Goal: Task Accomplishment & Management: Manage account settings

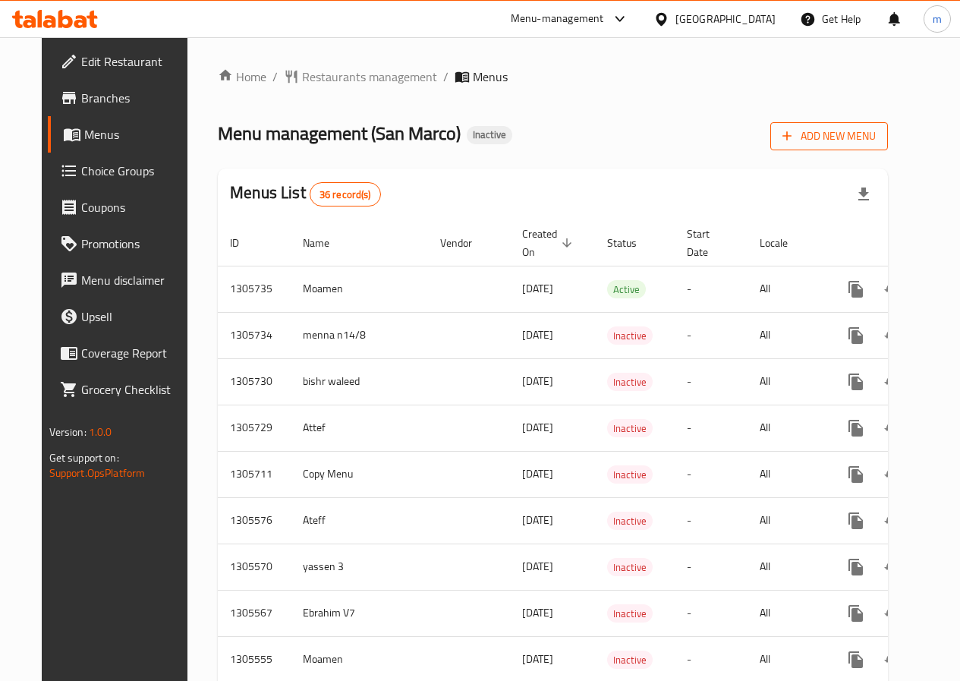
click at [861, 144] on span "Add New Menu" at bounding box center [828, 136] width 93 height 19
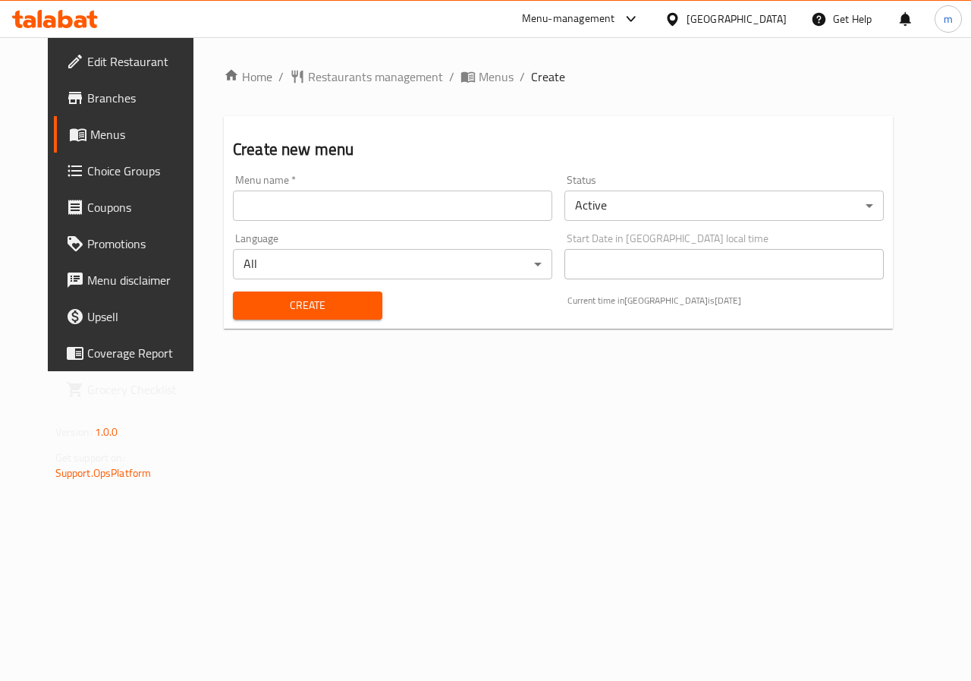
click at [451, 194] on input "text" at bounding box center [392, 205] width 319 height 30
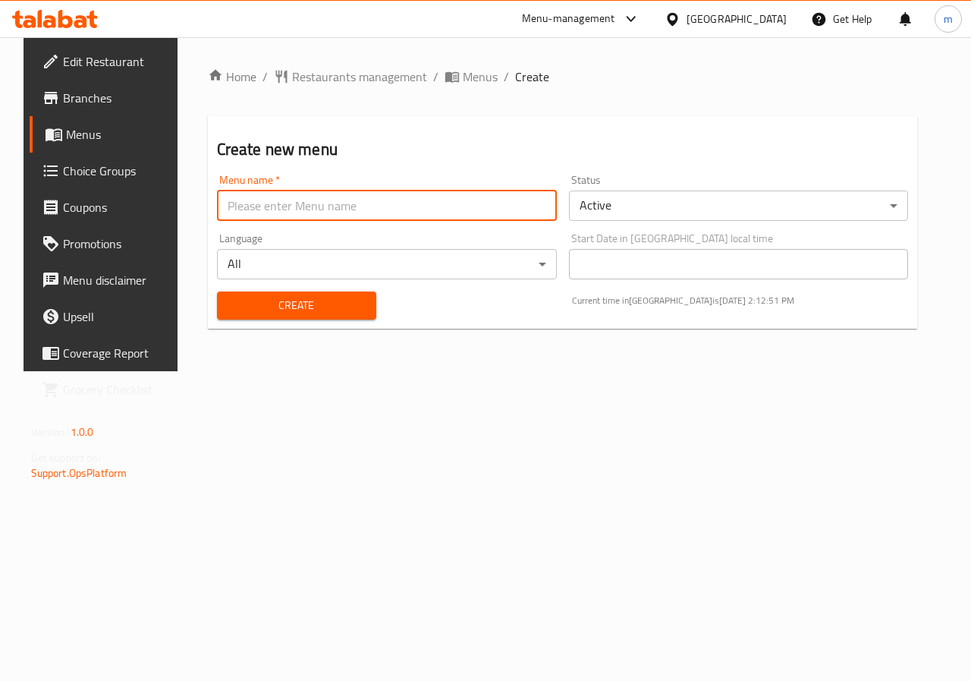
type input "Allam"
click at [291, 300] on span "Create" at bounding box center [296, 305] width 135 height 19
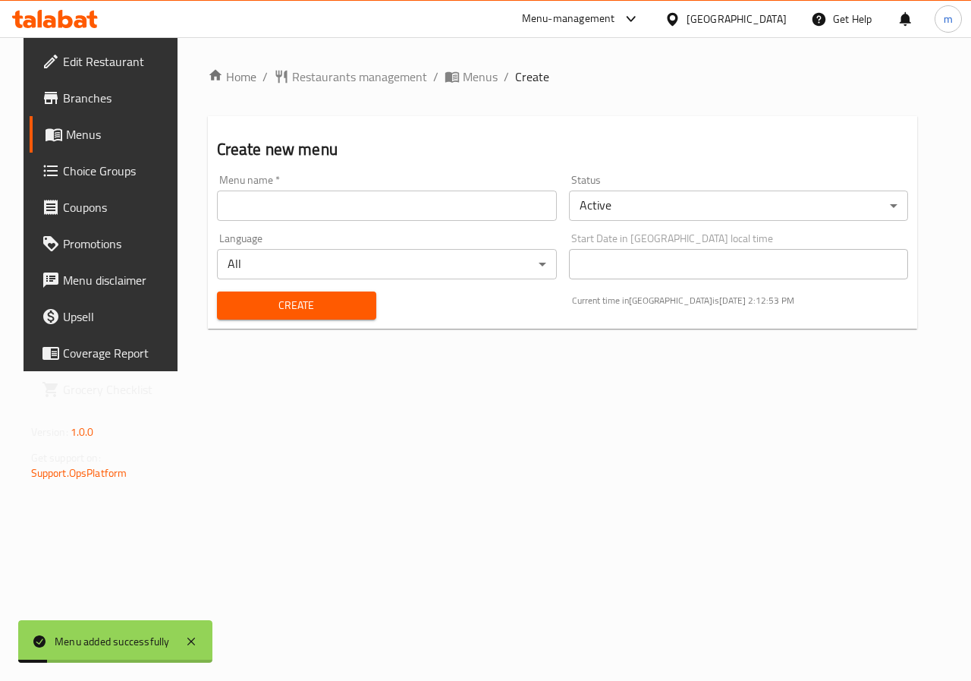
click at [69, 140] on span "Menus" at bounding box center [120, 134] width 108 height 18
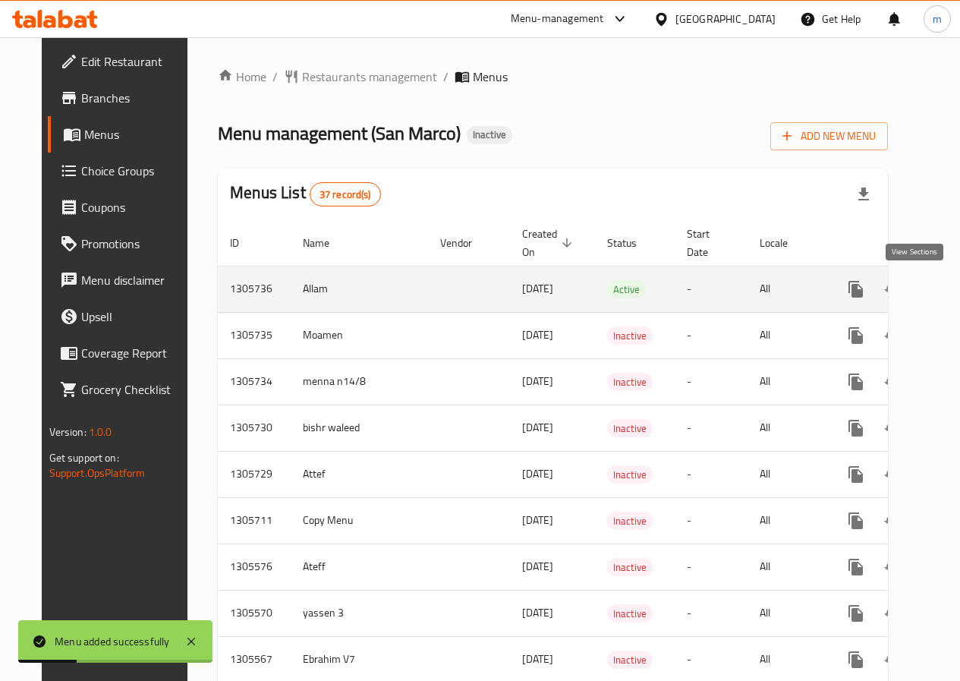
click at [958, 287] on icon "enhanced table" at bounding box center [965, 289] width 14 height 14
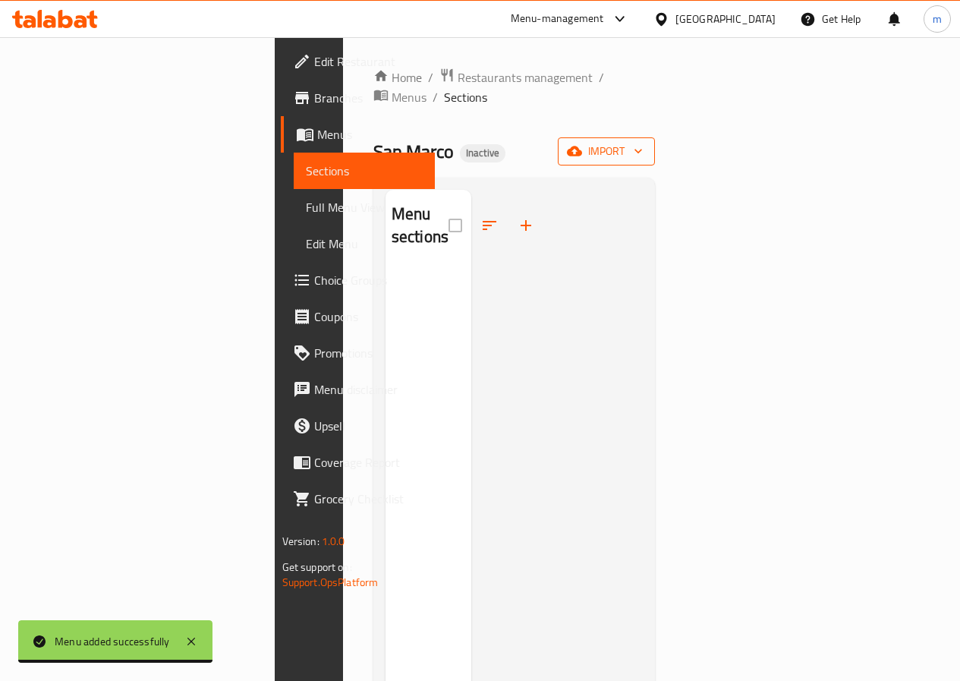
click at [655, 141] on button "import" at bounding box center [606, 151] width 97 height 28
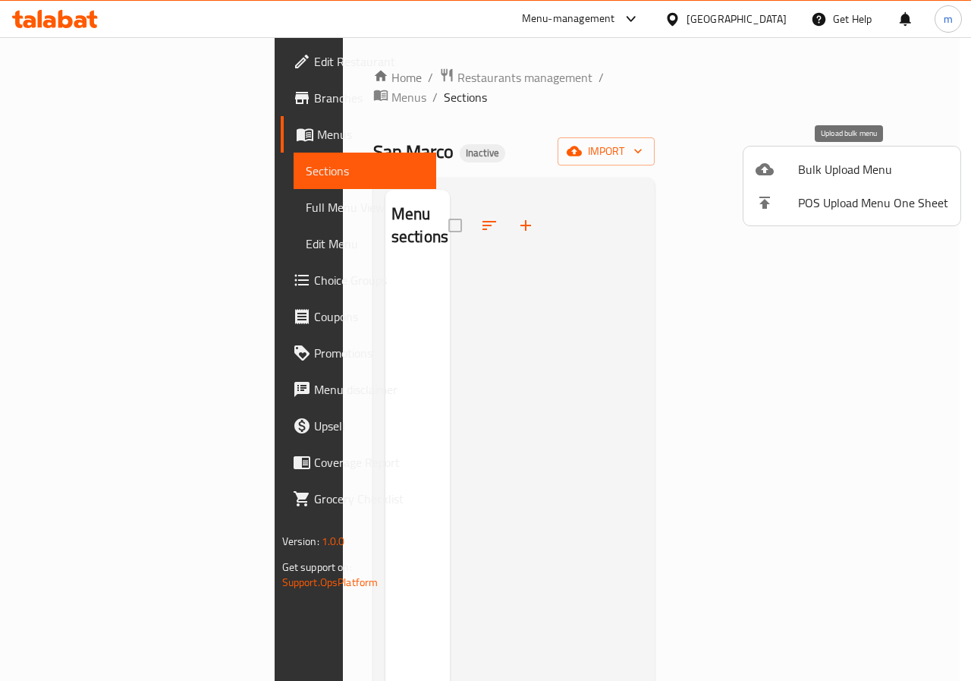
click at [850, 183] on li "Bulk Upload Menu" at bounding box center [852, 169] width 217 height 33
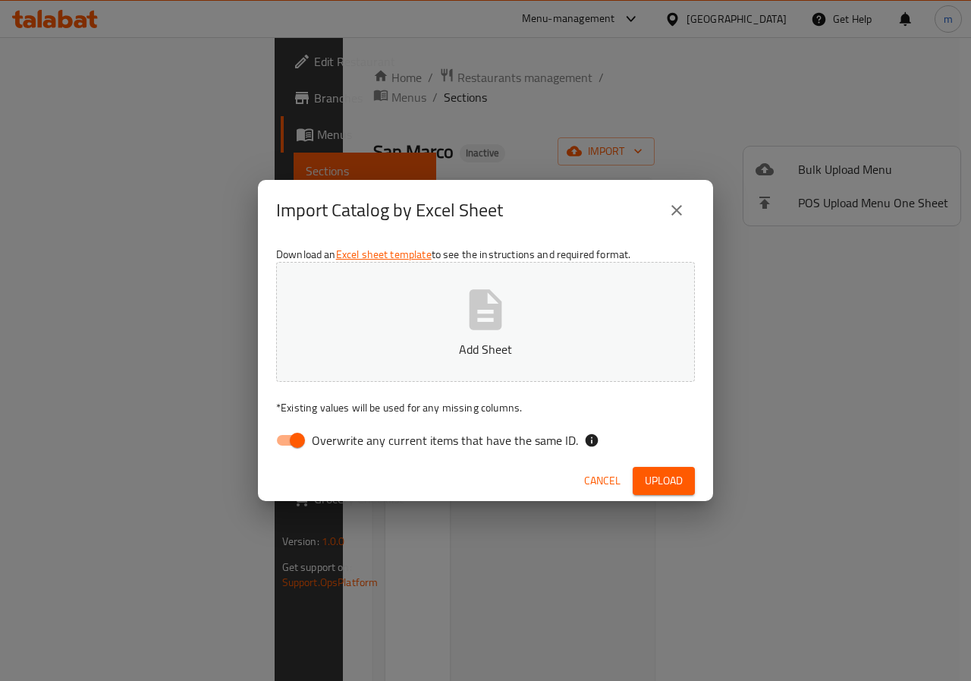
click at [292, 444] on input "Overwrite any current items that have the same ID." at bounding box center [297, 440] width 86 height 29
checkbox input "false"
click at [417, 351] on p "Add Sheet" at bounding box center [486, 349] width 372 height 18
click at [666, 476] on span "Upload" at bounding box center [664, 480] width 38 height 19
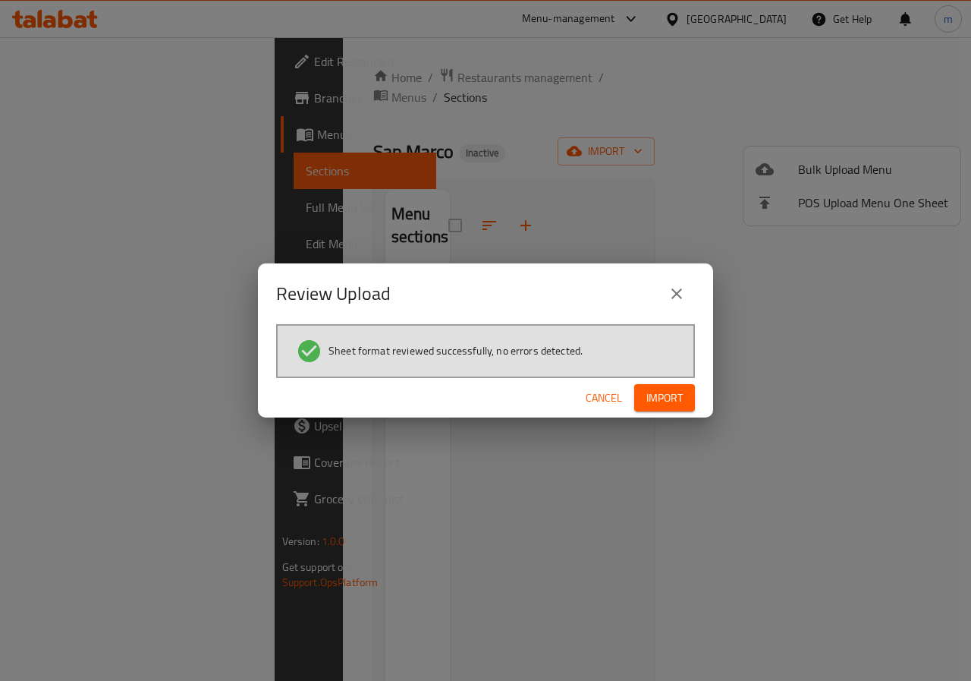
click at [659, 402] on span "Import" at bounding box center [664, 397] width 36 height 19
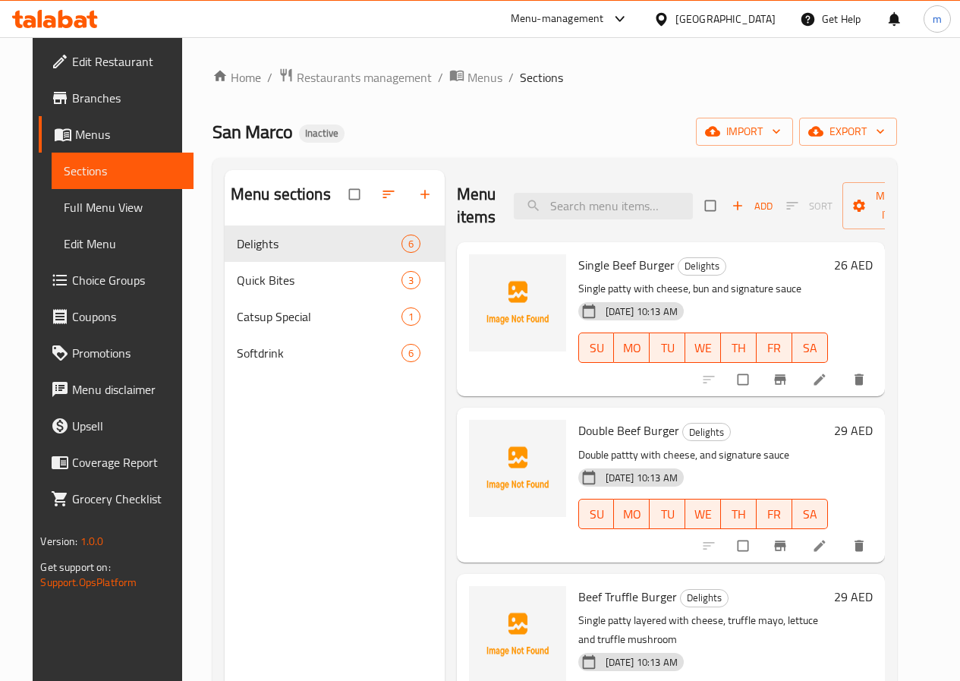
click at [82, 206] on span "Full Menu View" at bounding box center [122, 207] width 117 height 18
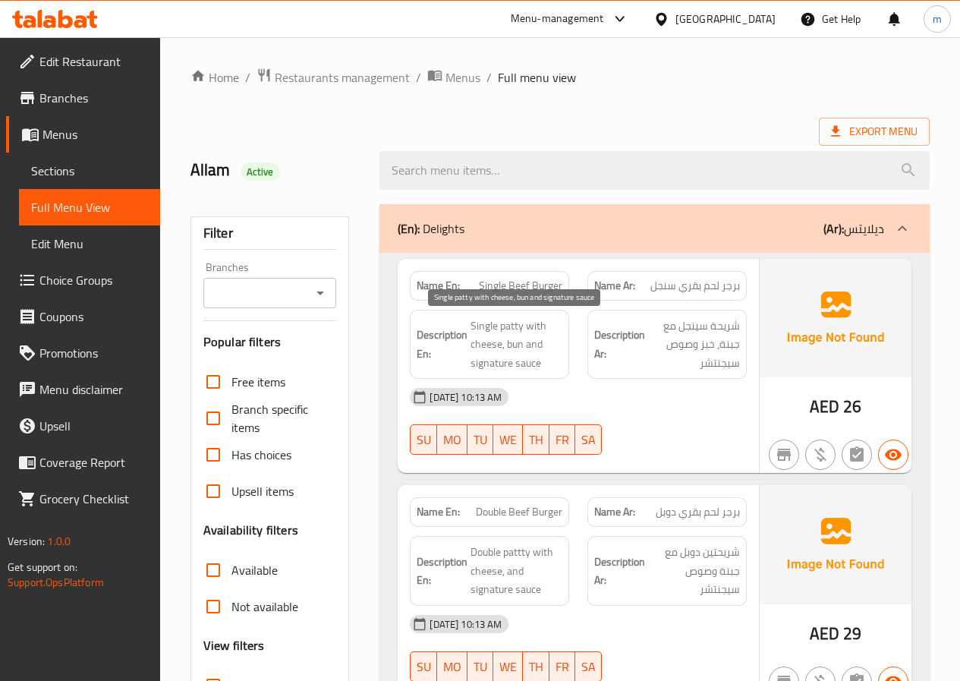
click at [518, 346] on span "Single patty with cheese, bun and signature sauce" at bounding box center [516, 344] width 92 height 56
copy span "bun"
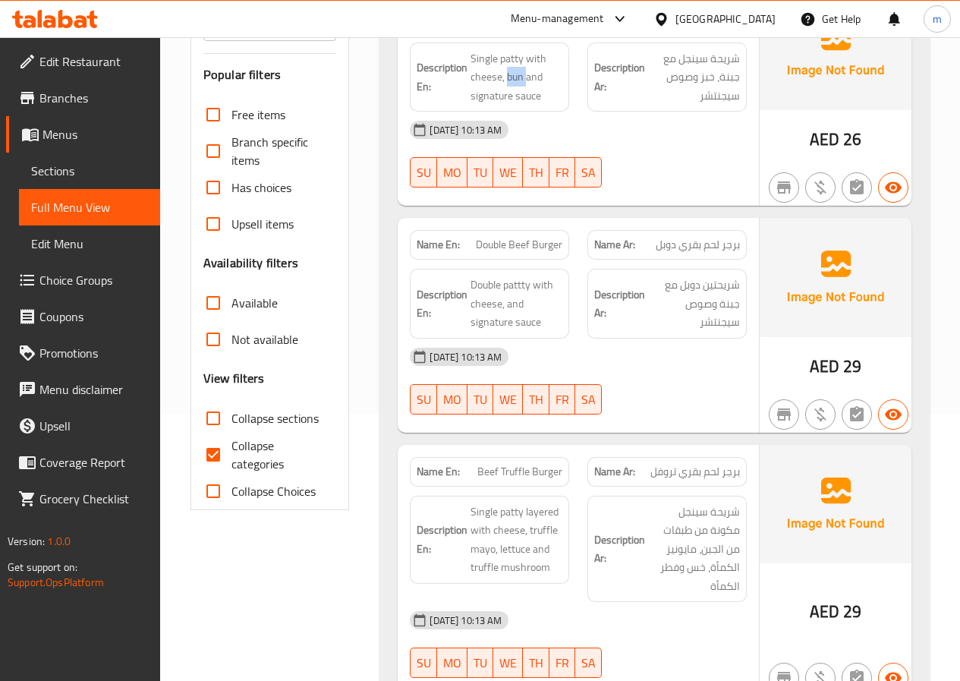
scroll to position [304, 0]
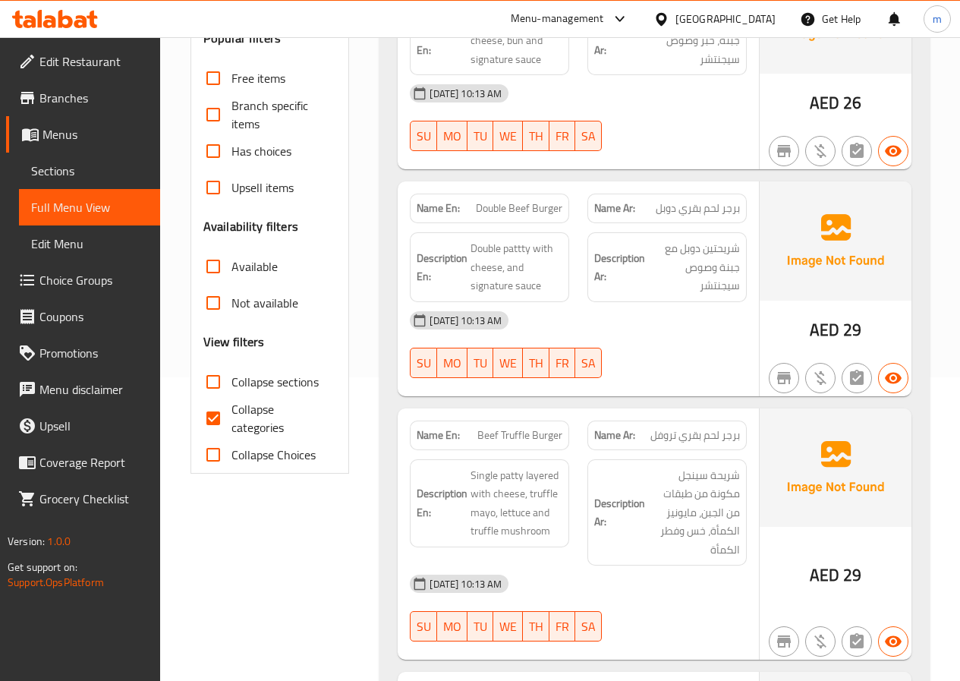
click at [624, 298] on div "Description Ar: شريحتين دوبل مع جبنة وصوص سيجنتشر" at bounding box center [666, 267] width 159 height 70
drag, startPoint x: 473, startPoint y: 250, endPoint x: 555, endPoint y: 295, distance: 93.4
click at [555, 295] on div "Description En: Double pattty with cheese, and signature sauce" at bounding box center [489, 267] width 159 height 70
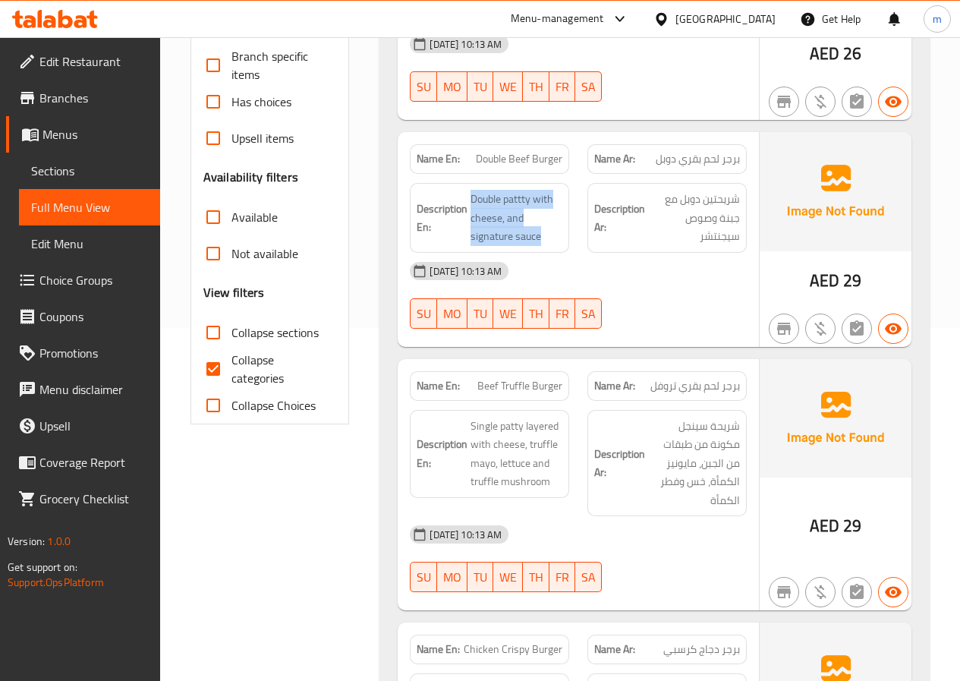
scroll to position [379, 0]
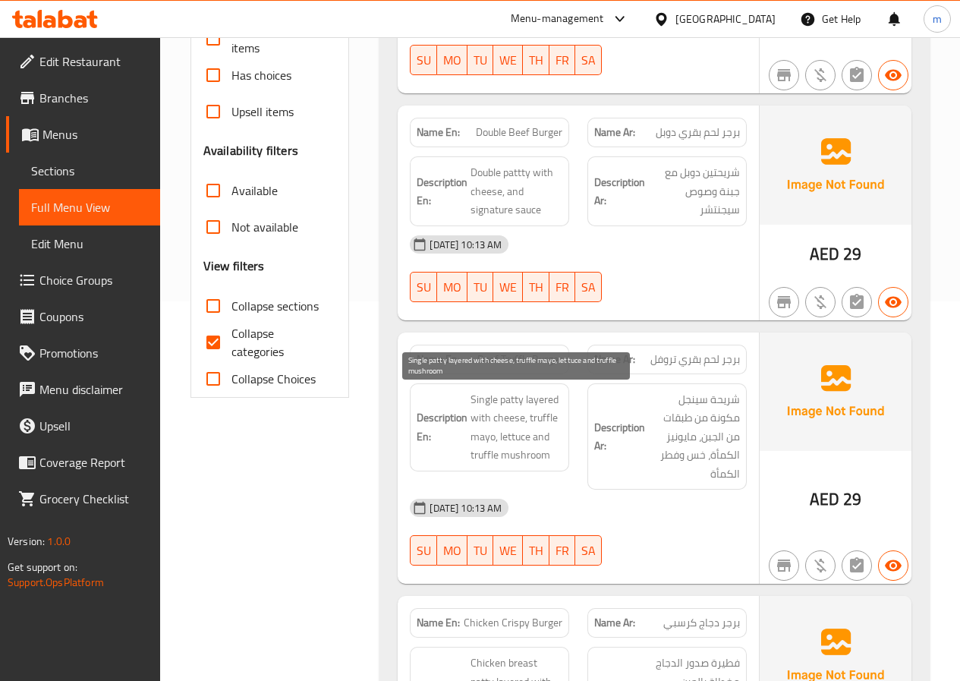
click at [500, 401] on span "Single patty layered with cheese, truffle mayo, lettuce and truffle mushroom" at bounding box center [516, 427] width 92 height 74
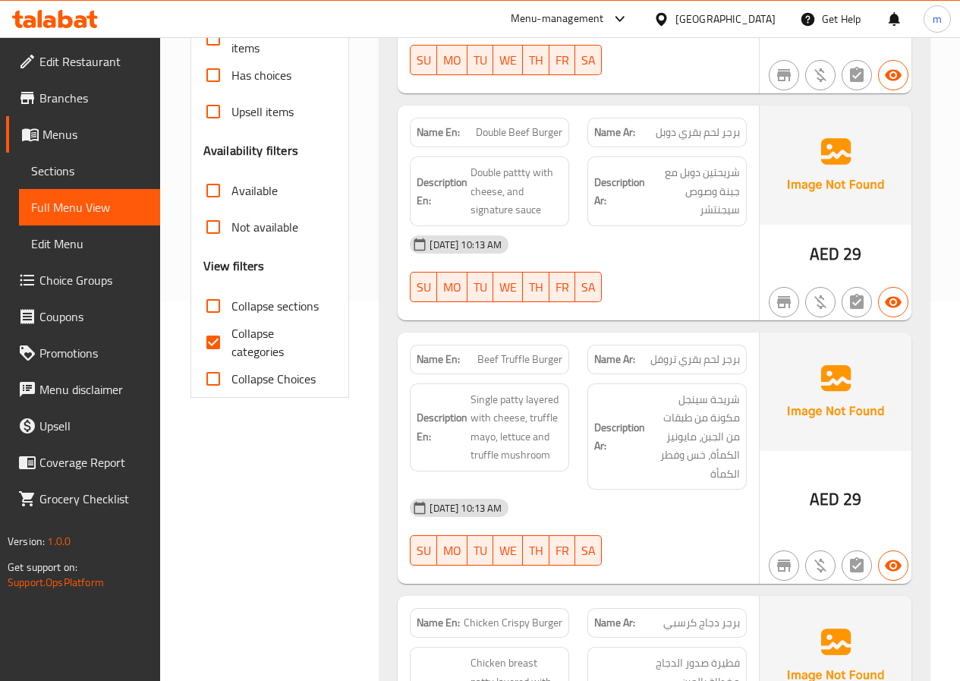
click at [521, 360] on span "Beef Truffle Burger" at bounding box center [519, 359] width 85 height 16
copy span "Beef Truffle Burger"
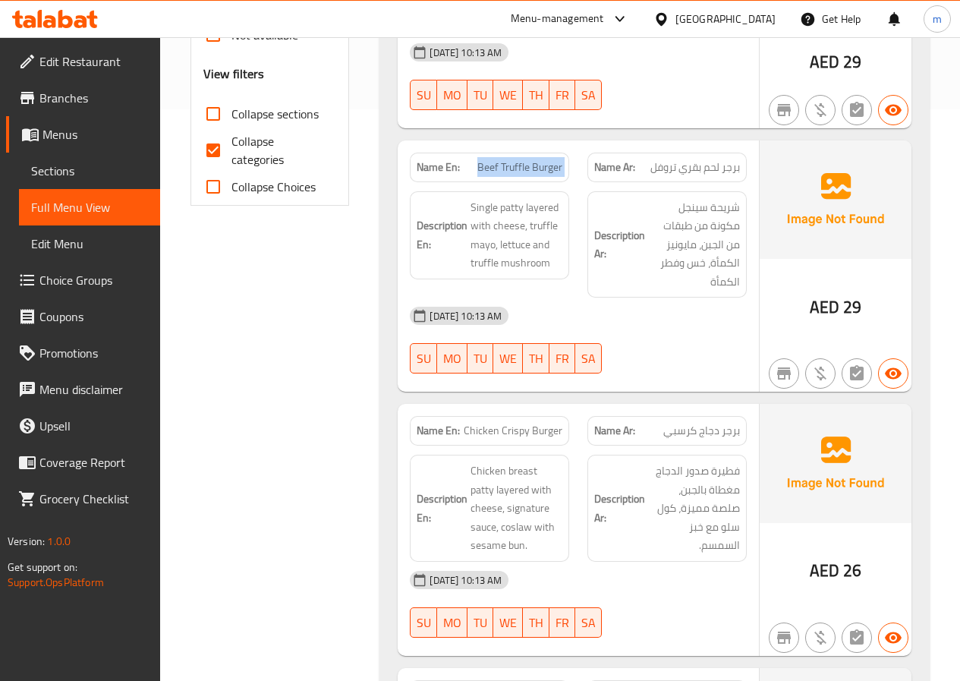
scroll to position [607, 0]
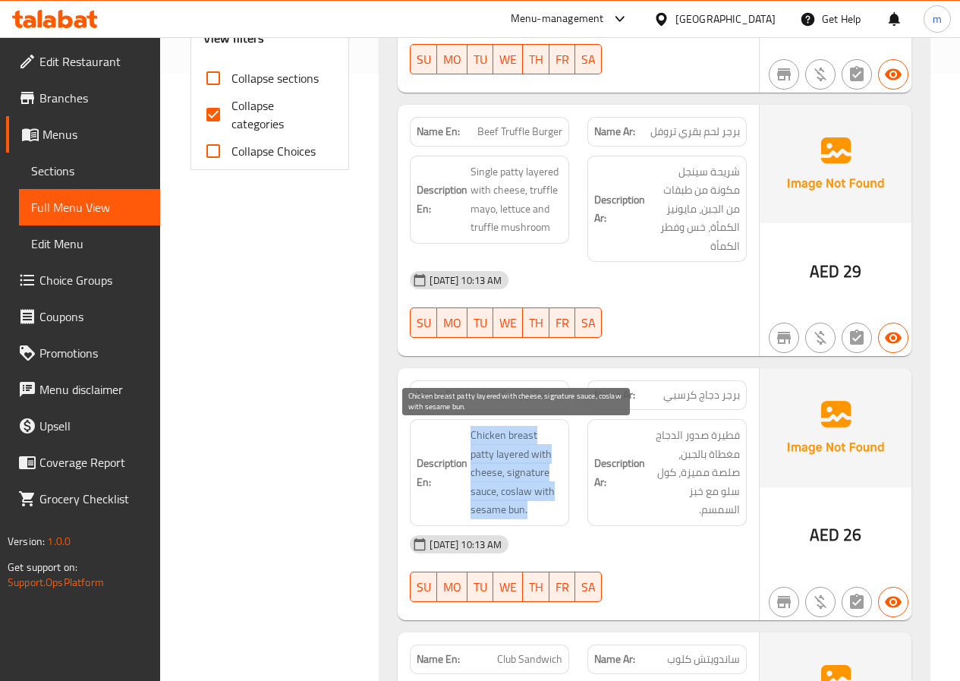
drag, startPoint x: 470, startPoint y: 432, endPoint x: 561, endPoint y: 505, distance: 116.6
click at [561, 505] on span "Chicken breast patty layered with cheese, signature sauce, coslaw with sesame b…" at bounding box center [516, 472] width 92 height 93
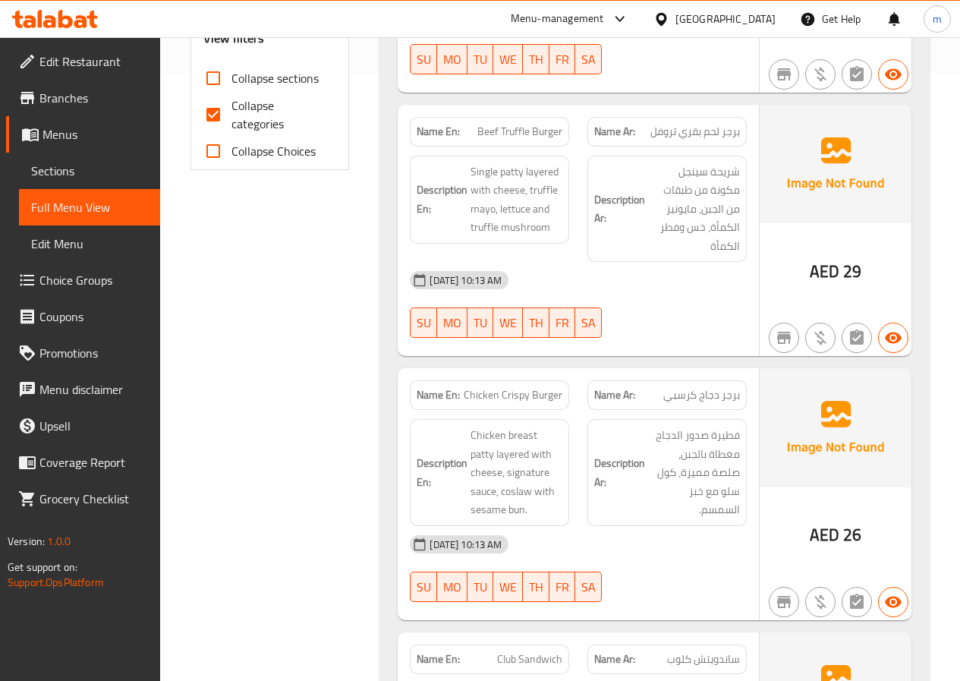
click at [492, 393] on span "Chicken Crispy Burger" at bounding box center [513, 395] width 99 height 16
copy span "Chicken Crispy Burger"
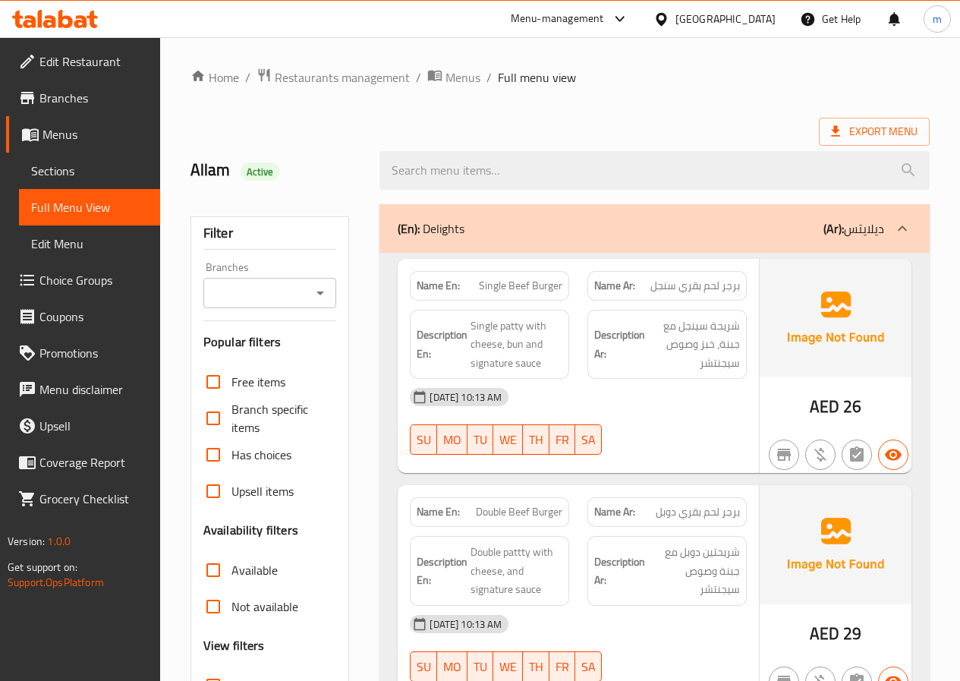
click at [71, 165] on span "Sections" at bounding box center [89, 171] width 117 height 18
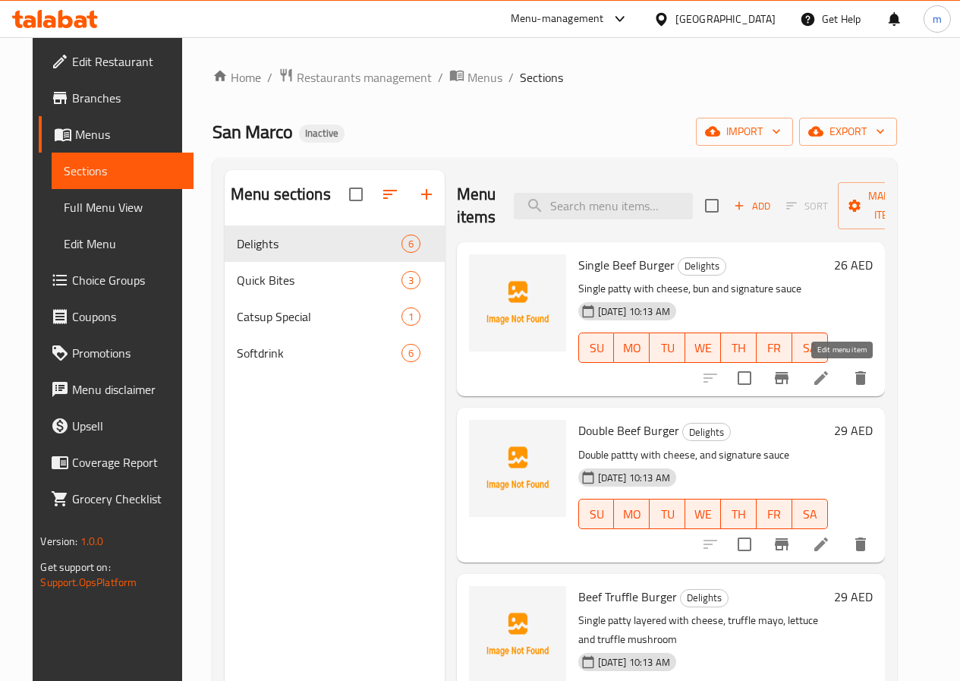
click at [830, 373] on icon at bounding box center [821, 378] width 18 height 18
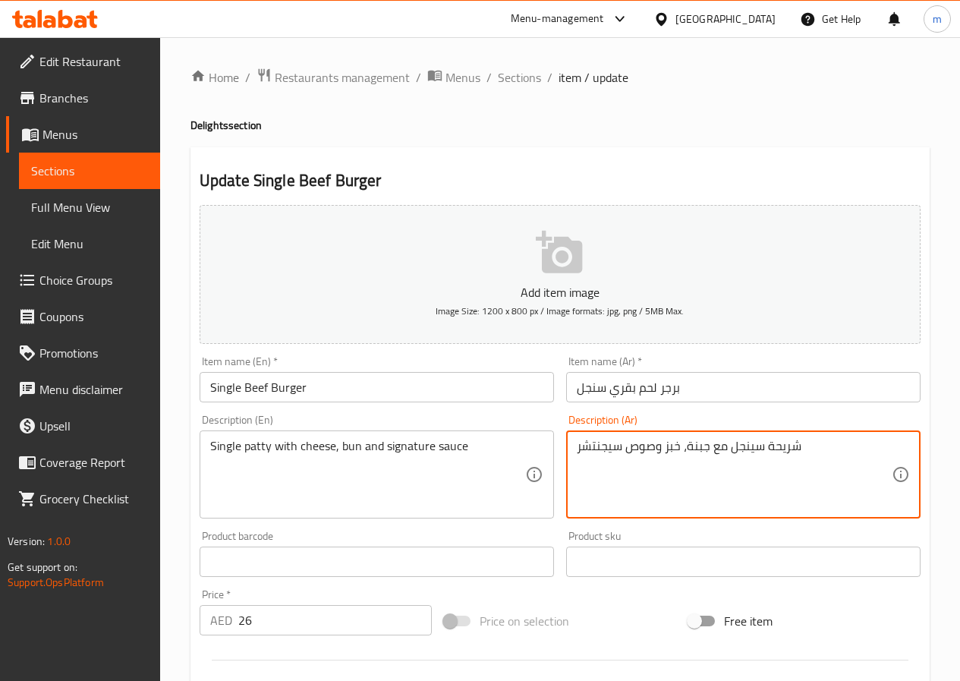
click at [671, 448] on textarea "شريحة سينجل مع جبنة، خبز وصوص سيجنتشر" at bounding box center [734, 475] width 315 height 72
paste textarea "كيزر"
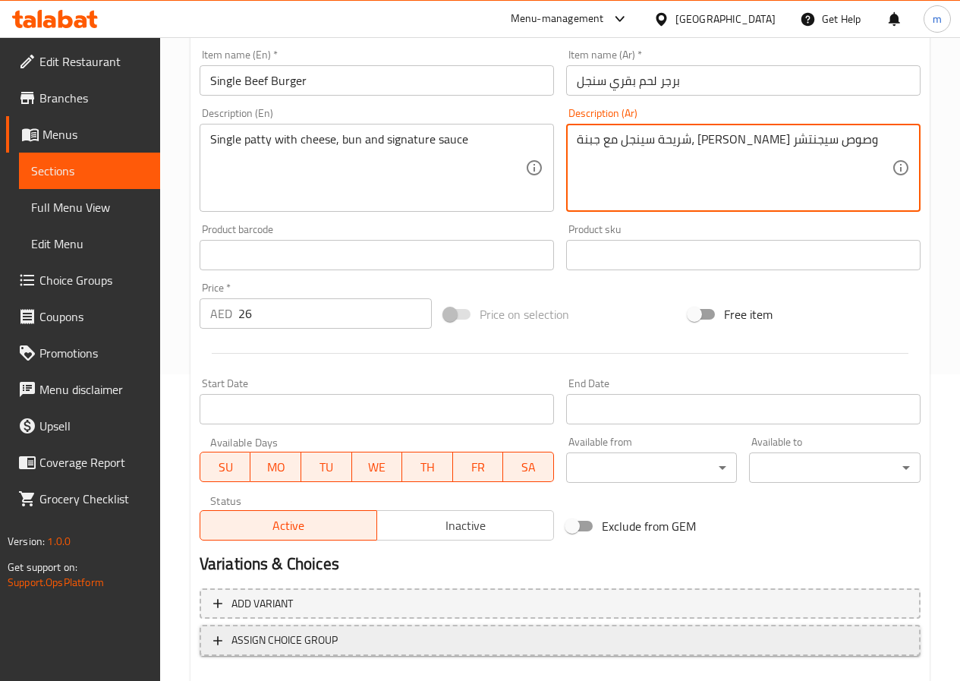
scroll to position [392, 0]
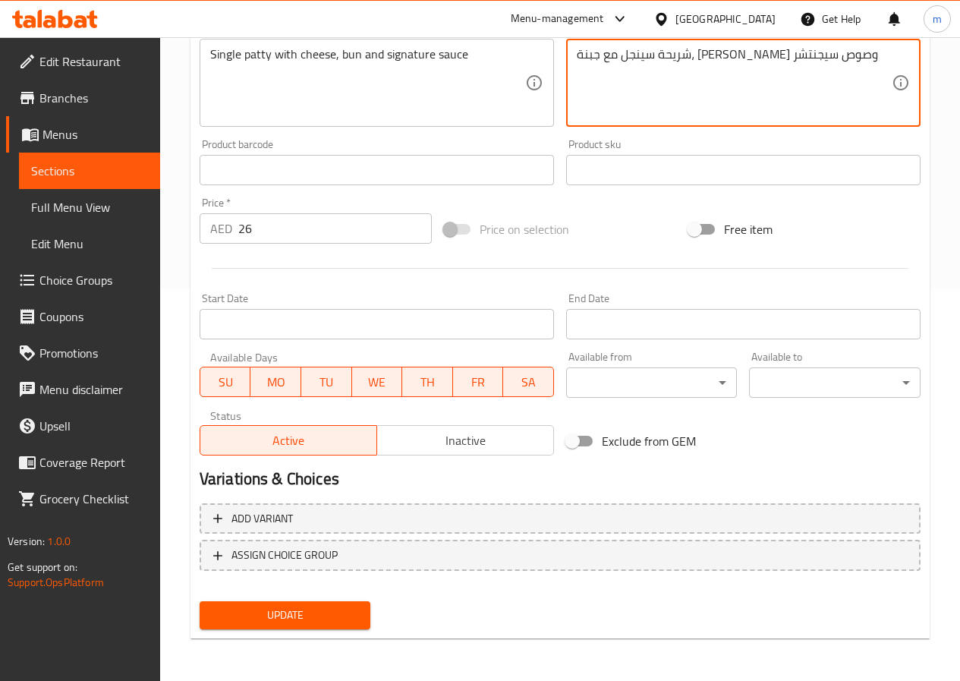
type textarea "شريحة سينجل مع جبنة، كيزر وصوص سيجنتشر"
click at [297, 621] on span "Update" at bounding box center [285, 614] width 147 height 19
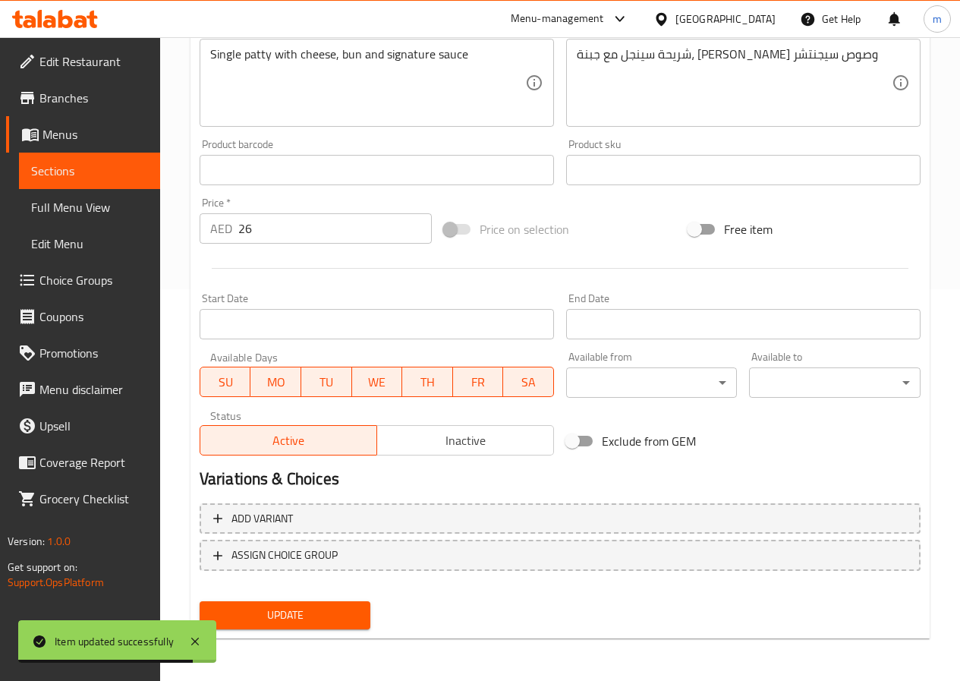
click at [106, 172] on span "Sections" at bounding box center [89, 171] width 117 height 18
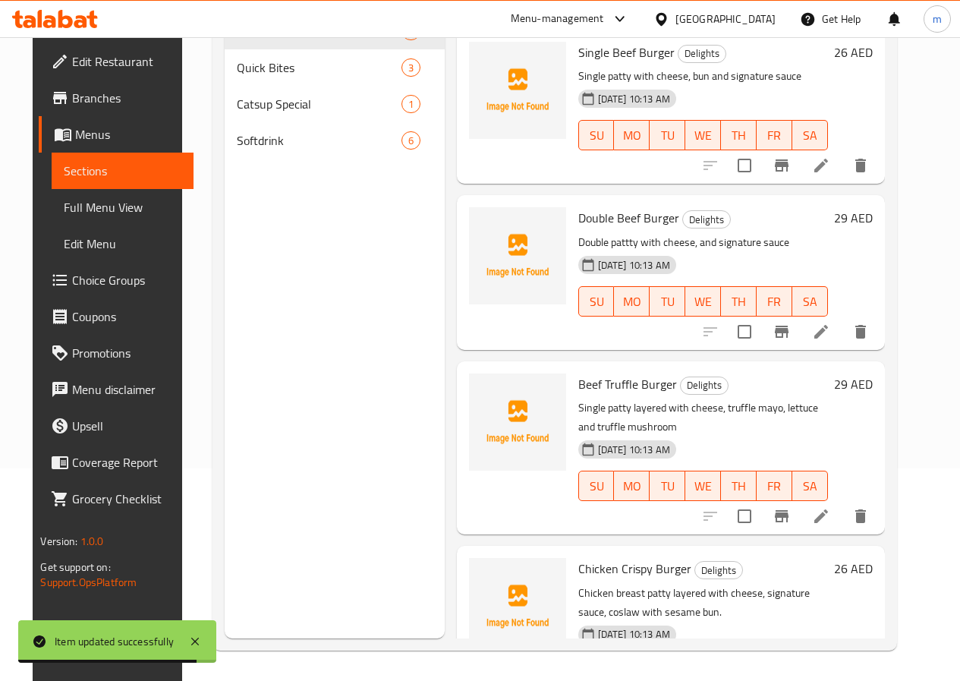
scroll to position [212, 0]
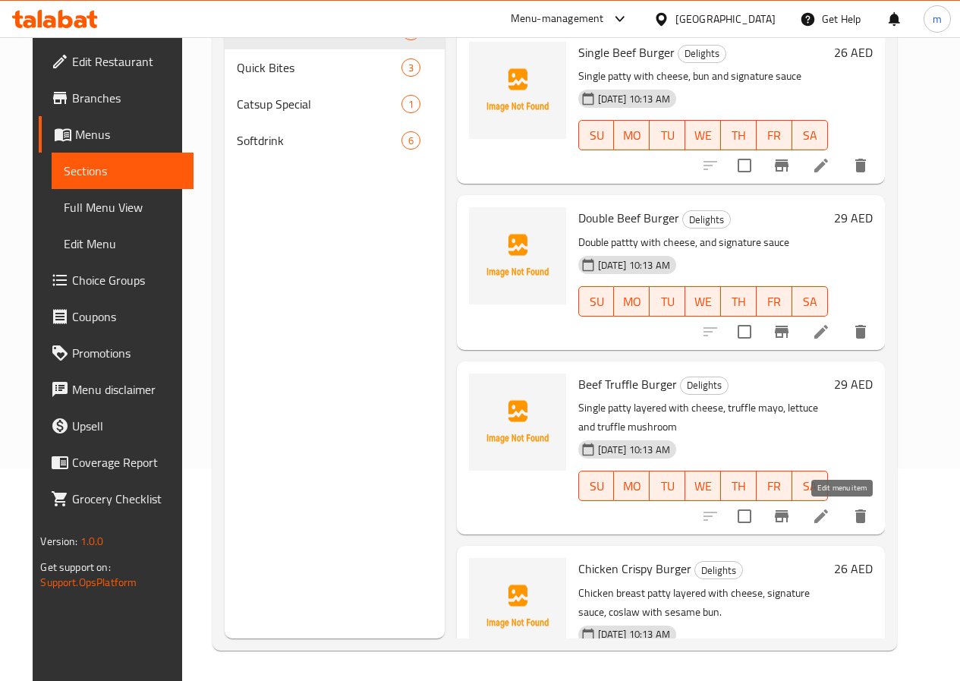
click at [828, 521] on icon at bounding box center [821, 516] width 14 height 14
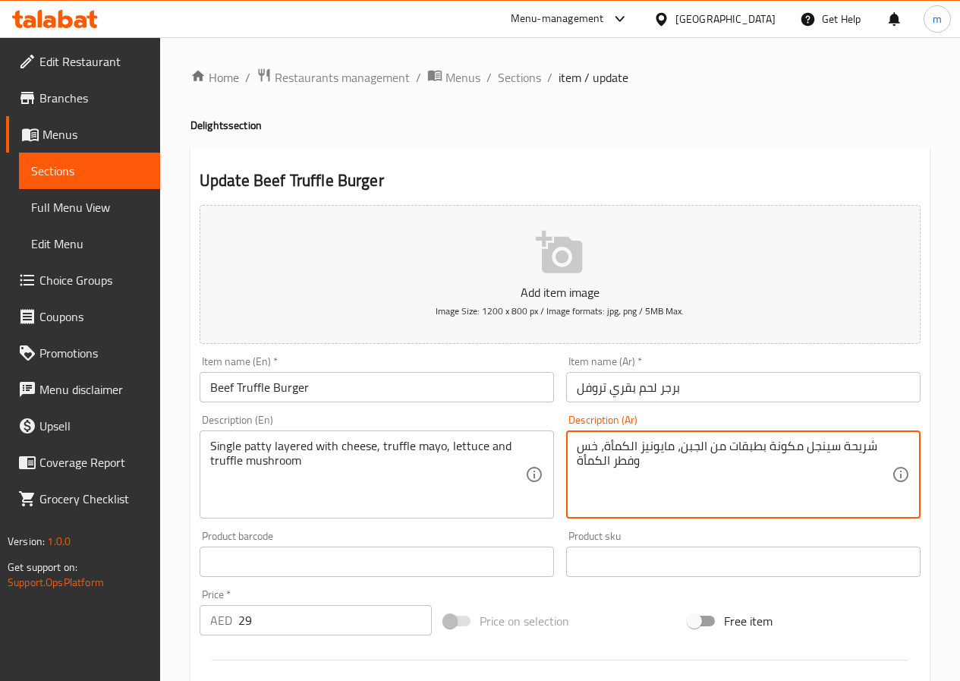
click at [704, 458] on textarea "شريحة سينجل مكونة بطبقات من الجبن، مايونيز الكمأة، خس وفطر الكمأة" at bounding box center [734, 475] width 315 height 72
click at [706, 445] on textarea "شريحة سينجل مكونة بطبقات من الجبن، مايونيز الكمأة، خس وفطر الكمأة" at bounding box center [734, 475] width 315 height 72
click at [716, 449] on textarea "شريحة سينجل مكونة بطبقات من الجبن، مايونيز الكمأة، خس وفطر الكمأة" at bounding box center [734, 475] width 315 height 72
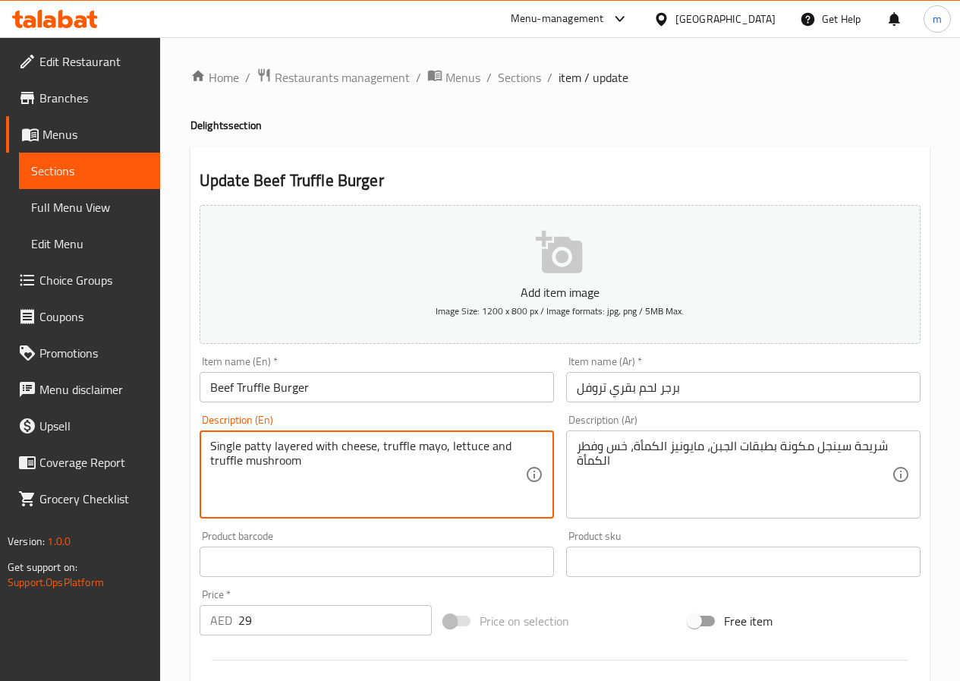
drag, startPoint x: 273, startPoint y: 442, endPoint x: 334, endPoint y: 452, distance: 61.6
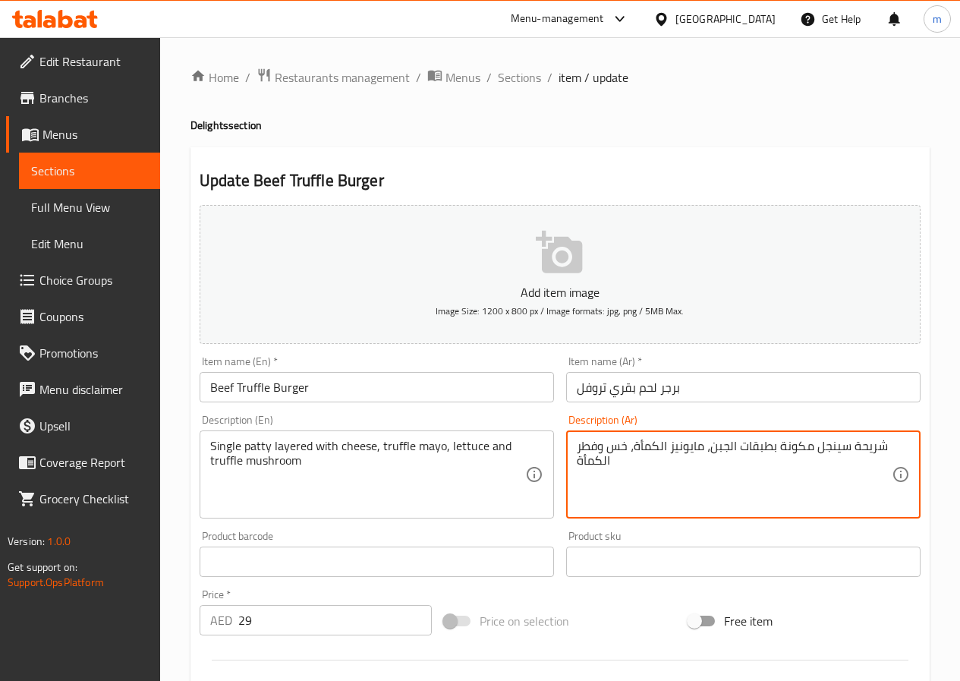
click at [646, 451] on textarea "شريحة سينجل مكونة بطبقات الجبن، مايونيز الكمأة، خس وفطر الكمأة" at bounding box center [734, 475] width 315 height 72
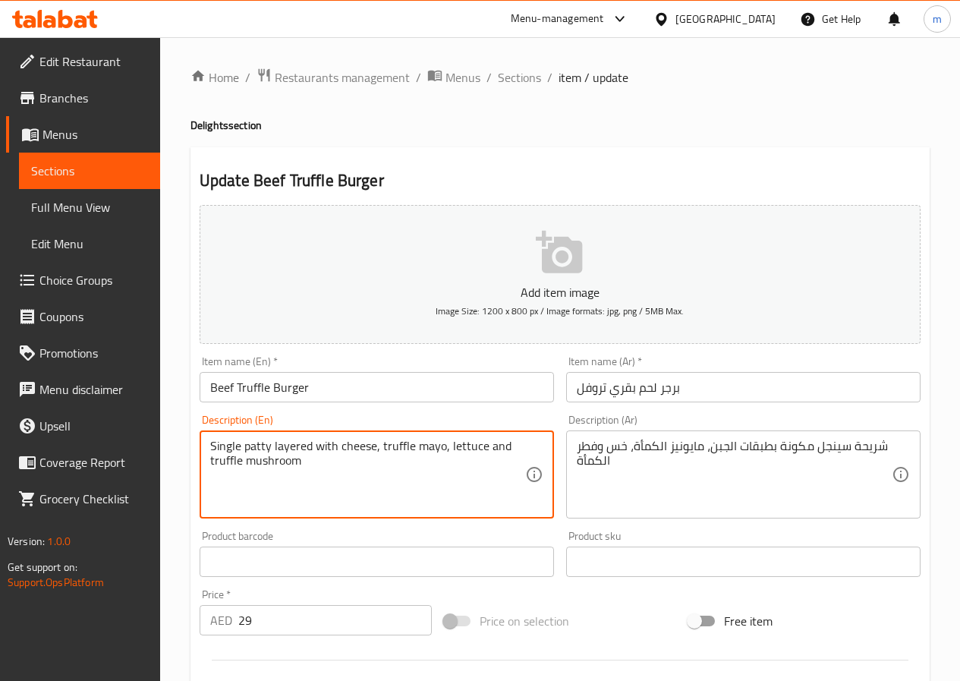
drag, startPoint x: 379, startPoint y: 449, endPoint x: 409, endPoint y: 454, distance: 30.8
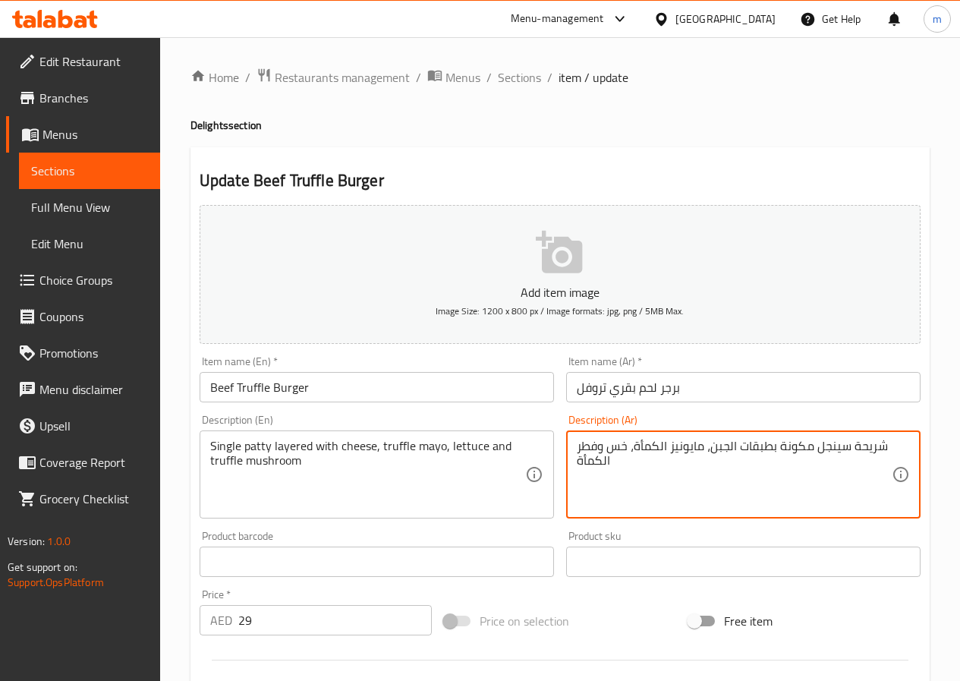
click at [646, 443] on textarea "شريحة سينجل مكونة بطبقات الجبن، مايونيز الكمأة، خس وفطر الكمأة" at bounding box center [734, 475] width 315 height 72
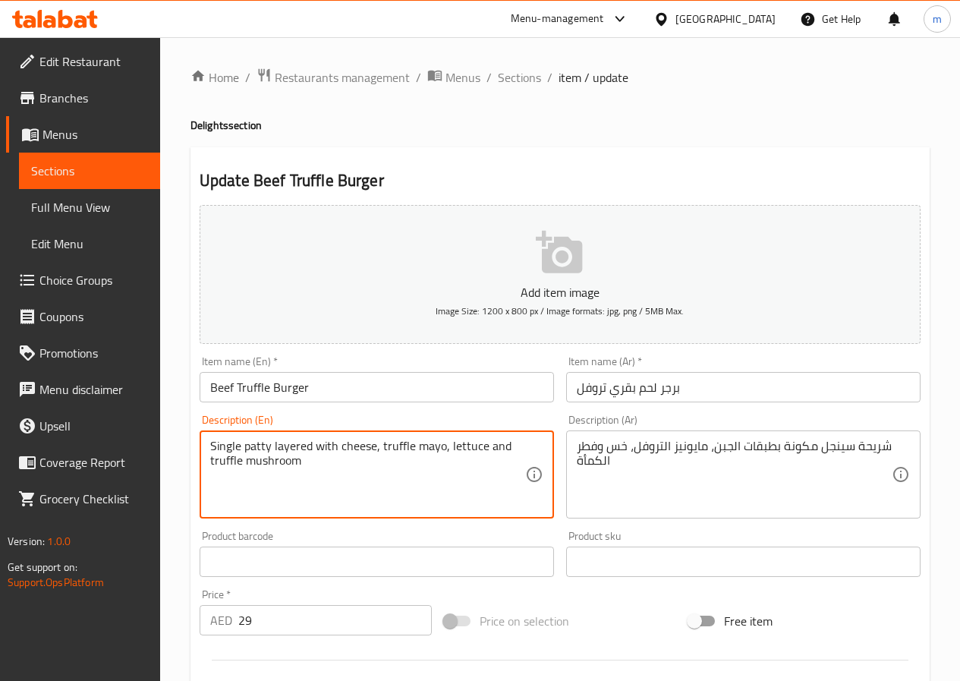
click at [458, 445] on textarea "Single patty layered with cheese, truffle mayo, lettuce and truffle mushroom" at bounding box center [367, 475] width 315 height 72
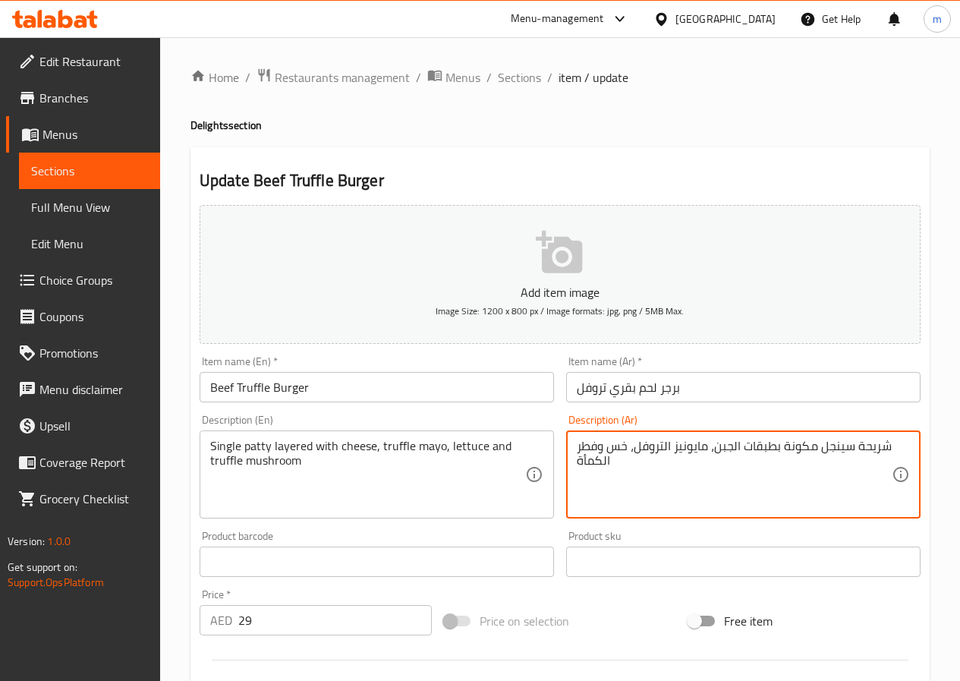
click at [597, 459] on textarea "شريحة سينجل مكونة بطبقات الجبن، مايونيز التروفل، خس وفطر الكمأة" at bounding box center [734, 475] width 315 height 72
type textarea "شريحة سينجل مكونة بطبقات الجبن، مايونيز التروفل، خس وفطر التروفل"
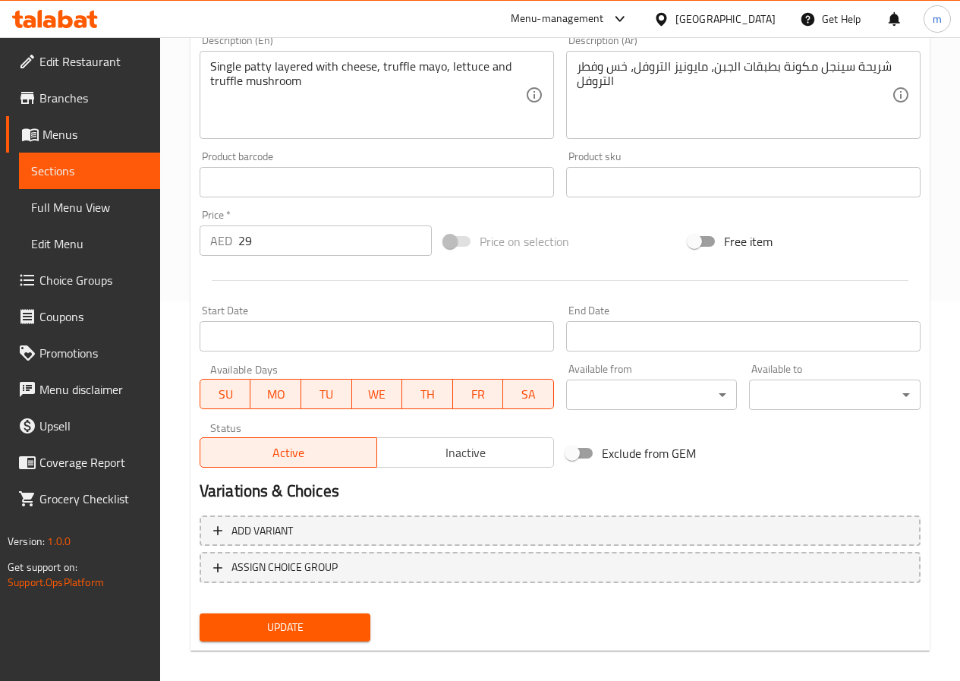
scroll to position [392, 0]
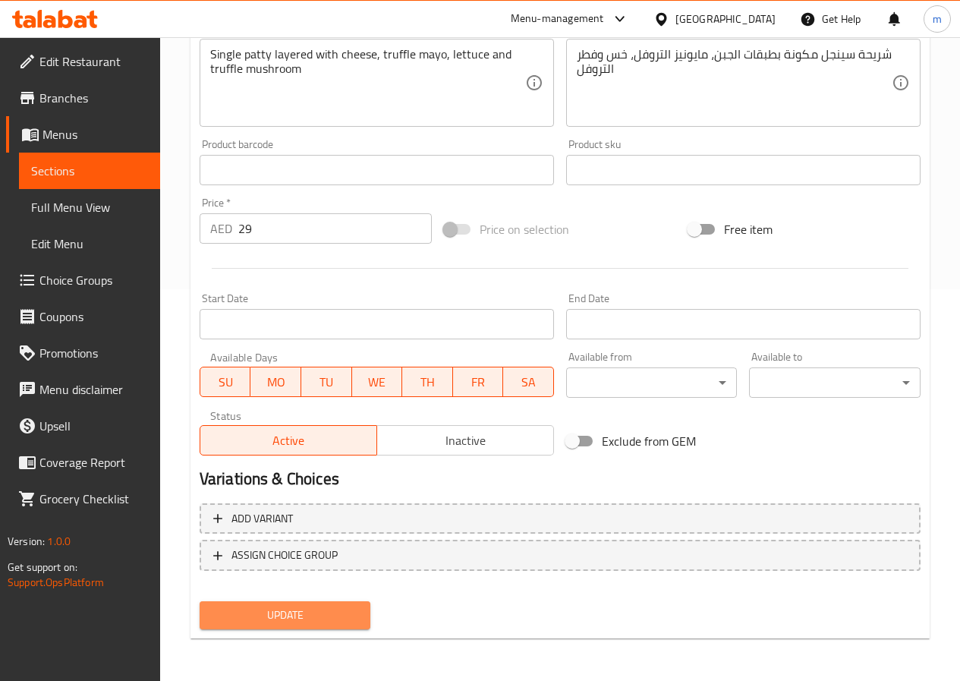
click at [310, 611] on span "Update" at bounding box center [285, 614] width 147 height 19
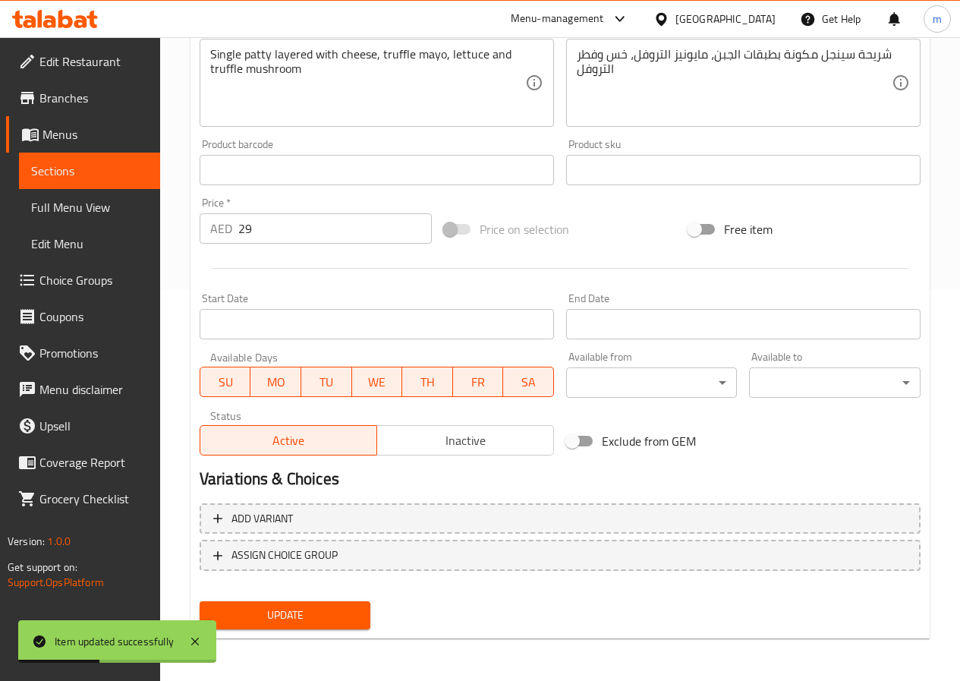
click at [122, 159] on link "Sections" at bounding box center [89, 171] width 141 height 36
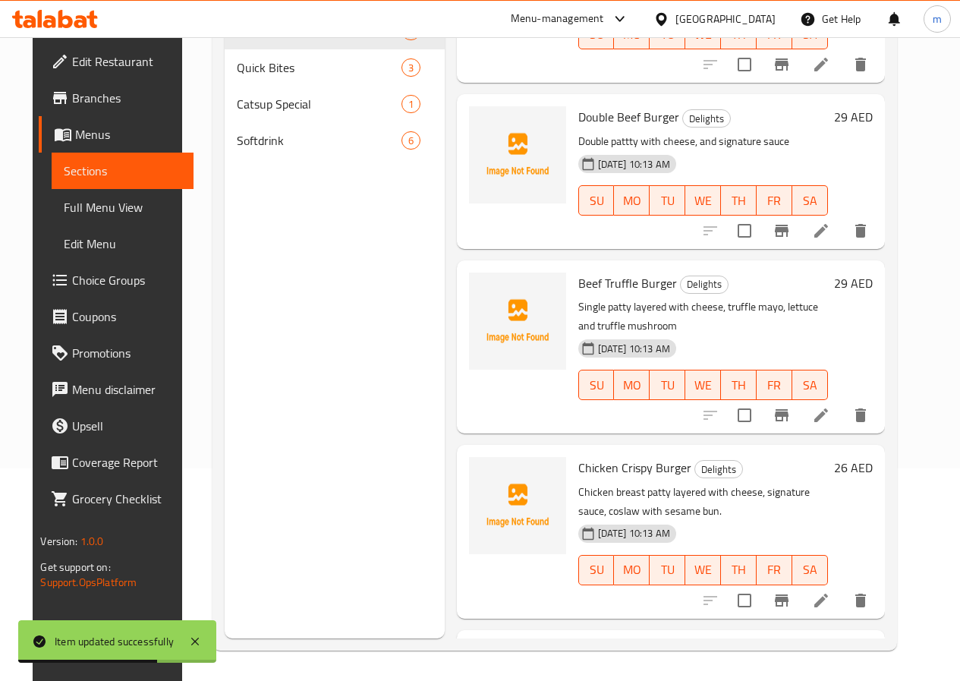
scroll to position [228, 0]
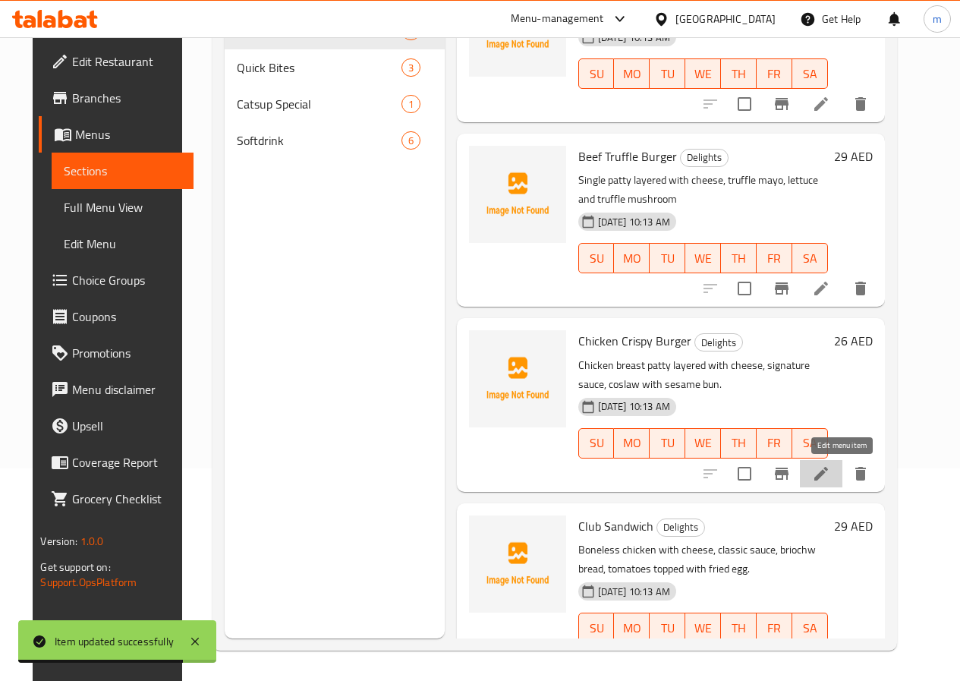
click at [830, 474] on icon at bounding box center [821, 473] width 18 height 18
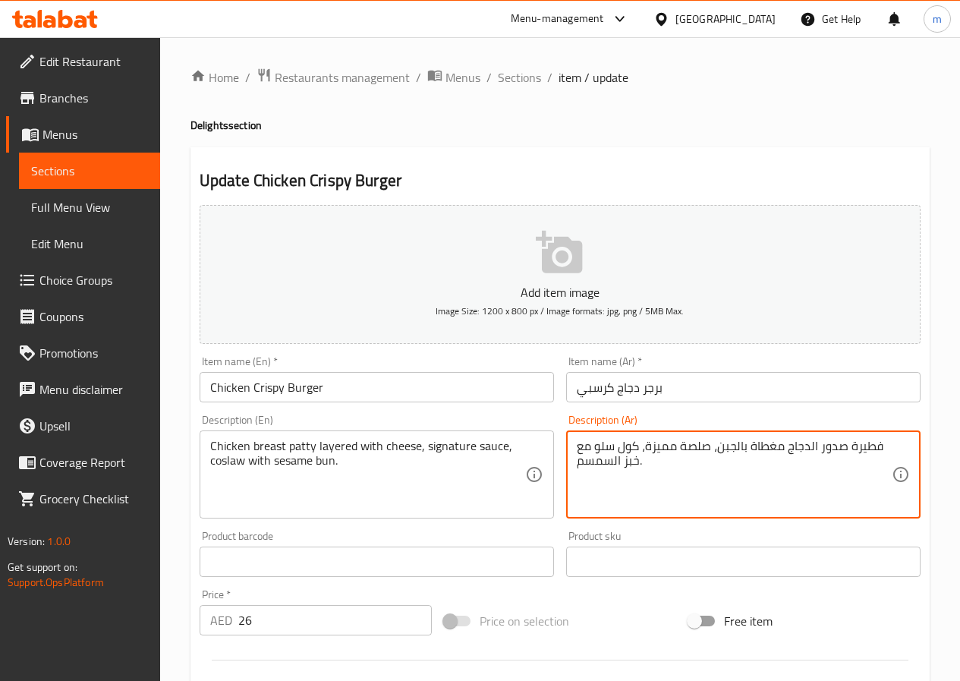
drag, startPoint x: 849, startPoint y: 441, endPoint x: 882, endPoint y: 449, distance: 34.4
click at [882, 449] on textarea "فطيرة صدور الدجاج مغطاة بالجبن، صلصة مميزة، كول سلو مع خبز السمسم." at bounding box center [734, 475] width 315 height 72
click at [870, 445] on textarea "فطيرة صدور الدجاج مغطاة بالجبن، صلصة مميزة، كول سلو مع خبز السمسم." at bounding box center [734, 475] width 315 height 72
click at [751, 449] on textarea "شريحة صدور الدجاج مغطاة بالجبن، صلصة مميزة، كول سلو مع خبز السمسم." at bounding box center [734, 475] width 315 height 72
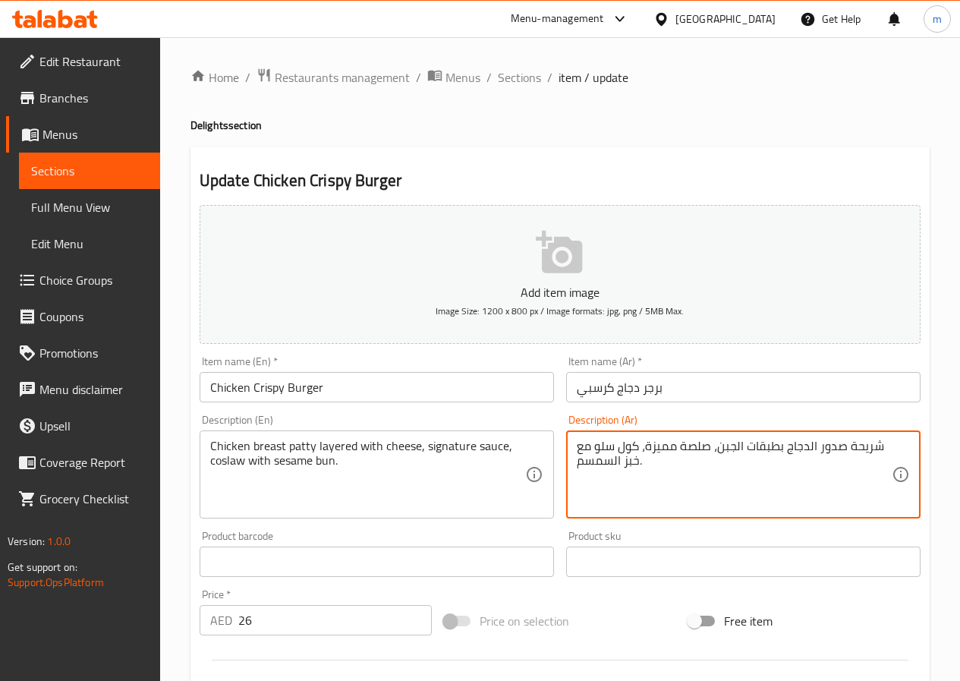
click at [666, 446] on textarea "شريحة صدور الدجاج بطبقات الجبن، صلصة مميزة، كول سلو مع خبز السمسم." at bounding box center [734, 475] width 315 height 72
click at [709, 454] on textarea "شريحة صدور الدجاج بطبقات الجبن، صلصة سجنتشر، كول سلو مع خبز السمسم." at bounding box center [734, 475] width 315 height 72
click at [678, 454] on textarea "شريحة صدور الدجاج بطبقات الجبن، صوص سجنتشر، كول سلو مع خبز السمسم." at bounding box center [734, 475] width 315 height 72
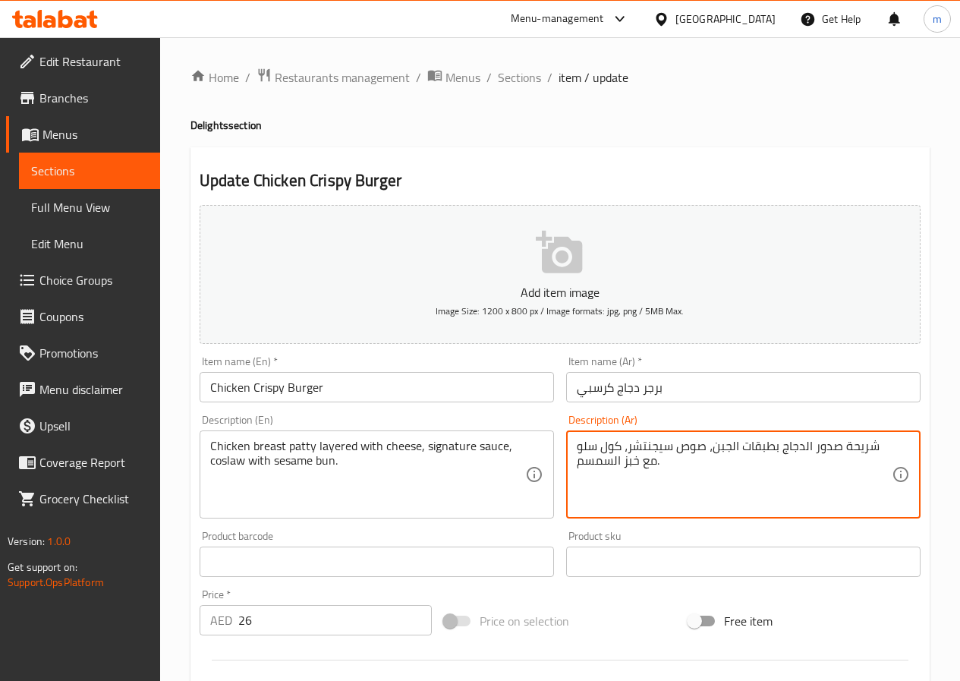
click at [621, 463] on textarea "شريحة صدور الدجاج بطبقات الجبن، صوص سيجنتشر، كول سلو مع خبز السمسم." at bounding box center [734, 475] width 315 height 72
type textarea "شريحة صدور الدجاج بطبقات الجبن، صوص سيجنتشر، كول سلو مع كيزر السمسم."
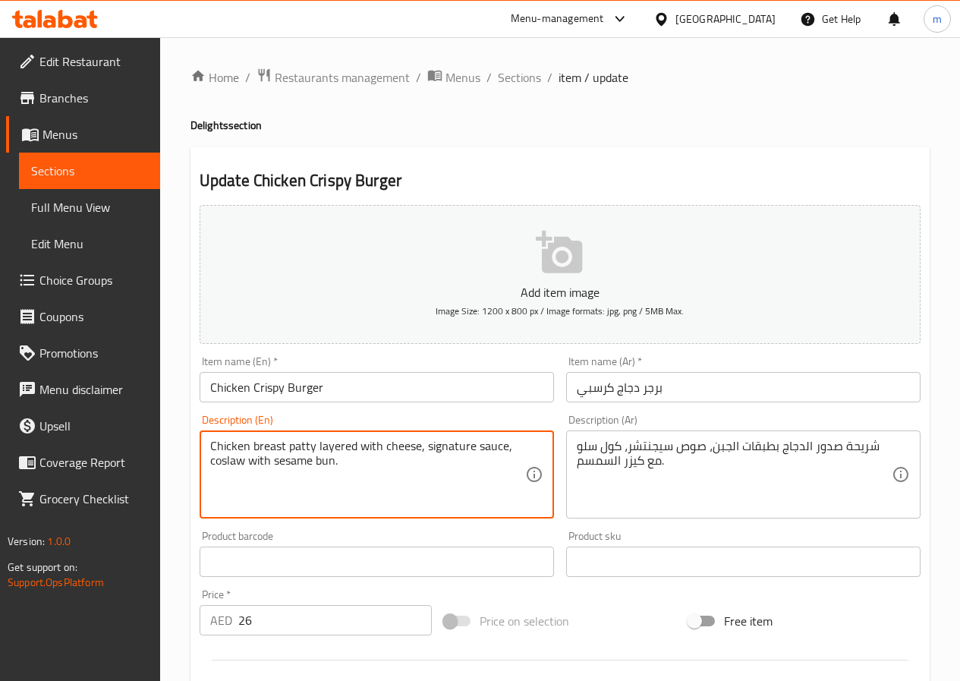
click at [221, 470] on textarea "Chicken breast patty layered with cheese, signature sauce, coslaw with sesame b…" at bounding box center [367, 475] width 315 height 72
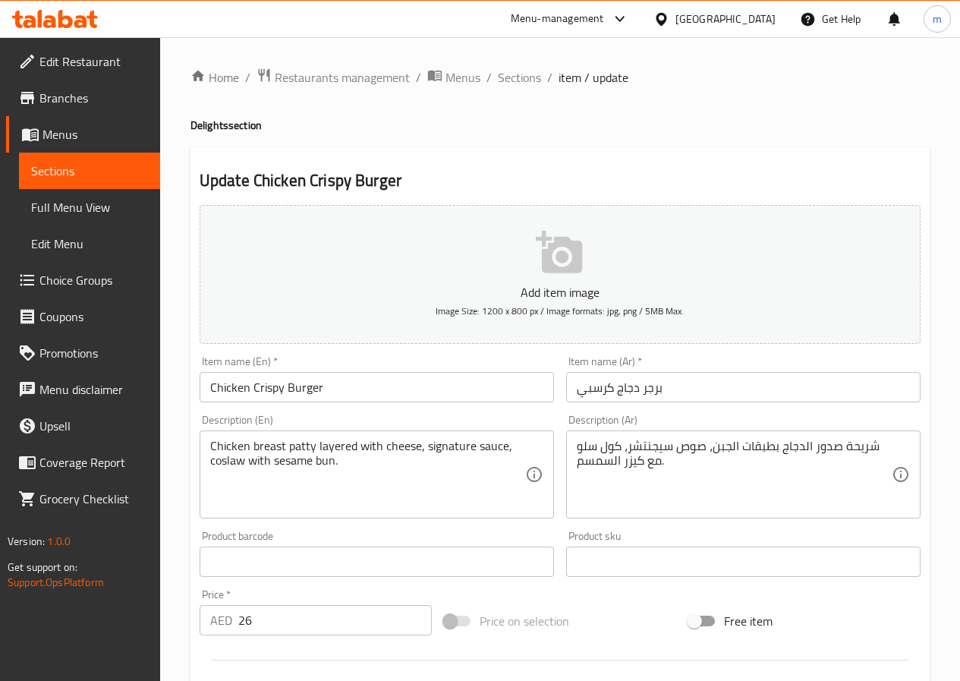
click at [227, 467] on textarea "Chicken breast patty layered with cheese, signature sauce, coslaw with sesame b…" at bounding box center [367, 475] width 315 height 72
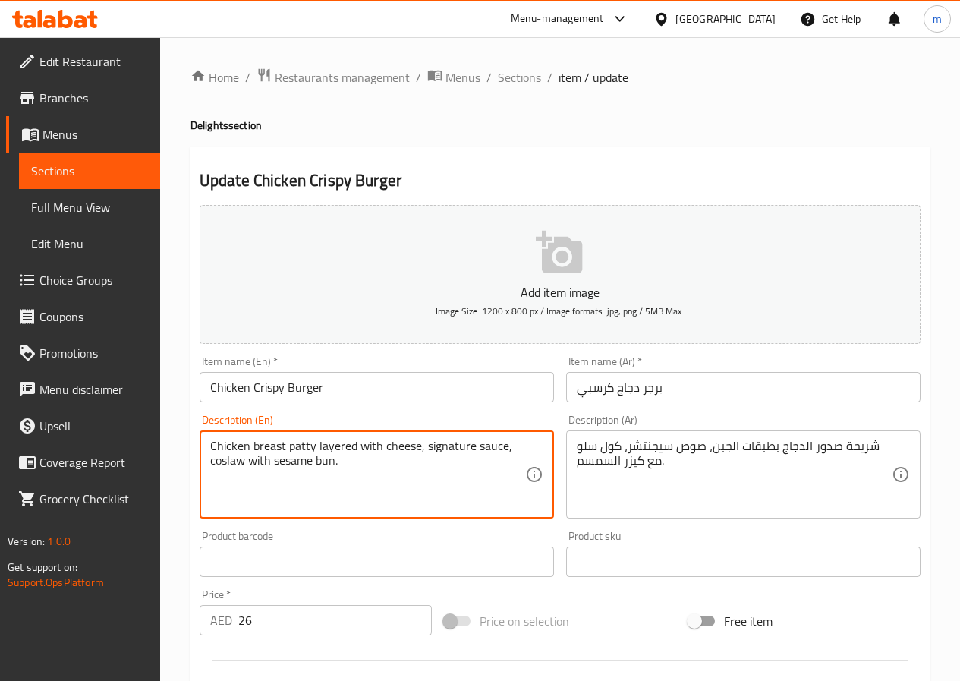
click at [227, 467] on textarea "Chicken breast patty layered with cheese, signature sauce, coslaw with sesame b…" at bounding box center [367, 475] width 315 height 72
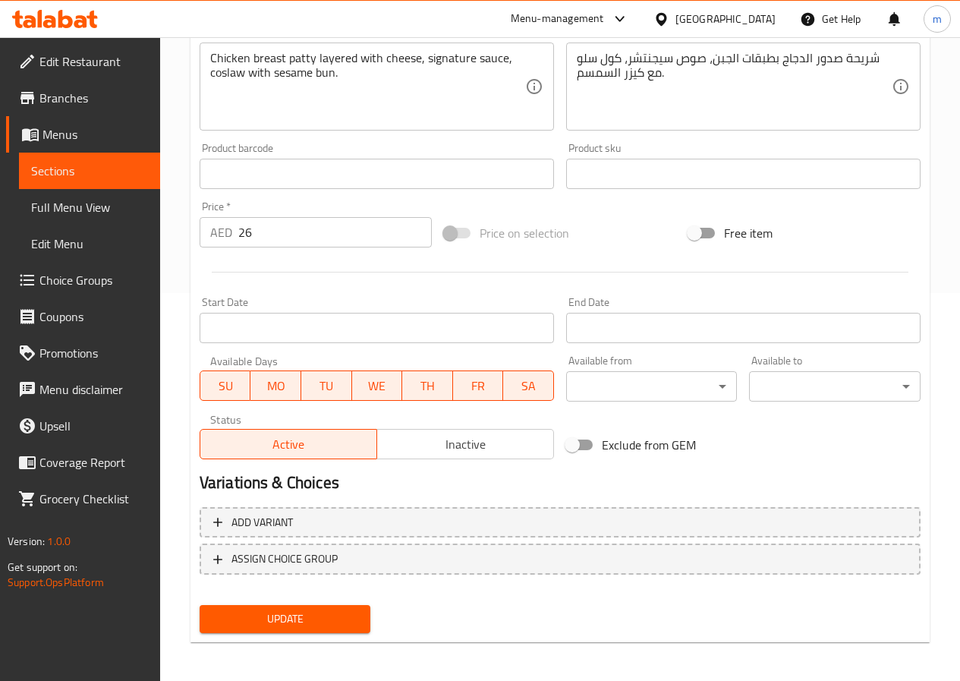
scroll to position [392, 0]
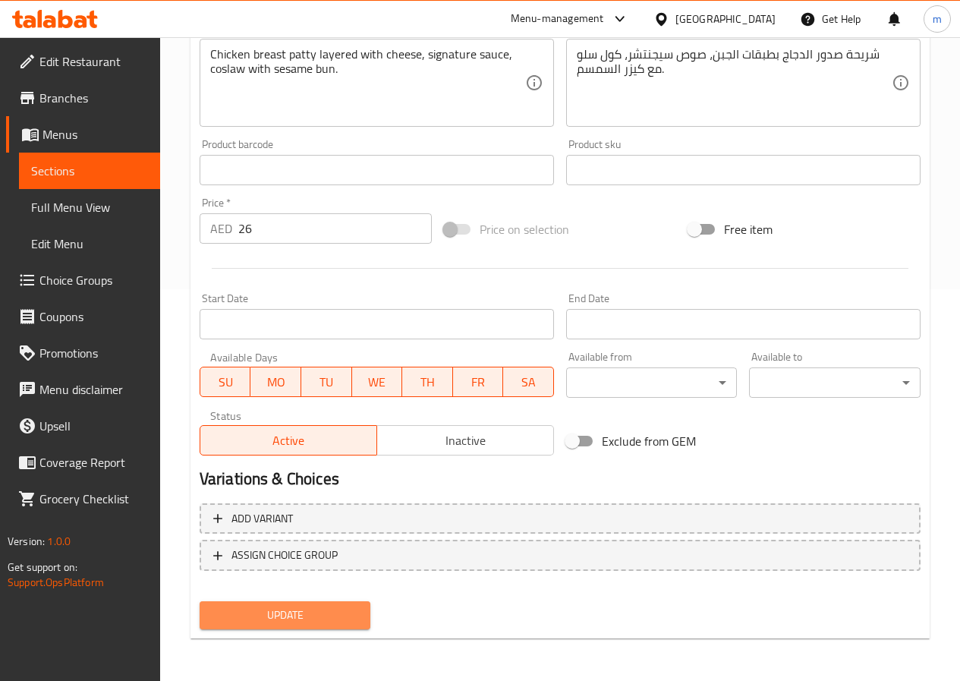
click at [329, 611] on span "Update" at bounding box center [285, 614] width 147 height 19
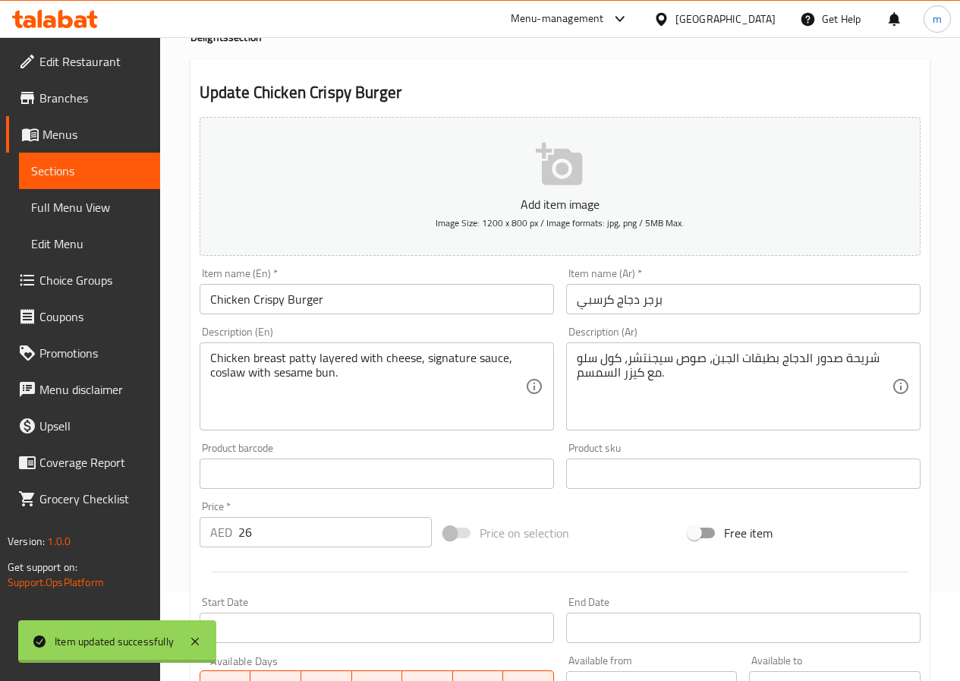
scroll to position [0, 0]
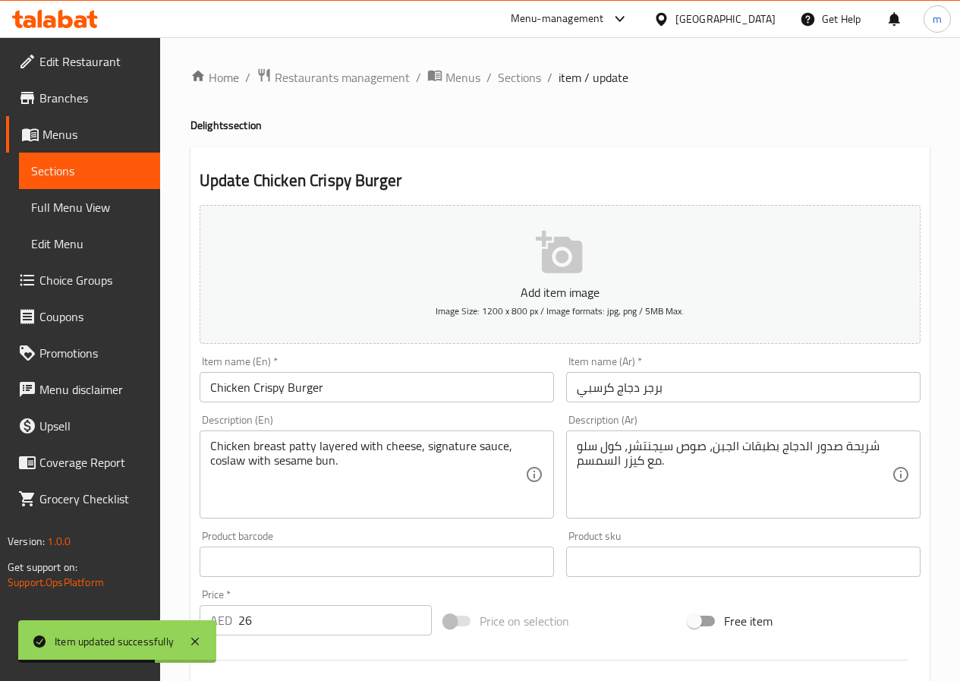
click at [149, 173] on link "Sections" at bounding box center [89, 171] width 141 height 36
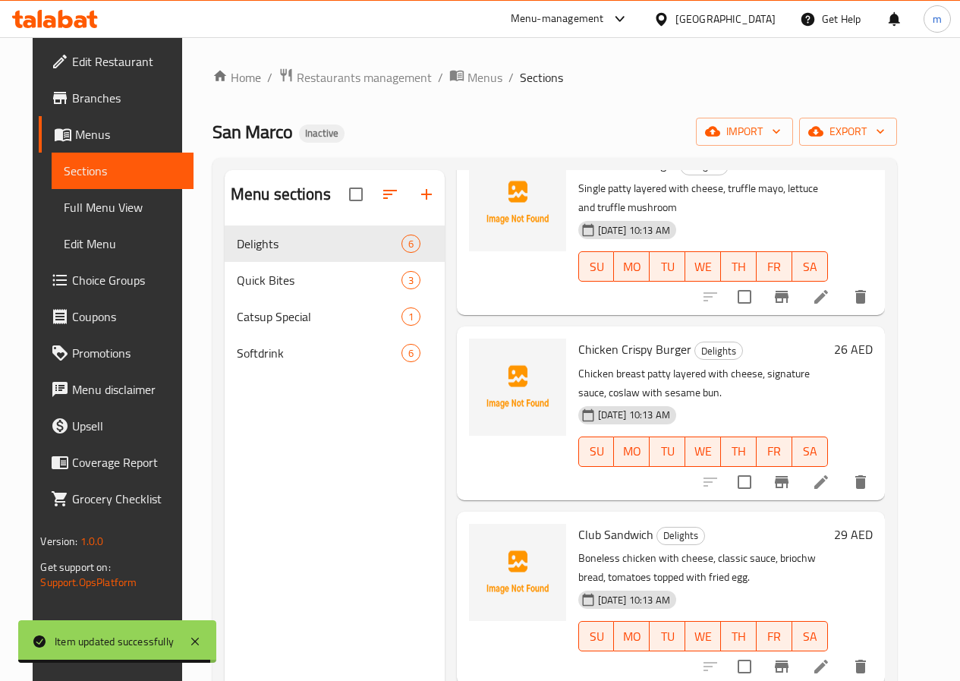
scroll to position [76, 0]
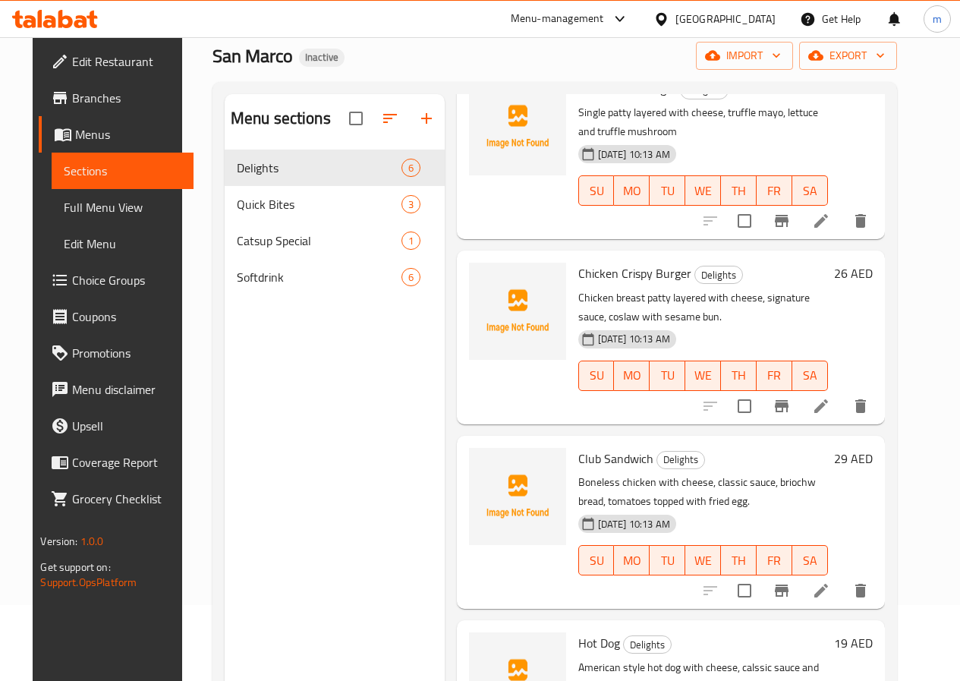
click at [830, 585] on icon at bounding box center [821, 590] width 18 height 18
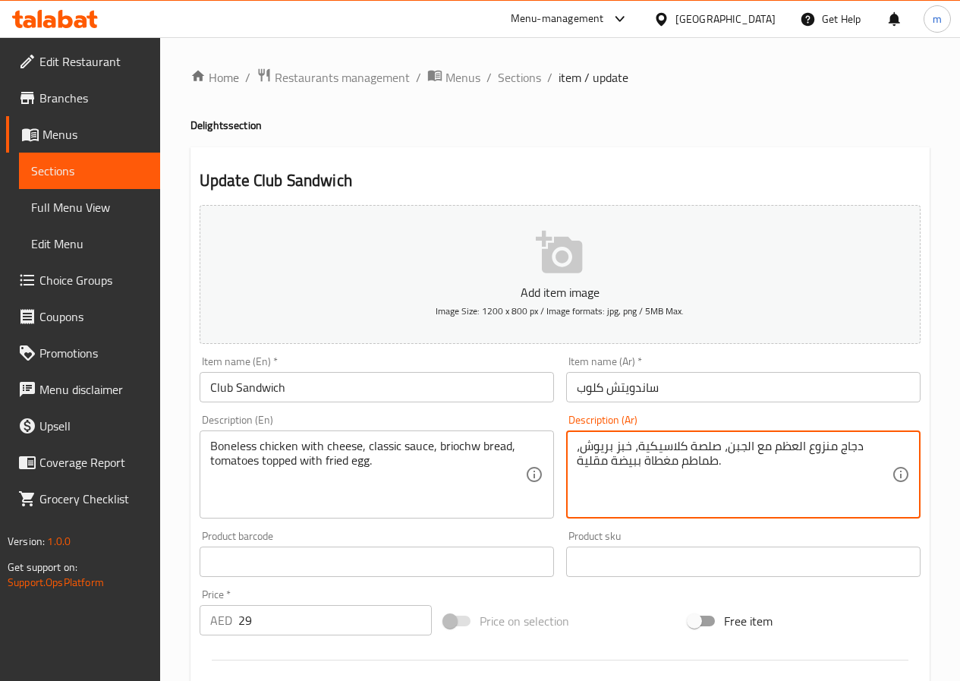
drag, startPoint x: 774, startPoint y: 440, endPoint x: 863, endPoint y: 448, distance: 89.1
click at [841, 443] on textarea "دجاج مع الجبن، صلصة كلاسيكية، خبز بريوش، منزوع العظم طماطم مغطاة ببيضة مقلية." at bounding box center [734, 475] width 315 height 72
click at [788, 459] on textarea "دجاج منزوع العظم مع الجبن، صلصة كلاسيكية، خبز بريوش، طماطم مغطاة ببيضة مقلية." at bounding box center [734, 475] width 315 height 72
drag, startPoint x: 773, startPoint y: 442, endPoint x: 860, endPoint y: 445, distance: 87.3
click at [860, 445] on textarea "دجاج منزوع العظم مع الجبن، صلصة كلاسيكية، خبز بريوش، طماطم مغطاة ببيضة مقلية." at bounding box center [734, 475] width 315 height 72
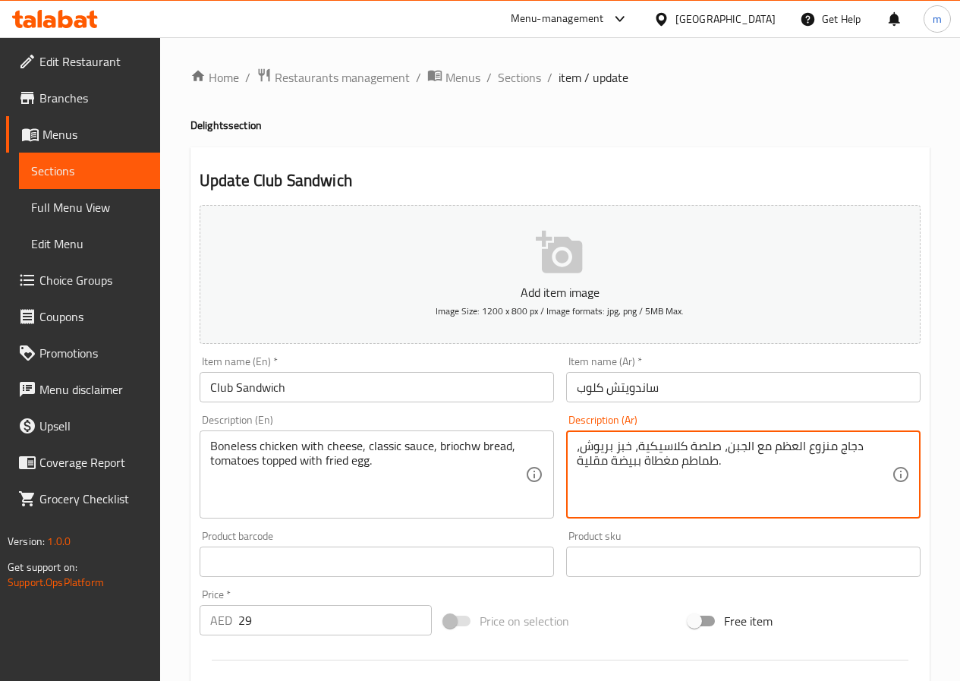
paste textarea "سحب"
click at [740, 448] on textarea "دجاج مسحب مع الجبن، صلصة كلاسيكية، خبز بريوش، طماطم مغطاة ببيضة مقلية." at bounding box center [734, 475] width 315 height 72
type textarea "دجاج مسحب مع الجبن، صوص كلاسيك، خبز بريوش، طماطم مغطاة ببيضة مقلية."
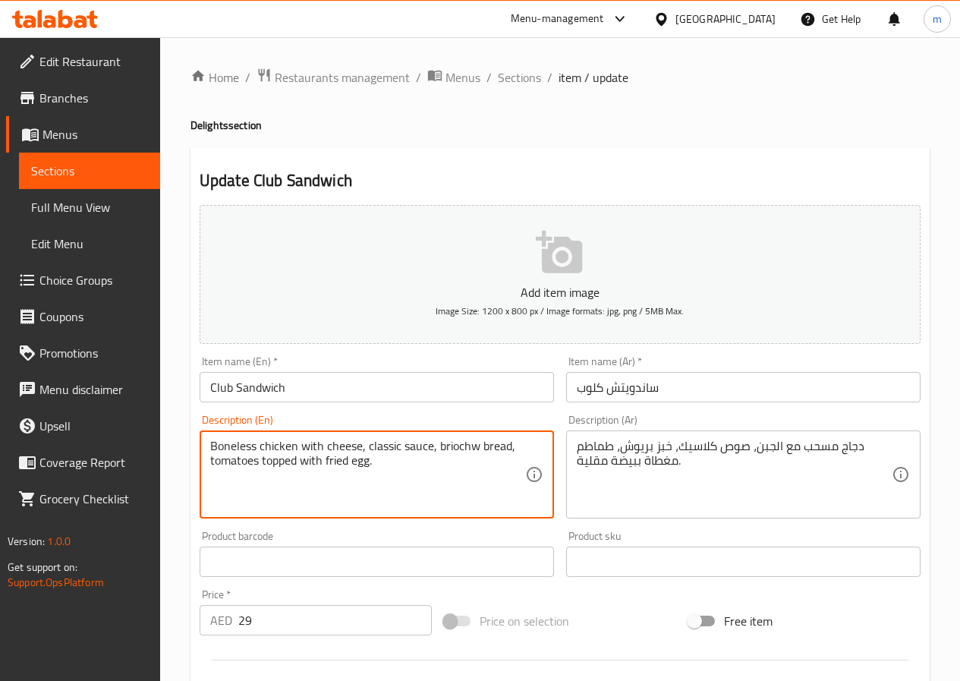
drag, startPoint x: 445, startPoint y: 451, endPoint x: 508, endPoint y: 447, distance: 63.8
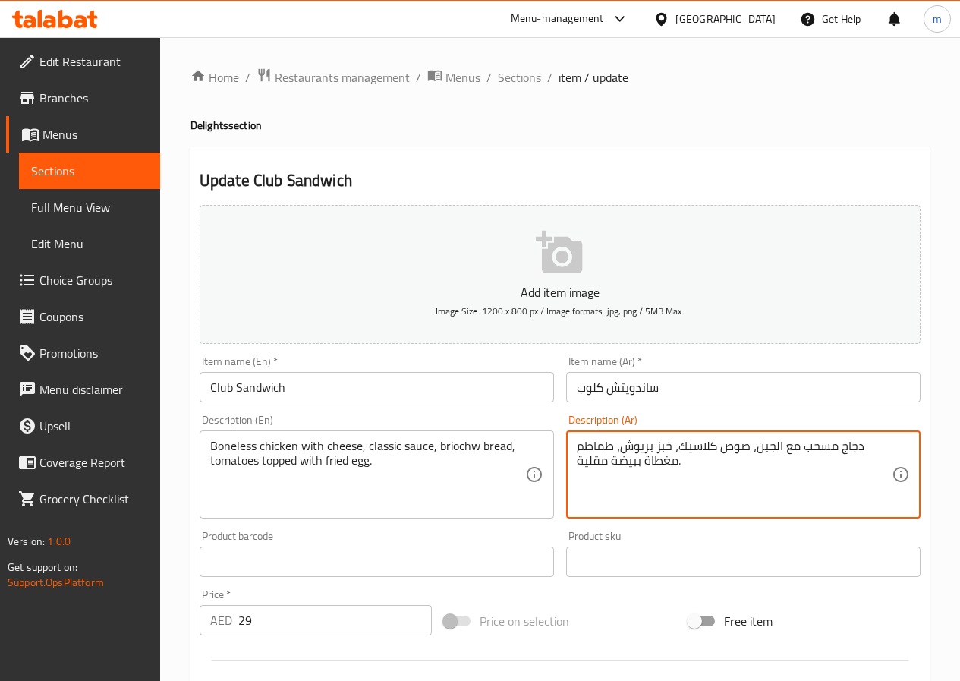
drag, startPoint x: 670, startPoint y: 439, endPoint x: 622, endPoint y: 439, distance: 47.8
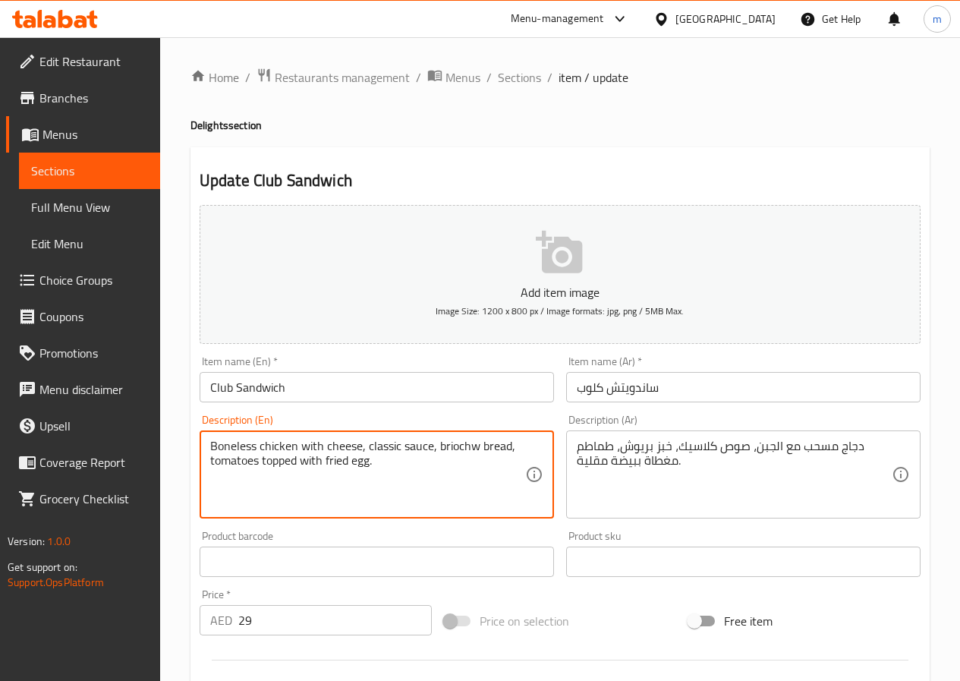
click at [389, 471] on textarea "Boneless chicken with cheese, classic sauce, briochw bread, tomatoes topped wit…" at bounding box center [367, 475] width 315 height 72
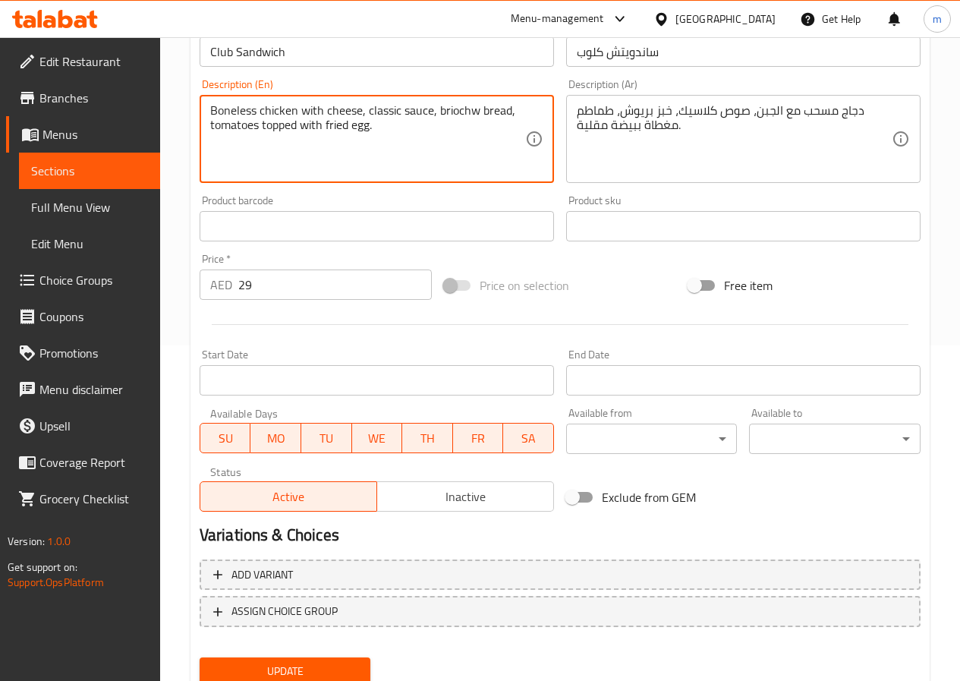
scroll to position [379, 0]
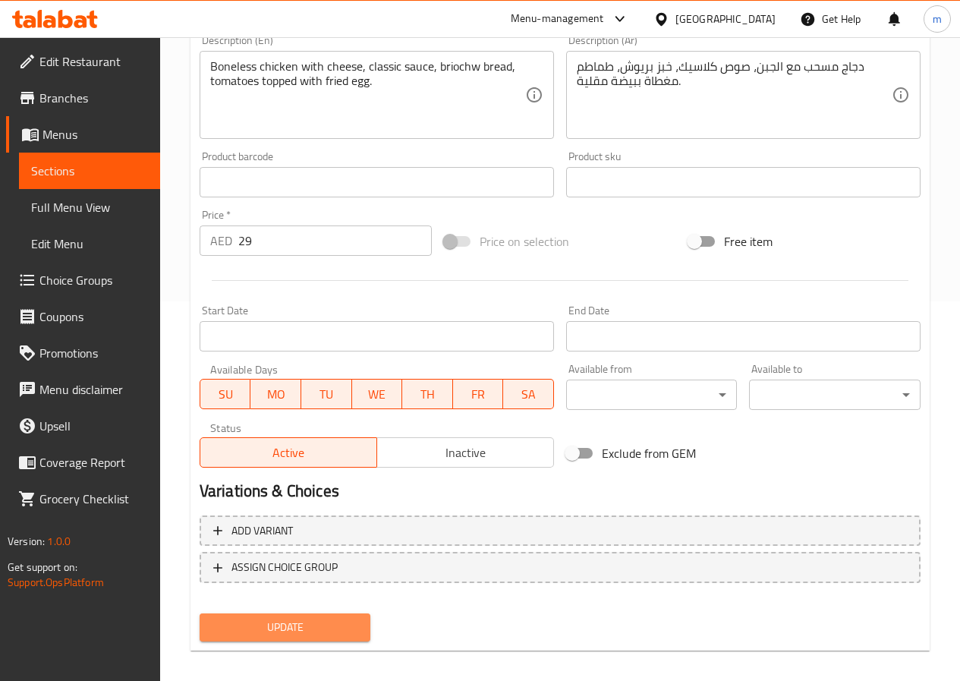
click at [272, 627] on span "Update" at bounding box center [285, 627] width 147 height 19
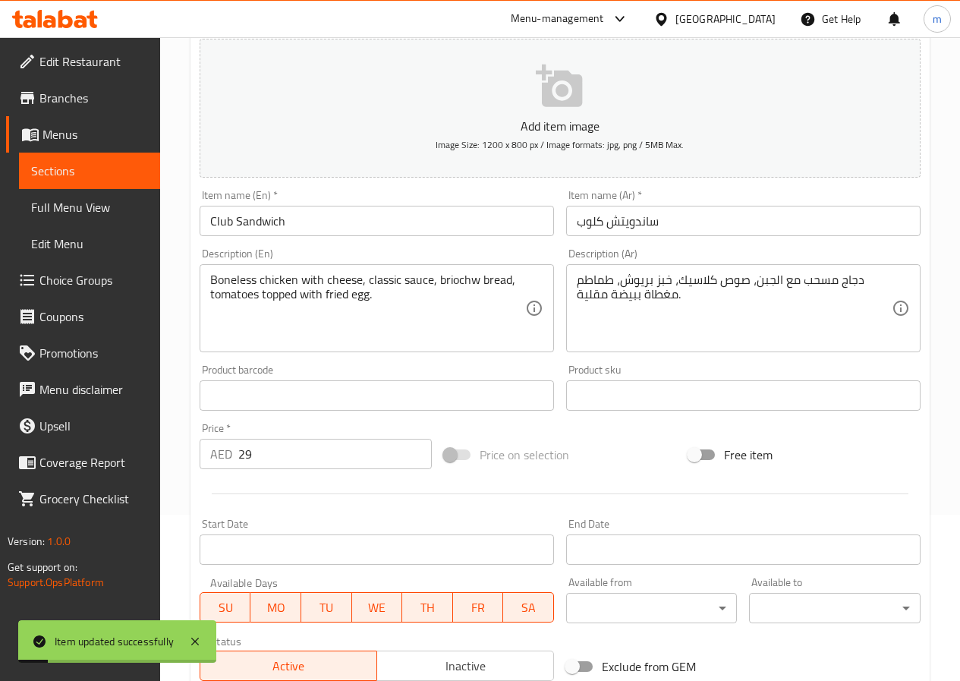
scroll to position [76, 0]
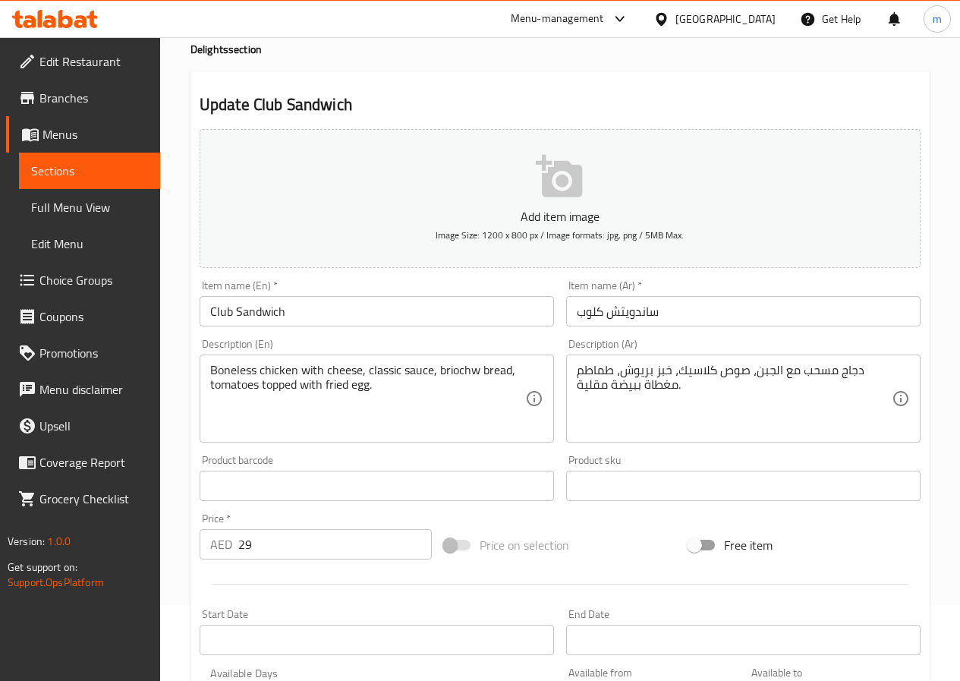
click at [79, 161] on link "Sections" at bounding box center [89, 171] width 141 height 36
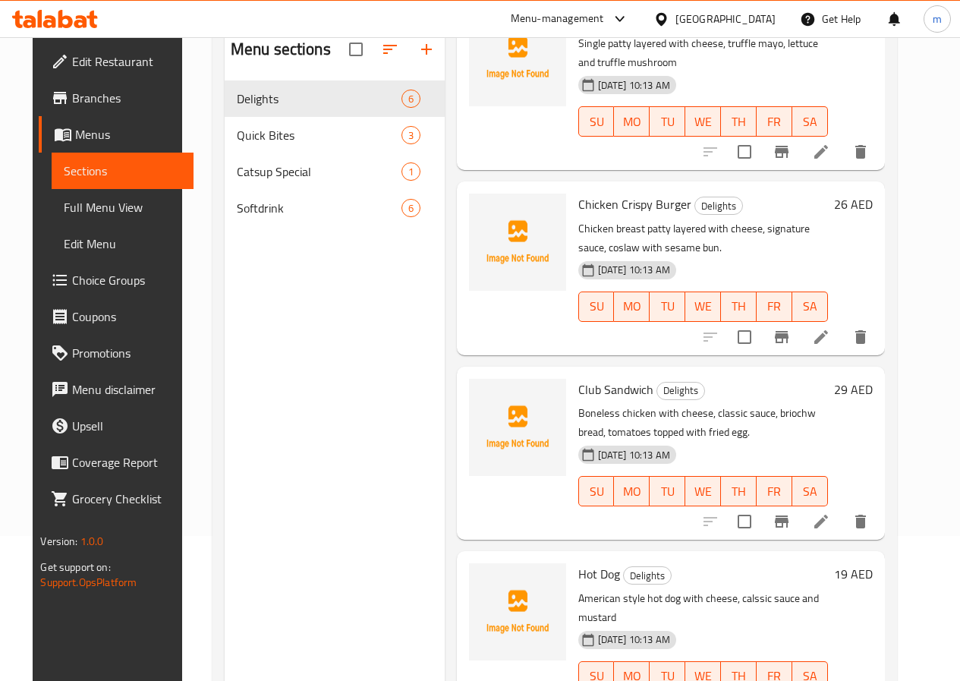
scroll to position [212, 0]
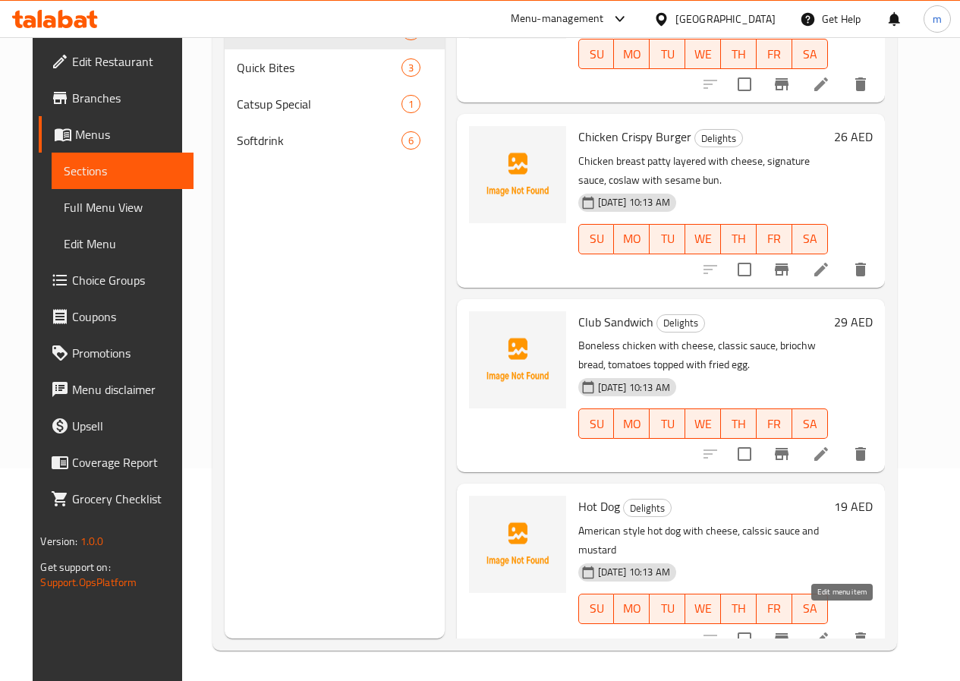
click at [830, 630] on icon at bounding box center [821, 639] width 18 height 18
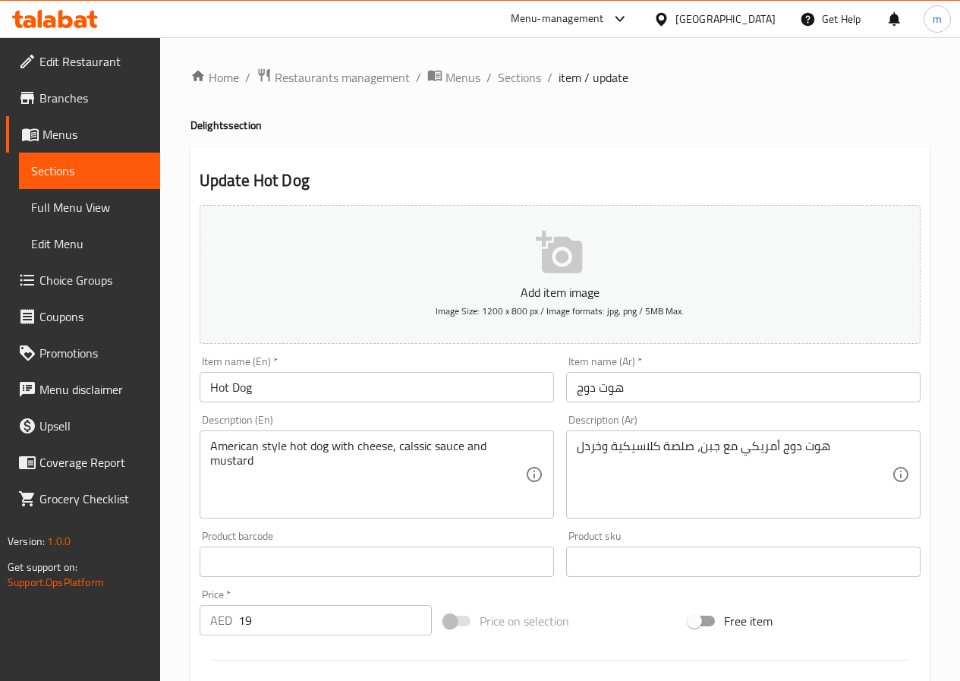
click at [278, 453] on textarea "American style hot dog with cheese, calssic sauce and mustard" at bounding box center [367, 475] width 315 height 72
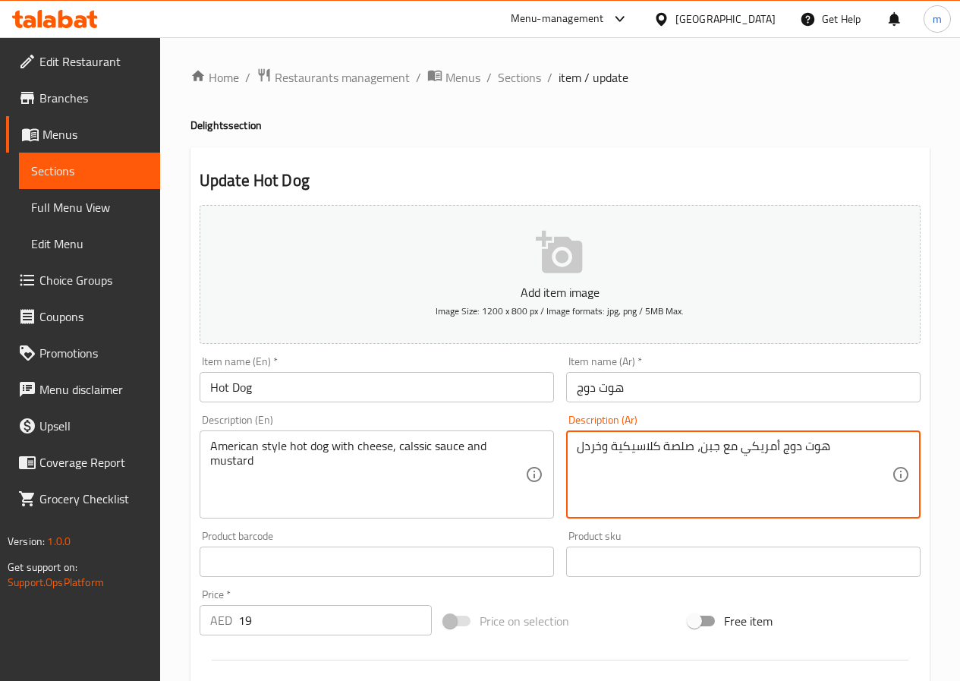
click at [666, 454] on textarea "هوت دوج أمريكي مع جبن، صلصة كلاسيكية وخردل" at bounding box center [734, 475] width 315 height 72
drag, startPoint x: 739, startPoint y: 444, endPoint x: 776, endPoint y: 458, distance: 39.9
click at [776, 458] on textarea "هوت دوج أمريكي مع جبن، صصوص كلاسيك وخردل" at bounding box center [734, 475] width 315 height 72
click at [641, 450] on textarea "هوت دوج علي الطريقه الامريكيه مع جبن، صصوص كلاسيك وخردل" at bounding box center [734, 475] width 315 height 72
type textarea "هوت دوج علي الطريقه الامريكيه مع جبن، صوص كلاسيك وخردل"
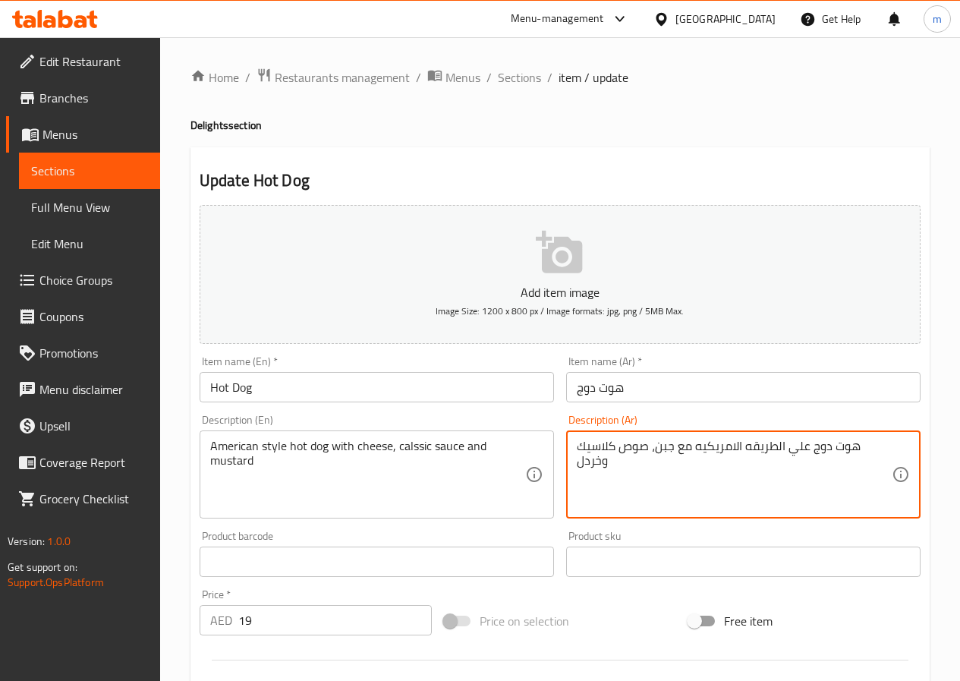
scroll to position [379, 0]
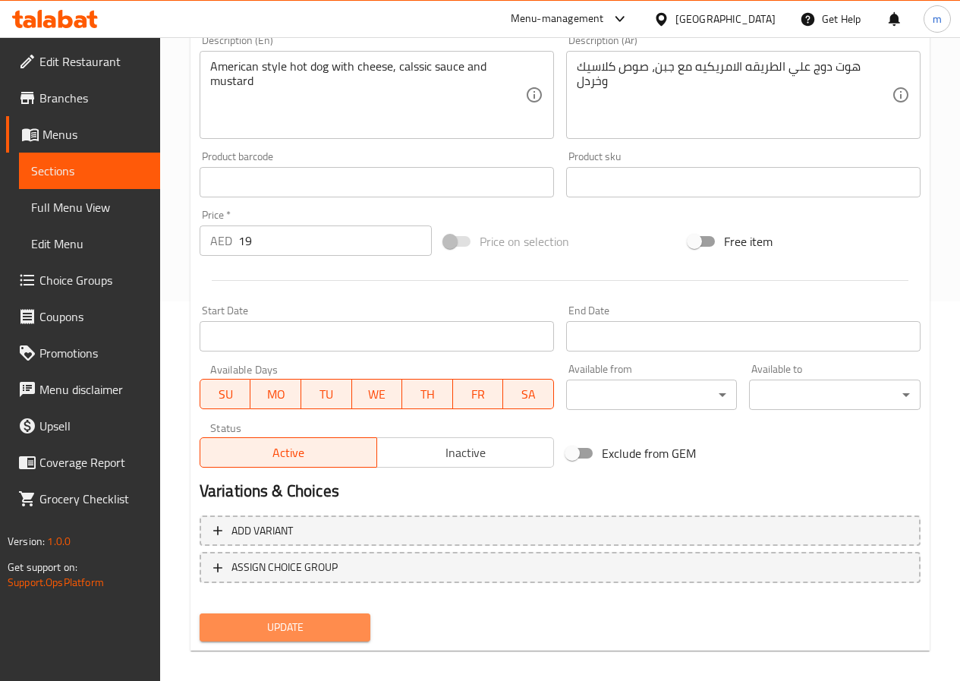
click at [333, 621] on span "Update" at bounding box center [285, 627] width 147 height 19
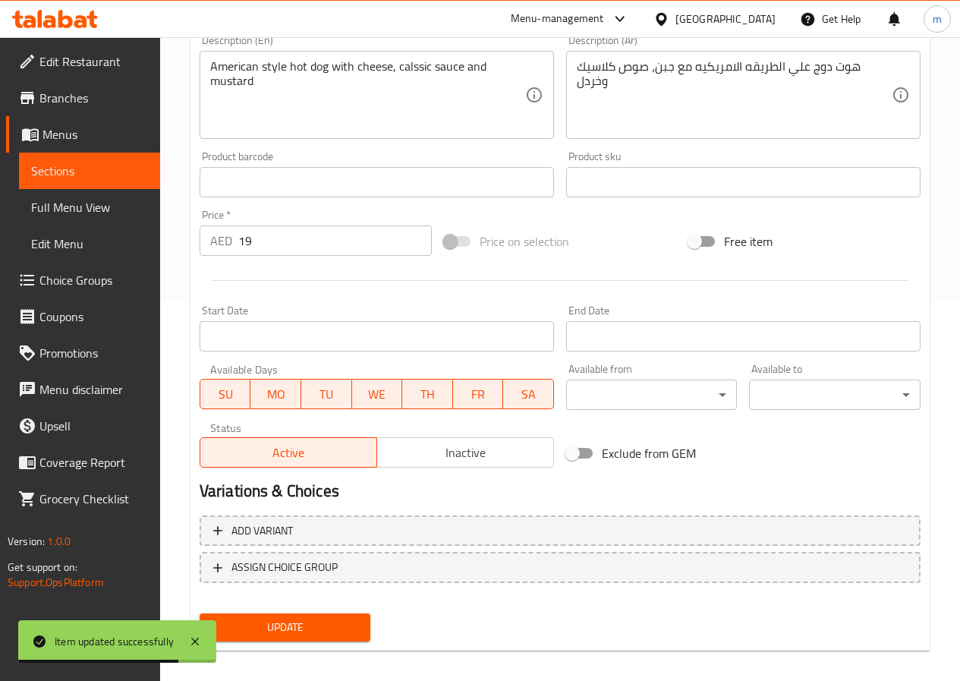
scroll to position [304, 0]
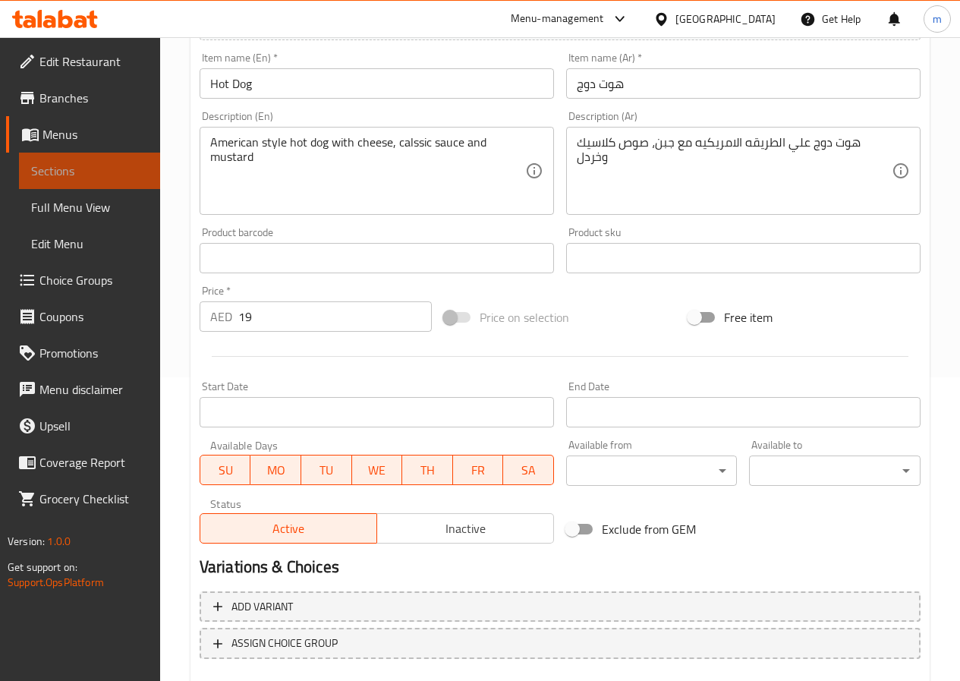
click at [90, 164] on span "Sections" at bounding box center [89, 171] width 117 height 18
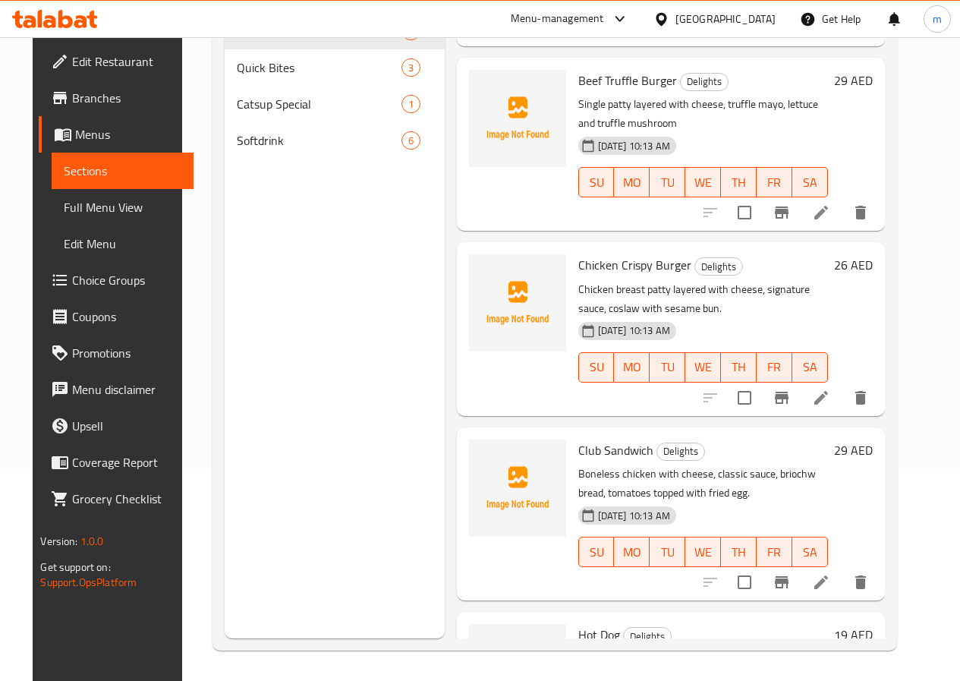
scroll to position [432, 0]
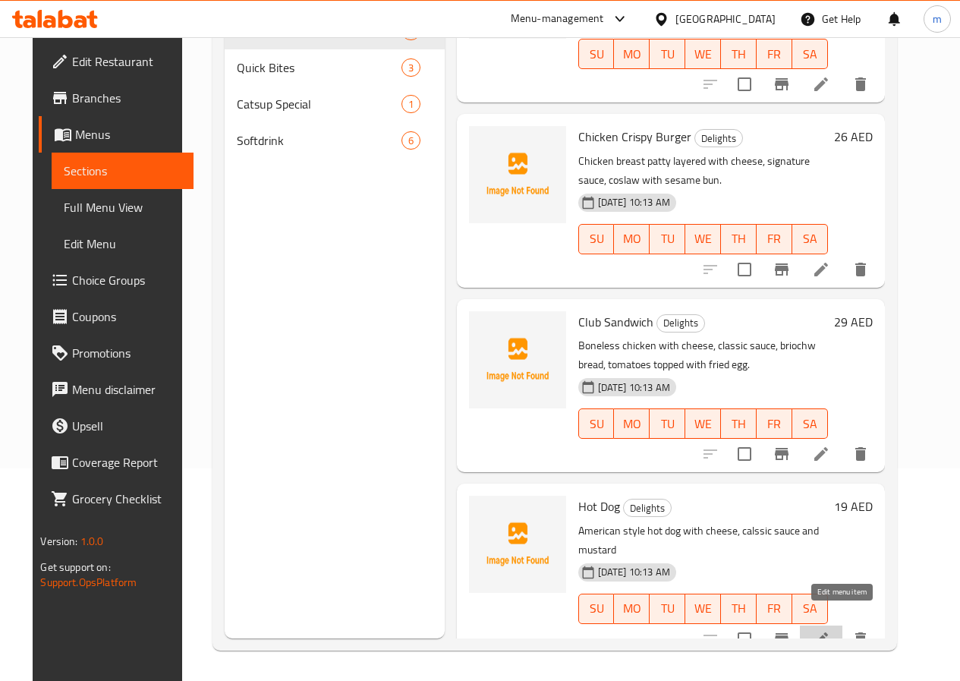
click at [828, 632] on icon at bounding box center [821, 639] width 14 height 14
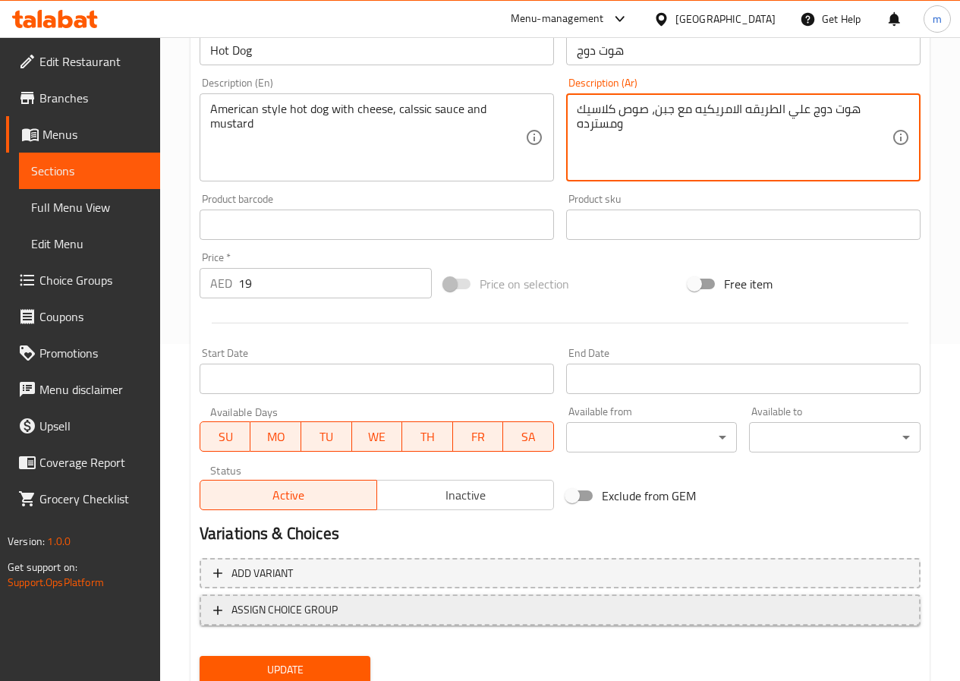
scroll to position [392, 0]
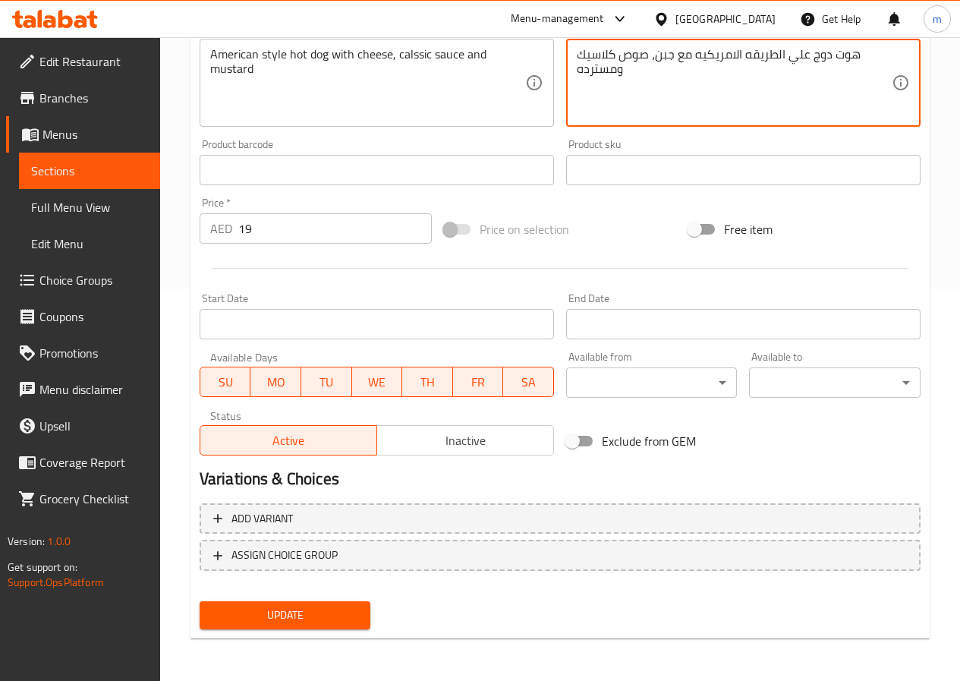
type textarea "هوت دوج علي الطريقه الامريكيه مع جبن، صوص كلاسيك ومسترده"
click at [310, 612] on span "Update" at bounding box center [285, 614] width 147 height 19
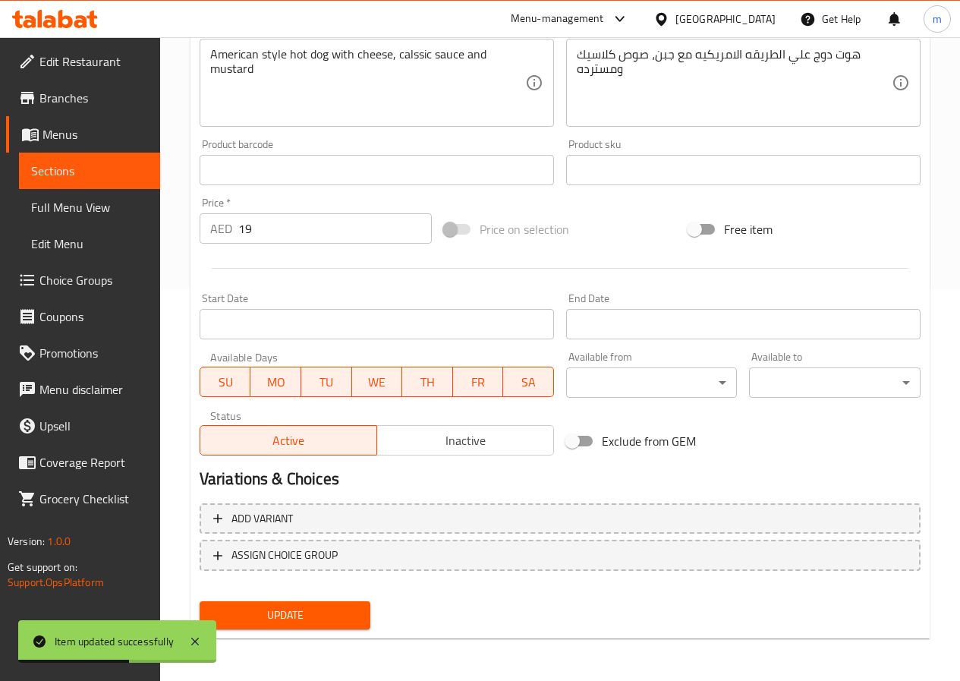
click at [103, 169] on span "Sections" at bounding box center [89, 171] width 117 height 18
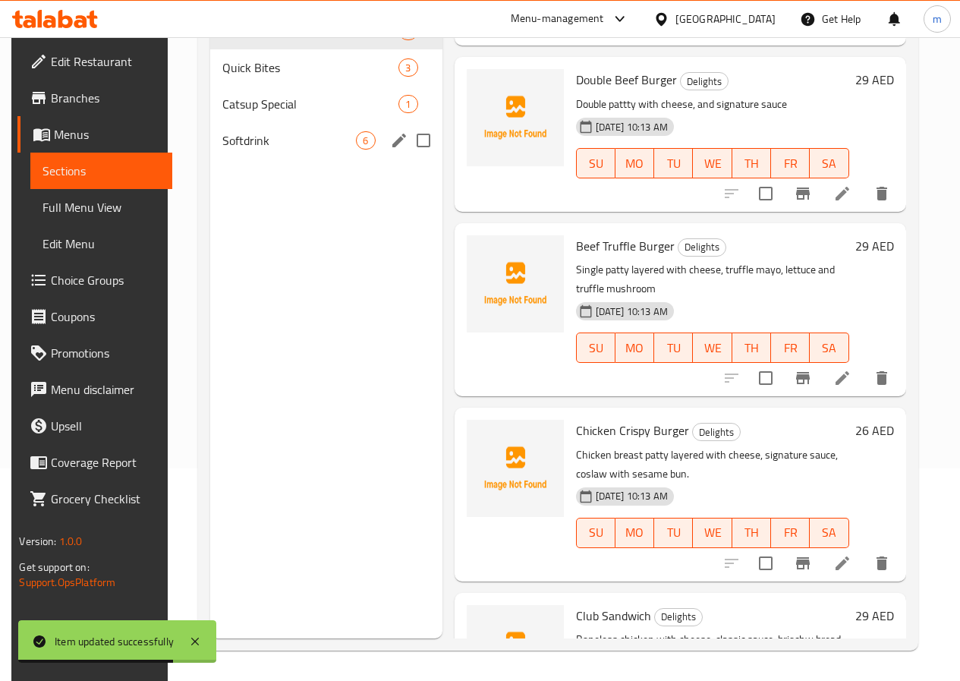
scroll to position [128, 0]
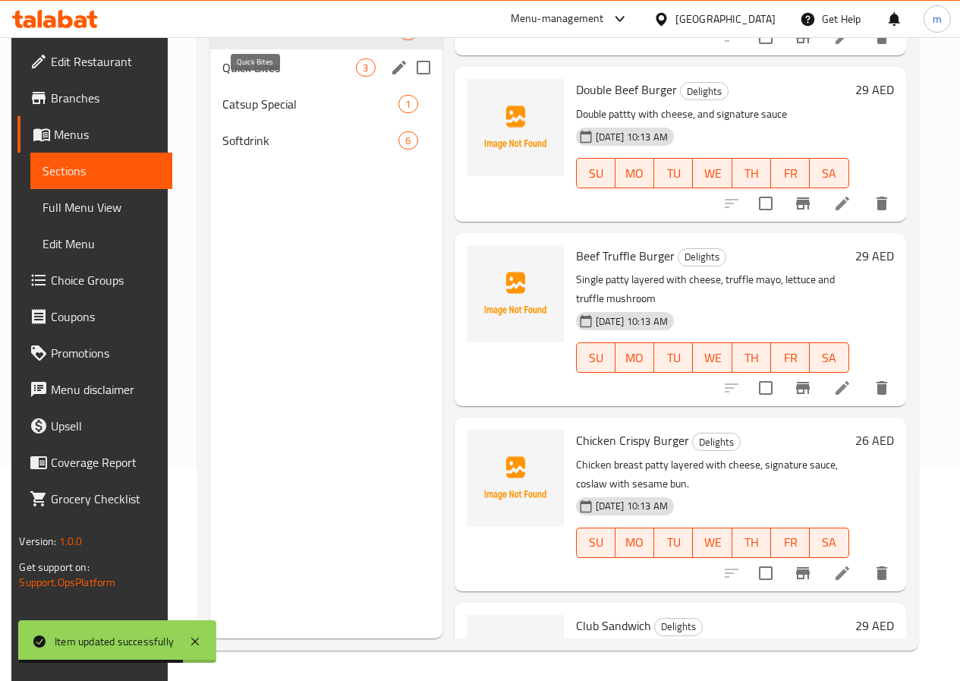
click at [278, 77] on span "Quick Bites" at bounding box center [289, 67] width 134 height 18
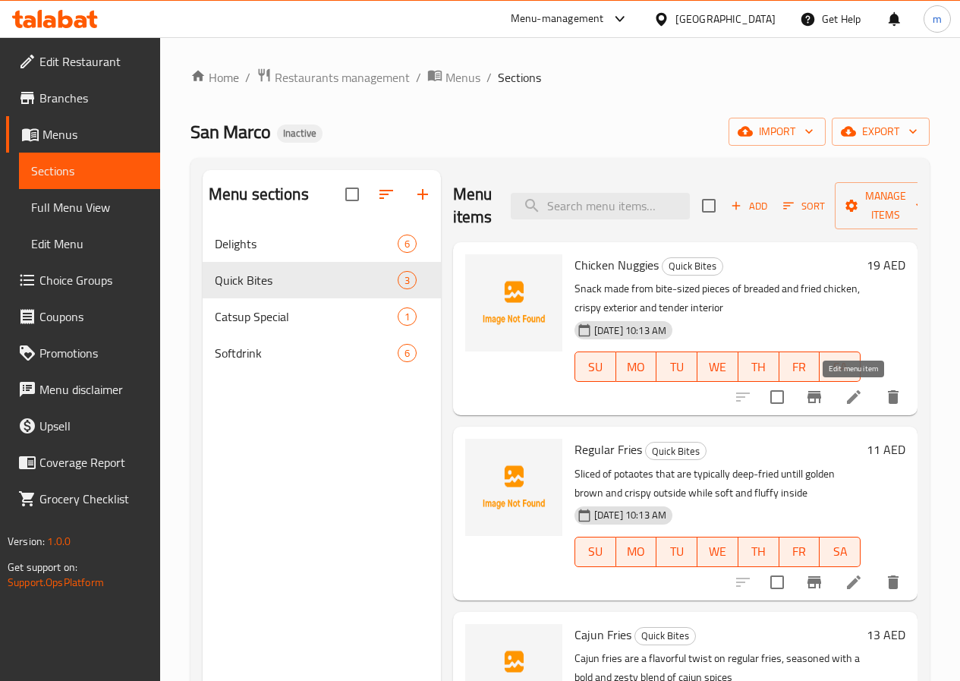
click at [851, 395] on icon at bounding box center [853, 397] width 18 height 18
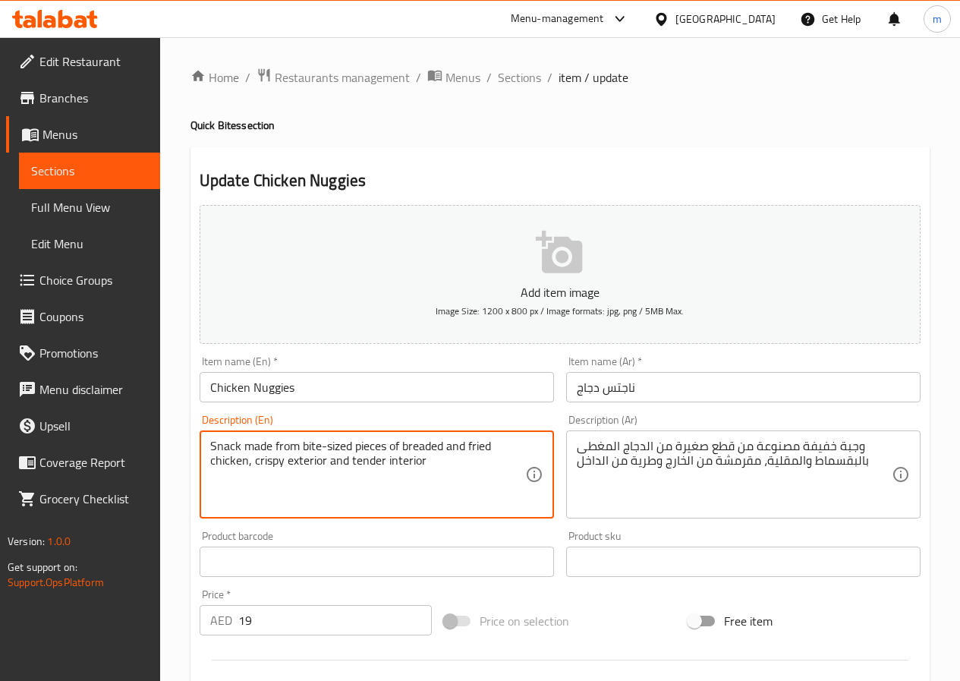
click at [228, 442] on textarea "Snack made from bite-sized pieces of breaded and fried chicken, crispy exterior…" at bounding box center [367, 475] width 315 height 72
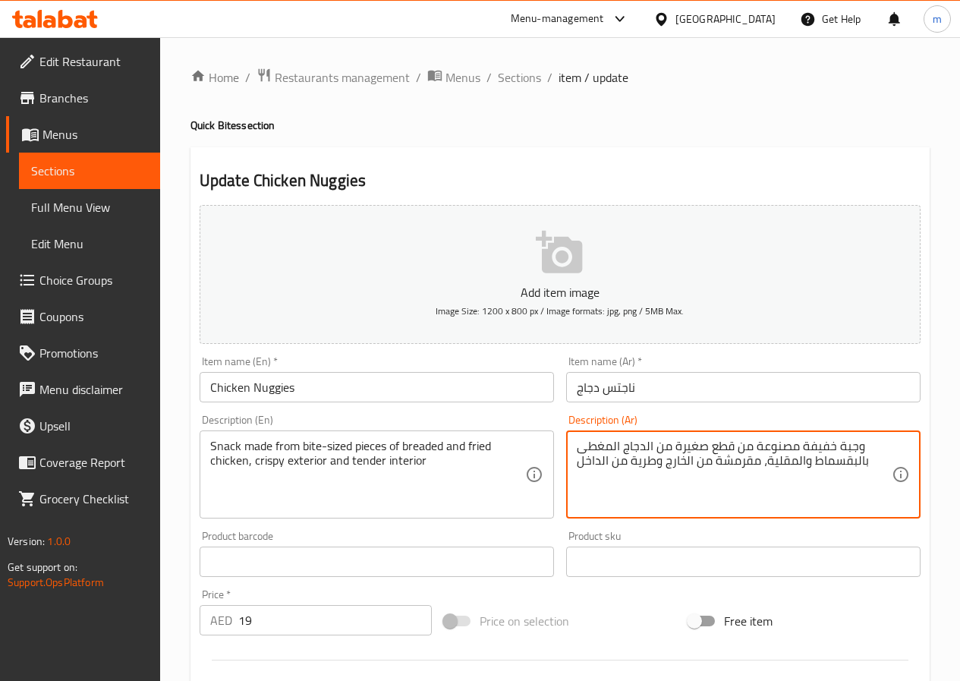
drag, startPoint x: 798, startPoint y: 446, endPoint x: 858, endPoint y: 452, distance: 60.2
click at [730, 446] on textarea "سناك مصنوعة من قطع صغيرة من الدجاج المغطى بالبقسماط والمقلية، مقرمشة من الخارج …" at bounding box center [734, 475] width 315 height 72
click at [766, 467] on textarea "سناك مصنوعة بحجم بايتس من الدجاج المغطى بالبقسماط والمقلية، مقرمشة من الخارج وط…" at bounding box center [734, 475] width 315 height 72
click at [640, 443] on textarea "سناك مصنوعة بحجم بايتس من الدجاج المغطي بالبقسماط والمقلي، مقرمشة من الخارج وطر…" at bounding box center [734, 475] width 315 height 72
click at [638, 454] on textarea "سناك مصنوعة بحجم بايتس من الدجاج المغطي بالبقسماط والمقلي، مقرمشة من الخارج وطر…" at bounding box center [734, 475] width 315 height 72
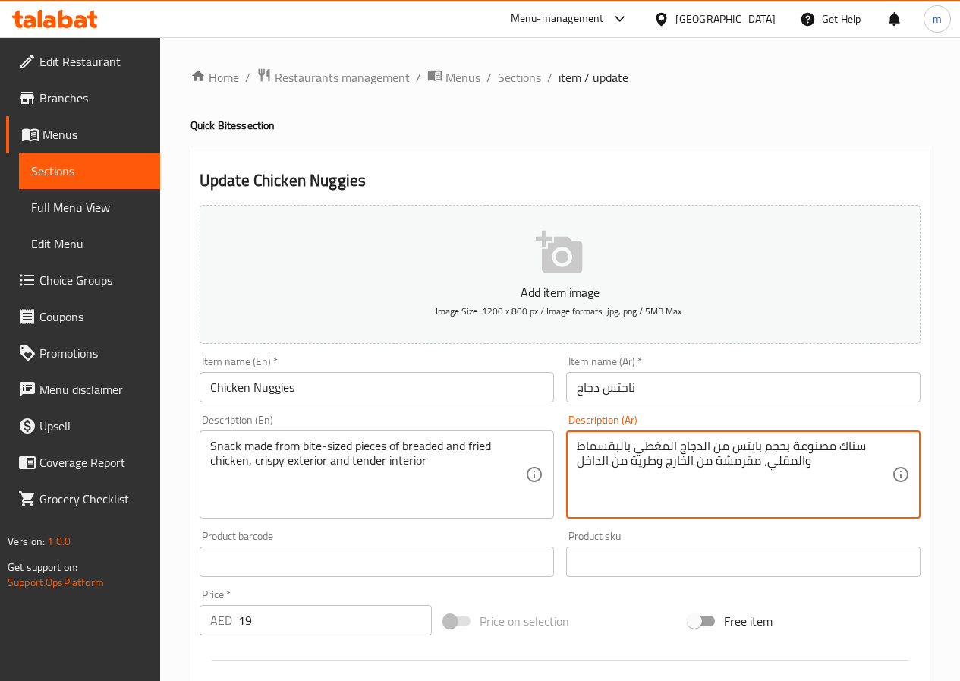
click at [635, 449] on textarea "سناك مصنوعة بحجم بايتس من الدجاج المغطي بالبقسماط والمقلي، مقرمشة من الخارج وطر…" at bounding box center [734, 475] width 315 height 72
click at [619, 454] on textarea "سناك مصنوعة بحجم بايتس من الدجاج بالبقسماط والمقلي، مقرمشة من الخارج وطرية من ا…" at bounding box center [734, 475] width 315 height 72
click at [783, 445] on textarea "سناك مصنوعة بحجم بايتس من الدجاج المقلي بالبقسماط، مقرمشة من الخارج وطرية من ال…" at bounding box center [734, 475] width 315 height 72
click at [786, 452] on textarea "سناك مصنوعة بحجم بايتس من الدجاج المقلي بالبقسماط، مقرمشة من الخارج وطرية من ال…" at bounding box center [734, 475] width 315 height 72
type textarea "سناك مصنوعة قطع بحجم بايتس من الدجاج المقلي بالبقسماط، مقرمشة من الخارج وطرية م…"
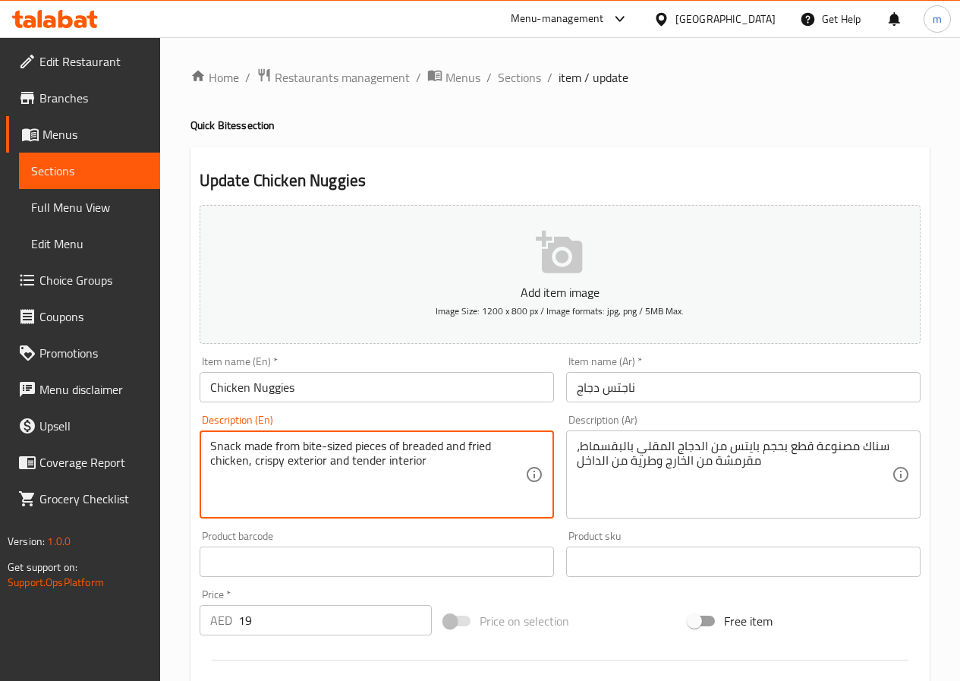
drag, startPoint x: 254, startPoint y: 464, endPoint x: 282, endPoint y: 472, distance: 29.1
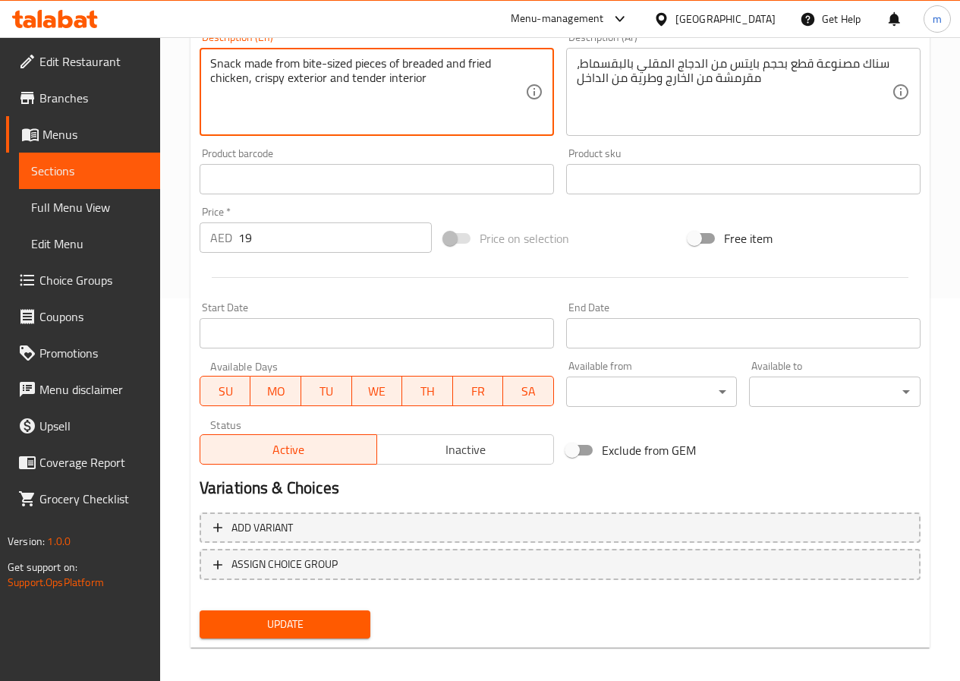
scroll to position [392, 0]
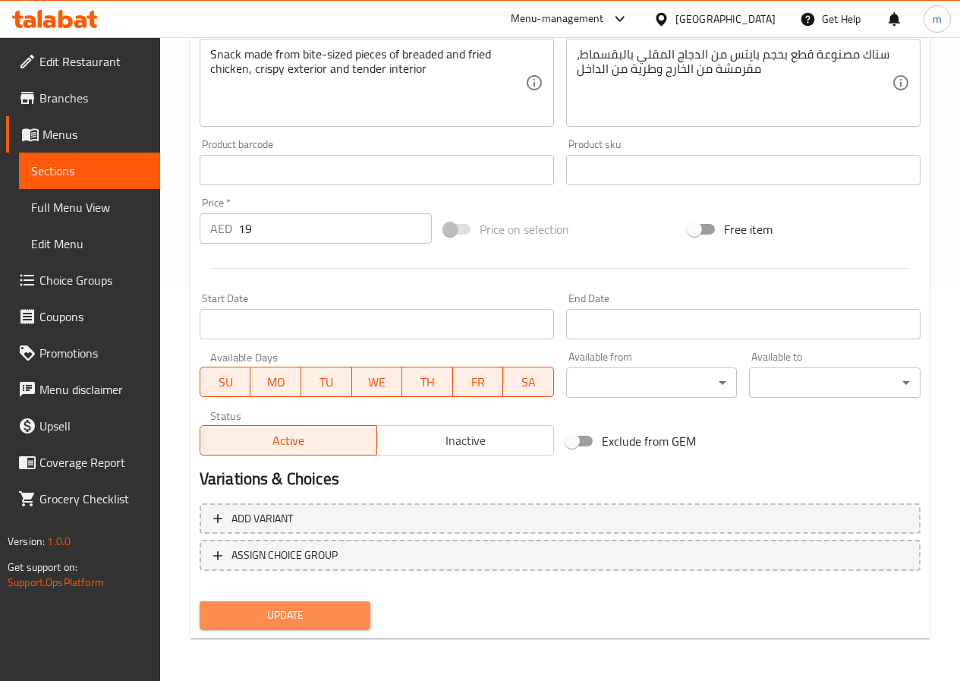
click at [299, 604] on button "Update" at bounding box center [285, 615] width 171 height 28
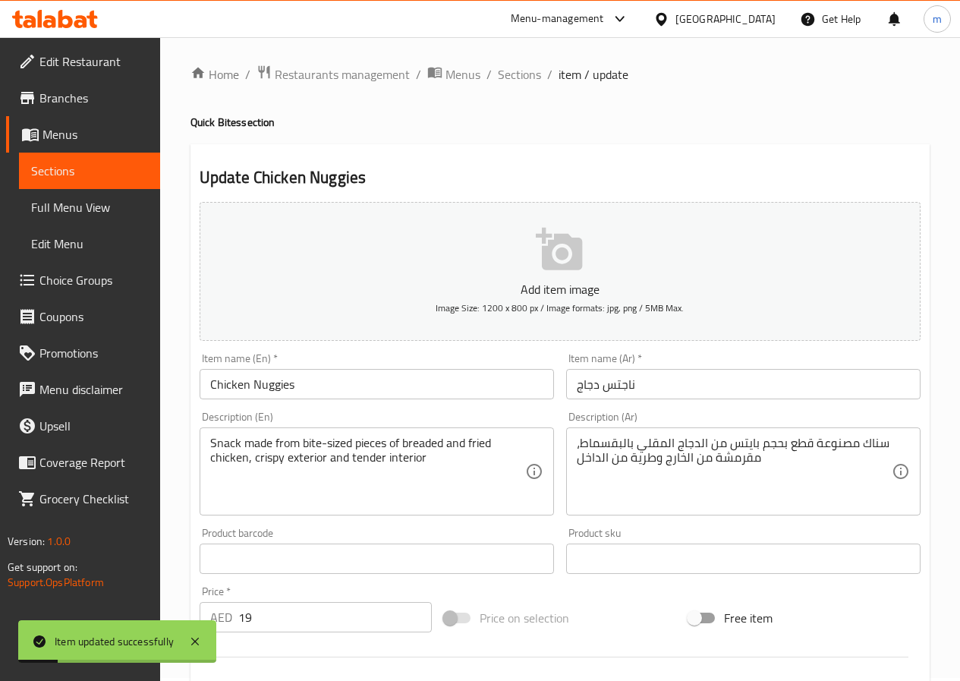
scroll to position [0, 0]
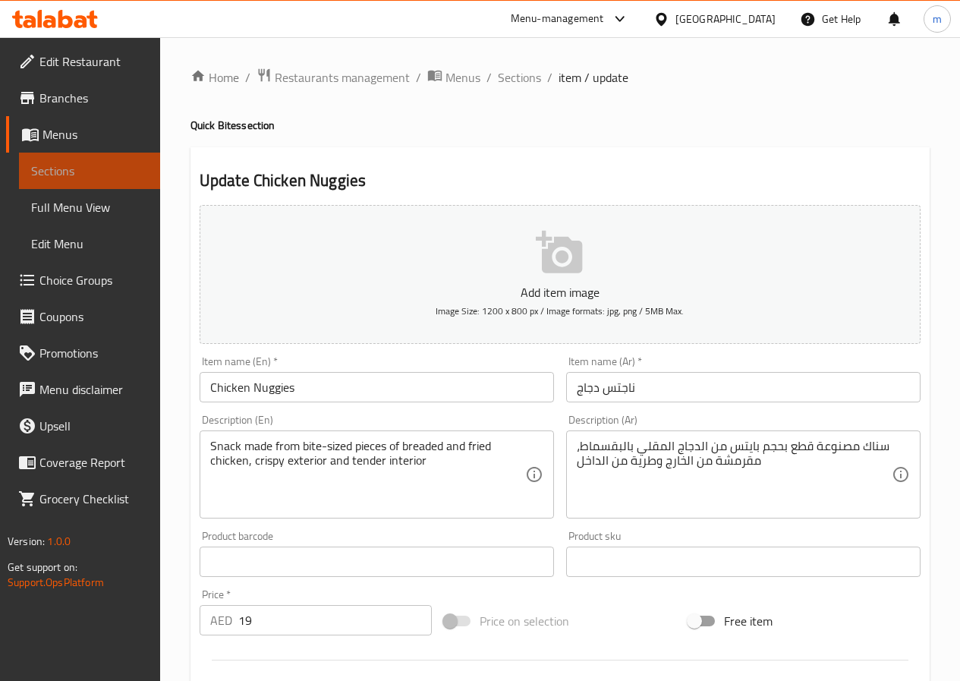
click at [114, 173] on span "Sections" at bounding box center [89, 171] width 117 height 18
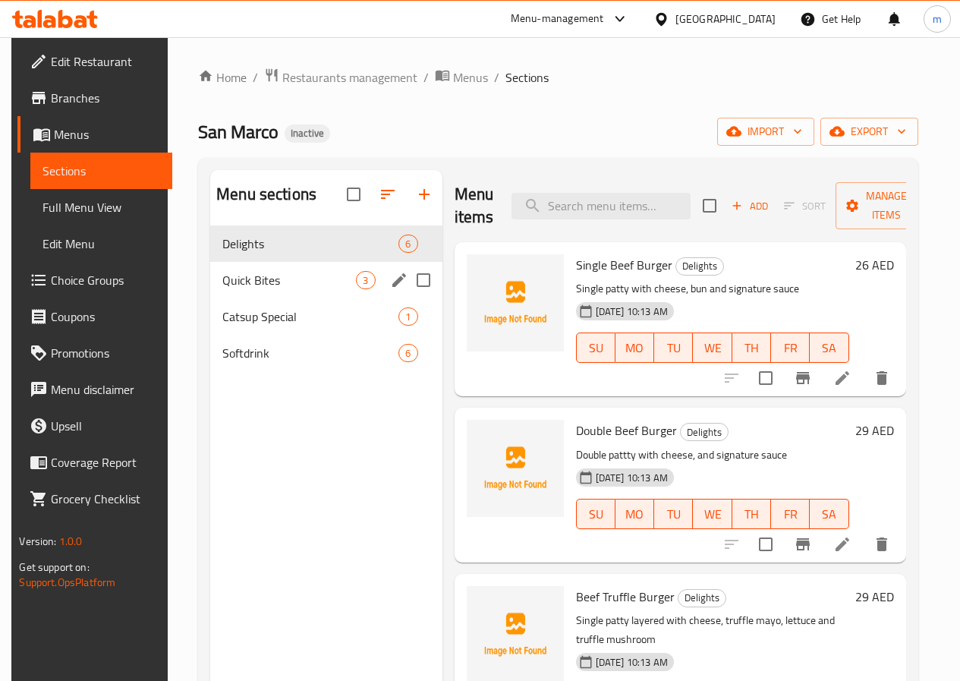
click at [318, 296] on div "Quick Bites 3" at bounding box center [325, 280] width 231 height 36
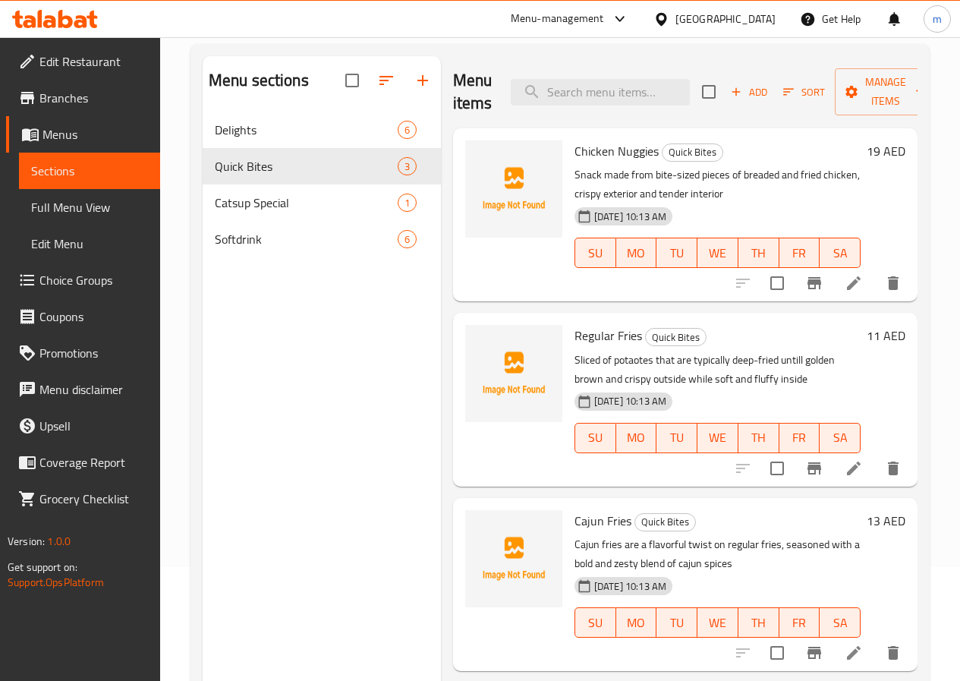
scroll to position [137, 0]
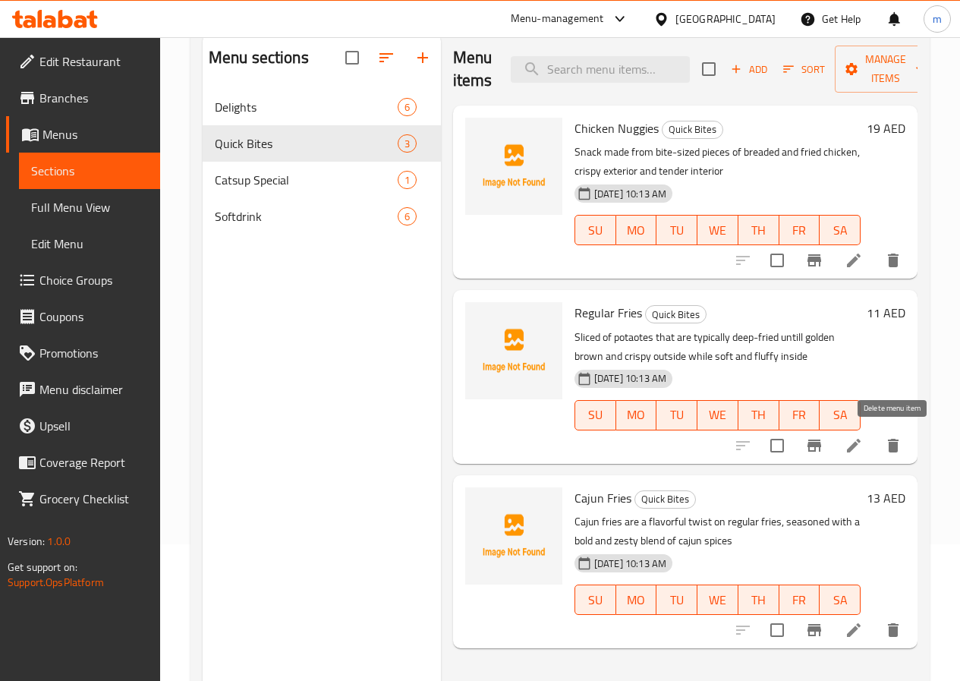
click at [899, 446] on icon "delete" at bounding box center [893, 445] width 18 height 18
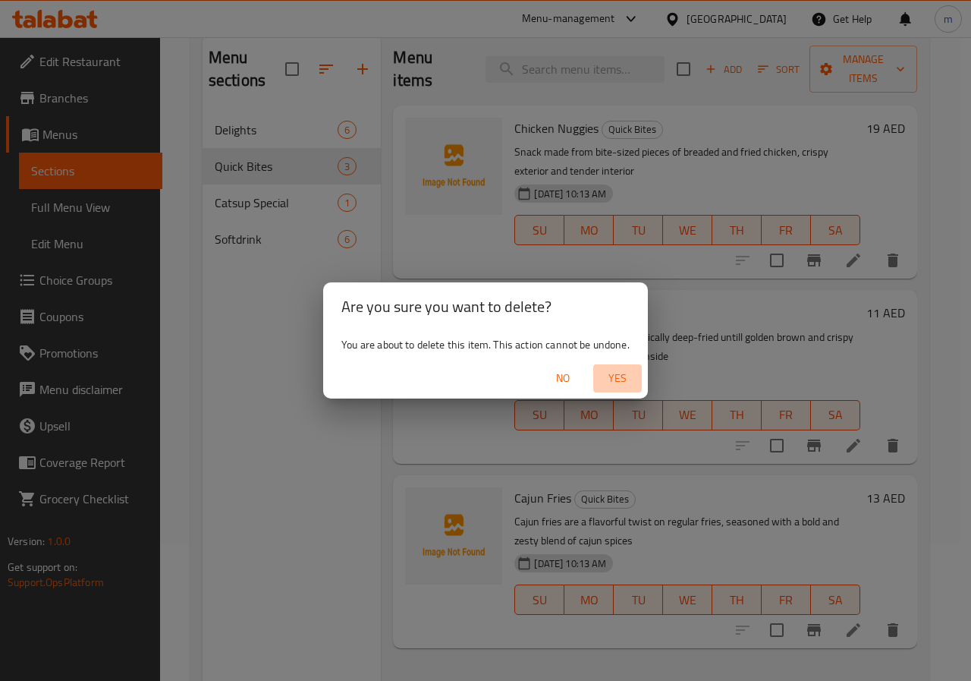
click at [624, 379] on span "Yes" at bounding box center [617, 378] width 36 height 19
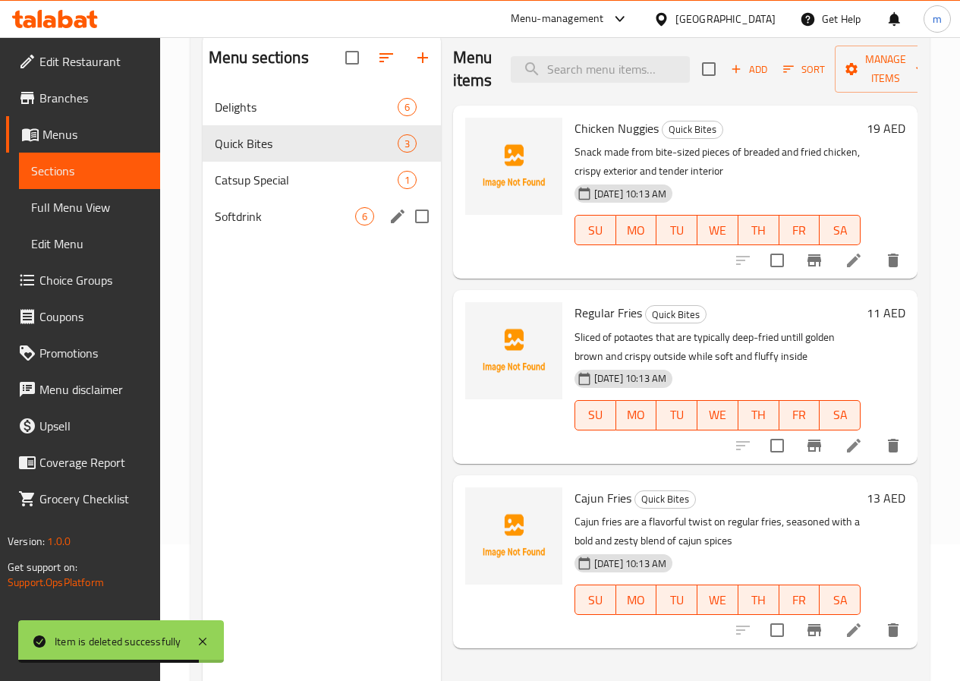
scroll to position [61, 0]
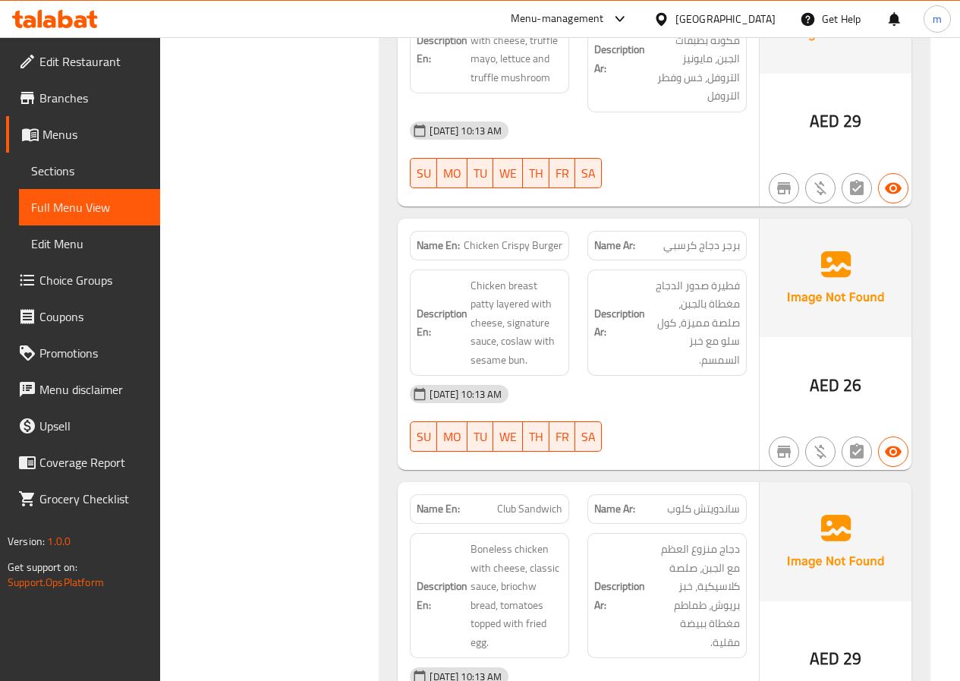
scroll to position [835, 0]
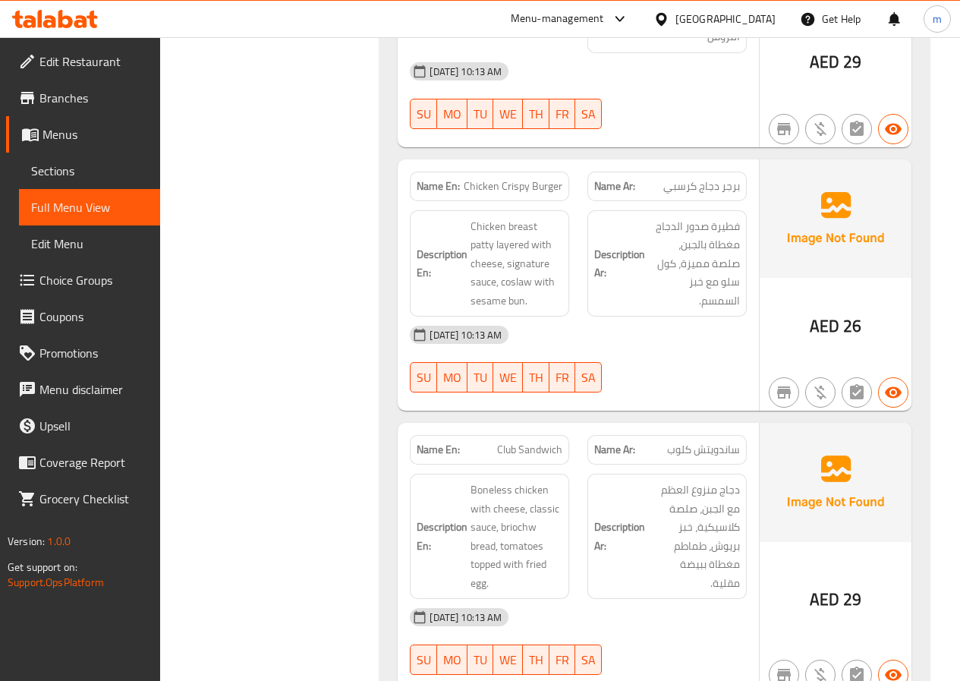
click at [539, 442] on span "Club Sandwich" at bounding box center [529, 450] width 65 height 16
drag, startPoint x: 470, startPoint y: 465, endPoint x: 563, endPoint y: 471, distance: 92.8
click at [563, 473] on div "Description En: Boneless chicken with cheese, classic sauce, briochw bread, tom…" at bounding box center [489, 535] width 159 height 125
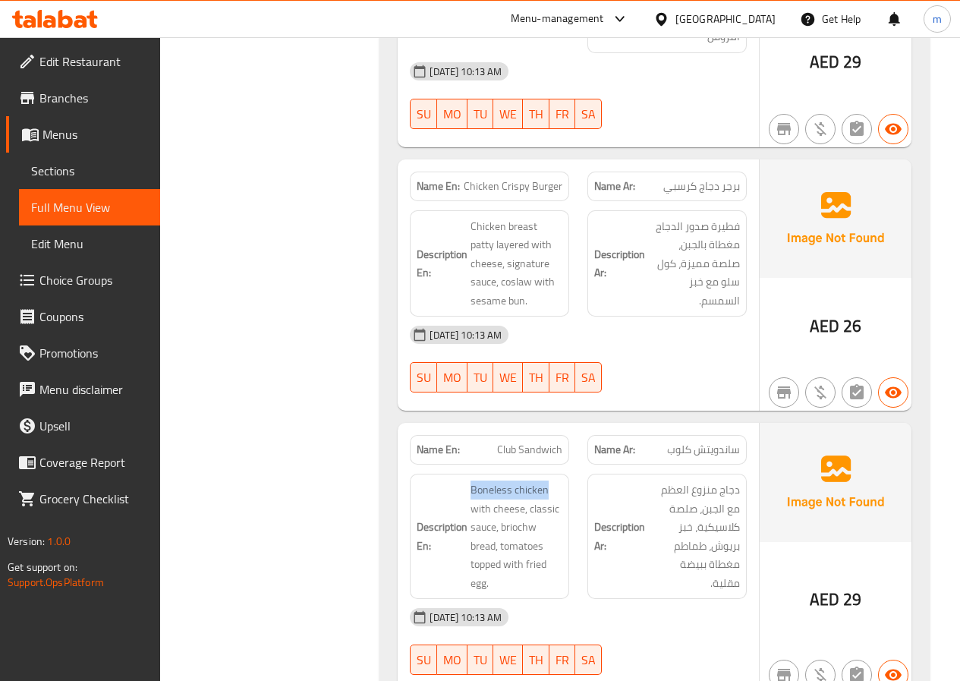
copy span "Boneless chicken"
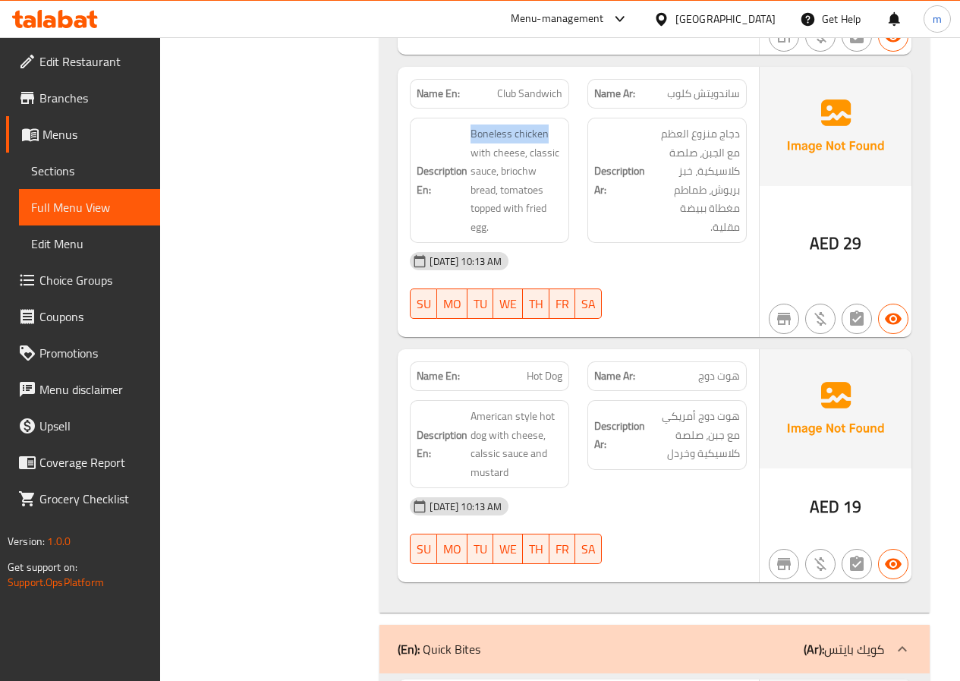
scroll to position [1214, 0]
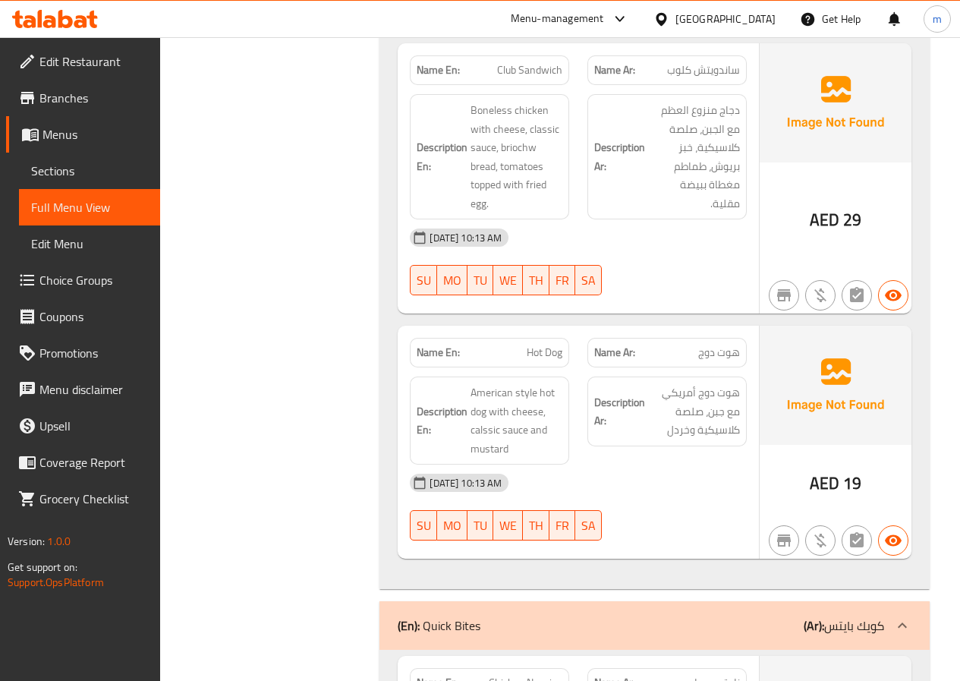
click at [540, 344] on span "Hot Dog" at bounding box center [545, 352] width 36 height 16
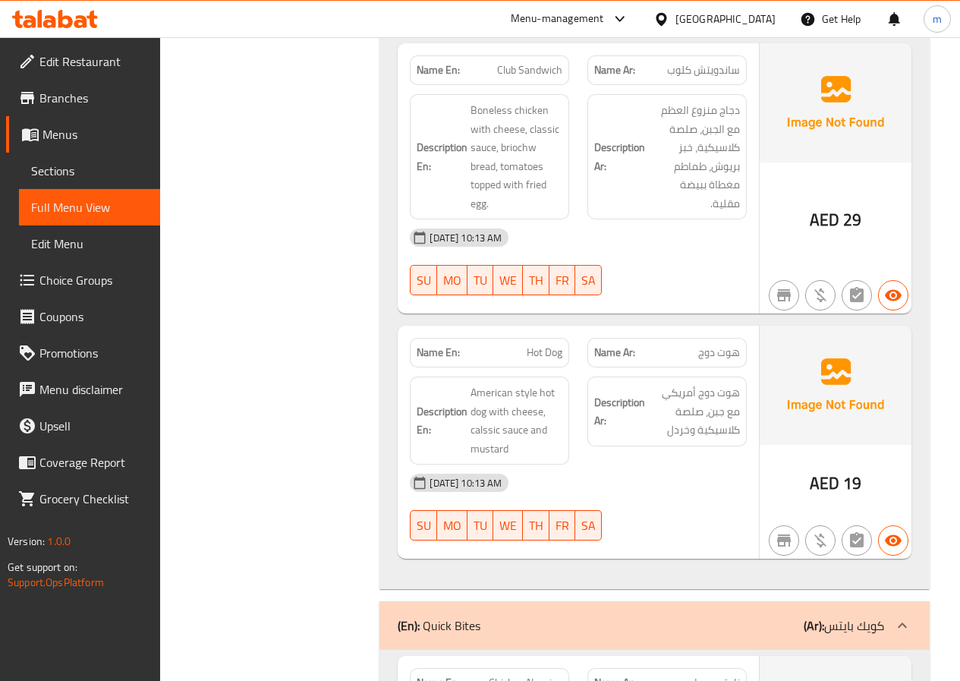
click at [577, 393] on div "Description En: American style hot dog with cheese, calssic sauce and mustard" at bounding box center [490, 420] width 178 height 106
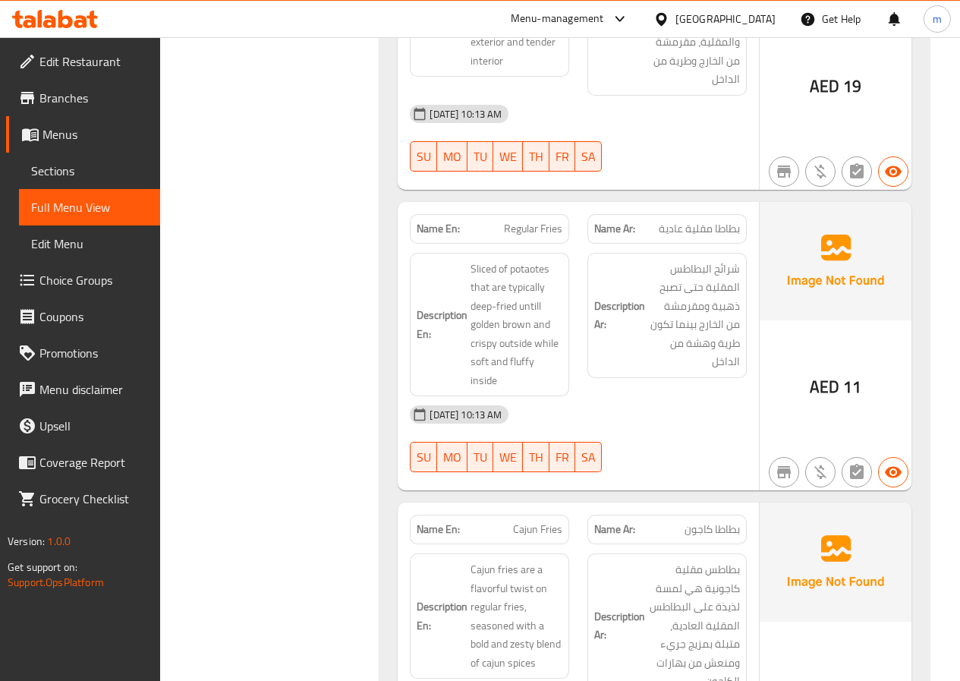
scroll to position [1973, 0]
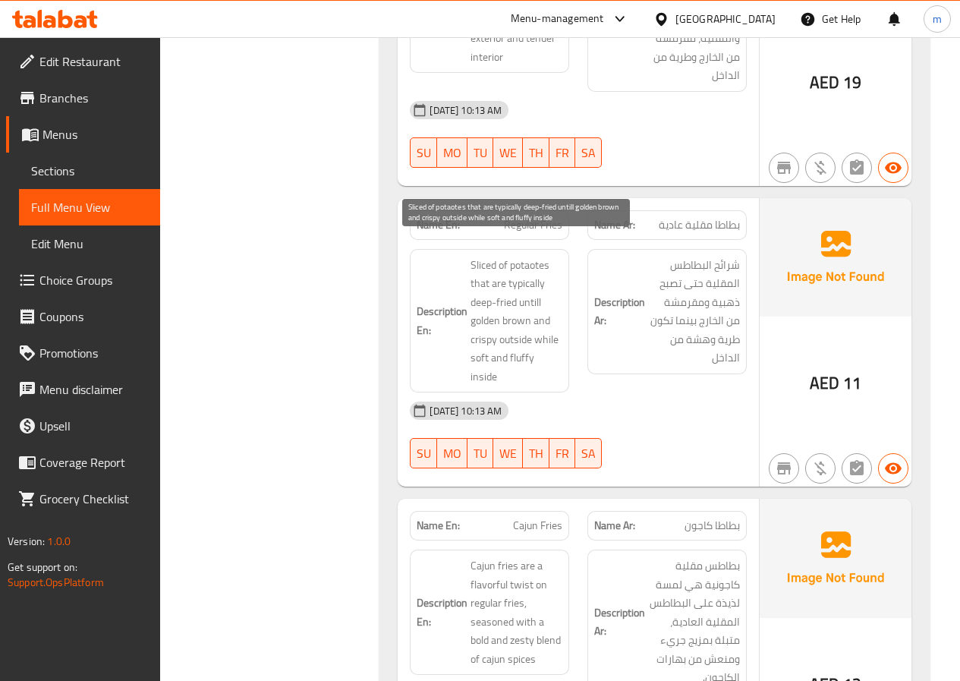
click at [516, 266] on span "Sliced of potaotes that are typically deep-fried untill golden brown and crispy…" at bounding box center [516, 321] width 92 height 131
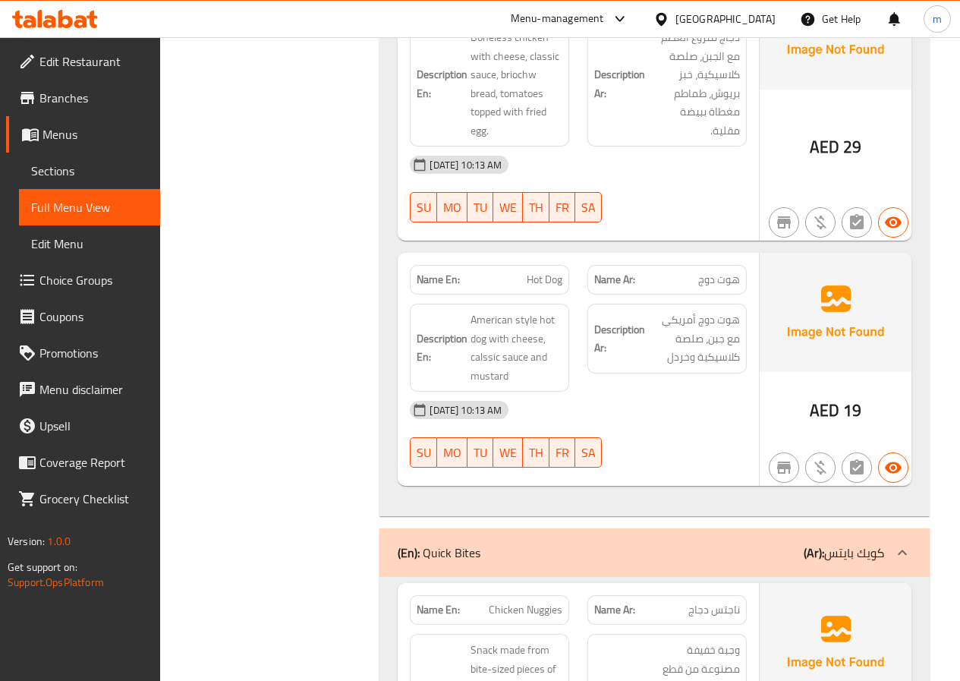
scroll to position [1214, 0]
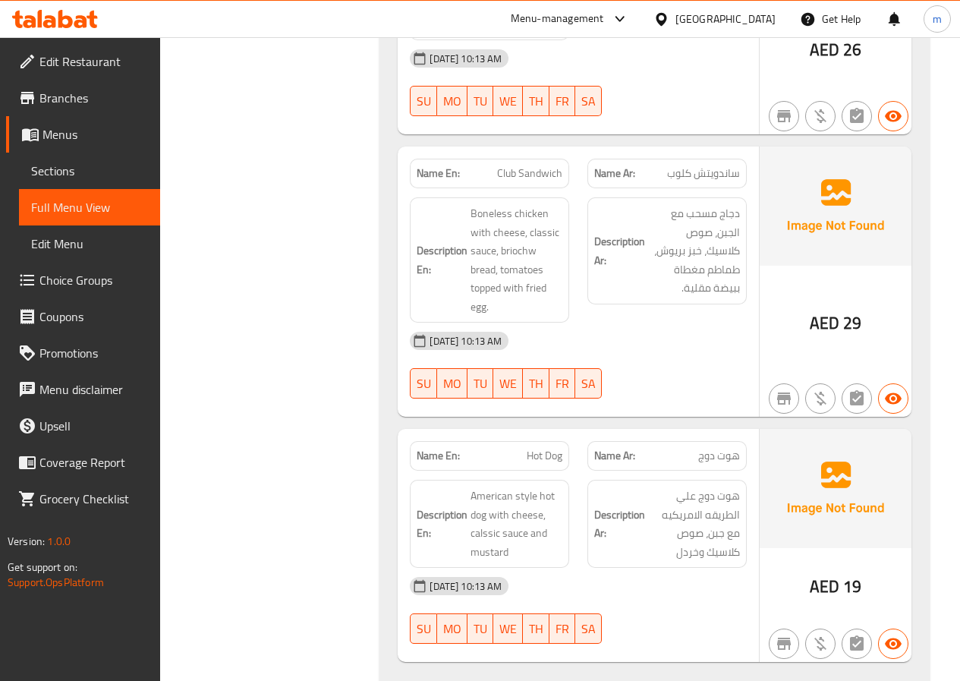
scroll to position [1138, 0]
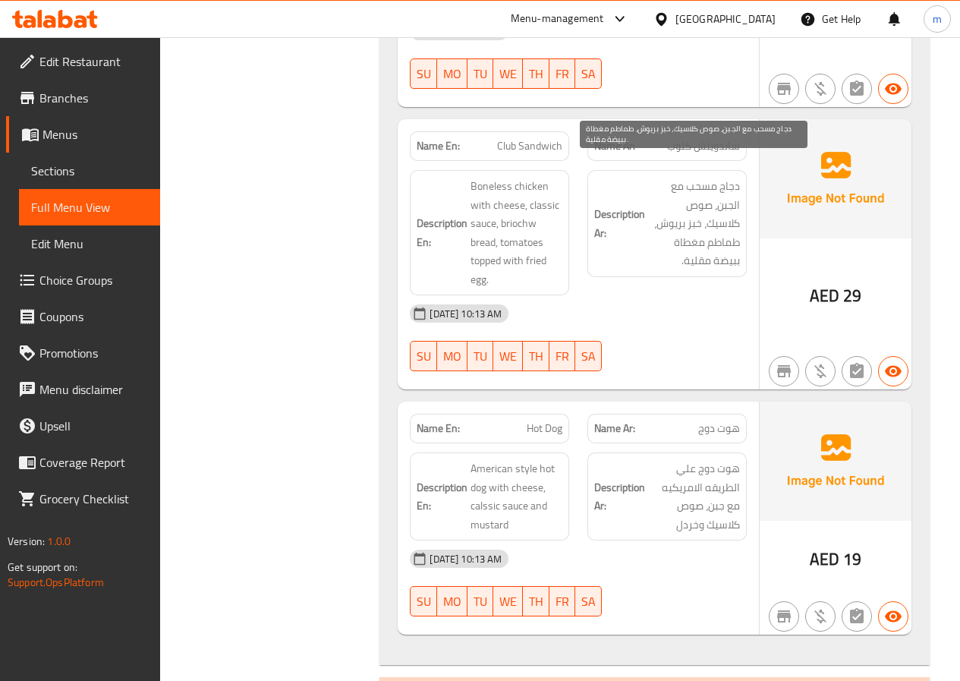
click at [719, 204] on span "دجاج مسحب مع الجبن، صوص كلاسيك، خبز بريوش، طماطم مغطاة ببيضة مقلية." at bounding box center [694, 223] width 92 height 93
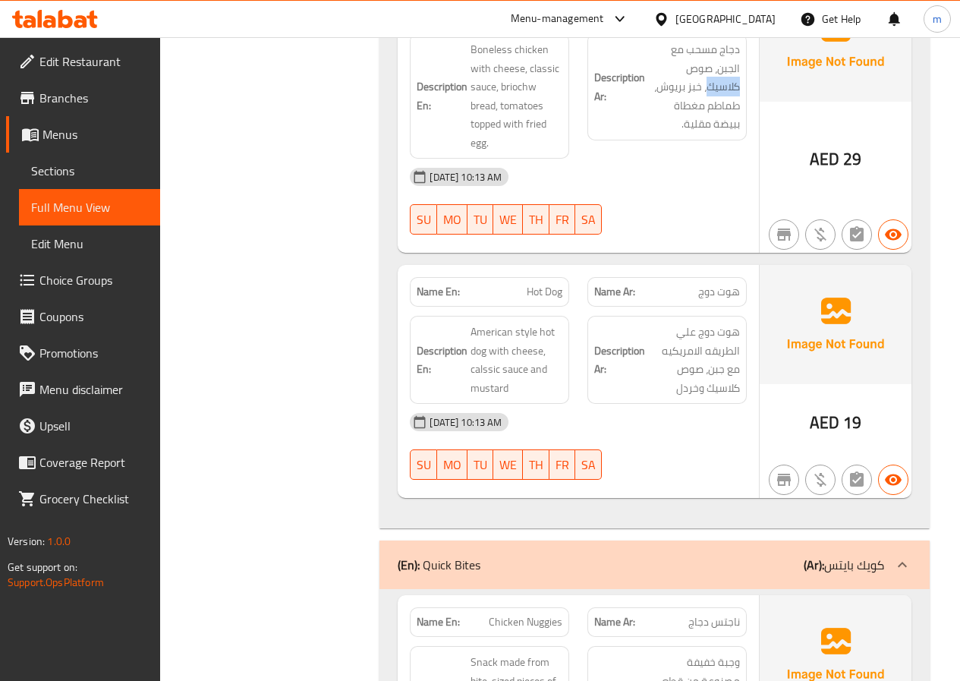
scroll to position [1290, 0]
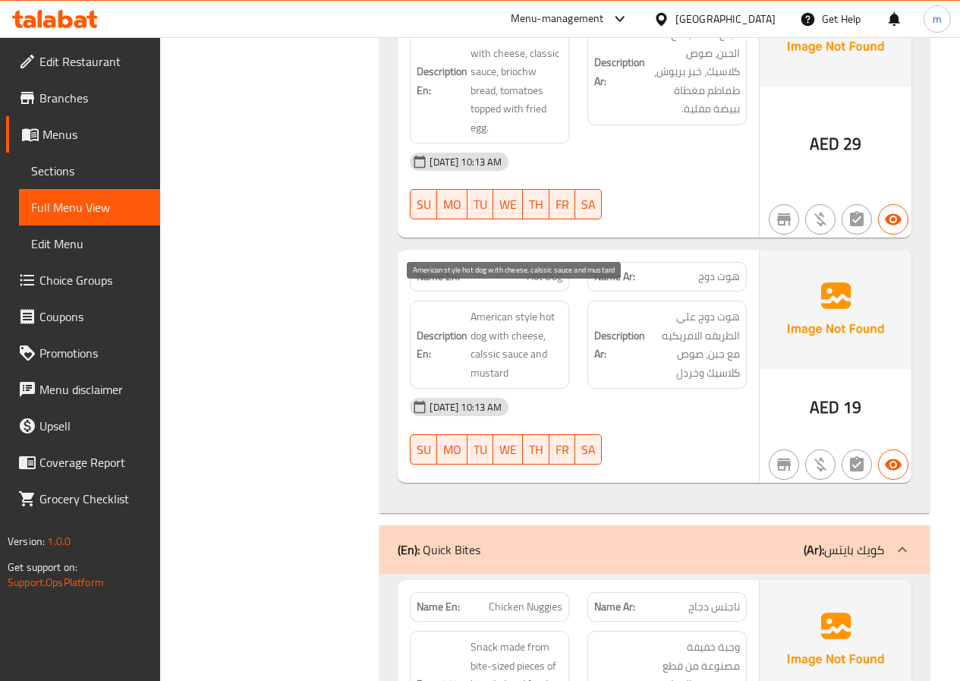
click at [486, 360] on span "American style hot dog with cheese, calssic sauce and mustard" at bounding box center [516, 344] width 92 height 74
copy span "mustard"
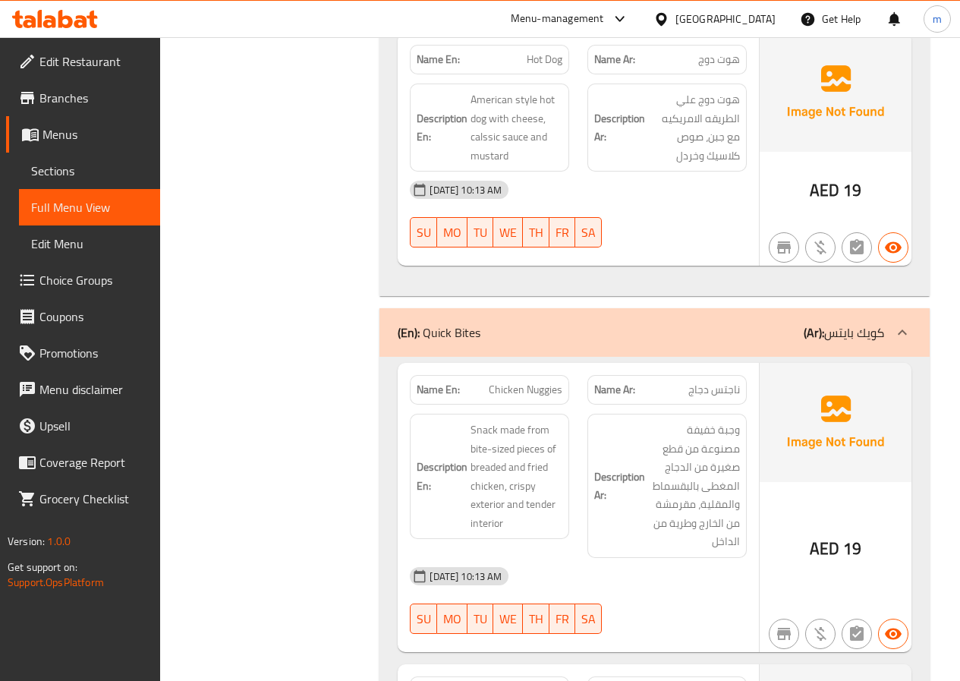
scroll to position [1518, 0]
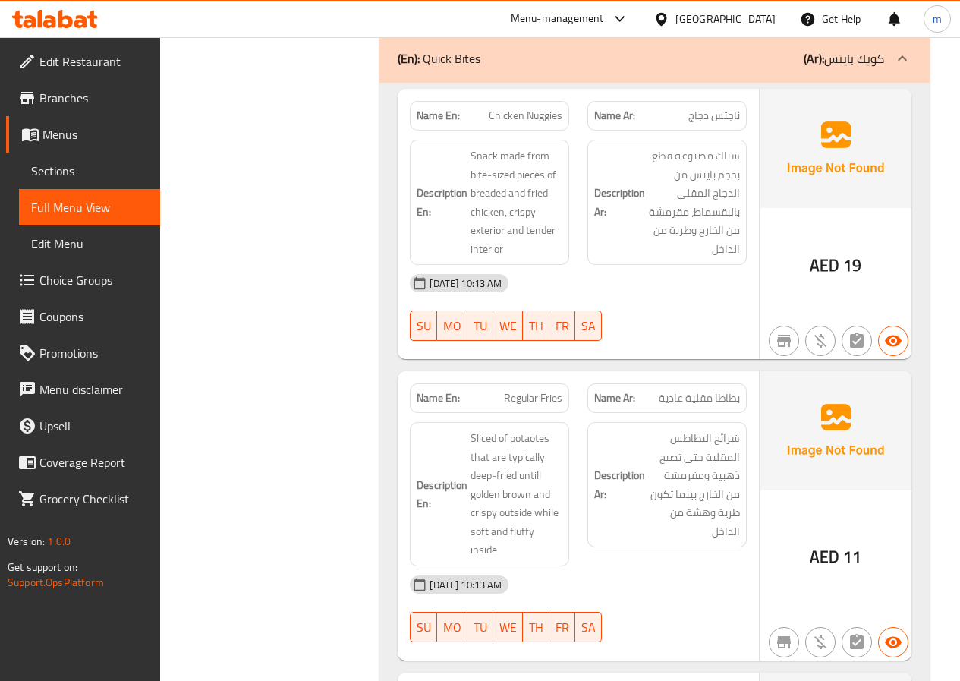
scroll to position [1745, 0]
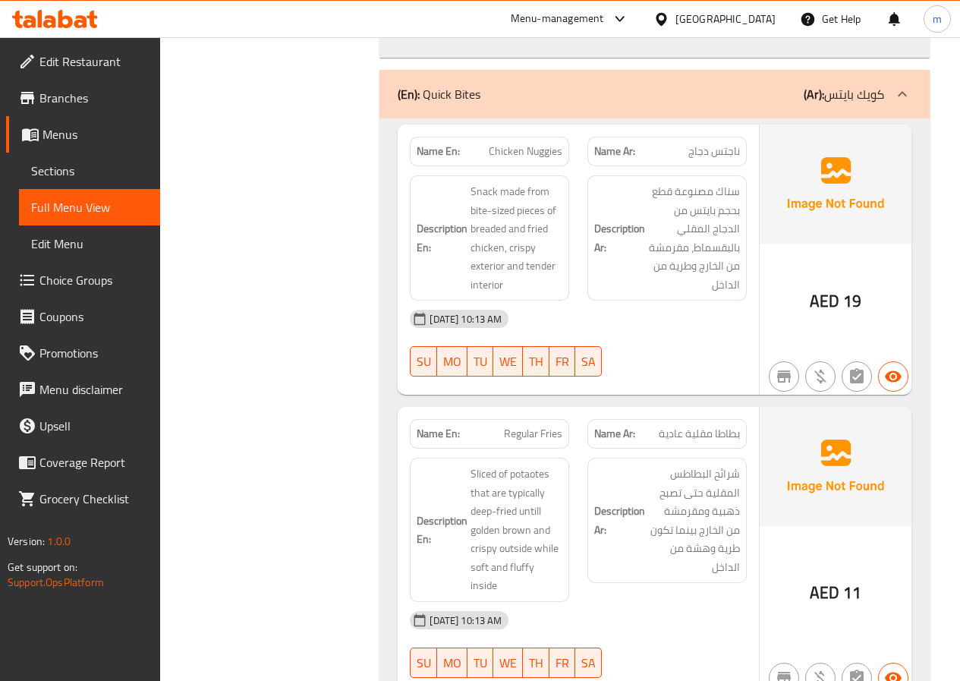
copy span "Regular Fries"
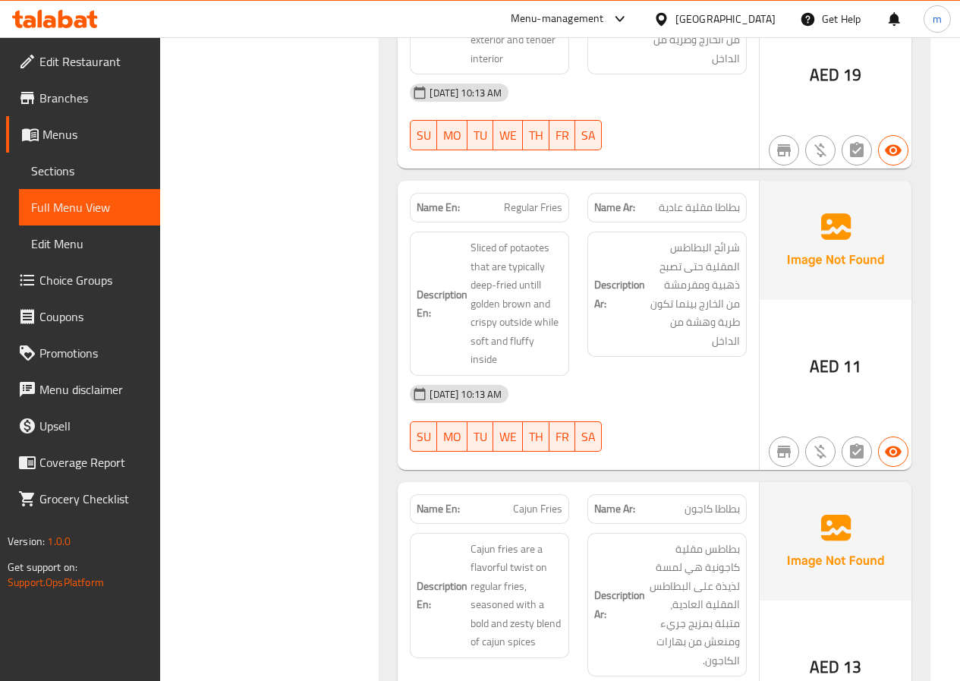
scroll to position [1973, 0]
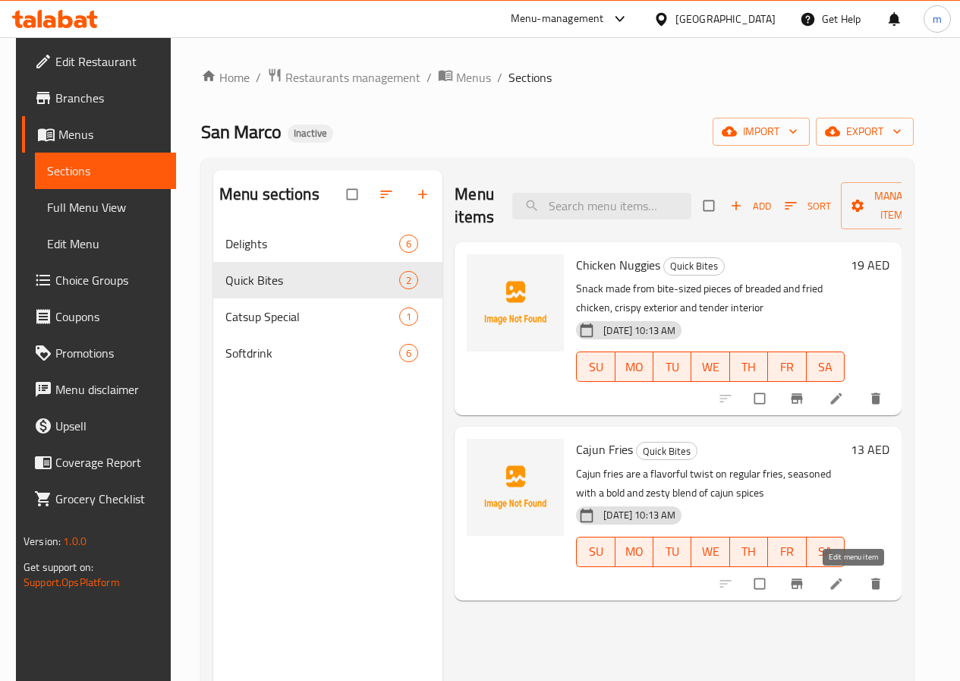
click at [844, 584] on icon at bounding box center [836, 583] width 15 height 15
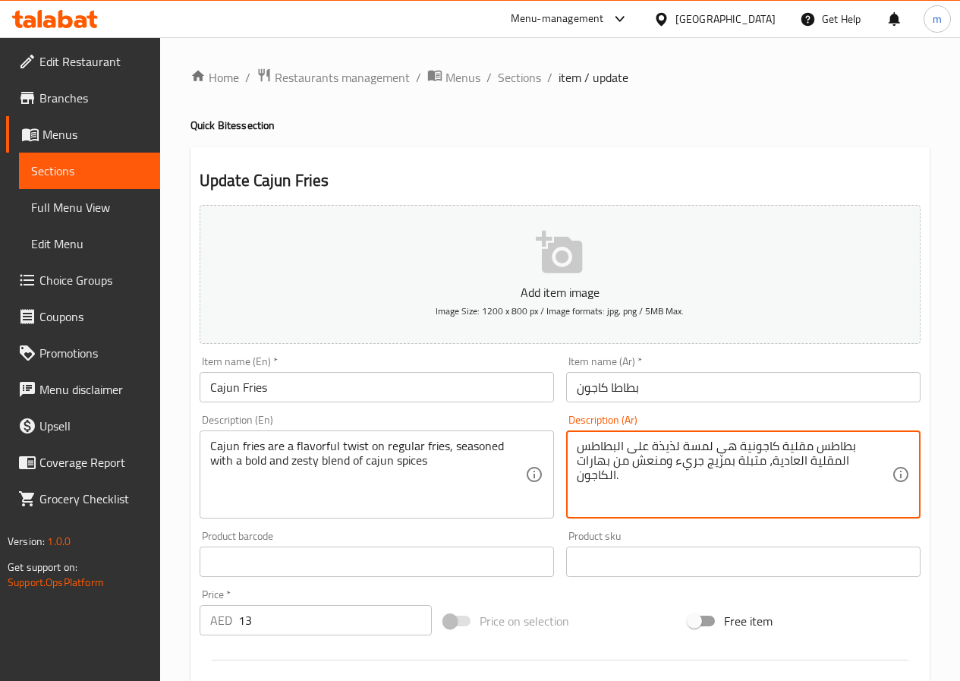
click at [832, 444] on textarea "بطاطس مقلية كاجونية هي لمسة لذيذة على البطاطس المقلية العادية، متبلة بمزيج جريء…" at bounding box center [734, 475] width 315 height 72
click at [815, 433] on div "بطاطس مقلية كاجونية هي لمسة لذيذة على البطاطس المقلية العادية، متبلة بمزيج جريء…" at bounding box center [743, 474] width 354 height 88
click at [815, 445] on textarea "بطاطس مقلية كاجونية هي لمسة لذيذة على البطاطس المقلية العادية، متبلة بمزيج جريء…" at bounding box center [734, 475] width 315 height 72
click at [800, 453] on textarea "بطاطا مقلية كاجونية هي لمسة لذيذة على البطاطس المقلية العادية، متبلة بمزيج جريء…" at bounding box center [734, 475] width 315 height 72
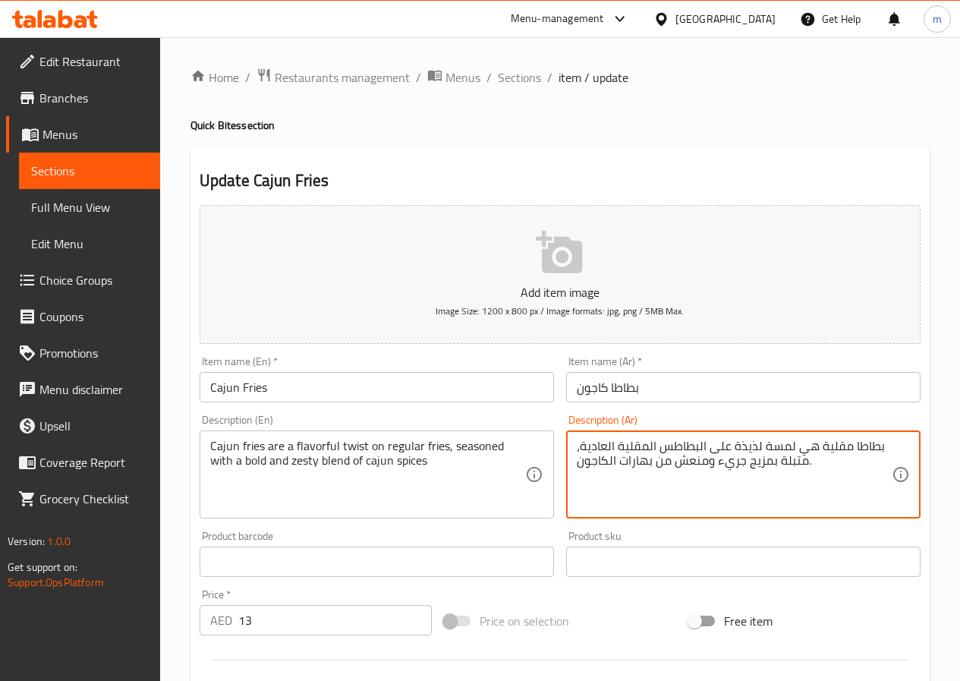
click at [852, 454] on textarea "بطاطا مقلية هي لمسة لذيذة على البطاطس المقلية العادية، متبلة بمزيج جريء ومنعش م…" at bounding box center [734, 475] width 315 height 72
click at [848, 453] on textarea "بطاطا مقلية هي لمسة لذيذة على البطاطس المقلية العادية، متبلة بمزيج جريء ومنعش م…" at bounding box center [734, 475] width 315 height 72
paste textarea "اجونية"
click at [728, 451] on textarea "بطاطا كاجون مقلية هي لمسة لذيذة على البطاطس المقلية العادية، متبلة بمزيج جريء و…" at bounding box center [734, 475] width 315 height 72
click at [738, 453] on textarea "بطاطا كاجون مقلية هي لمسة لذيذة على البطاطس المقلية العادية، متبلة بمزيج جريء و…" at bounding box center [734, 475] width 315 height 72
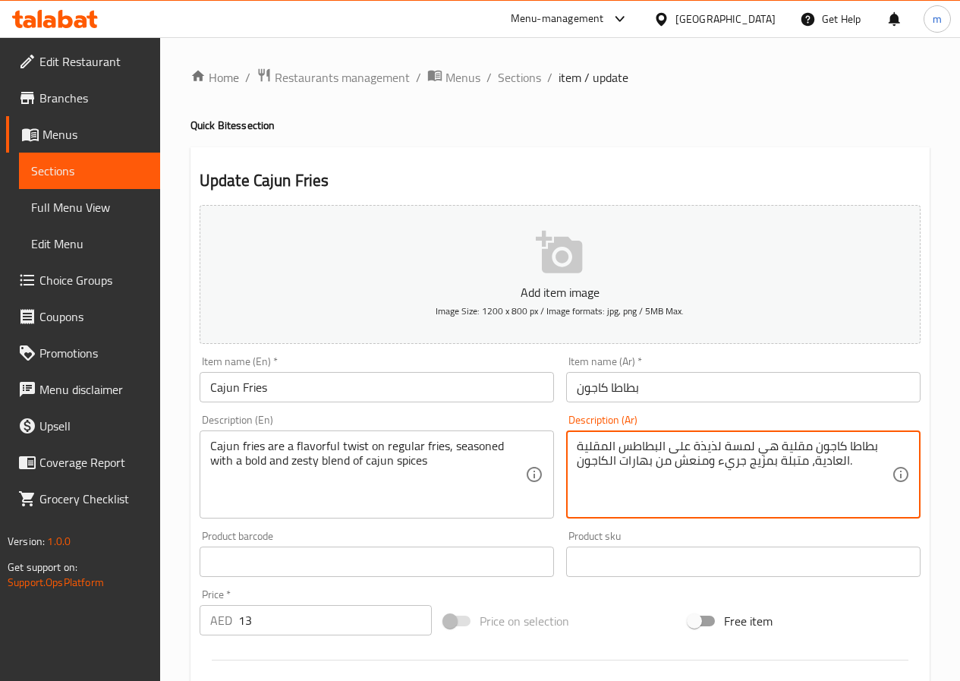
click at [738, 453] on textarea "بطاطا كاجون مقلية هي لمسة لذيذة على البطاطس المقلية العادية، متبلة بمزيج جريء و…" at bounding box center [734, 475] width 315 height 72
click at [621, 452] on textarea "بطاطا كاجون مقلية هي تويست لذيذة على البطاطس المقلية العادية، متبلة بمزيج جريء …" at bounding box center [734, 475] width 315 height 72
click at [734, 464] on textarea "بطاطا كاجون مقلية هي تويست لذيذة على البطاطا المقلية العادية، متبلة بمزيج جريء …" at bounding box center [734, 475] width 315 height 72
click at [690, 464] on textarea "بطاطا كاجون مقلية هي تويست لذيذة على البطاطا المقلية العادية، متبلة بمزيج بولد …" at bounding box center [734, 475] width 315 height 72
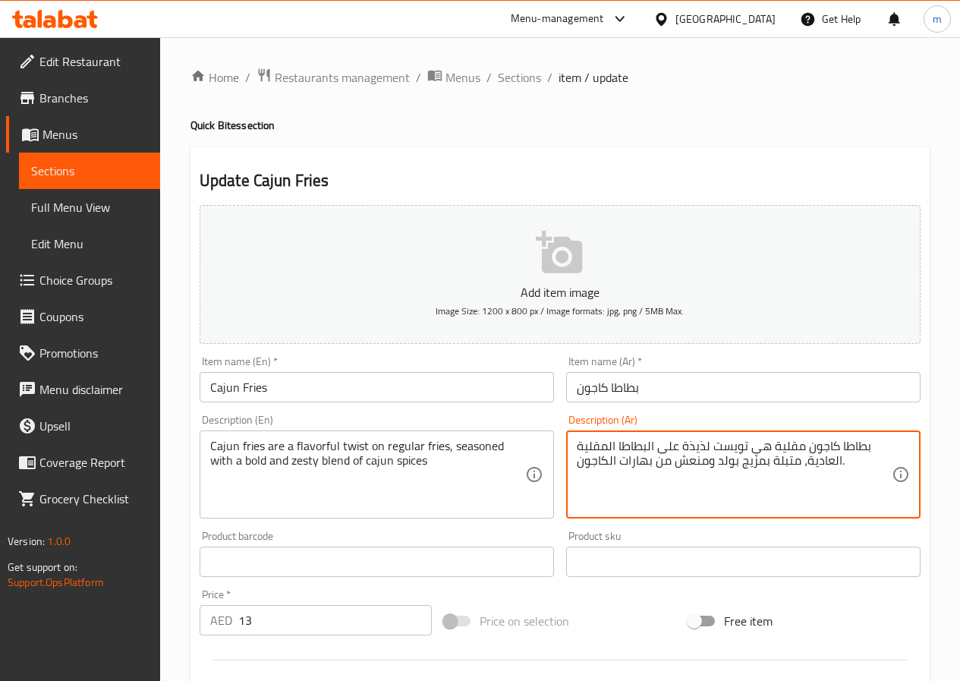
click at [690, 464] on textarea "بطاطا كاجون مقلية هي تويست لذيذة على البطاطا المقلية العادية، متبلة بمزيج بولد …" at bounding box center [734, 475] width 315 height 72
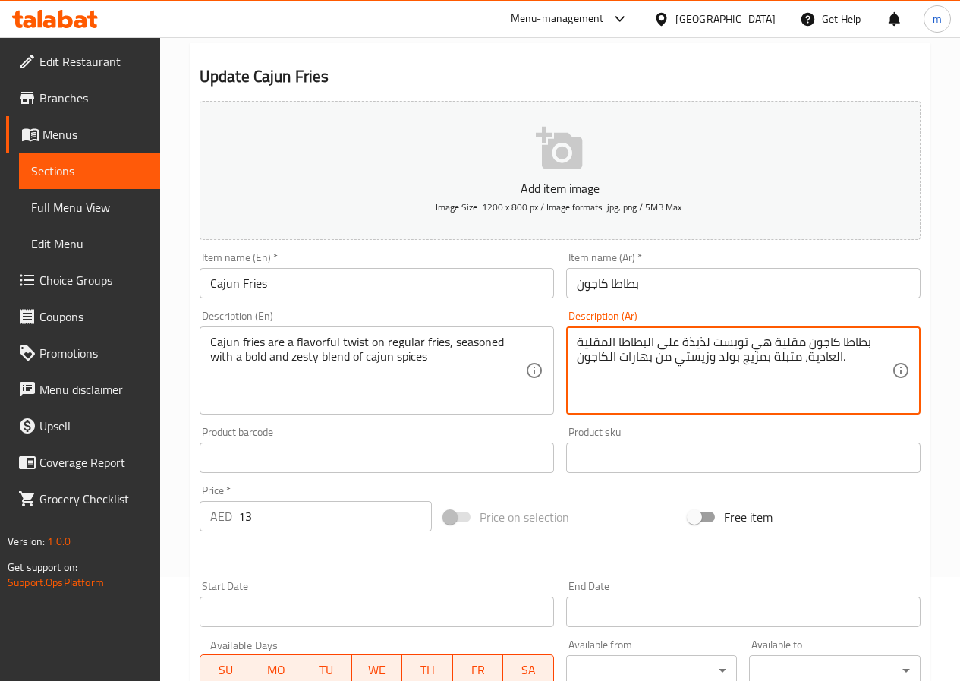
scroll to position [12, 0]
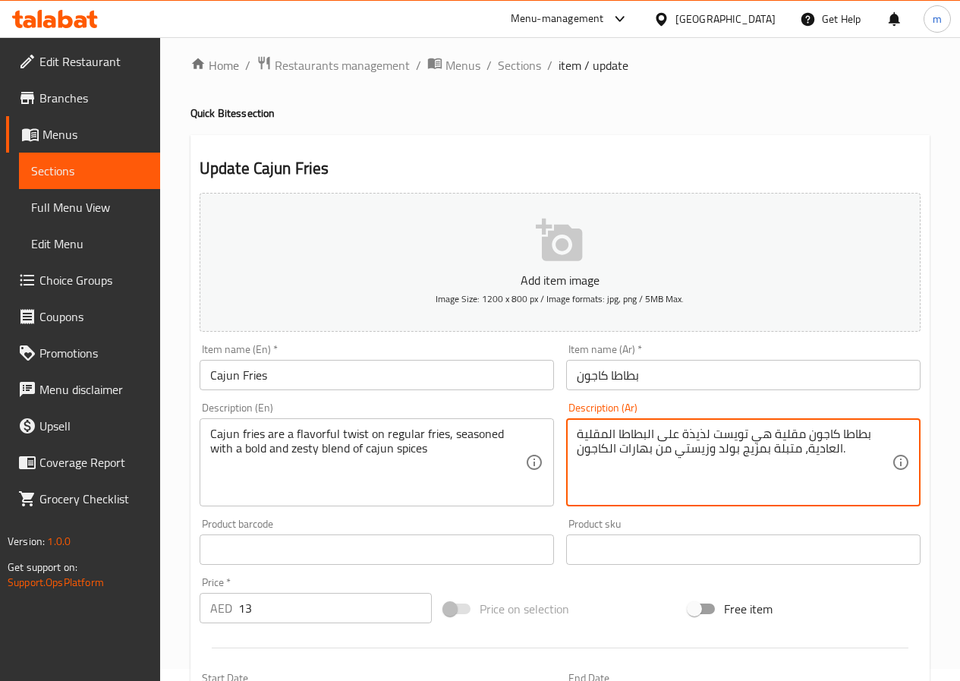
type textarea "بطاطا كاجون مقلية هي تويست لذيذة على البطاطا المقلية العادية، متبلة بمزيج بولد …"
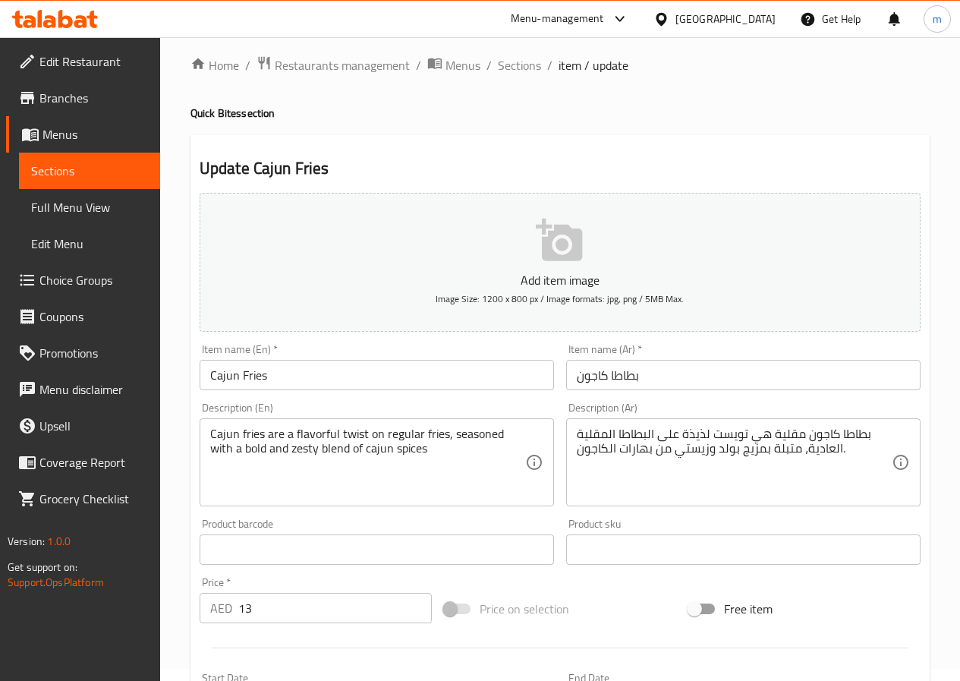
drag, startPoint x: 206, startPoint y: 436, endPoint x: 363, endPoint y: 444, distance: 157.2
click at [363, 444] on div "Cajun fries are a flavorful twist on regular fries, seasoned with a bold and ze…" at bounding box center [377, 462] width 354 height 88
click at [363, 444] on textarea "Cajun fries are a flavorful twist on regular fries, seasoned with a bold and ze…" at bounding box center [367, 462] width 315 height 72
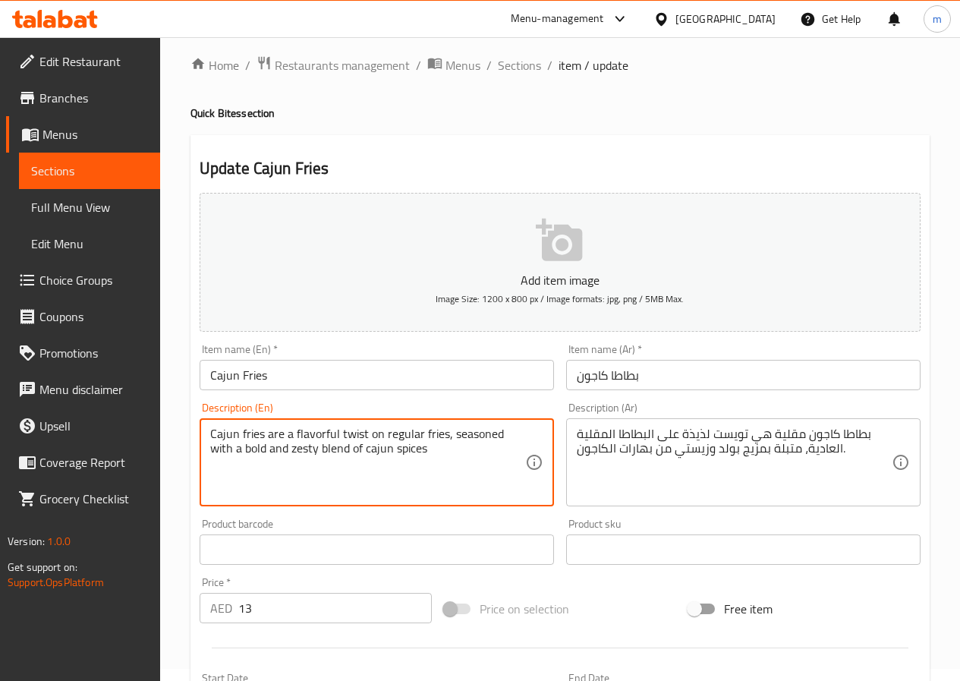
click at [363, 444] on textarea "Cajun fries are a flavorful twist on regular fries, seasoned with a bold and ze…" at bounding box center [367, 462] width 315 height 72
click at [470, 466] on textarea "Cajun fries are a flavorful twist on regular fries, seasoned with a bold and ze…" at bounding box center [367, 462] width 315 height 72
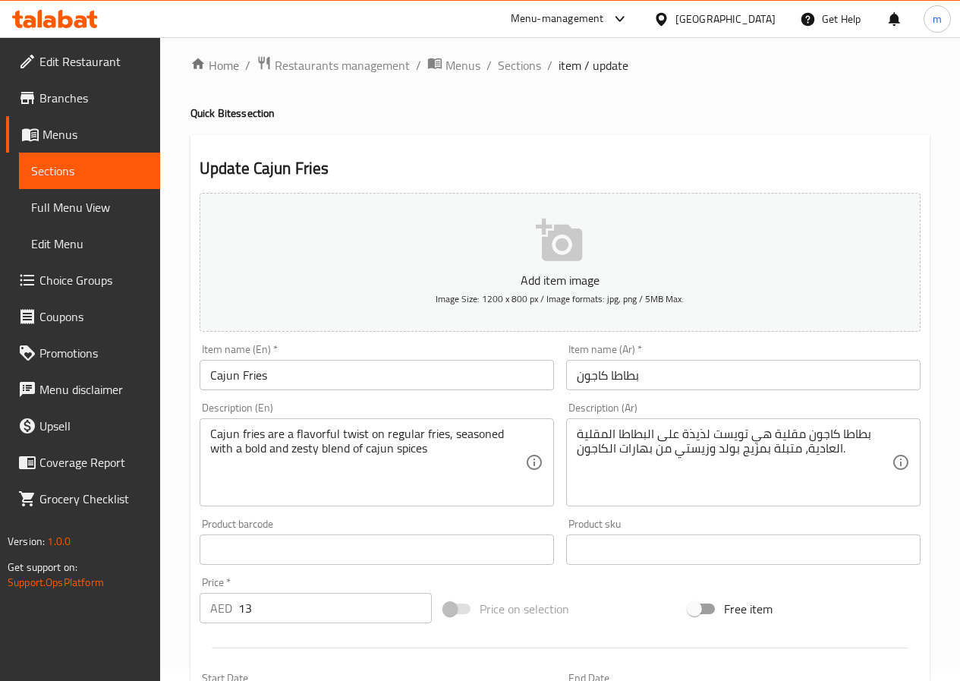
scroll to position [88, 0]
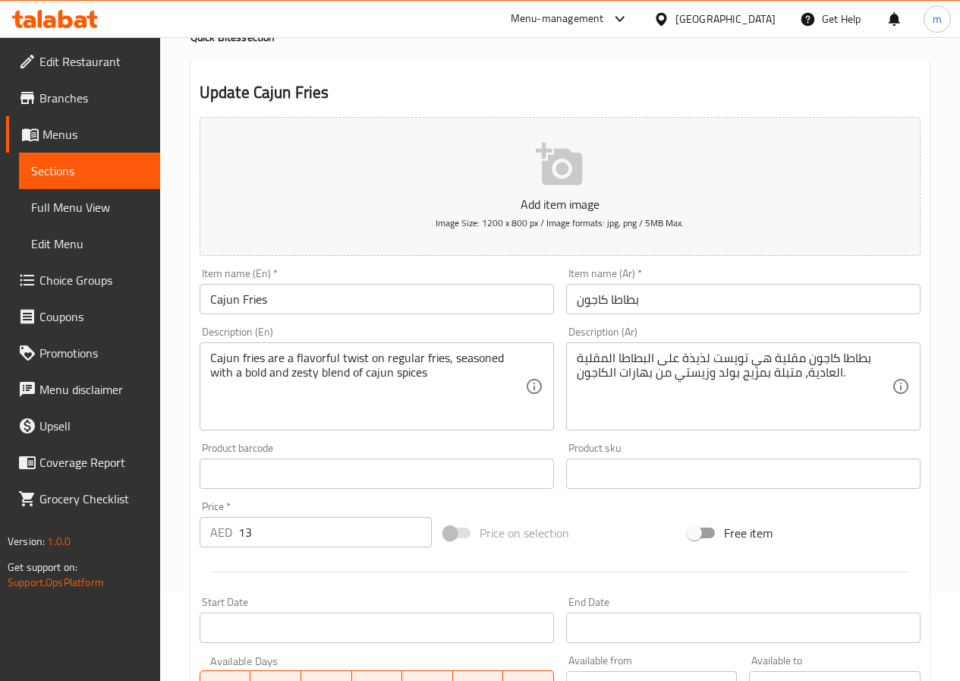
click at [315, 359] on textarea "Cajun fries are a flavorful twist on regular fries, seasoned with a bold and ze…" at bounding box center [367, 387] width 315 height 72
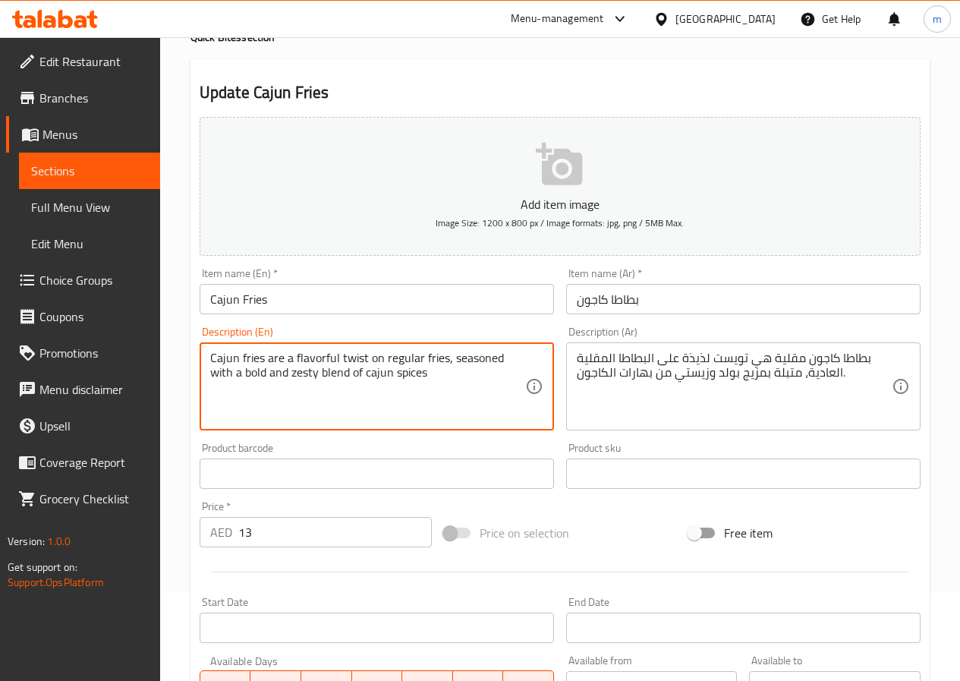
click at [315, 359] on textarea "Cajun fries are a flavorful twist on regular fries, seasoned with a bold and ze…" at bounding box center [367, 387] width 315 height 72
click at [933, 454] on div "Home / Restaurants management / Menus / Sections / item / update Quick Bites se…" at bounding box center [560, 466] width 800 height 1035
click at [352, 356] on textarea "Cajun fries are a flavorful twist on regular fries, seasoned with a bold and ze…" at bounding box center [367, 387] width 315 height 72
click at [483, 358] on textarea "Cajun fries are a flavorful twist on regular fries, seasoned with a bold and ze…" at bounding box center [367, 387] width 315 height 72
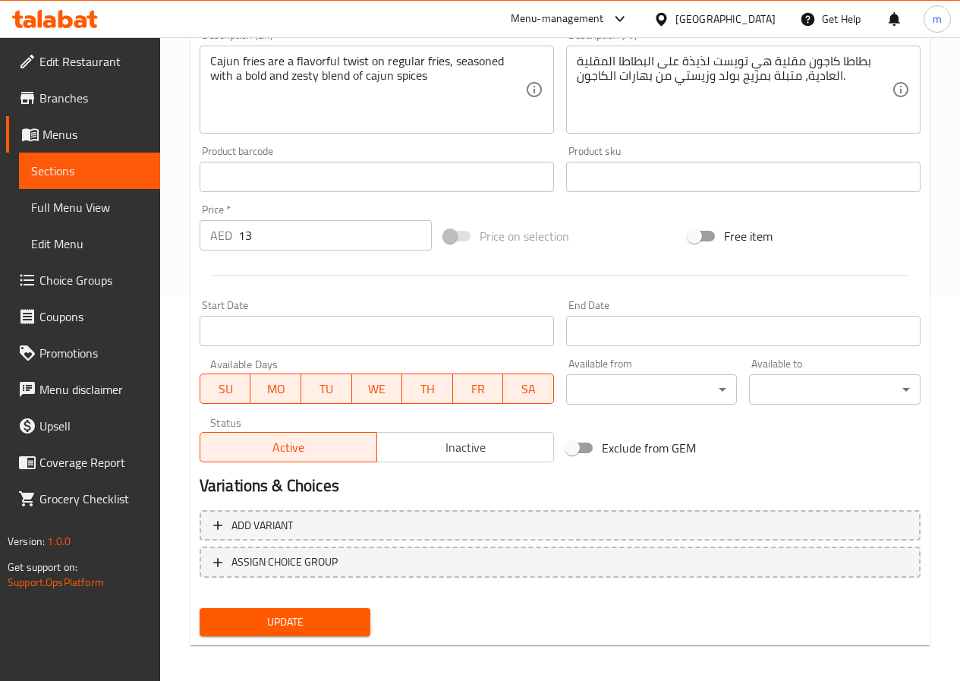
scroll to position [392, 0]
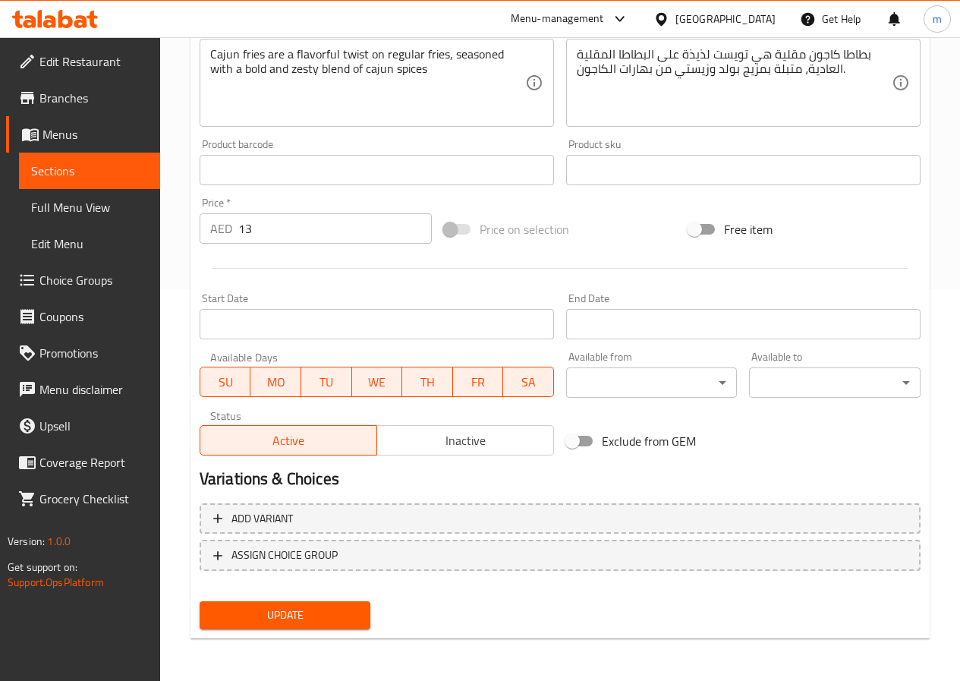
click at [319, 610] on span "Update" at bounding box center [285, 614] width 147 height 19
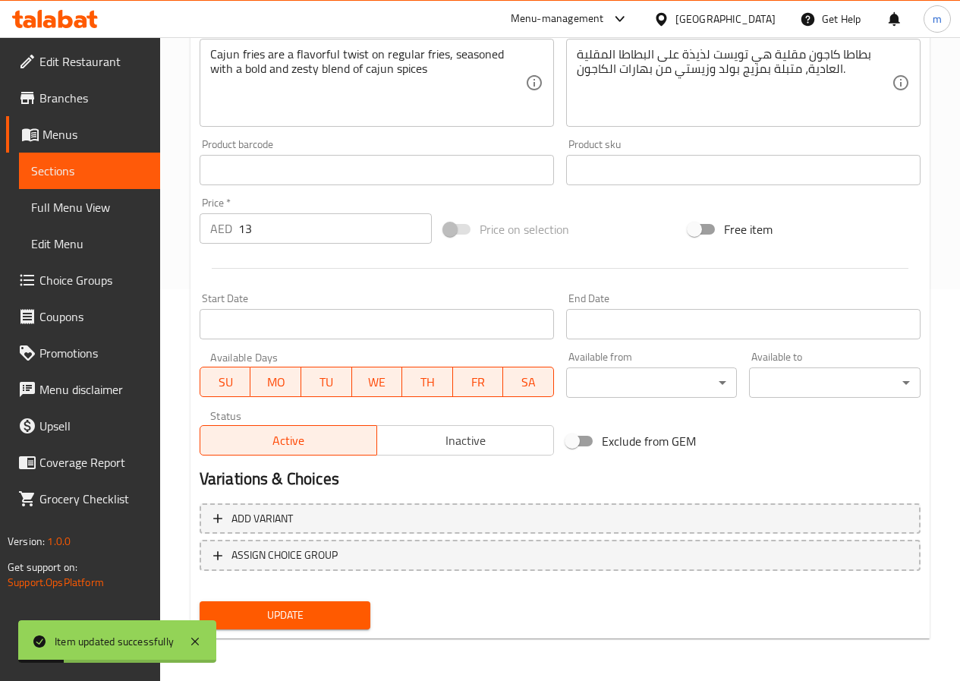
click at [74, 164] on span "Sections" at bounding box center [89, 171] width 117 height 18
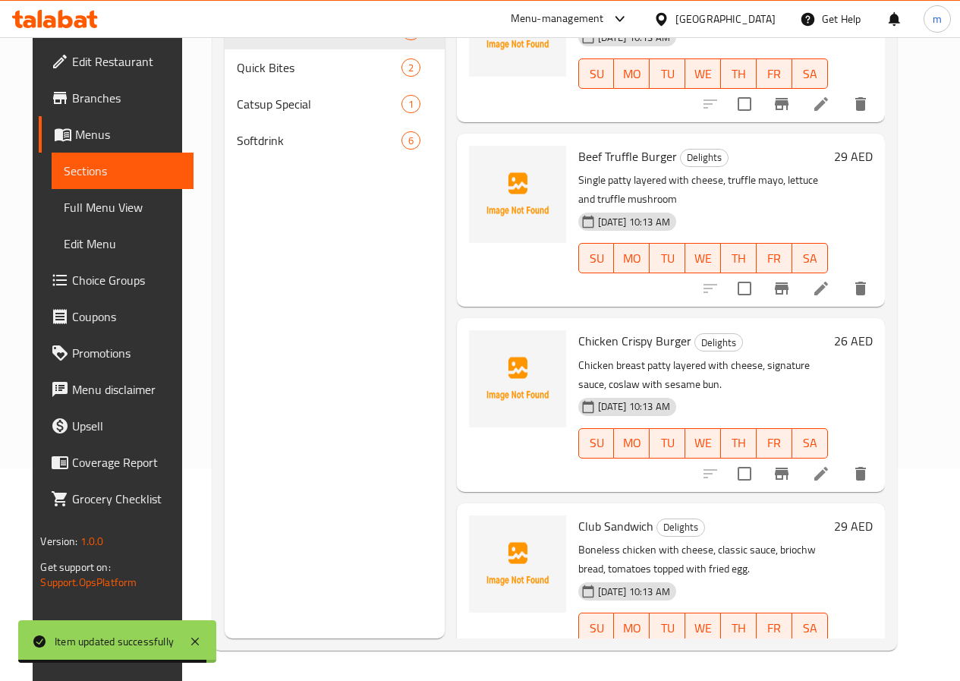
scroll to position [432, 0]
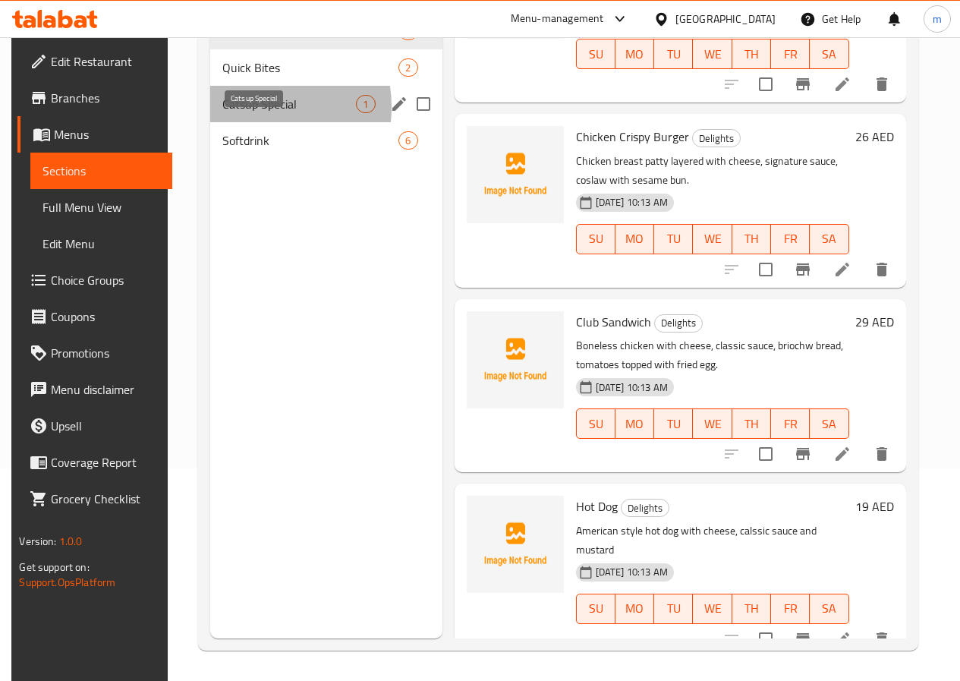
click at [240, 113] on span "Catsup Special" at bounding box center [289, 104] width 134 height 18
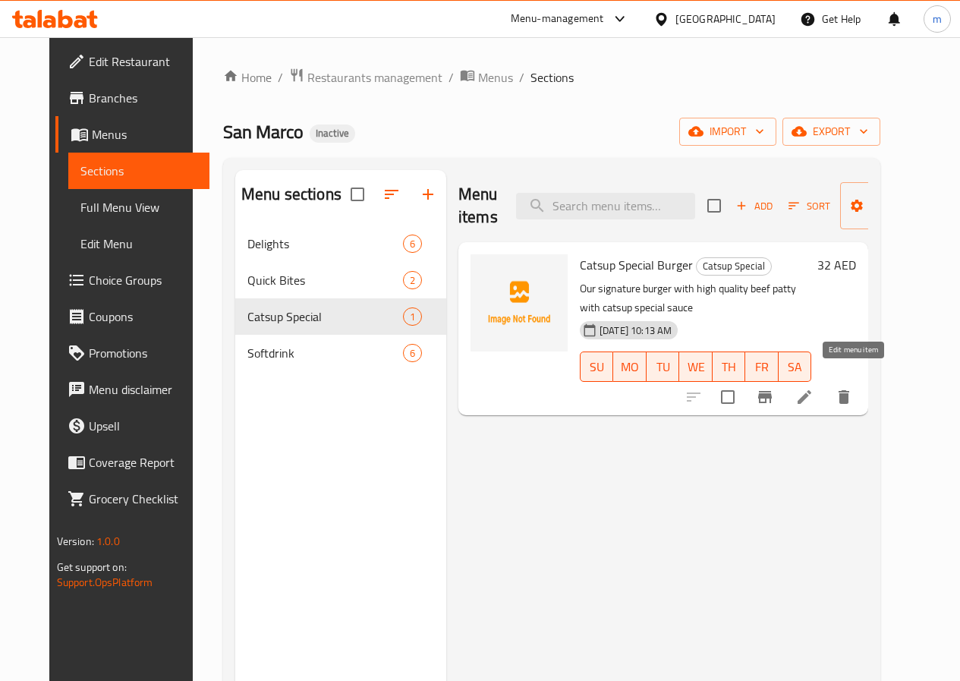
click at [813, 388] on icon at bounding box center [804, 397] width 18 height 18
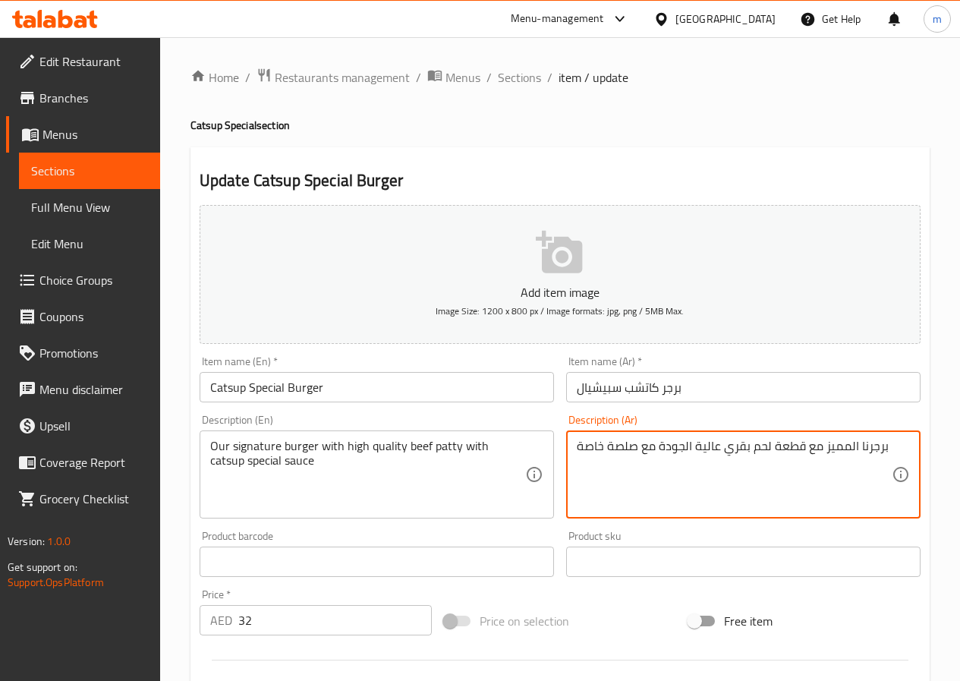
click at [841, 442] on textarea "برجرنا المميز مع قطعة لحم بقري عالية الجودة مع صلصة خاصة" at bounding box center [734, 475] width 315 height 72
click at [499, 451] on textarea "Our signature burger with high quality beef patty with catsup special sauce" at bounding box center [367, 475] width 315 height 72
click at [610, 464] on textarea "برجرنا سيجنتشر مع قطعة لحم بقري عالية الجودة مع كاشتب صلصة خاصة" at bounding box center [734, 475] width 315 height 72
click at [848, 454] on textarea "برجرنا سيجنتشر مع قطعة لحم بقري عالية الجودة مع كاشتب صوص سبيشيال" at bounding box center [734, 475] width 315 height 72
click at [796, 456] on textarea "برجر سيجنتشر مع قطعة لحم بقري عالية الجودة مع كاشتب صوص سبيشيال" at bounding box center [734, 475] width 315 height 72
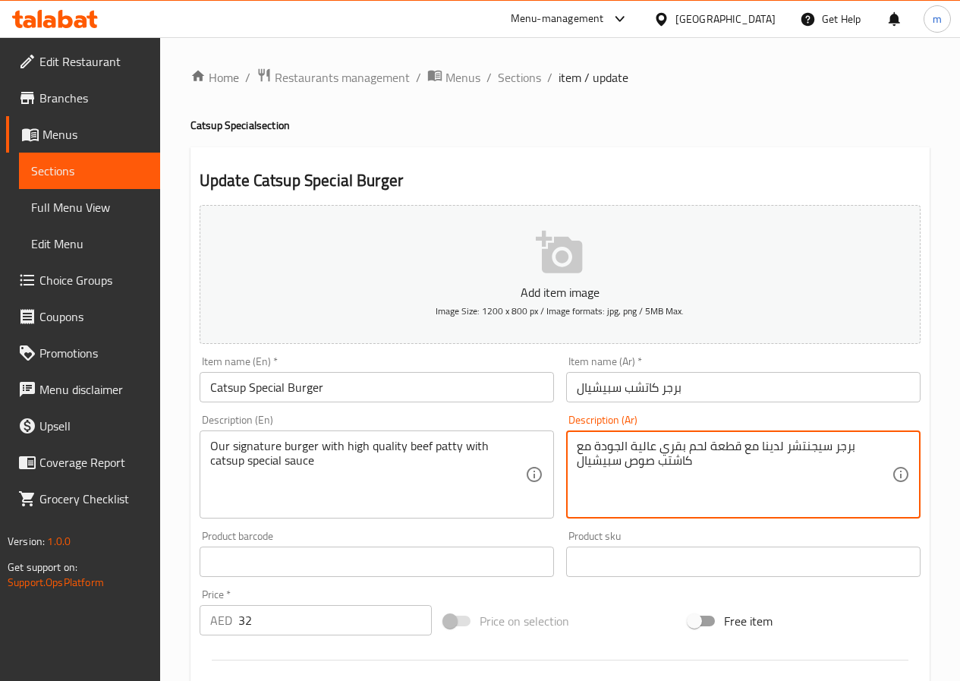
click at [806, 454] on textarea "برجر سيجنتشر لدينا مع قطعة لحم بقري عالية الجودة مع كاشتب صوص سبيشيال" at bounding box center [734, 475] width 315 height 72
click at [848, 451] on textarea "برجر سيجنتشر مع قطعة لحم بقري عالية الجودة مع كاشتب صوص سبيشيال" at bounding box center [734, 475] width 315 height 72
click at [600, 447] on textarea "برجرنا سيجنتشر مع قطعة لحم بقري عالية الجودة مع كاشتب صوص سبيشيال" at bounding box center [734, 475] width 315 height 72
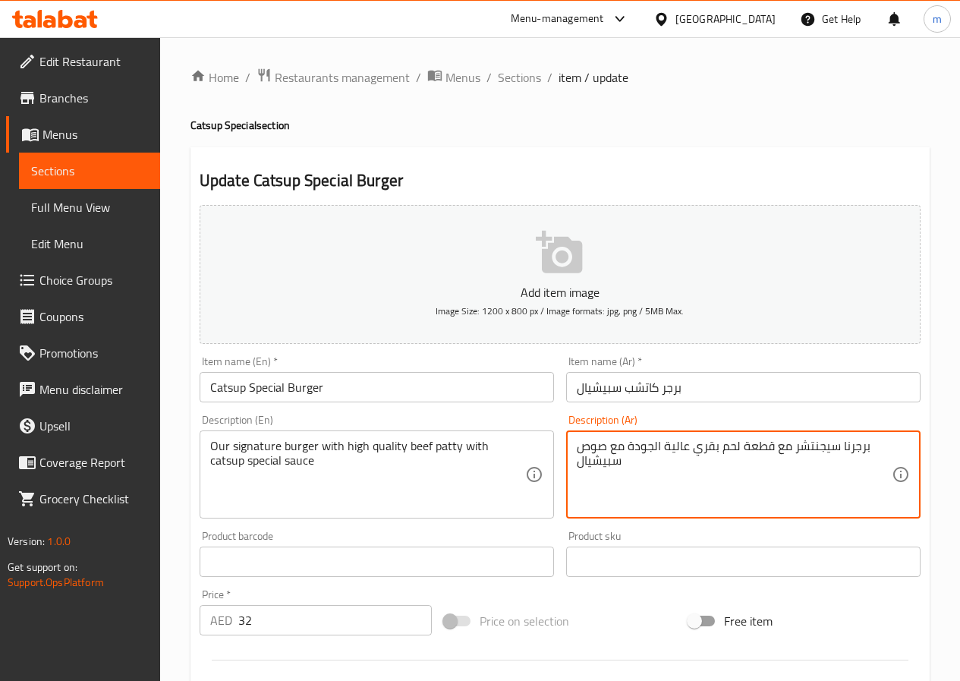
click at [631, 464] on textarea "برجرنا سيجنتشر مع قطعة لحم بقري عالية الجودة مع صوص سبيشيال" at bounding box center [734, 475] width 315 height 72
click at [577, 445] on textarea "برجرنا سيجنتشر مع قطعة لحم بقري عالية الجودة مع صوص سبيشيال" at bounding box center [734, 475] width 315 height 72
paste textarea "كاشتب"
click at [659, 467] on textarea "برجرنا سيجنتشر مع قطعة لحم بقري عالية الجودة مع صوصكاشتب سبيشيال" at bounding box center [734, 475] width 315 height 72
click at [620, 467] on textarea "برجرنا سيجنتشر مع قطعة لحم بقري عالية الجودة مع صوص كاشتب سبيشيال" at bounding box center [734, 475] width 315 height 72
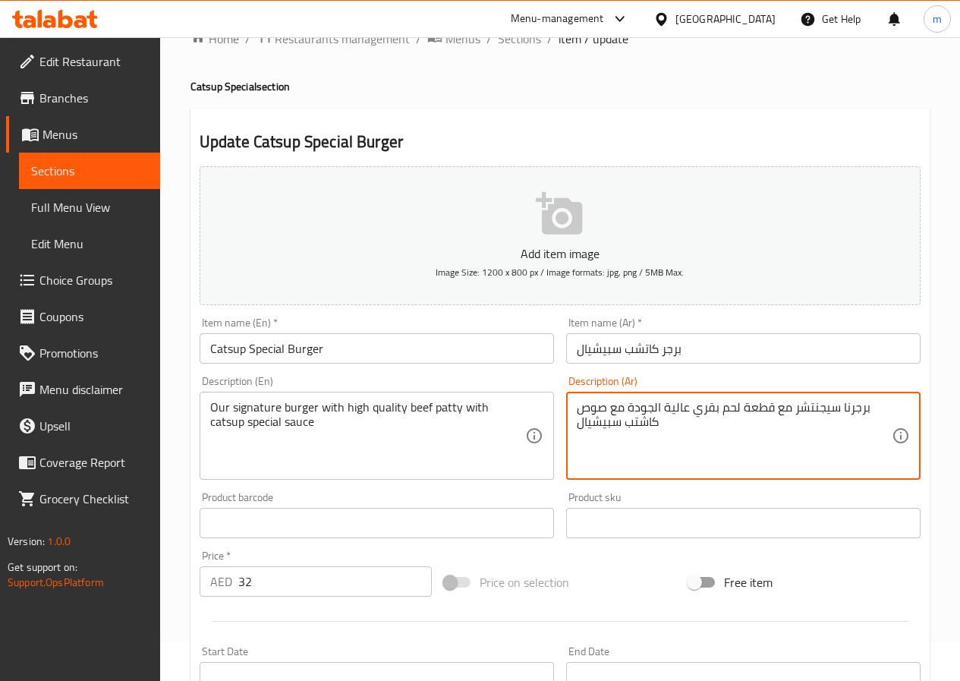
scroll to position [76, 0]
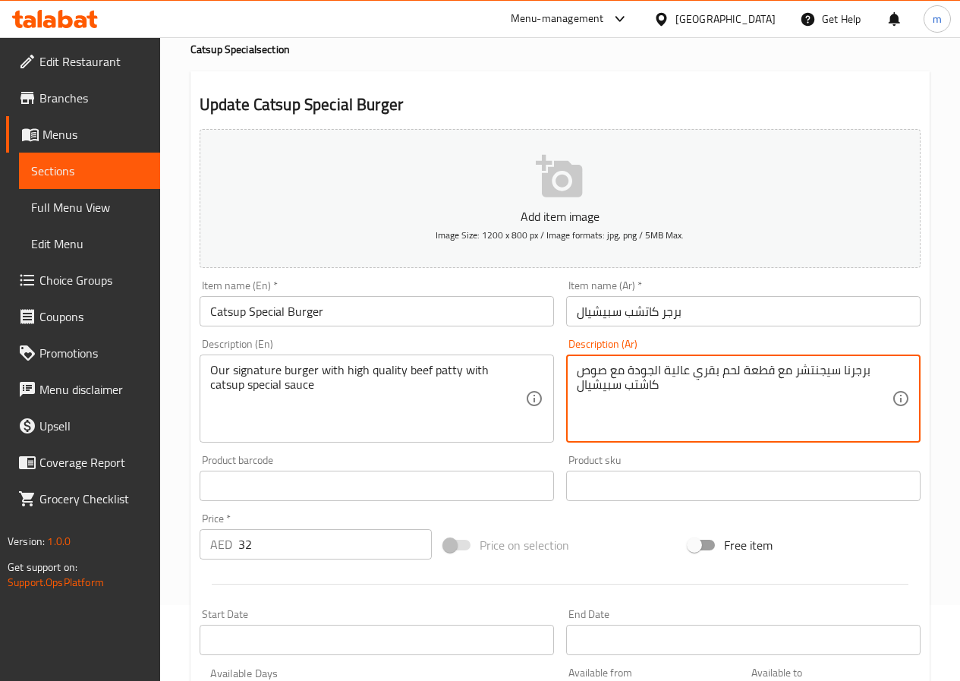
drag, startPoint x: 608, startPoint y: 369, endPoint x: 584, endPoint y: 396, distance: 36.0
click at [584, 396] on textarea "برجرنا سيجنتشر مع قطعة لحم بقري عالية الجودة مع صوص كاشتب سبيشيال" at bounding box center [734, 399] width 315 height 72
click at [684, 388] on textarea "برجرنا سيجنتشر مع قطعة لحم بقري عالية الجودة مع صوص كاشتب سبيشيال" at bounding box center [734, 399] width 315 height 72
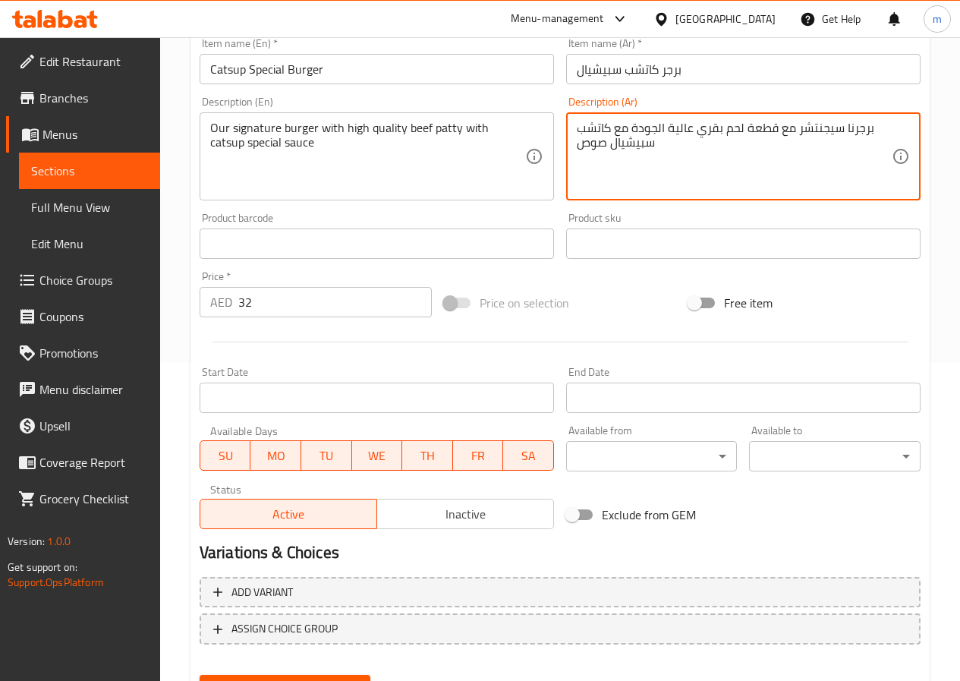
scroll to position [392, 0]
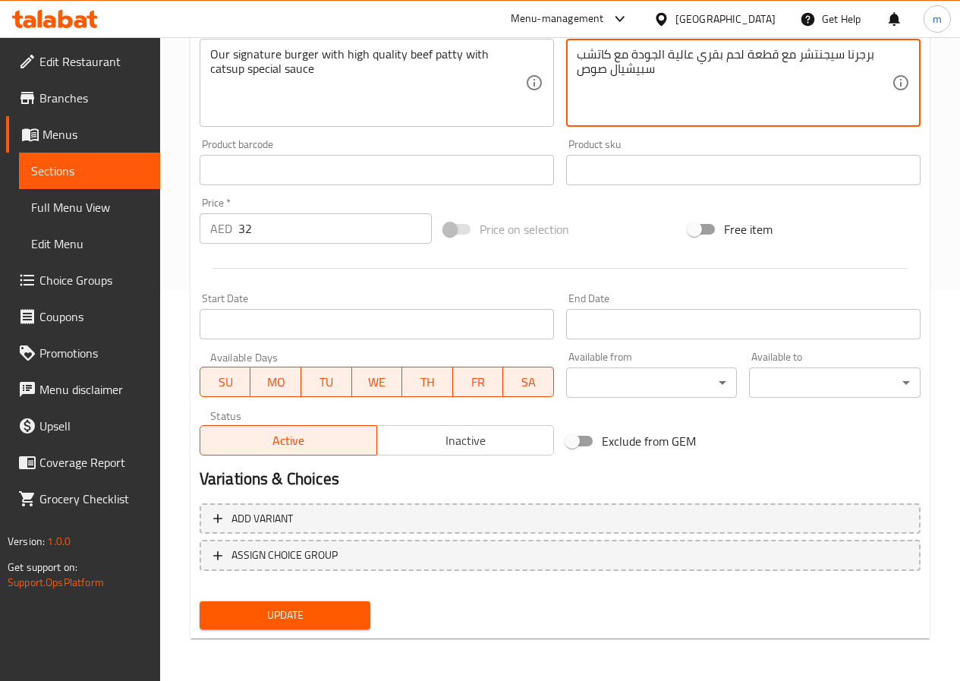
type textarea "برجرنا سيجنتشر مع قطعة لحم بقري عالية الجودة مع كاتشب سبيشيال صوص"
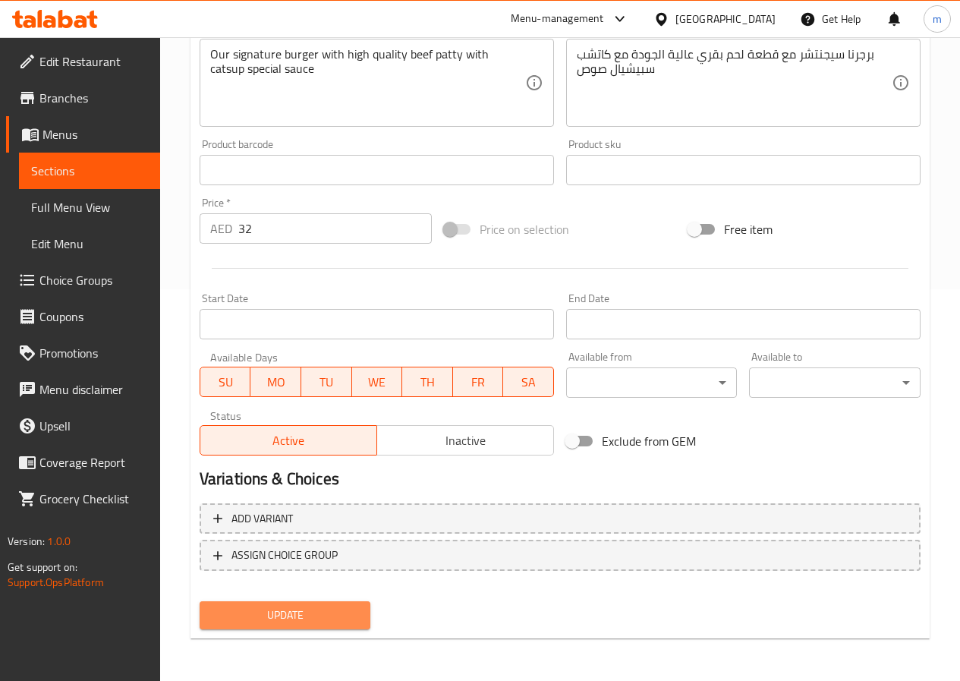
click at [303, 613] on span "Update" at bounding box center [285, 614] width 147 height 19
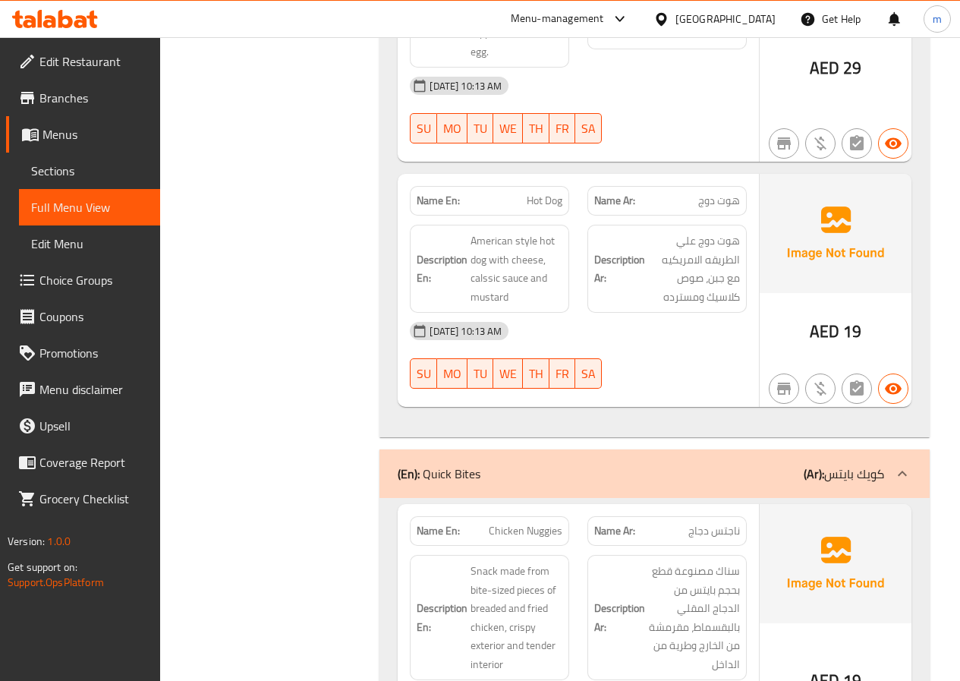
scroll to position [1860, 0]
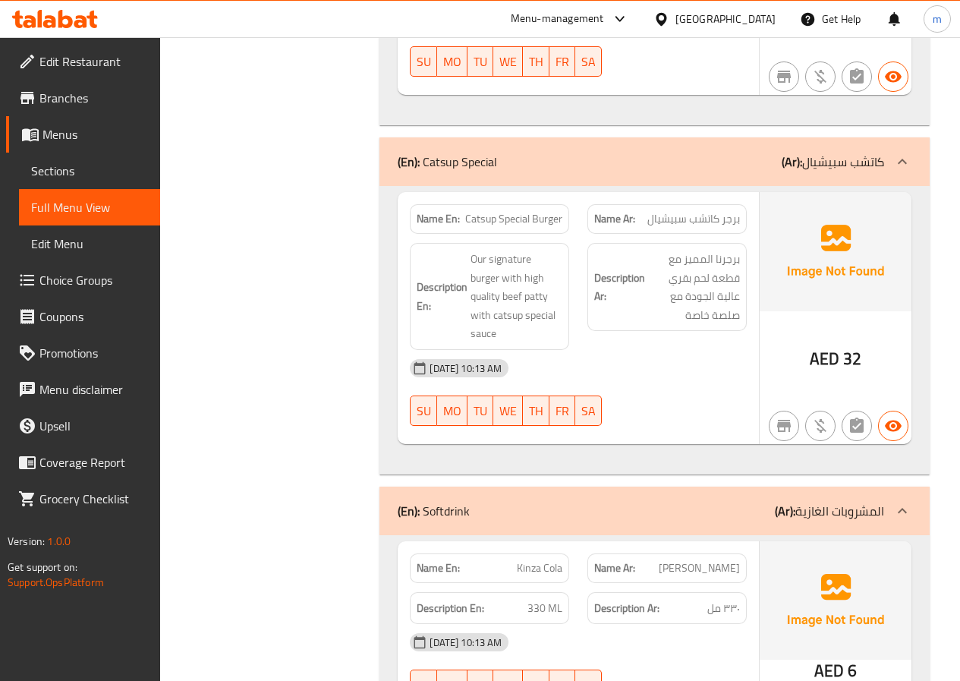
scroll to position [2352, 0]
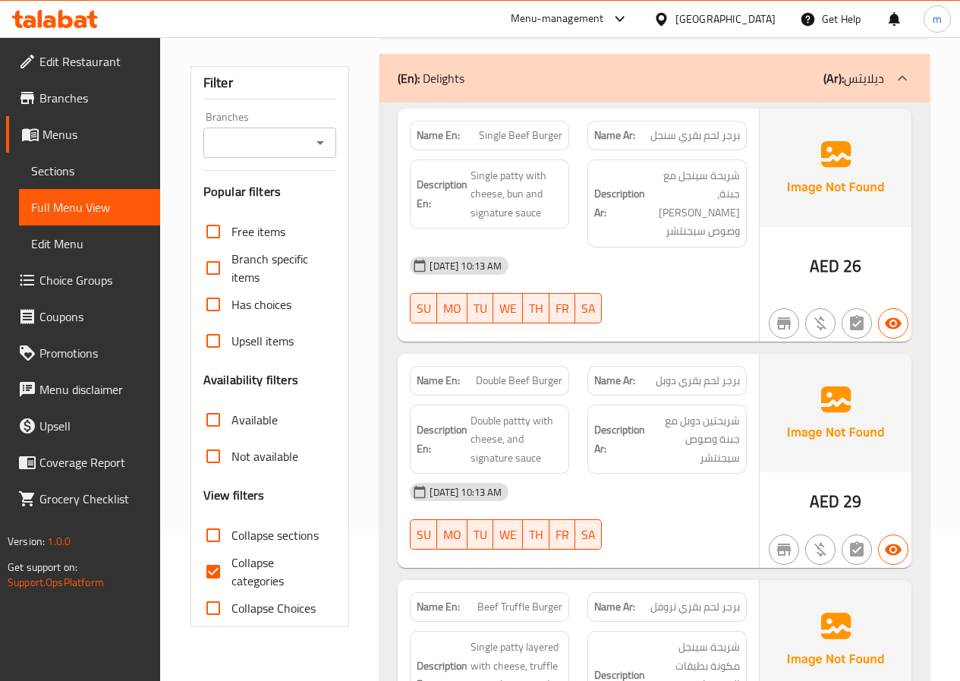
scroll to position [152, 0]
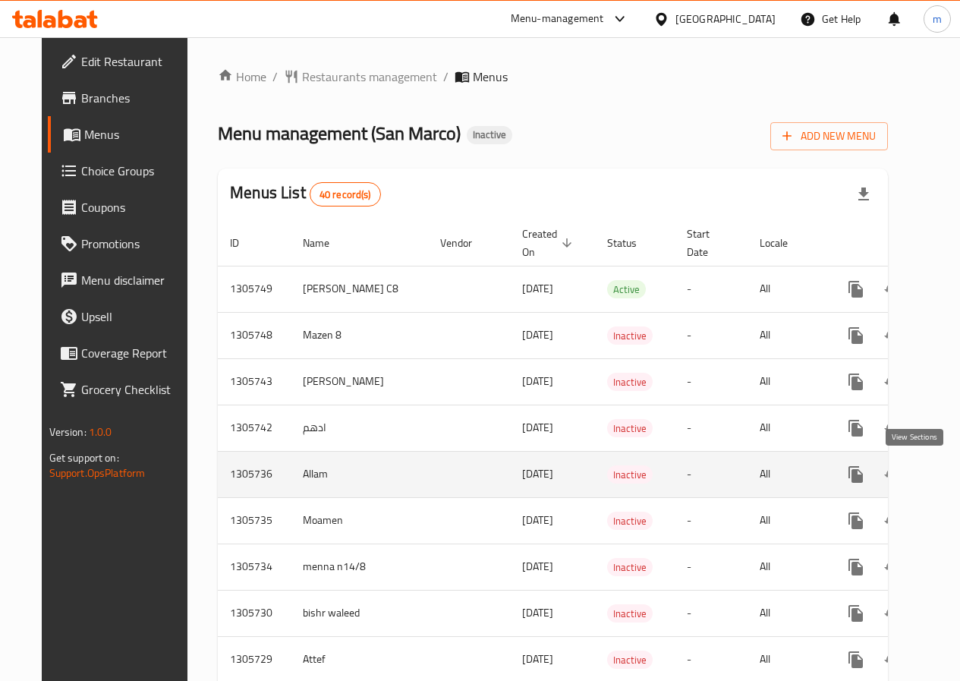
click at [956, 475] on icon "enhanced table" at bounding box center [965, 474] width 18 height 18
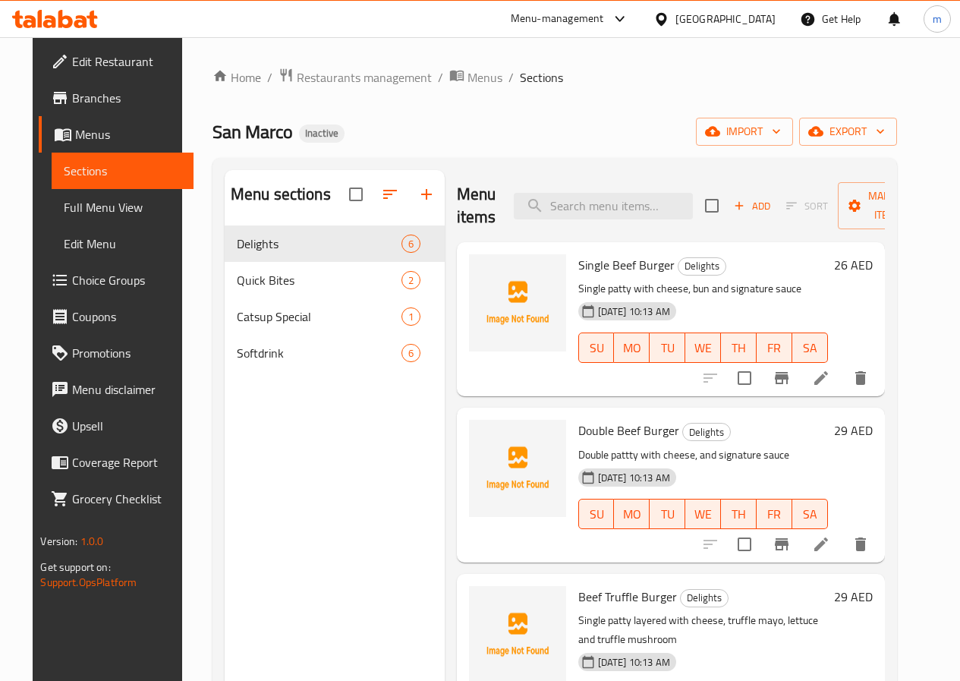
click at [75, 126] on span "Menus" at bounding box center [127, 134] width 105 height 18
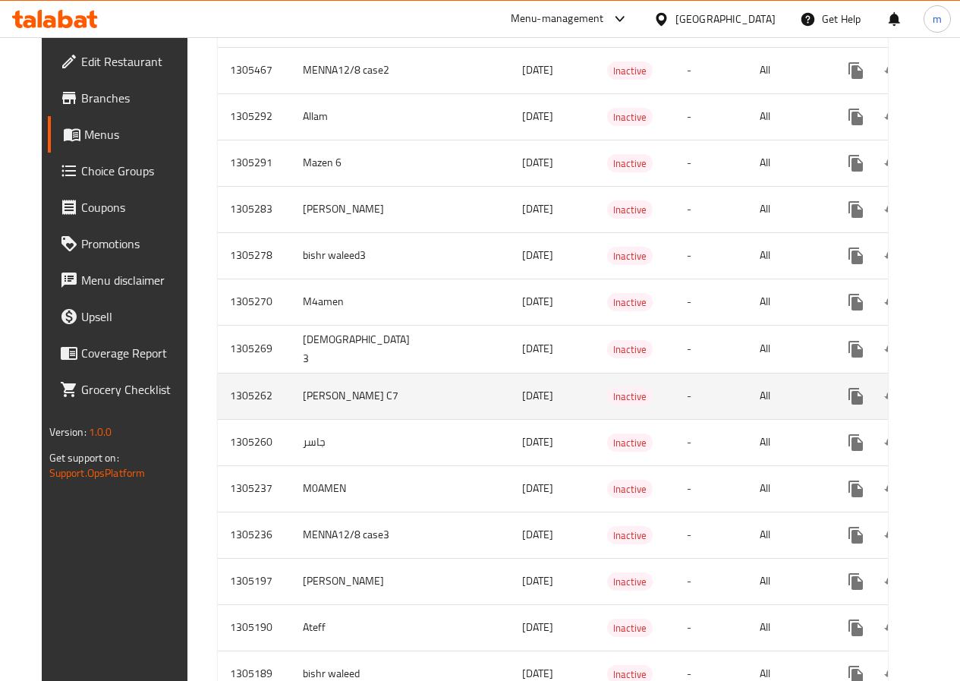
scroll to position [1192, 0]
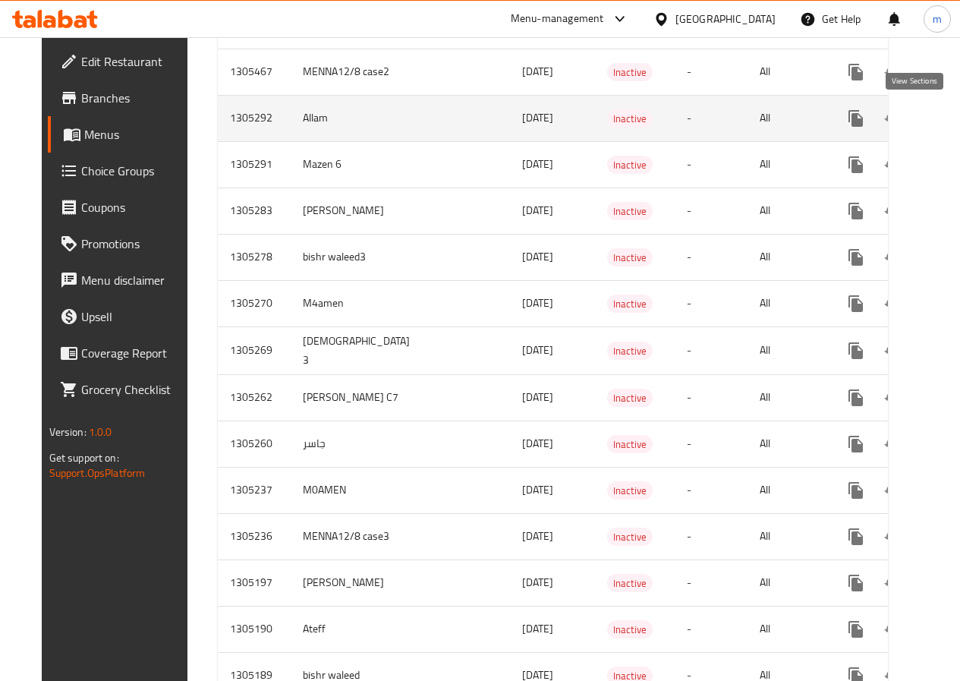
click at [956, 112] on icon "enhanced table" at bounding box center [965, 118] width 18 height 18
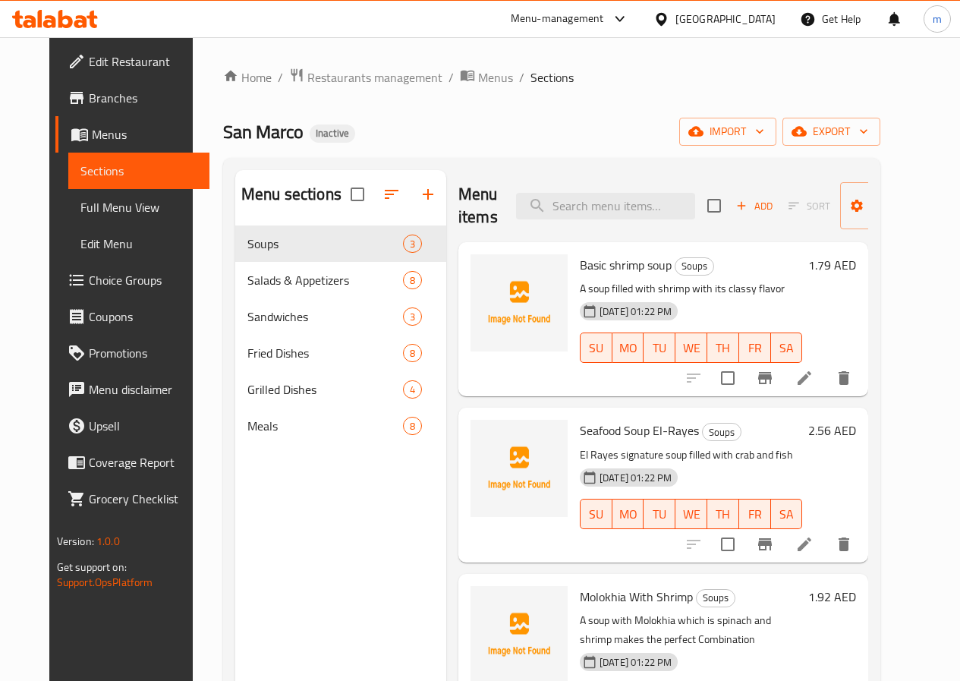
click at [811, 379] on icon at bounding box center [804, 378] width 14 height 14
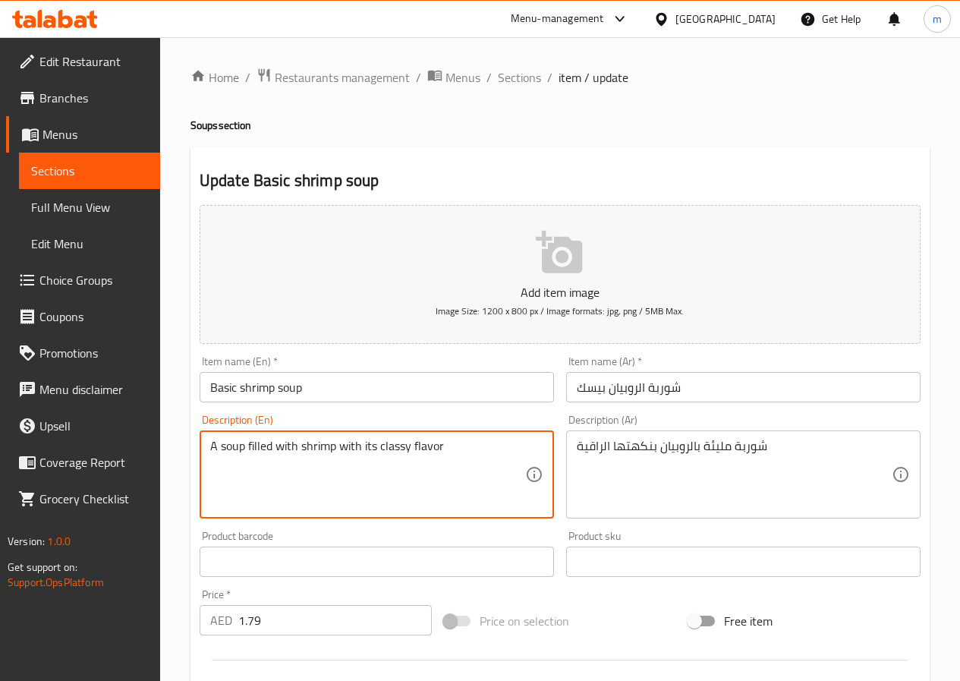
click at [424, 447] on textarea "A soup filled with shrimp with its classy flavor" at bounding box center [367, 475] width 315 height 72
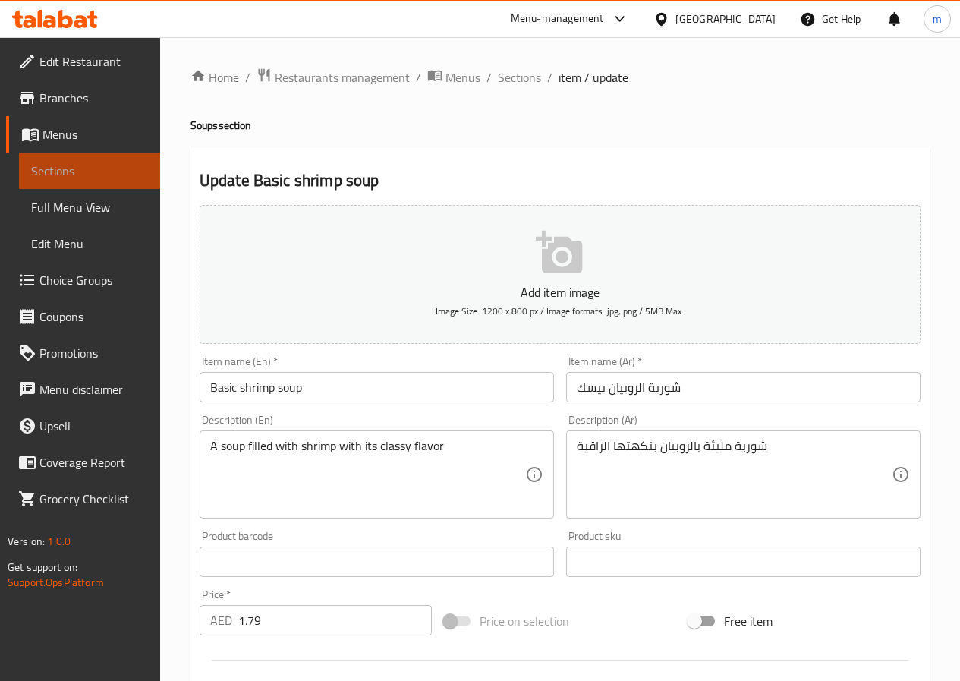
click at [80, 169] on span "Sections" at bounding box center [89, 171] width 117 height 18
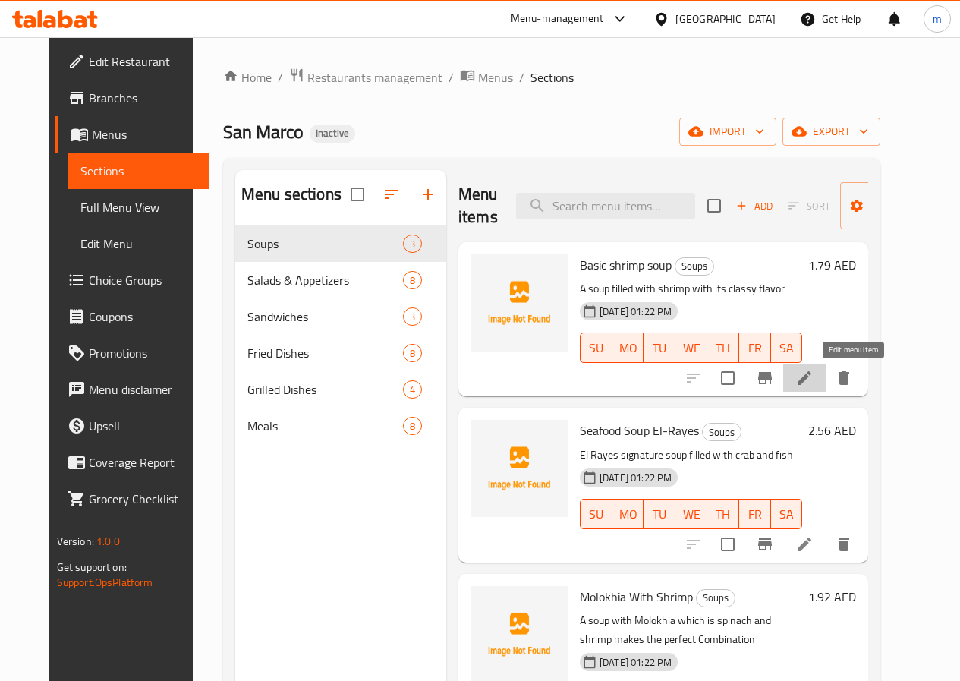
click at [813, 371] on icon at bounding box center [804, 378] width 18 height 18
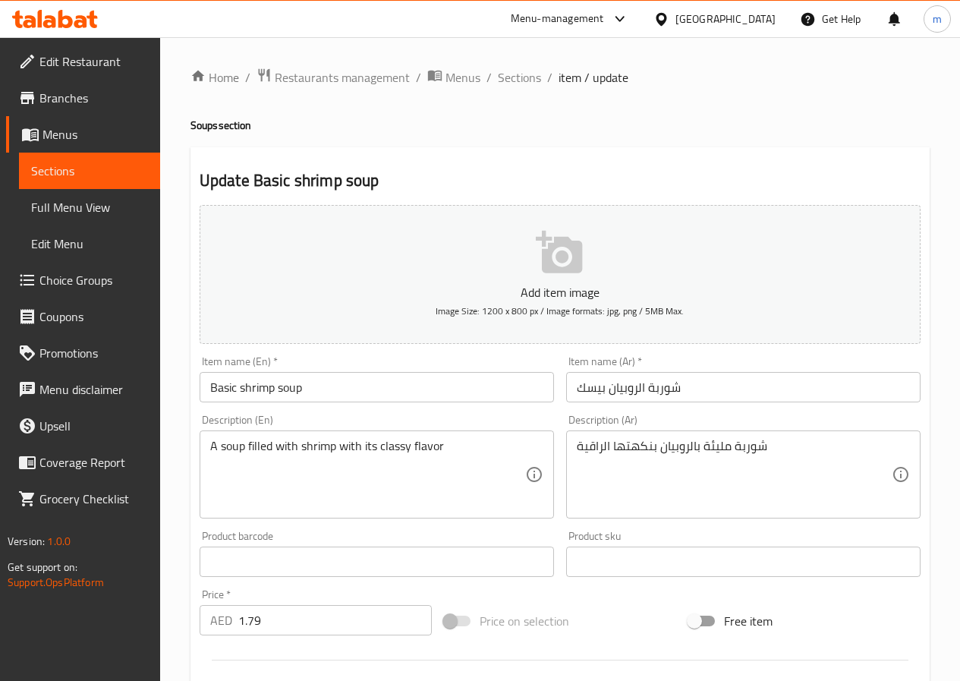
click at [58, 178] on span "Sections" at bounding box center [89, 171] width 117 height 18
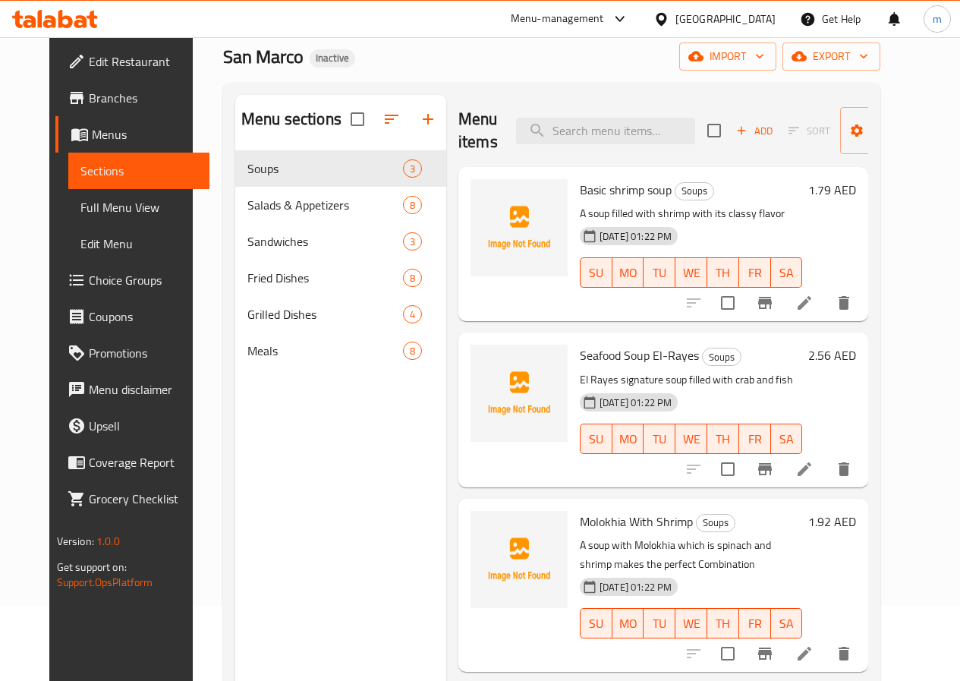
scroll to position [76, 0]
click at [86, 213] on span "Full Menu View" at bounding box center [138, 207] width 117 height 18
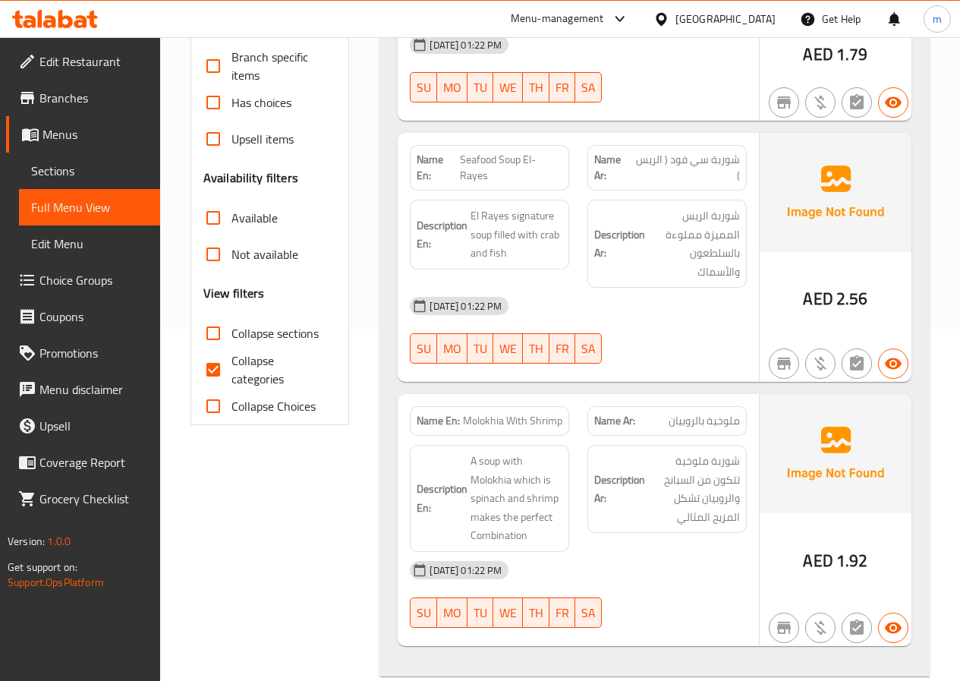
scroll to position [379, 0]
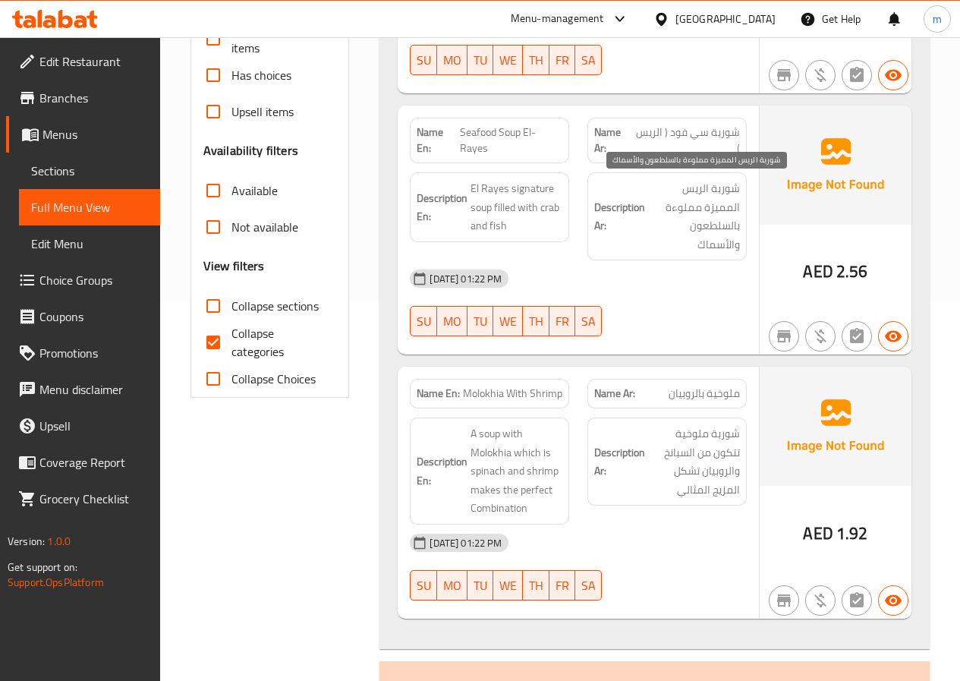
click at [712, 208] on span "شوربة الريس المميزة مملوءة بالسلطعون والأسماك" at bounding box center [694, 216] width 92 height 74
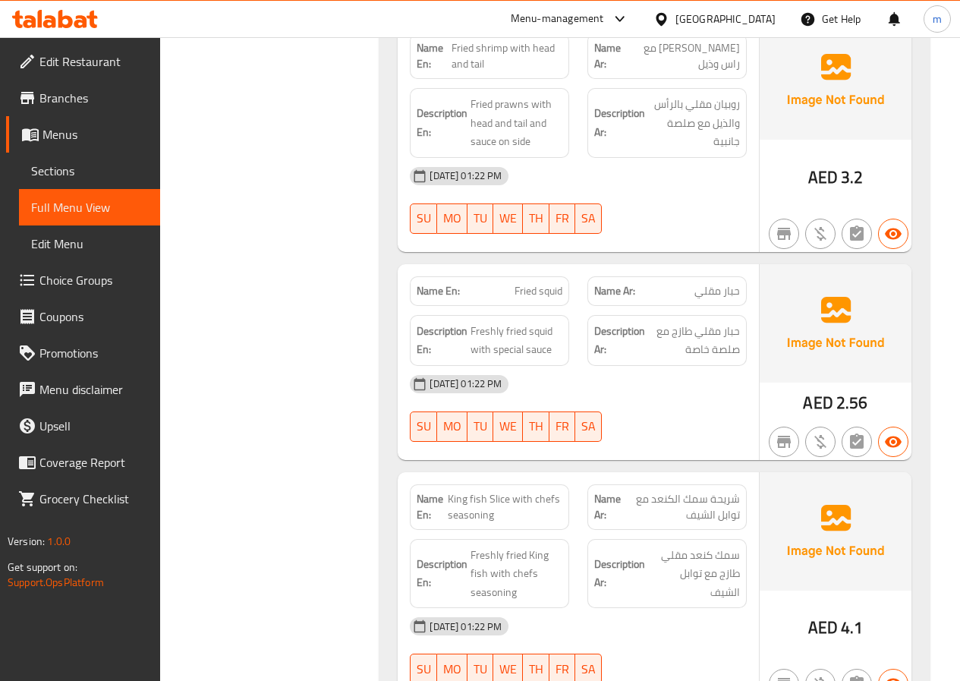
scroll to position [3946, 0]
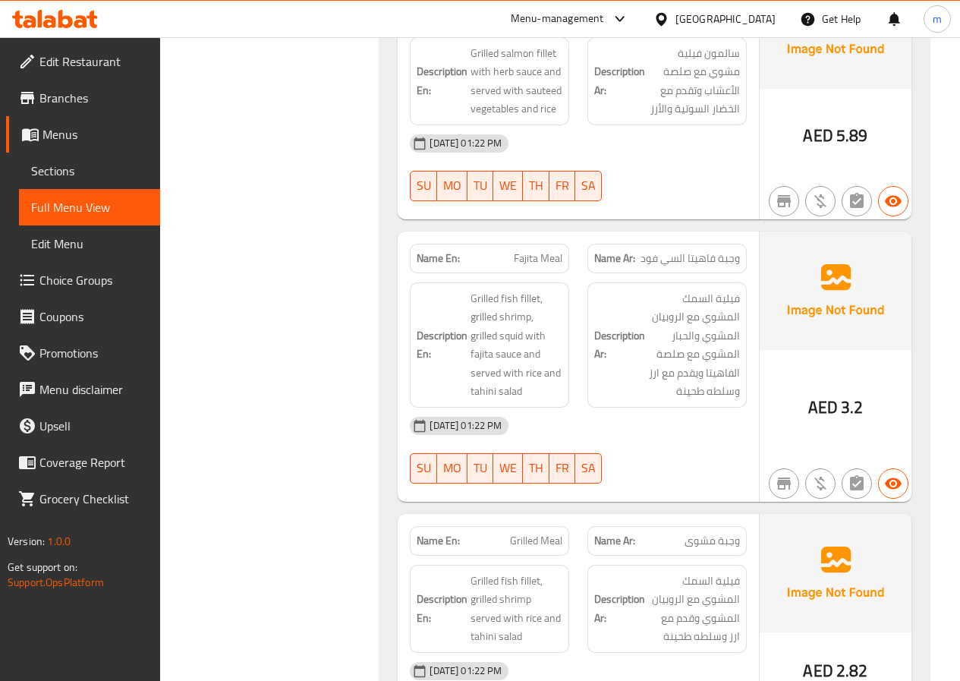
scroll to position [7056, 0]
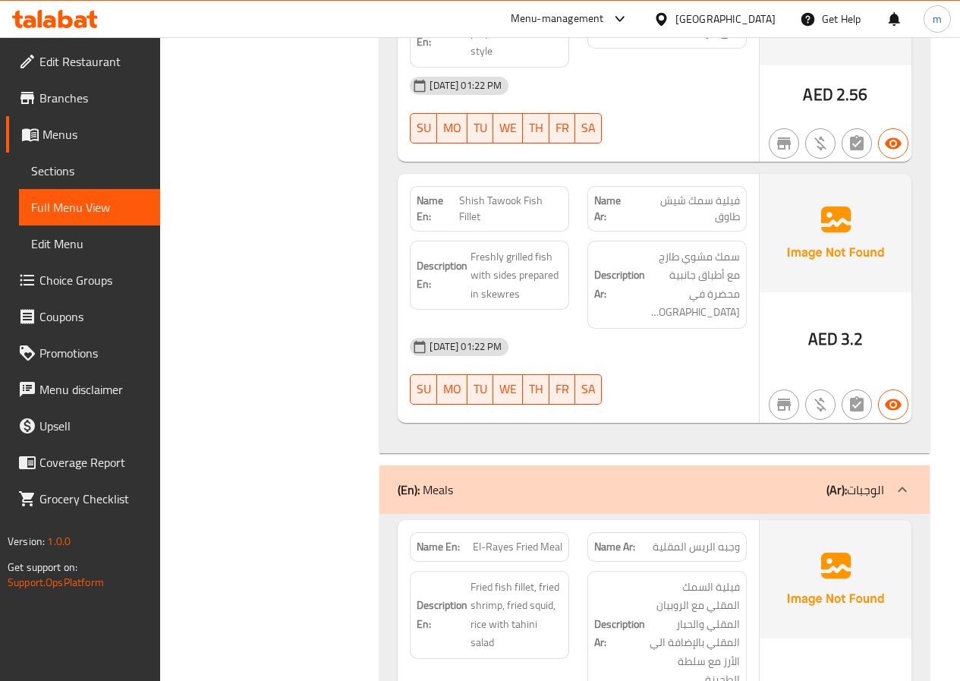
scroll to position [6047, 0]
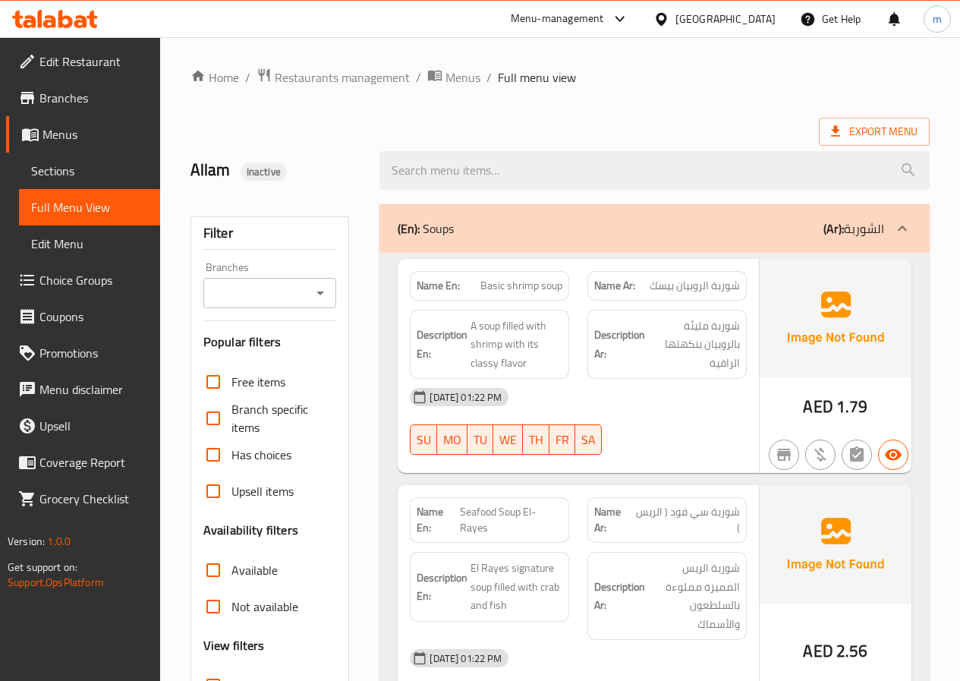
click at [73, 170] on span "Sections" at bounding box center [89, 171] width 117 height 18
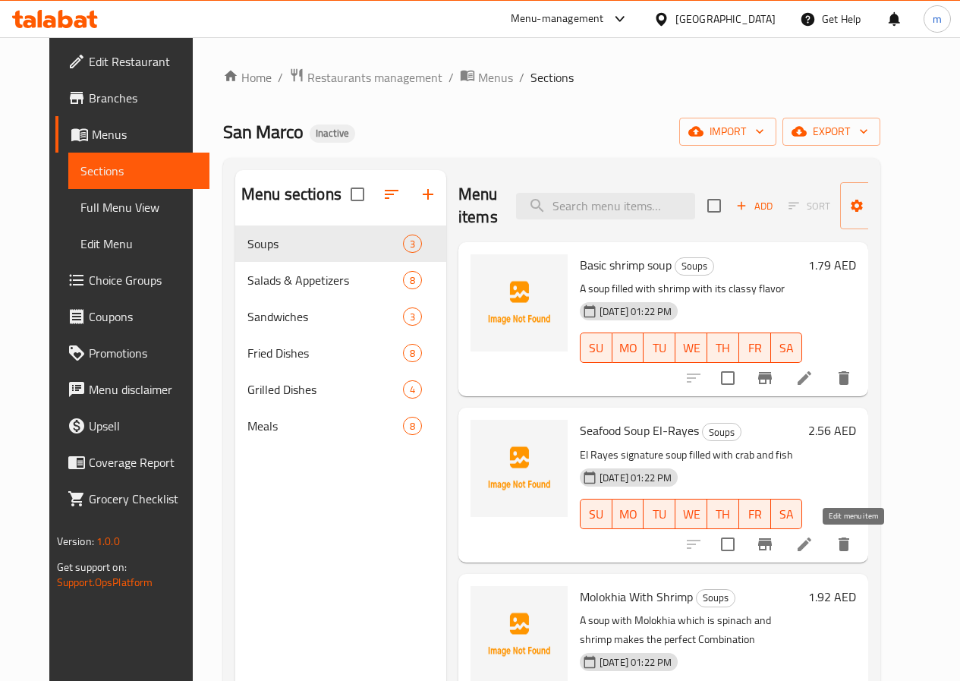
click at [813, 546] on icon at bounding box center [804, 544] width 18 height 18
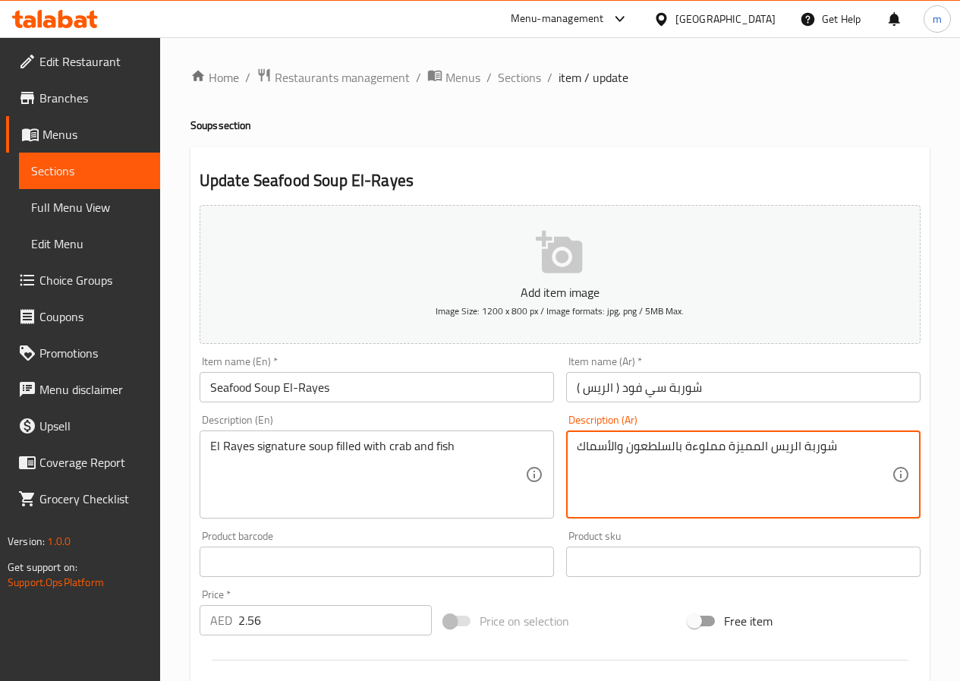
click at [741, 446] on textarea "شوربة الريس المميزة مملوءة بالسلطعون والأسماك" at bounding box center [734, 475] width 315 height 72
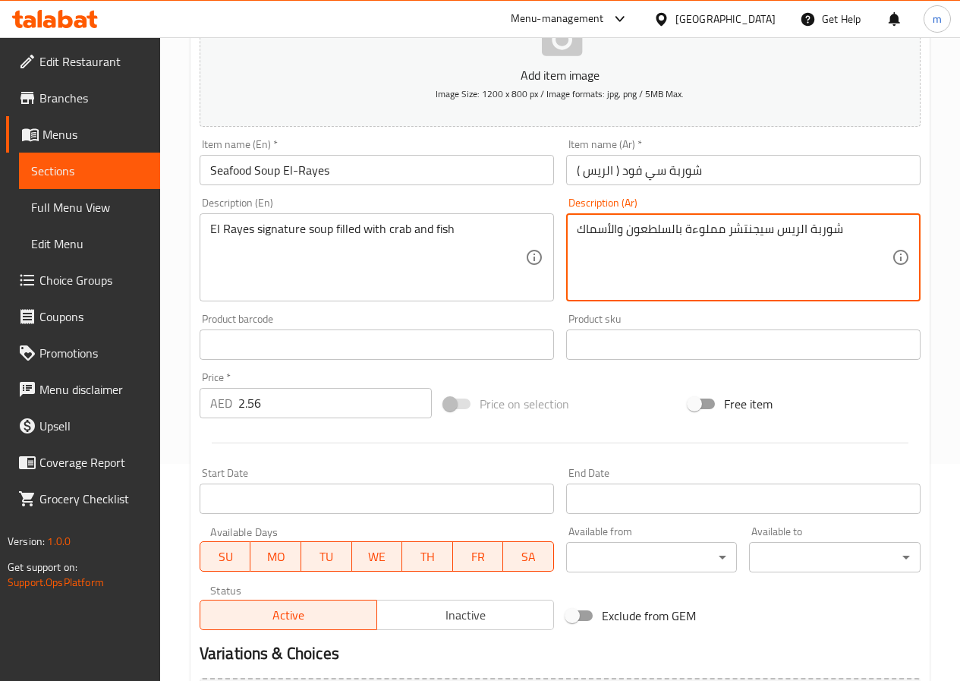
scroll to position [379, 0]
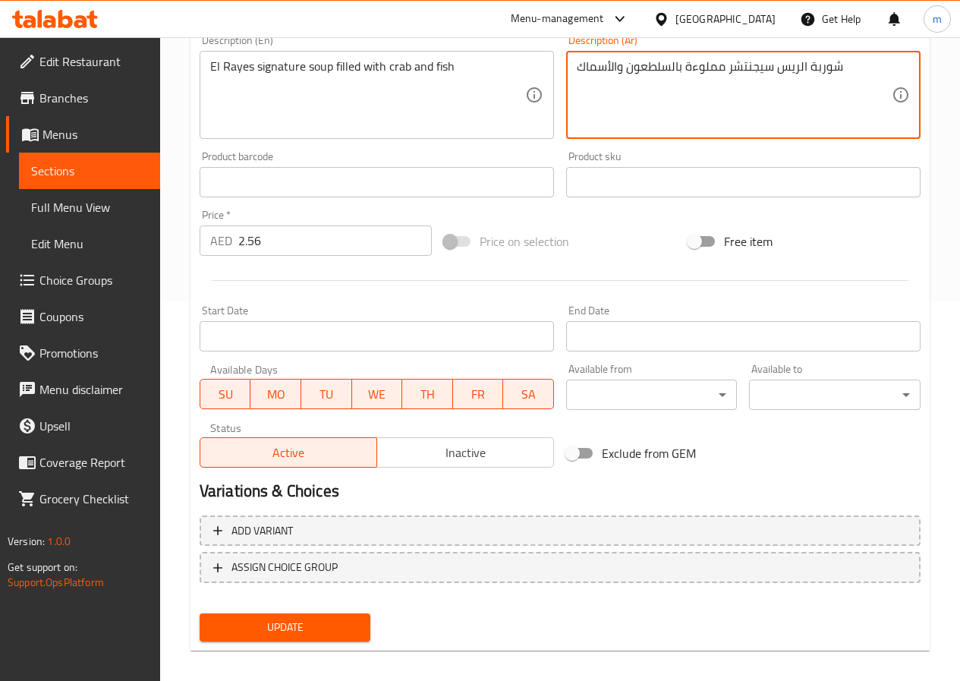
type textarea "شوربة الريس سيجنتشر مملوءة بالسلطعون والأسماك"
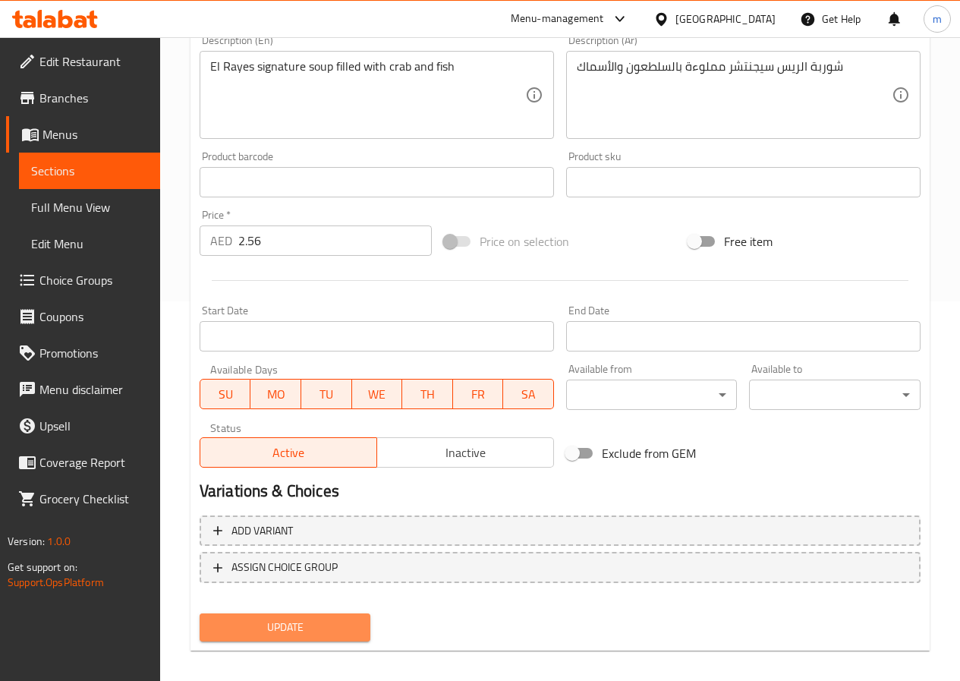
click at [308, 629] on span "Update" at bounding box center [285, 627] width 147 height 19
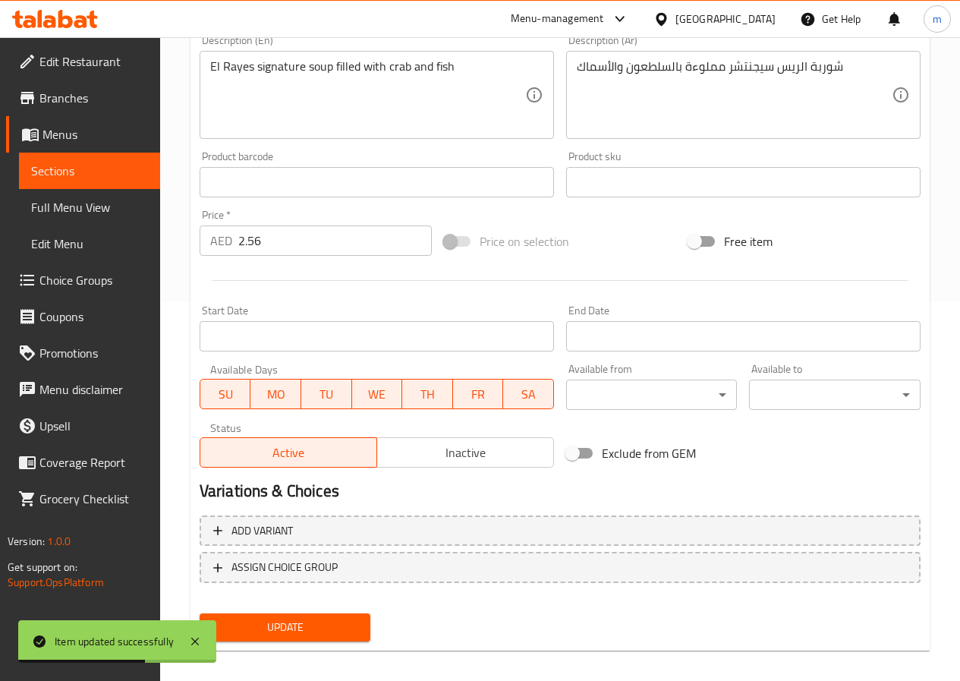
click at [97, 168] on span "Sections" at bounding box center [89, 171] width 117 height 18
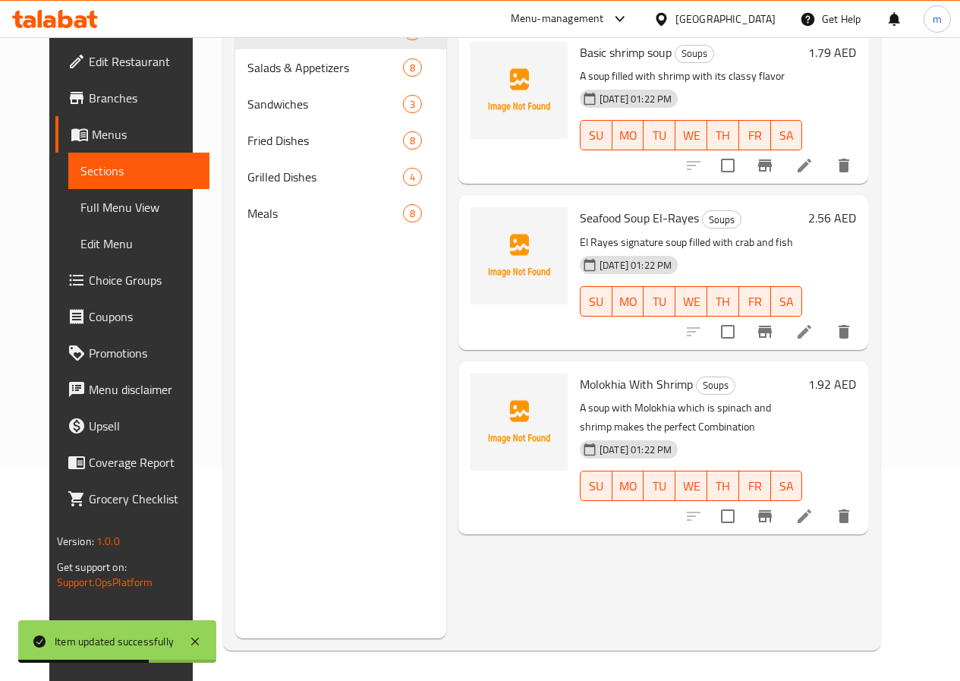
scroll to position [212, 0]
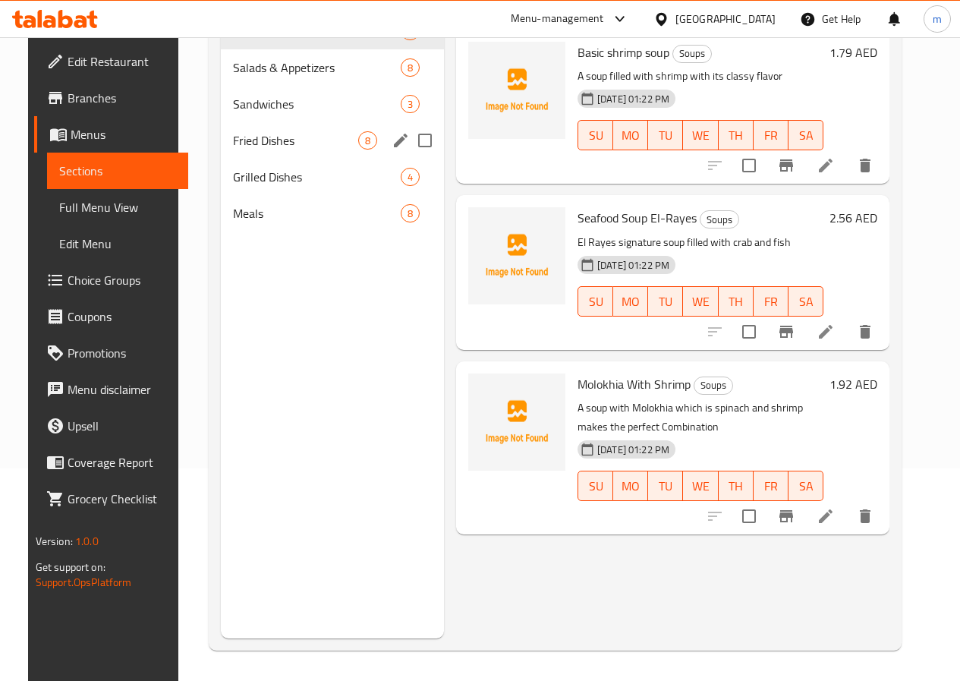
click at [264, 159] on div "Fried Dishes 8" at bounding box center [332, 140] width 223 height 36
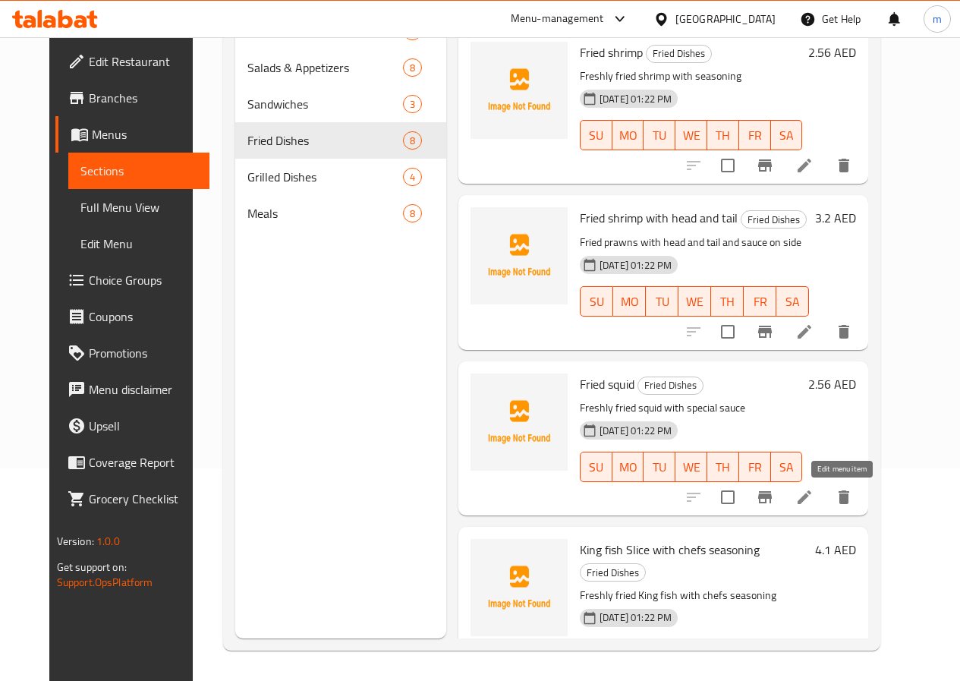
click at [813, 490] on icon at bounding box center [804, 497] width 18 height 18
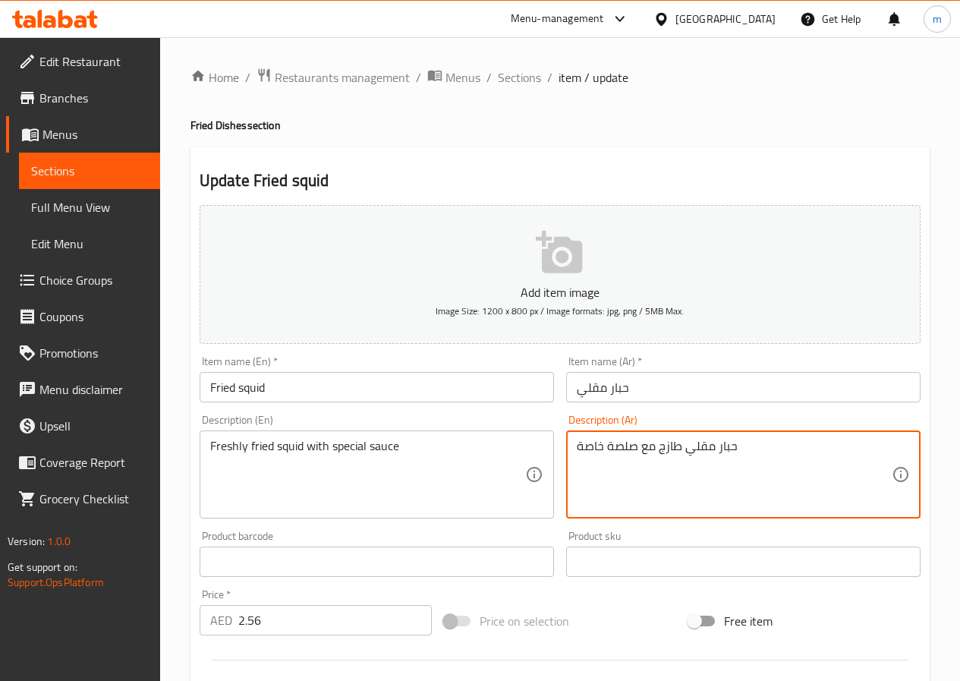
click at [583, 454] on textarea "حبار مقلي طازج مع صلصة خاصة" at bounding box center [734, 475] width 315 height 72
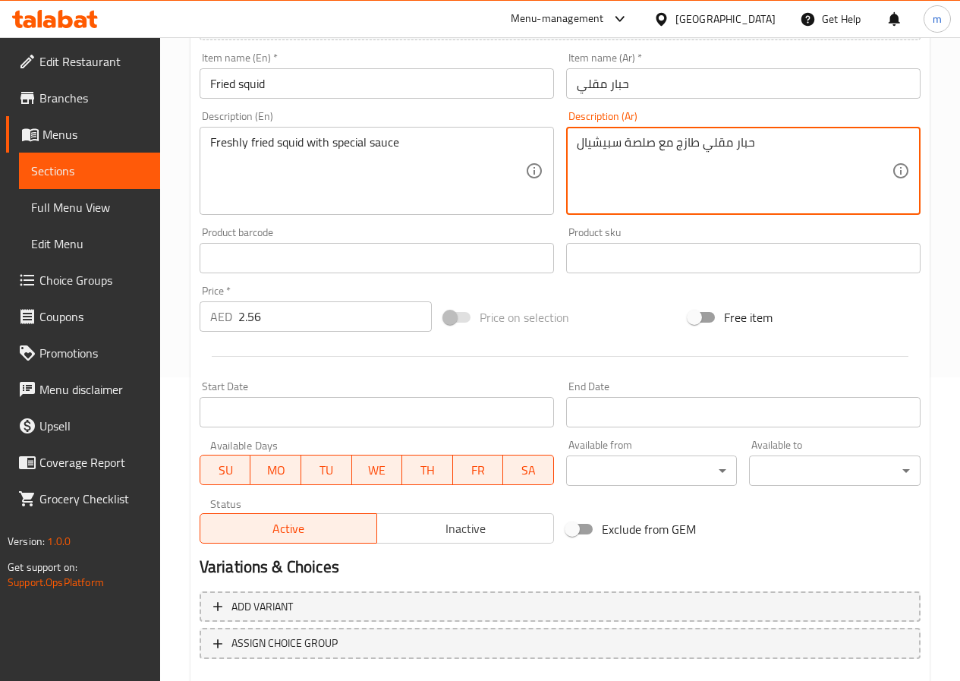
scroll to position [392, 0]
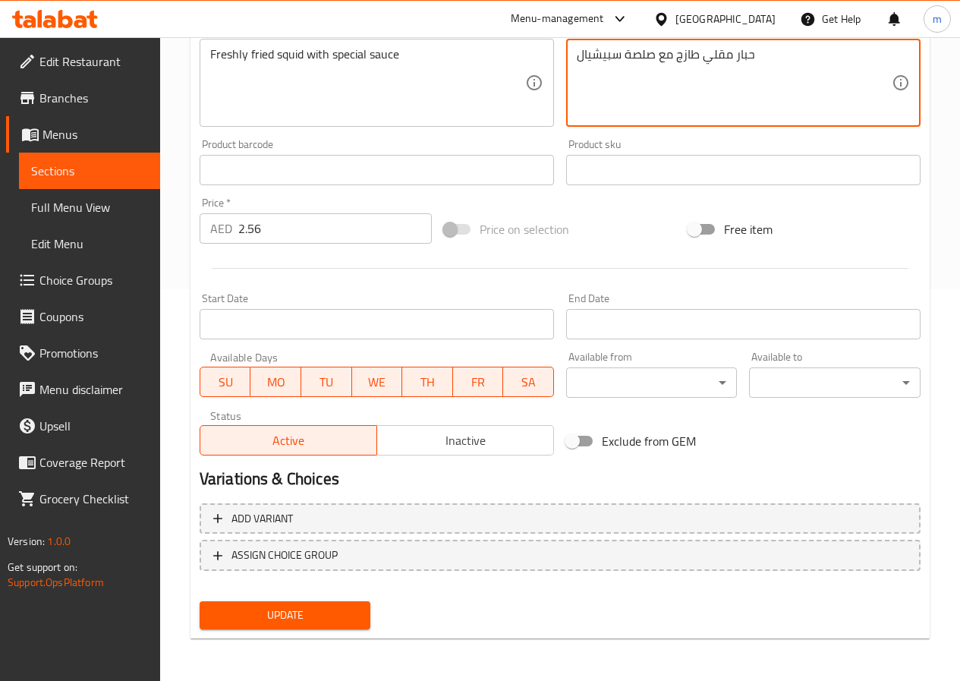
type textarea "حبار مقلي طازج مع صلصة سبيشيال"
click at [299, 621] on span "Update" at bounding box center [285, 614] width 147 height 19
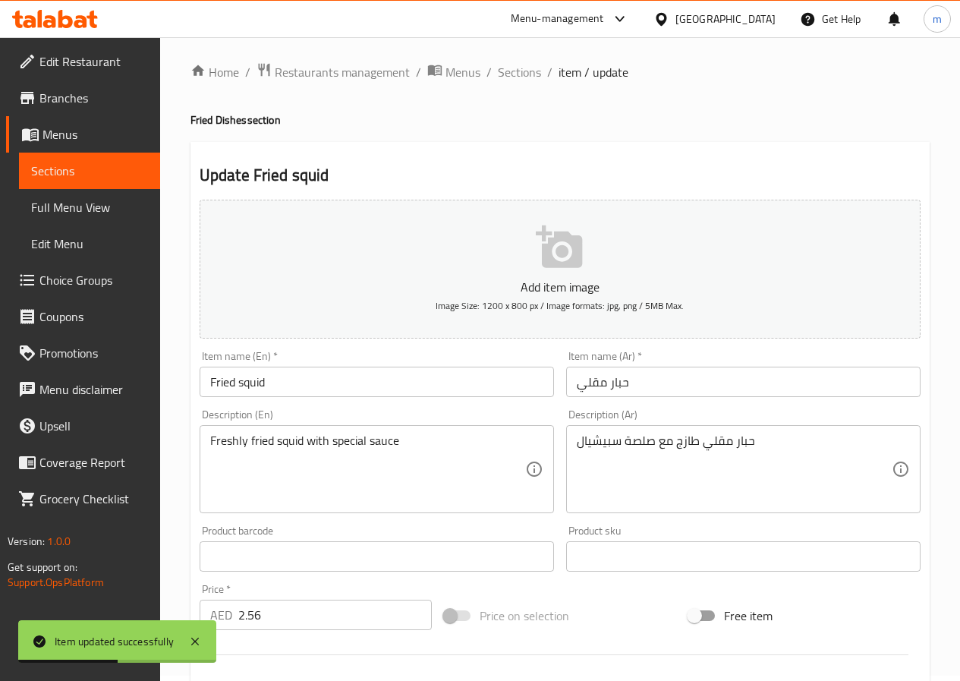
scroll to position [0, 0]
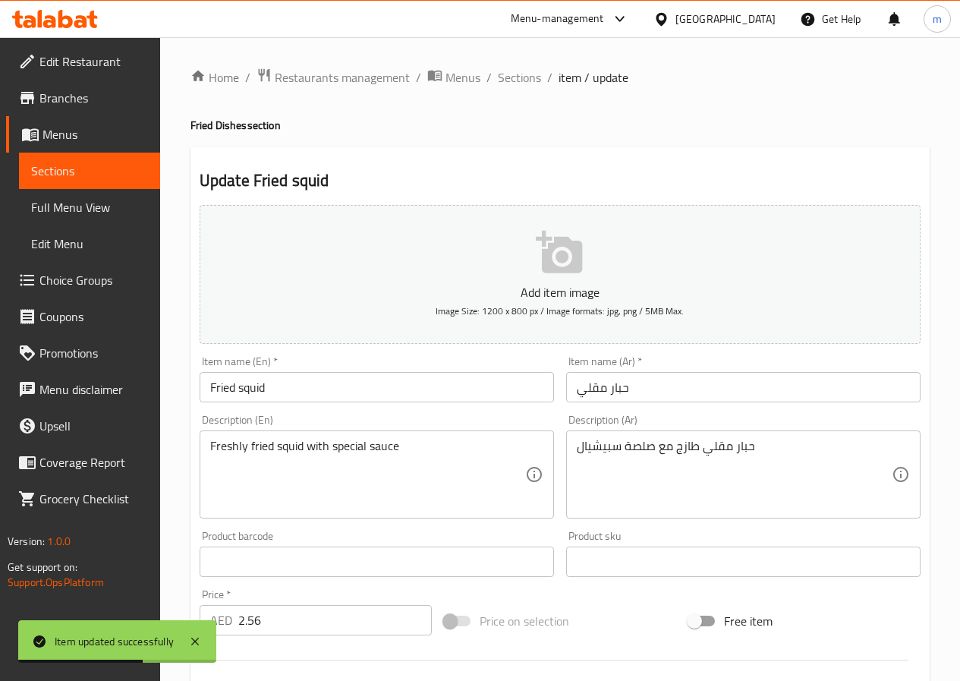
click at [54, 175] on span "Sections" at bounding box center [89, 171] width 117 height 18
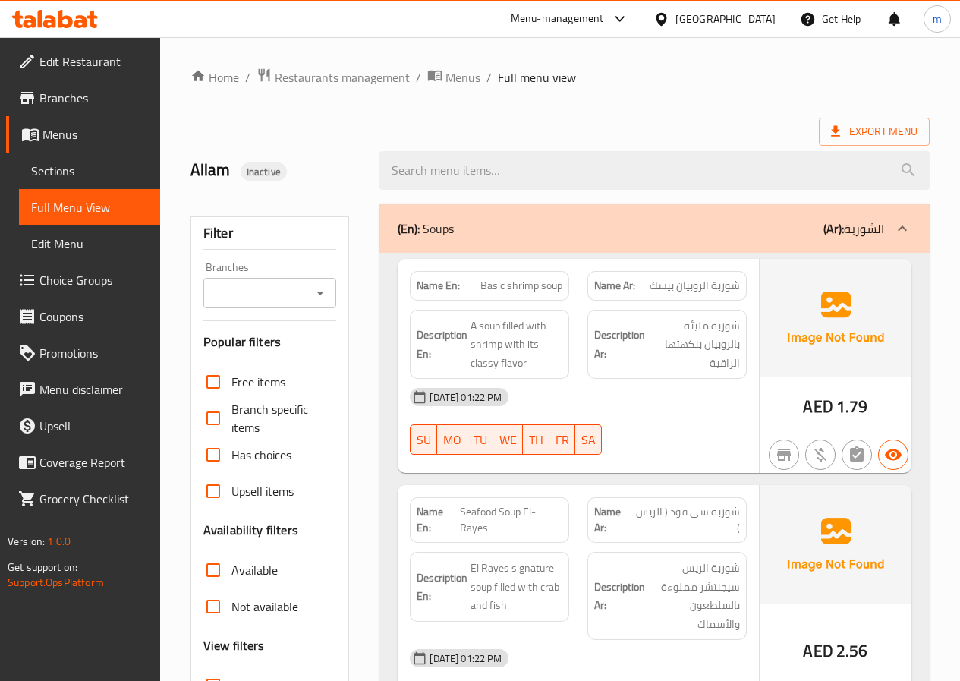
click at [49, 140] on span "Menus" at bounding box center [94, 134] width 105 height 18
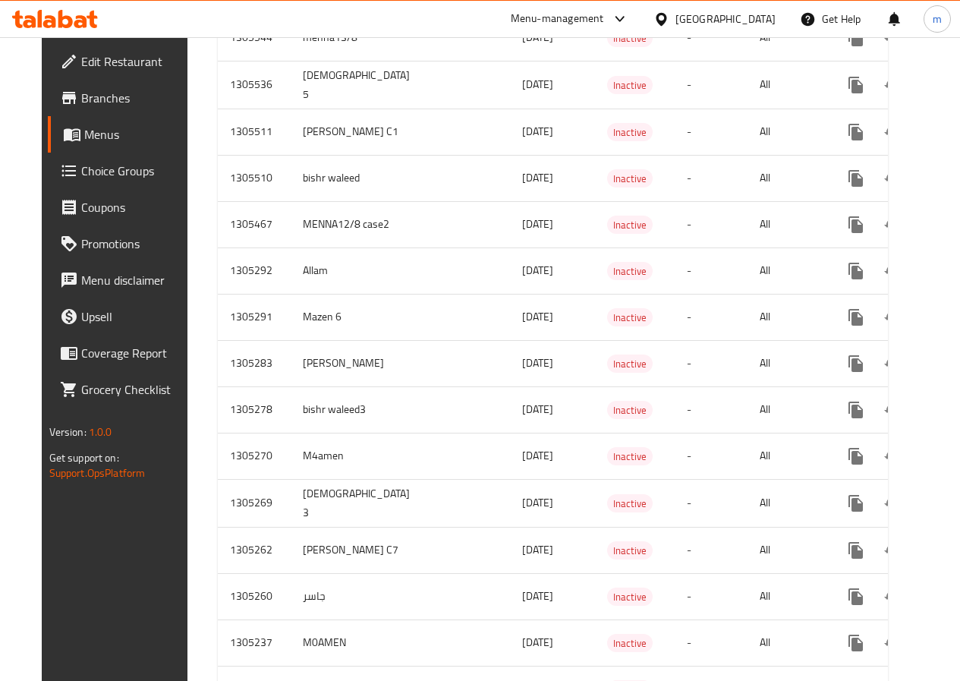
scroll to position [1011, 0]
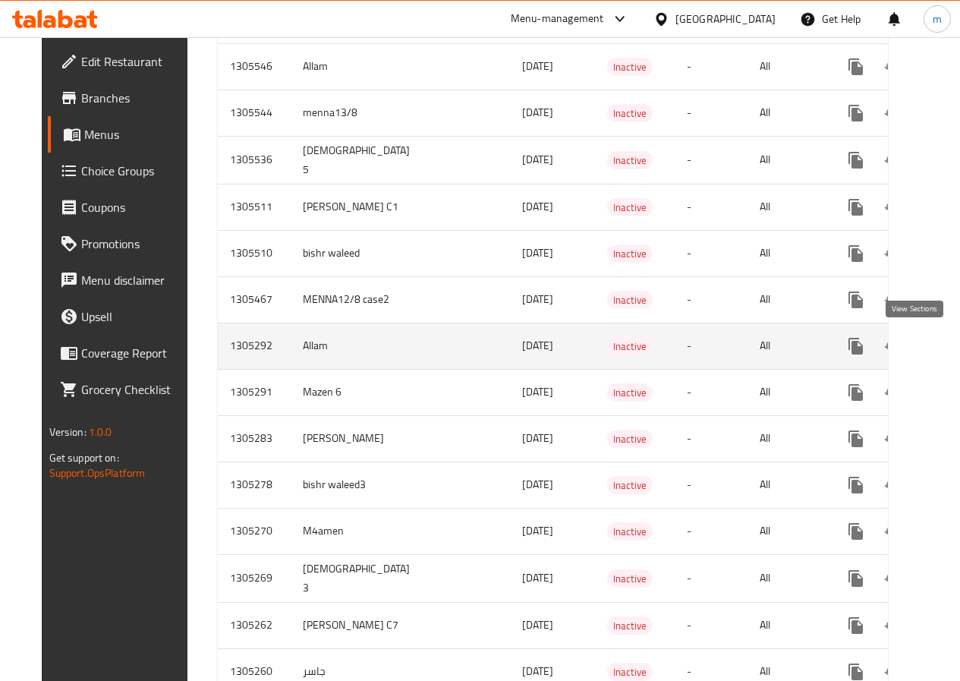
click at [956, 343] on icon "enhanced table" at bounding box center [965, 346] width 18 height 18
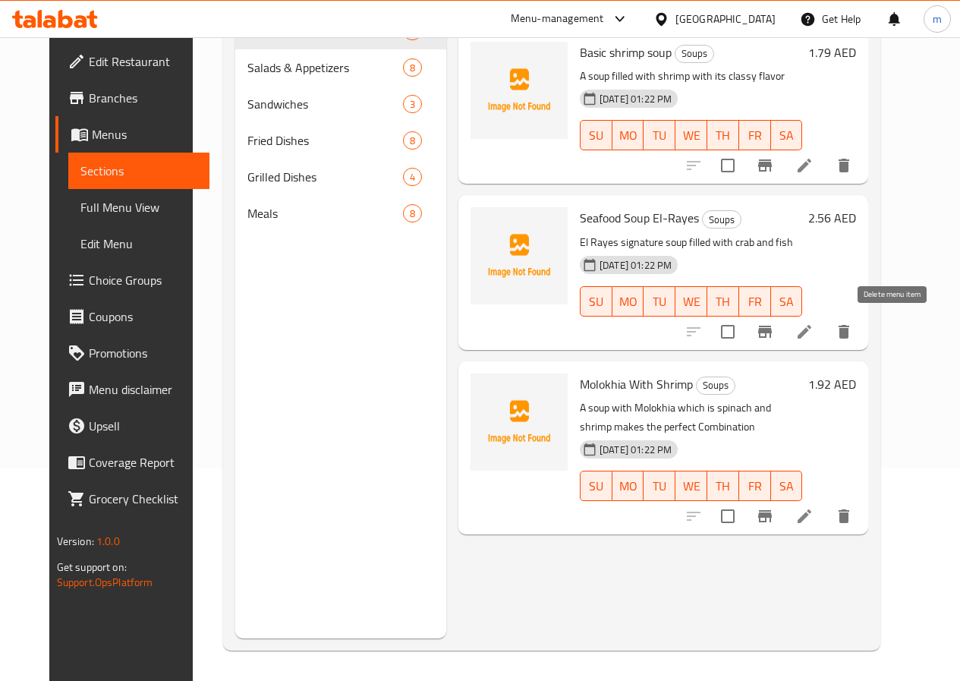
scroll to position [212, 0]
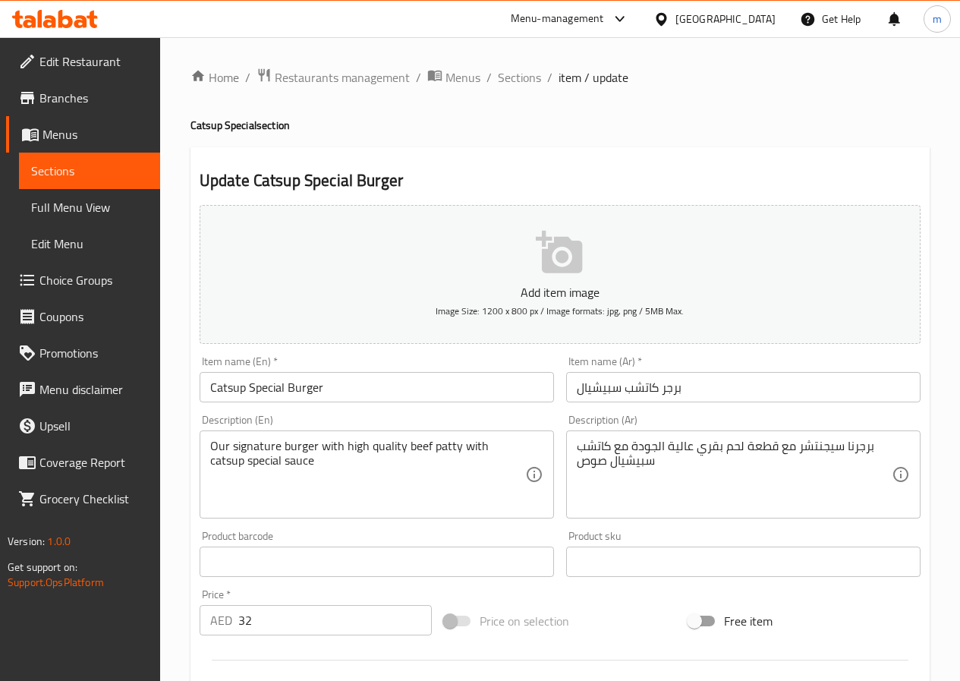
scroll to position [392, 0]
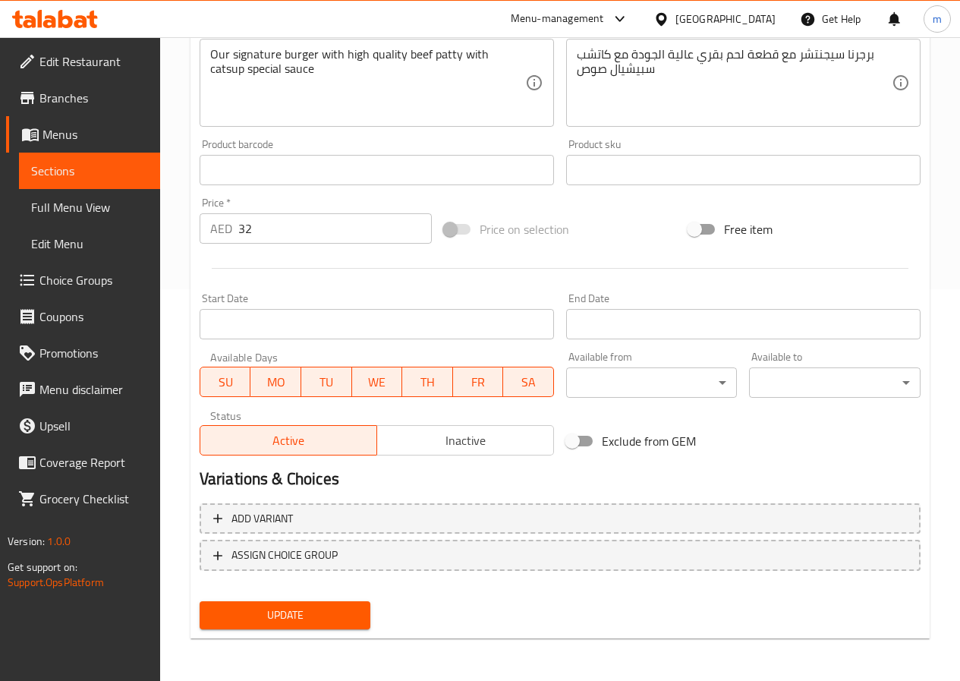
click at [30, 180] on link "Sections" at bounding box center [89, 171] width 141 height 36
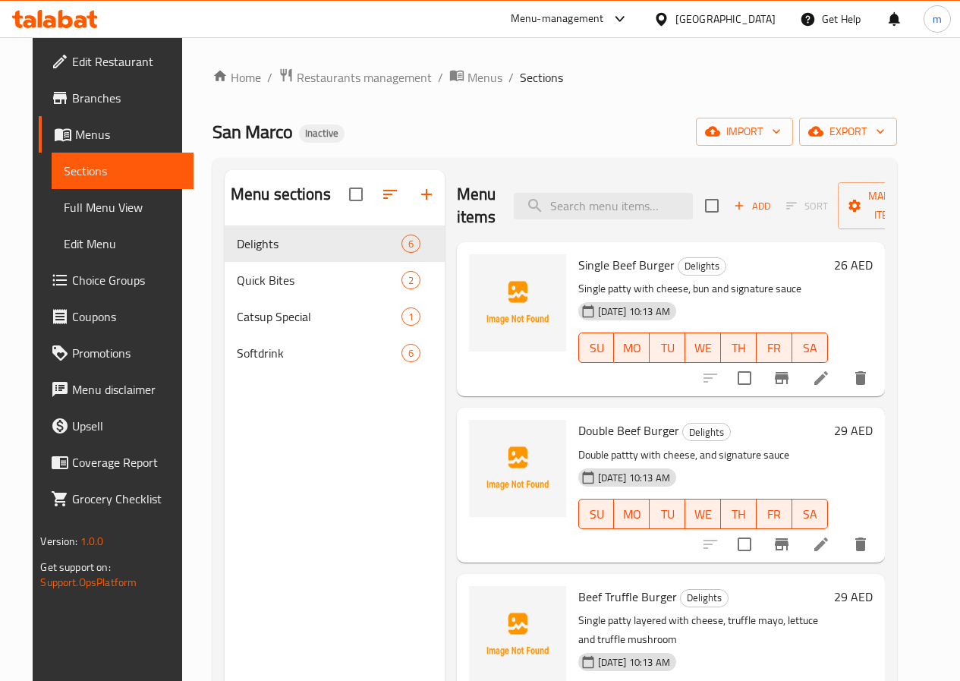
click at [75, 131] on span "Menus" at bounding box center [127, 134] width 105 height 18
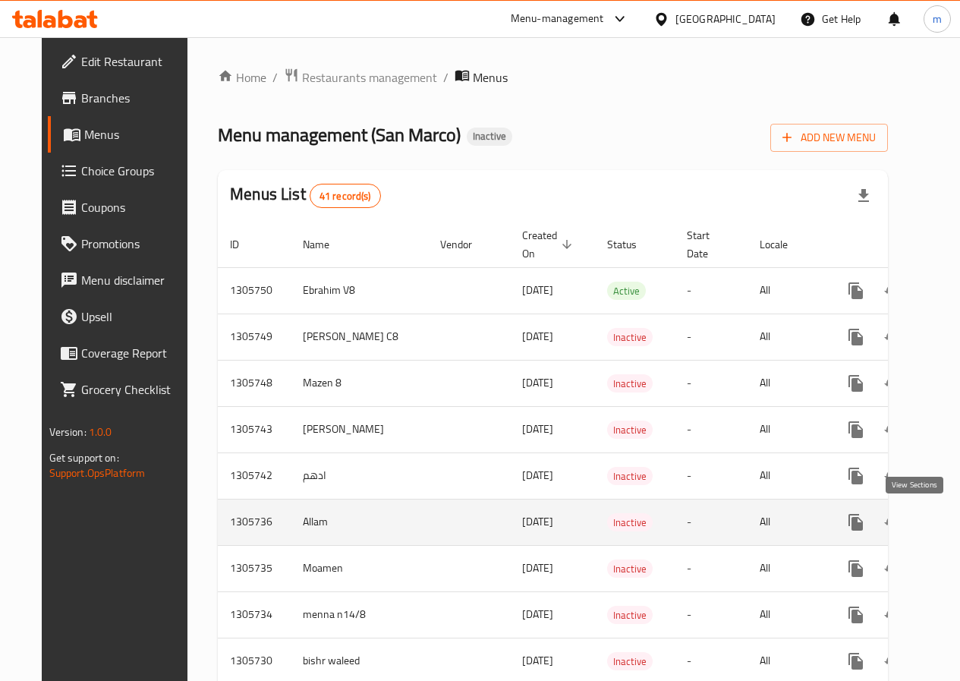
click at [956, 527] on icon "enhanced table" at bounding box center [965, 522] width 18 height 18
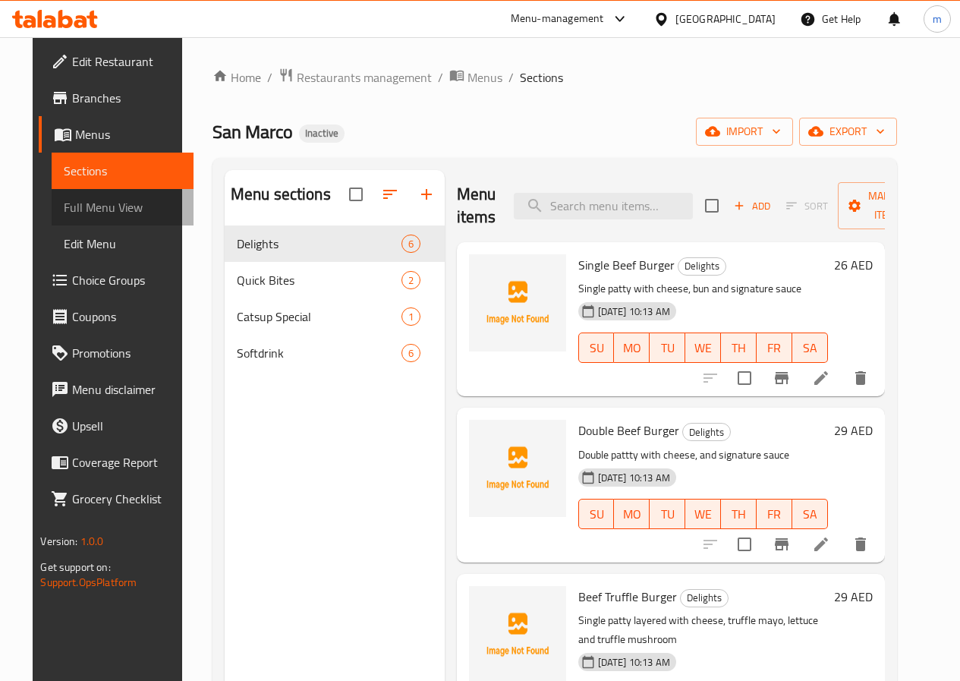
click at [64, 201] on span "Full Menu View" at bounding box center [122, 207] width 117 height 18
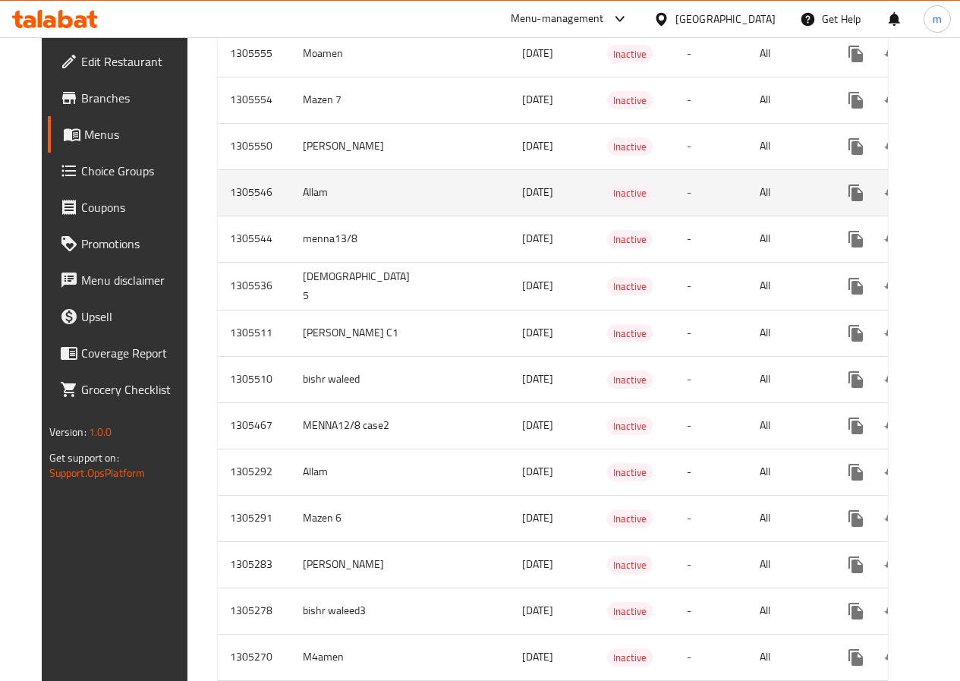
scroll to position [859, 0]
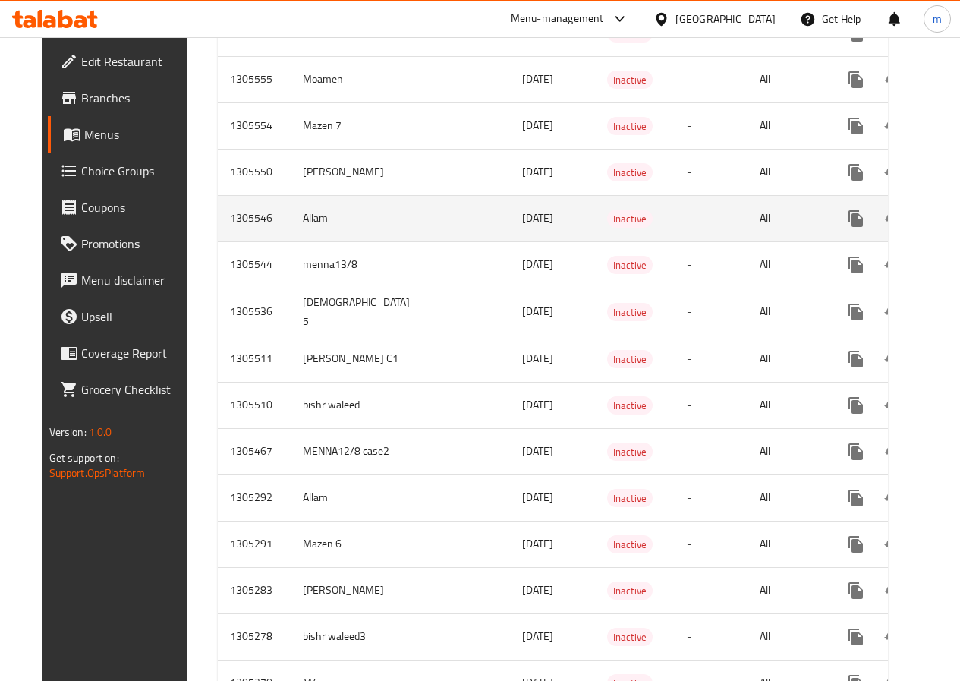
click at [958, 224] on icon "enhanced table" at bounding box center [965, 219] width 14 height 14
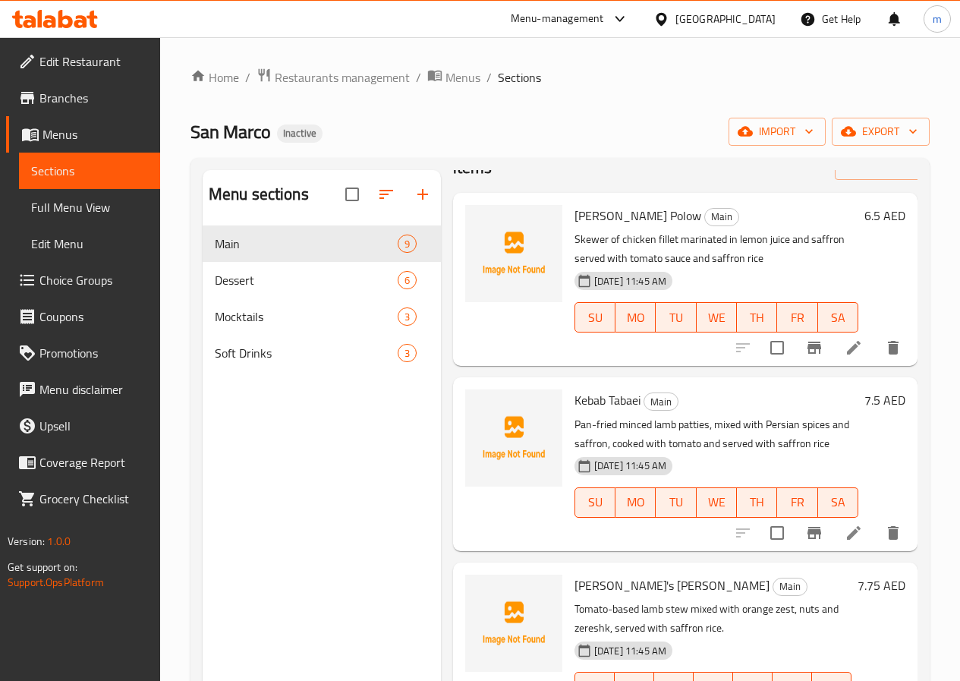
scroll to position [76, 0]
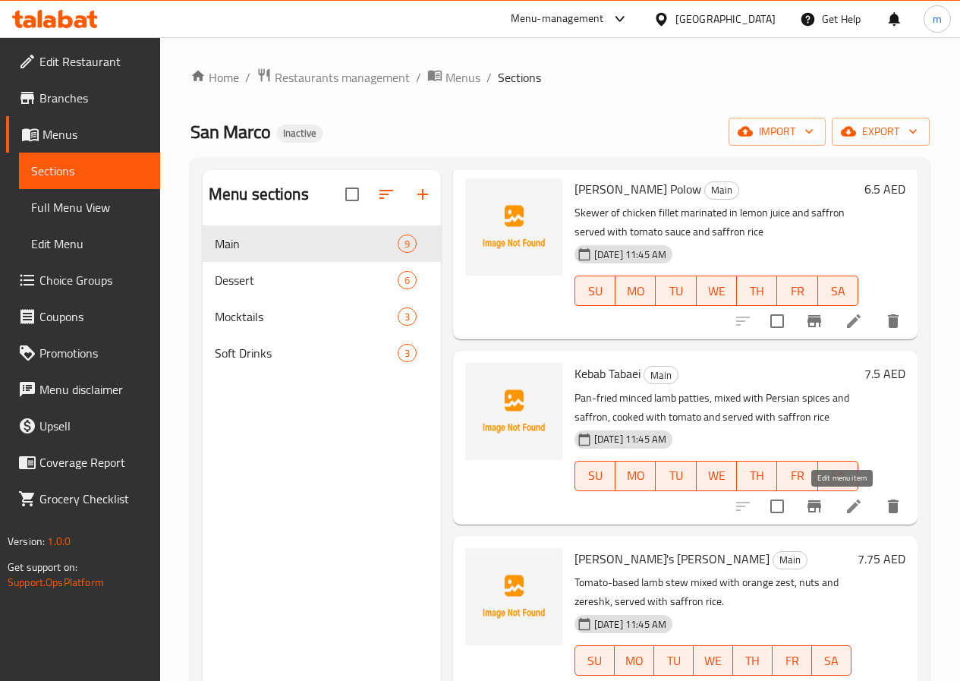
click at [846, 503] on icon at bounding box center [853, 506] width 18 height 18
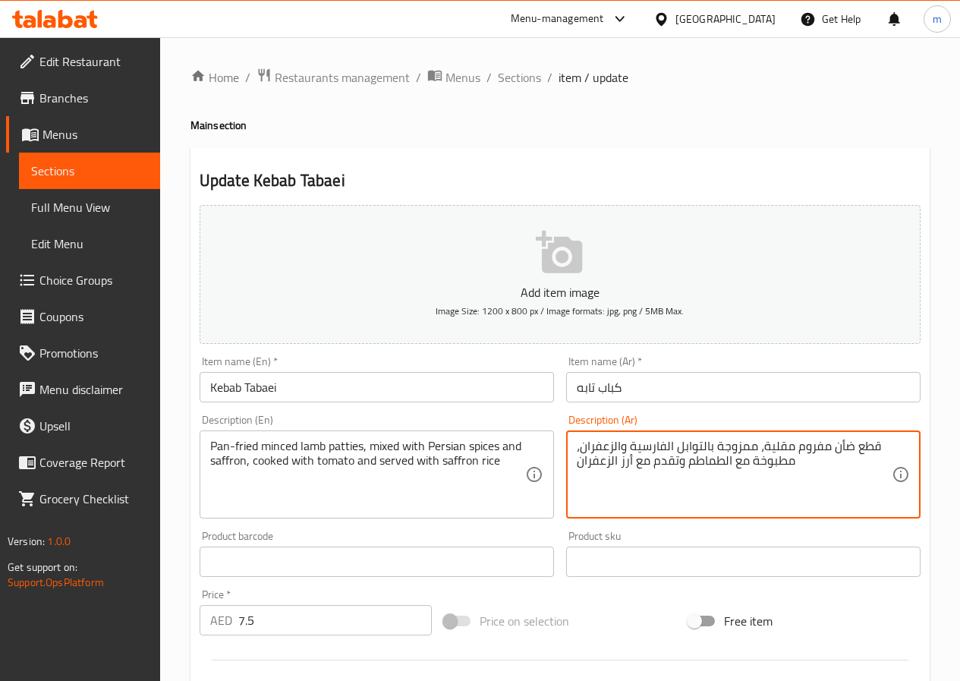
click at [108, 171] on span "Sections" at bounding box center [89, 171] width 117 height 18
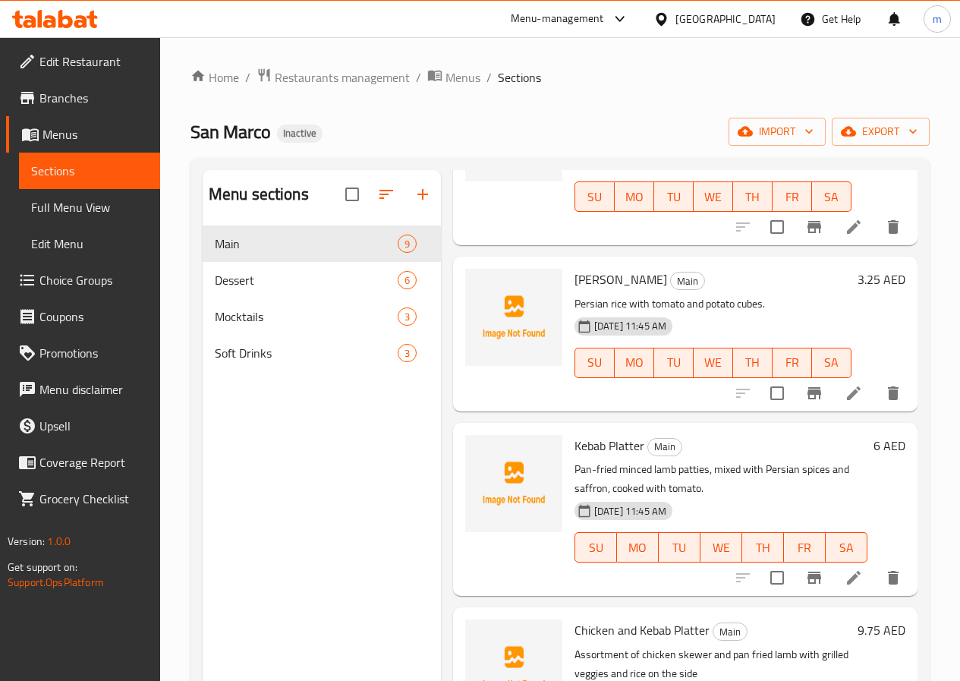
scroll to position [911, 0]
click at [844, 577] on icon at bounding box center [853, 576] width 18 height 18
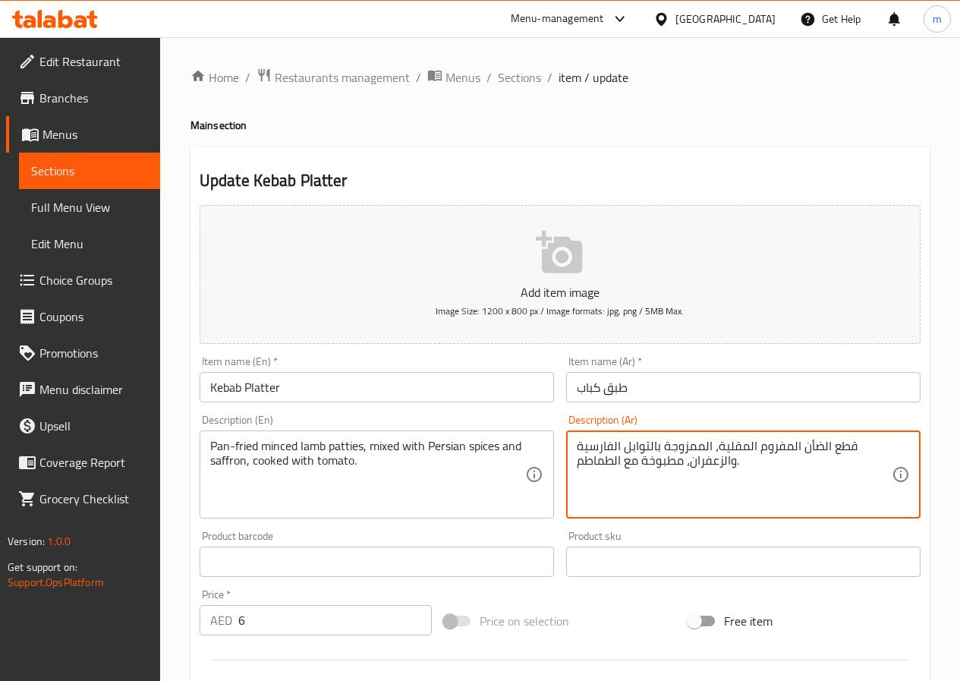
click at [849, 454] on textarea "قطع الضأن المفروم المقلية، الممزوجة بالتوابل الفارسية والزعفران، مطبوخة مع الطم…" at bounding box center [734, 475] width 315 height 72
click at [945, 410] on div "Home / Restaurants management / Menus / Sections / item / update Main section U…" at bounding box center [560, 554] width 800 height 1035
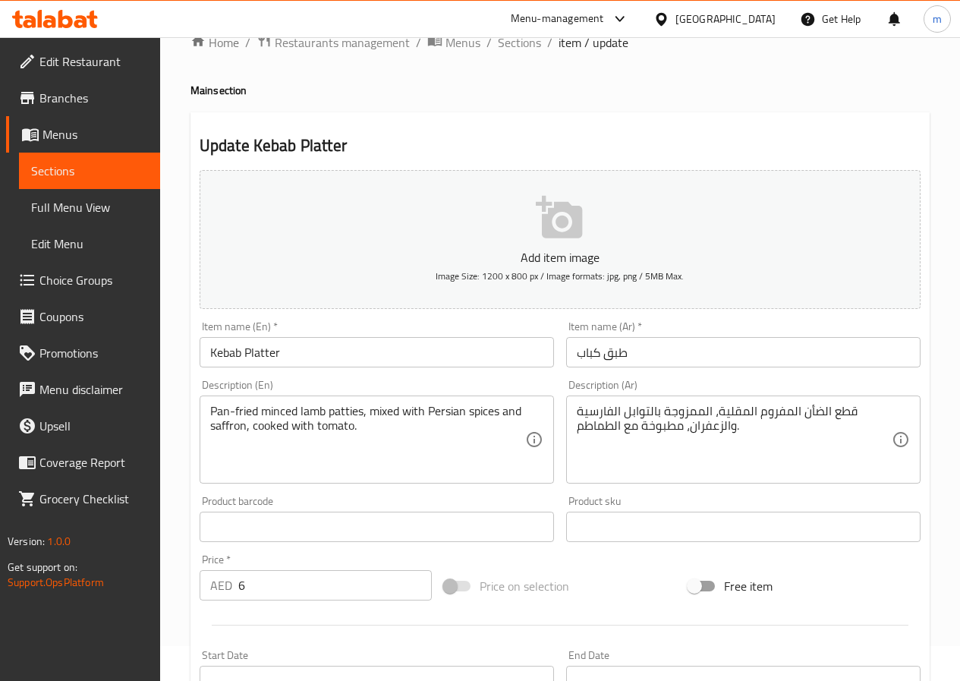
scroll to position [44, 0]
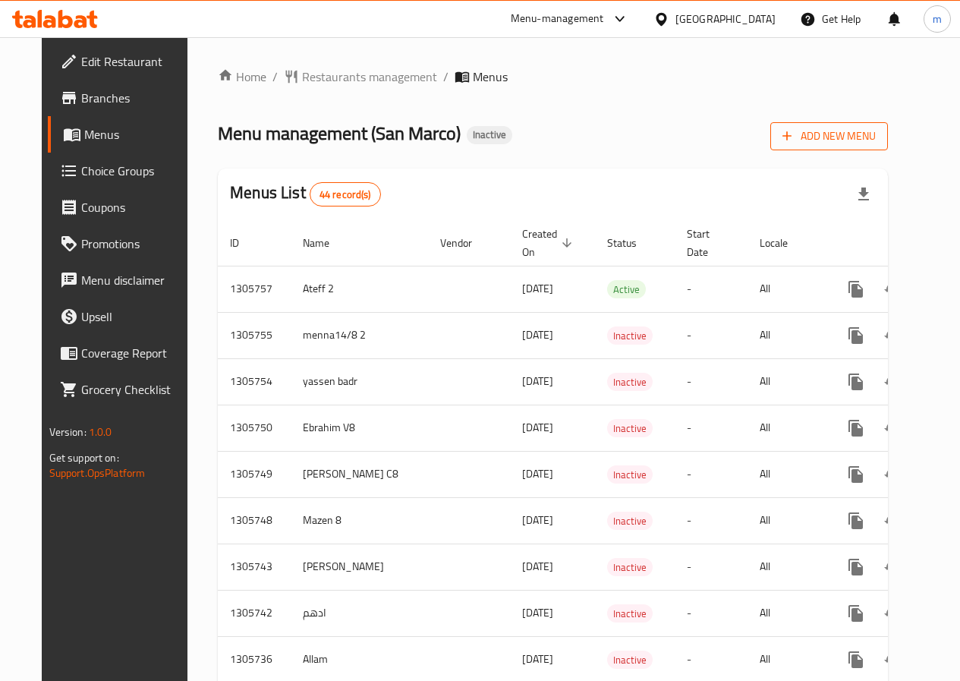
click at [876, 138] on span "Add New Menu" at bounding box center [828, 136] width 93 height 19
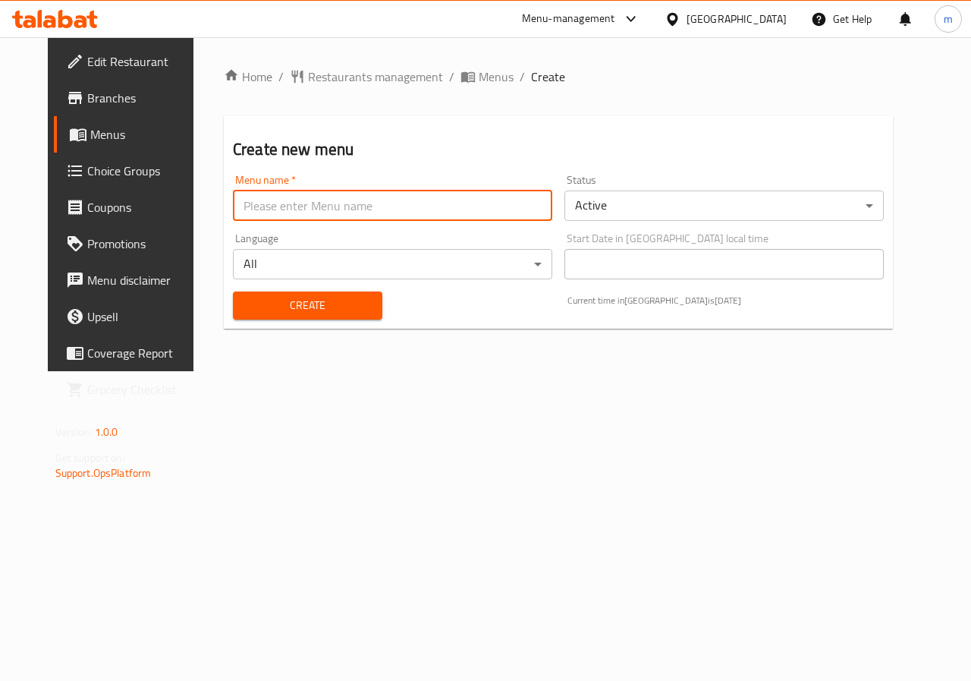
click at [385, 204] on input "text" at bounding box center [392, 205] width 319 height 30
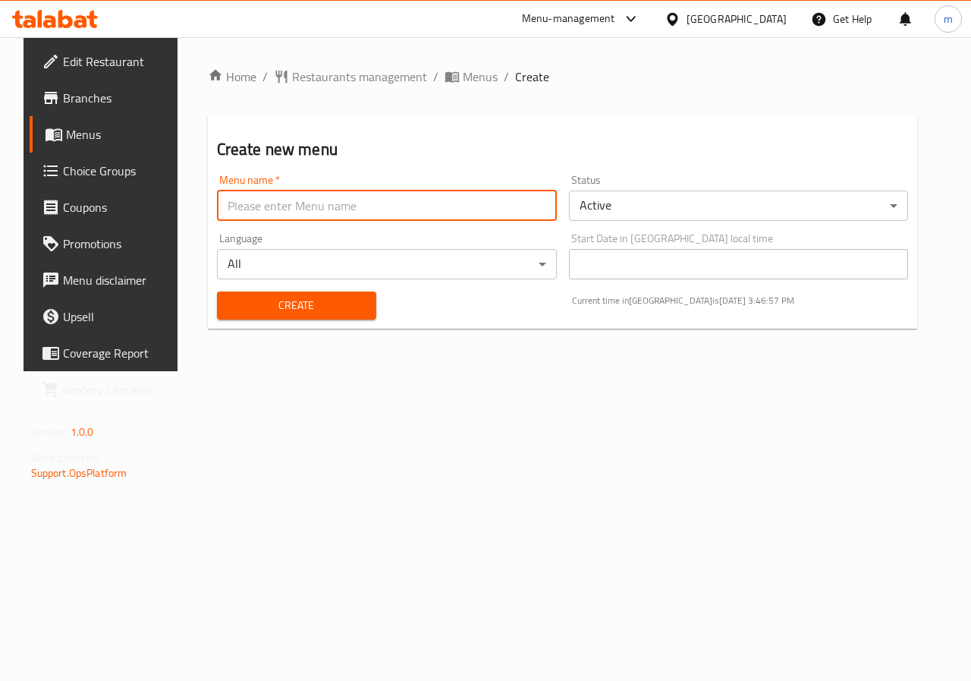
type input "Allam"
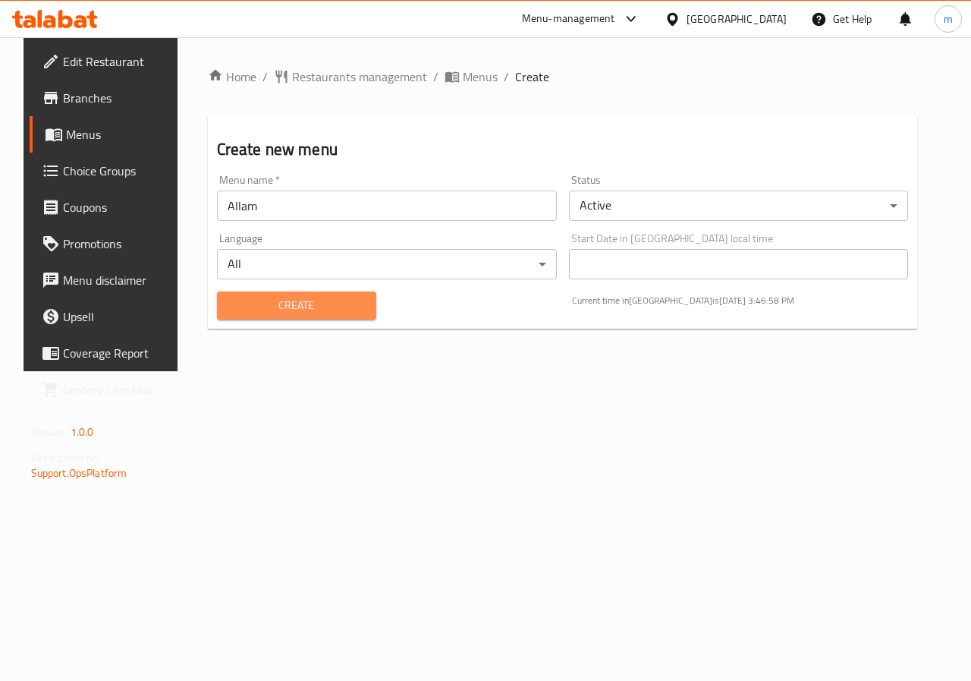
click at [312, 313] on span "Create" at bounding box center [296, 305] width 135 height 19
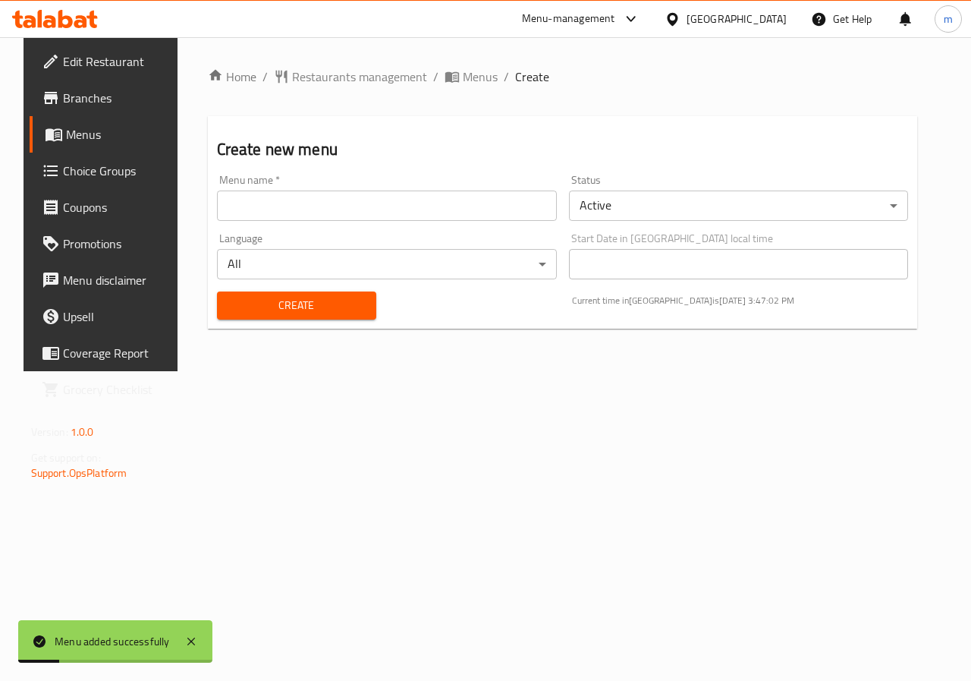
click at [74, 134] on span "Menus" at bounding box center [120, 134] width 108 height 18
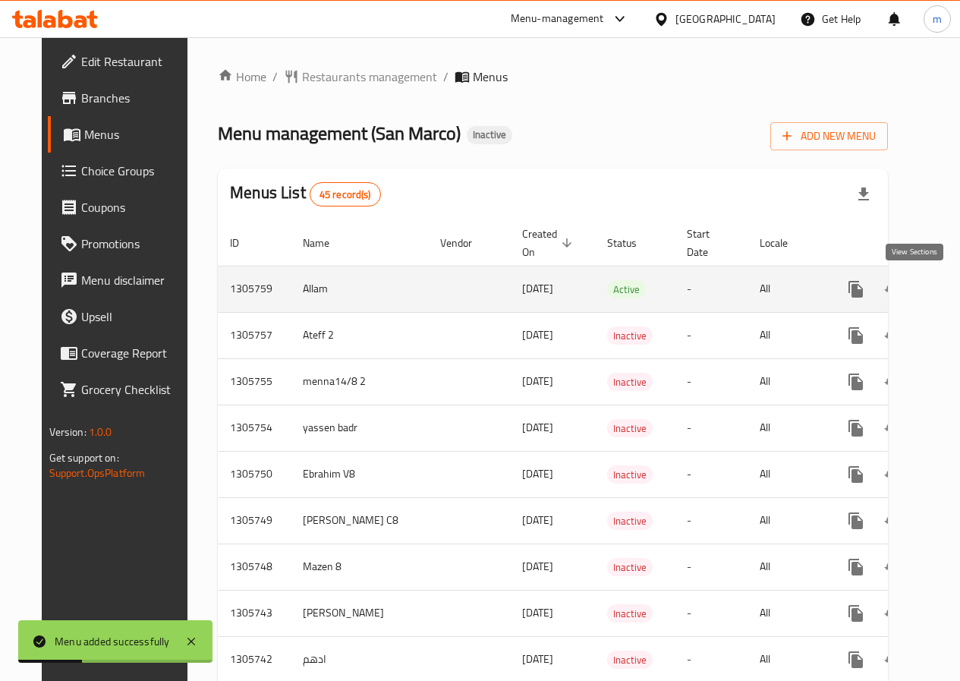
click at [956, 288] on icon "enhanced table" at bounding box center [965, 289] width 18 height 18
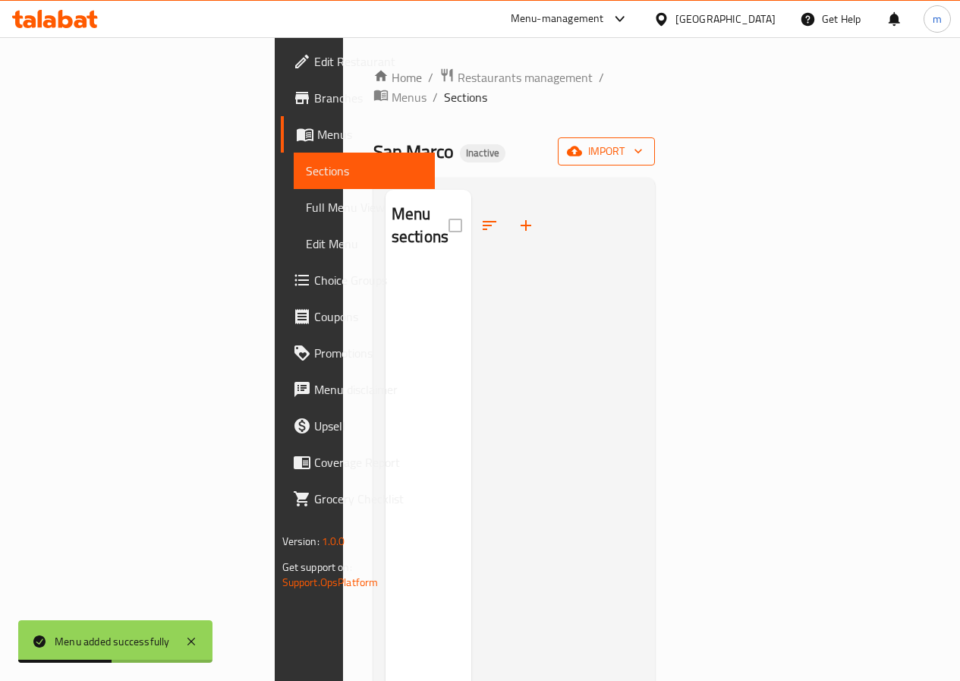
click at [646, 143] on icon "button" at bounding box center [638, 150] width 15 height 15
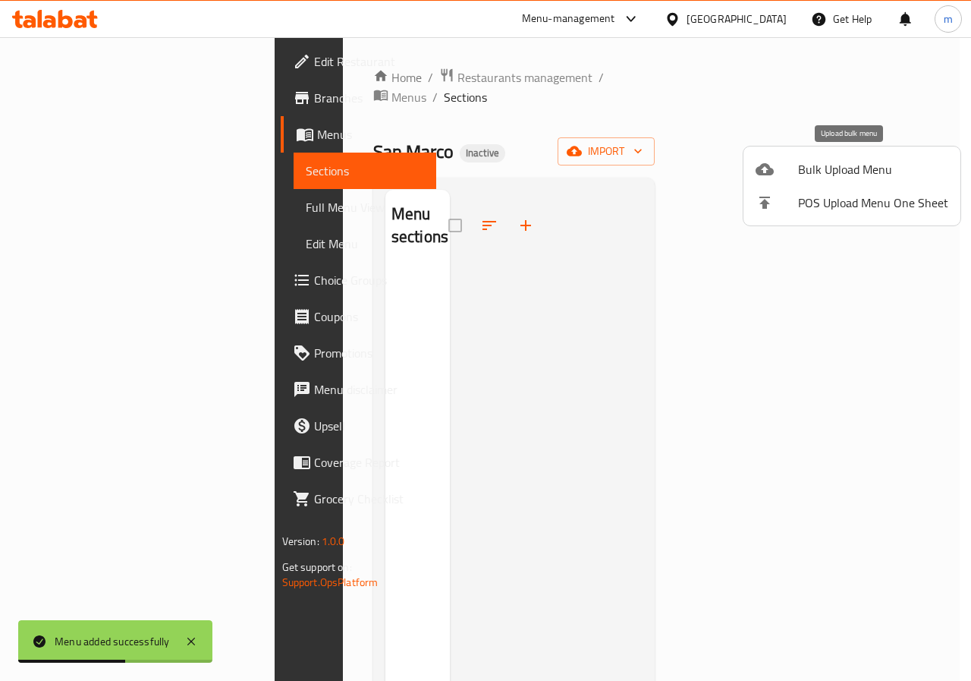
click at [873, 169] on span "Bulk Upload Menu" at bounding box center [873, 169] width 150 height 18
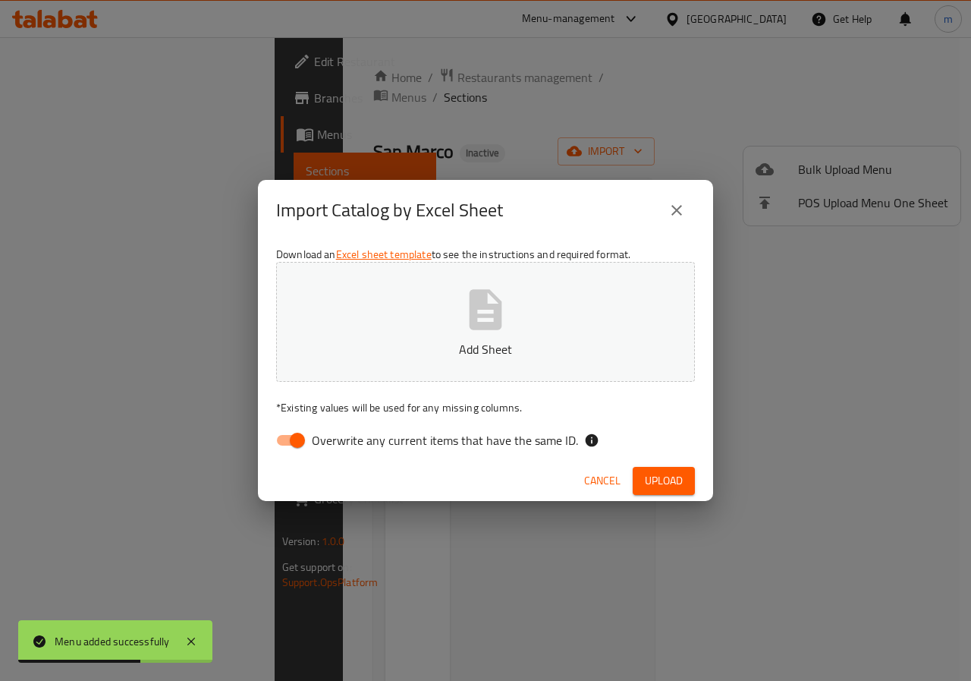
click at [451, 310] on button "Add Sheet" at bounding box center [485, 322] width 419 height 120
click at [274, 446] on input "Overwrite any current items that have the same ID." at bounding box center [297, 440] width 86 height 29
checkbox input "false"
click at [681, 480] on span "Upload" at bounding box center [664, 480] width 38 height 19
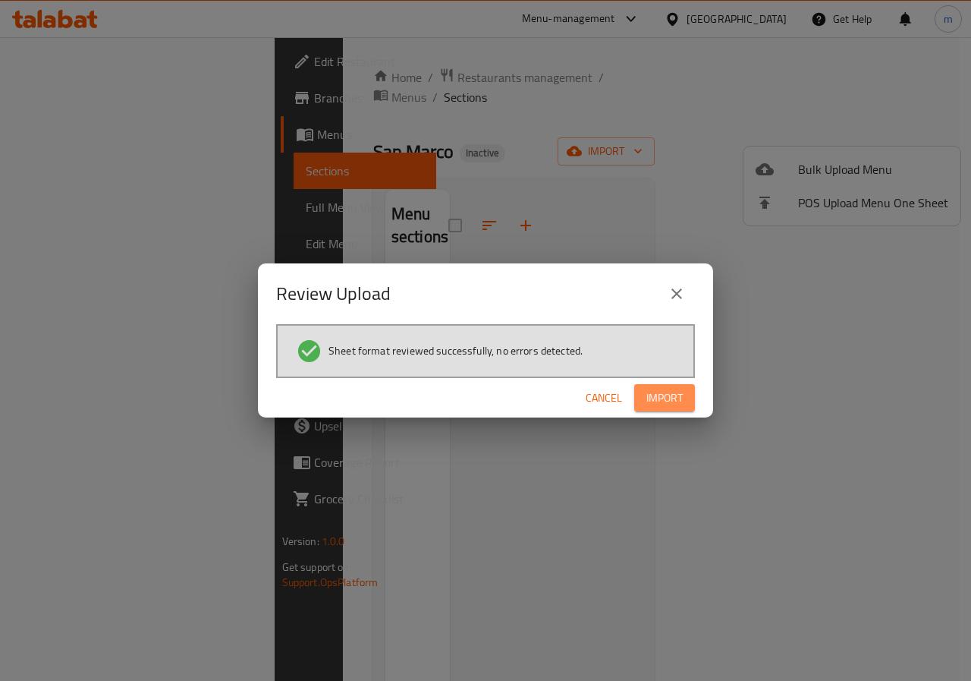
click at [677, 405] on span "Import" at bounding box center [664, 397] width 36 height 19
click at [677, 405] on button "button" at bounding box center [670, 397] width 49 height 24
click at [677, 405] on button "Import" at bounding box center [664, 398] width 61 height 28
click at [677, 405] on button "button" at bounding box center [670, 397] width 49 height 24
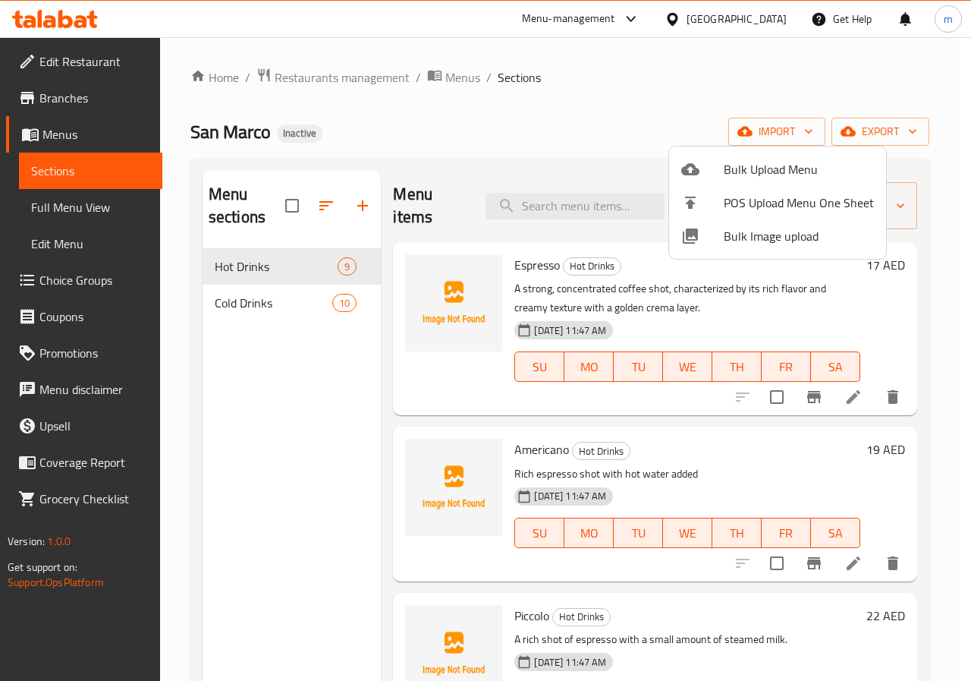
click at [838, 395] on div at bounding box center [485, 340] width 971 height 681
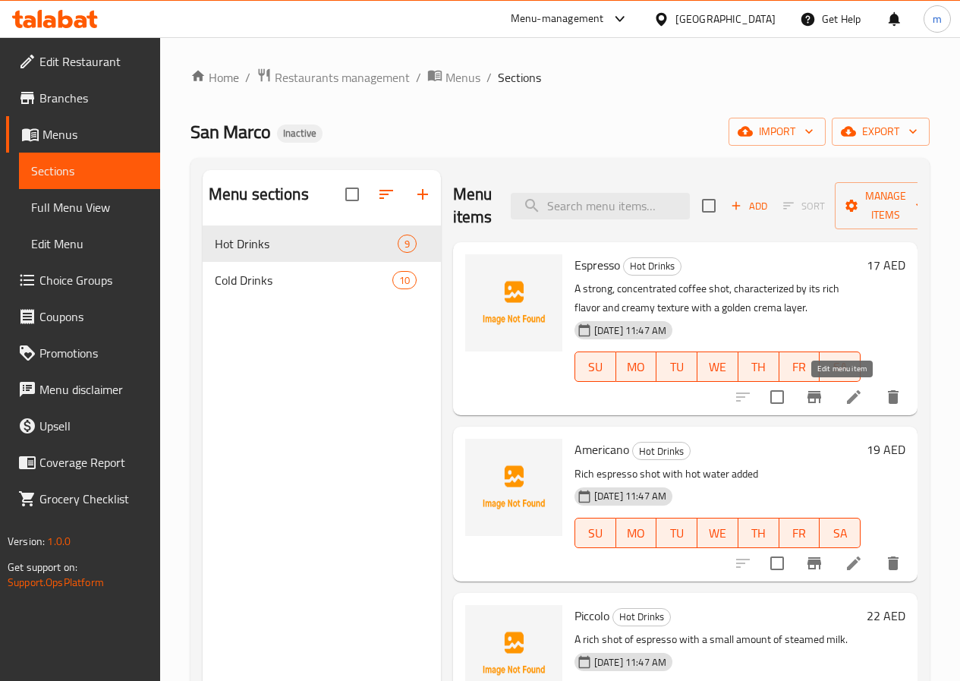
click at [844, 395] on icon at bounding box center [853, 397] width 18 height 18
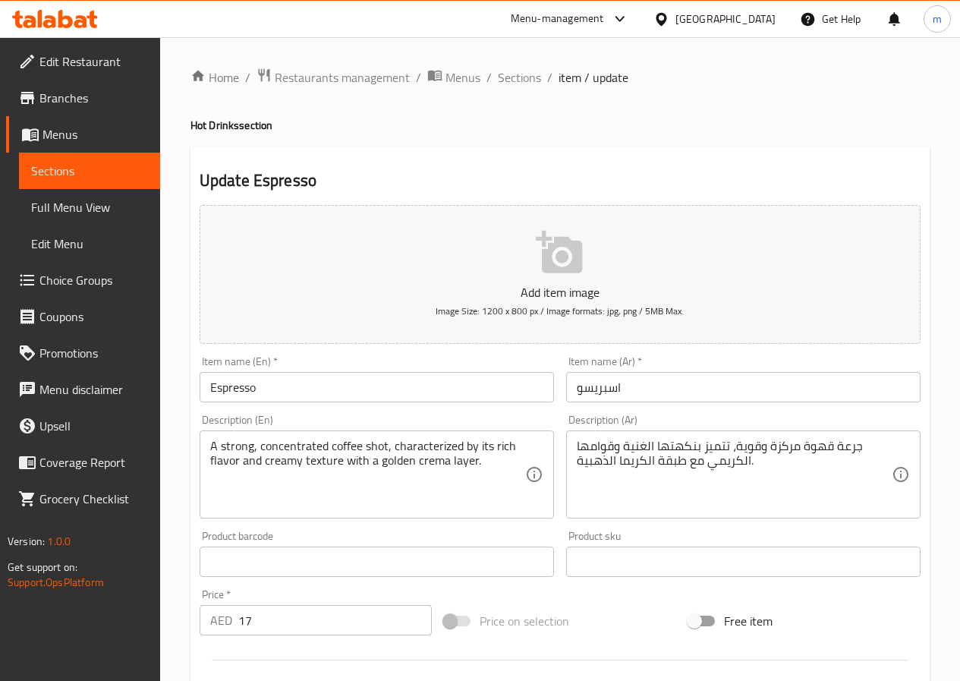
click at [612, 383] on input "اسبريسو" at bounding box center [743, 387] width 354 height 30
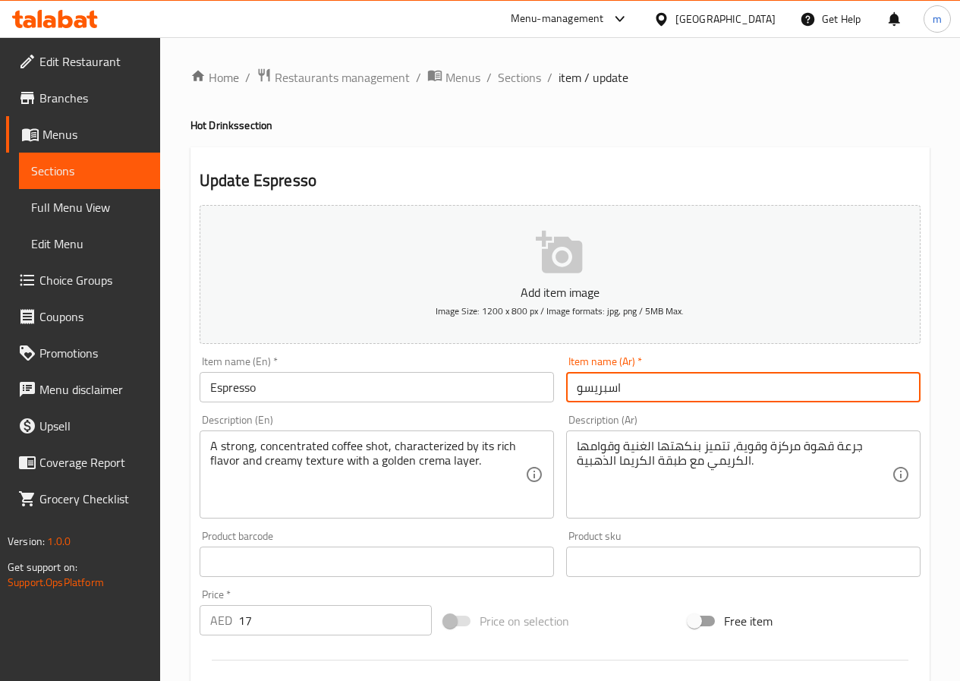
click at [612, 383] on input "اسبريسو" at bounding box center [743, 387] width 354 height 30
paste input "text"
type input "إسبريسو"
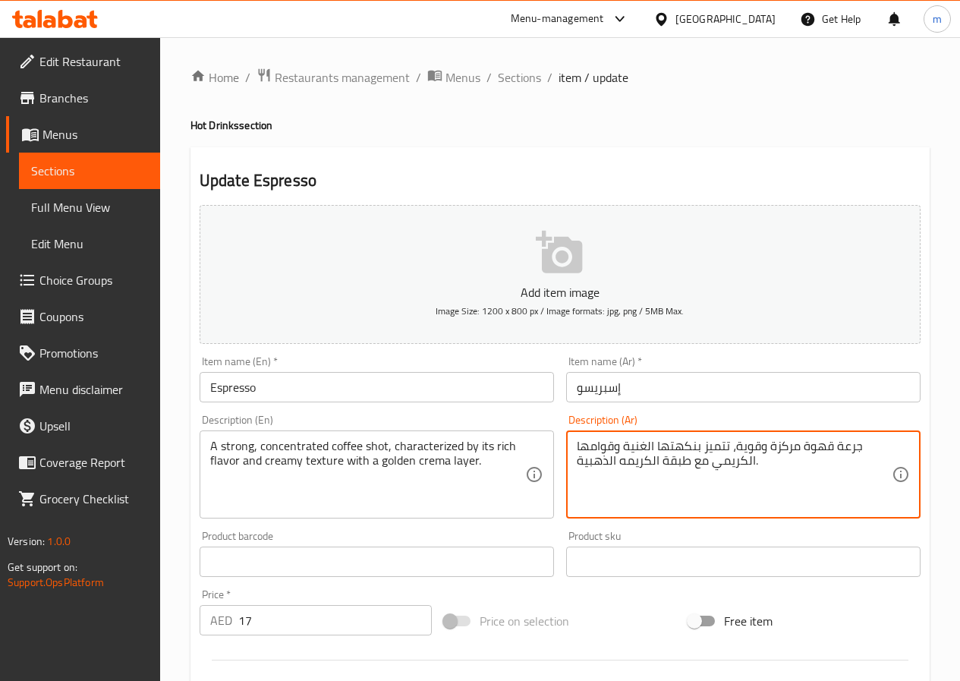
type textarea "جرعة قهوة مركزة وقوية، تتميز بنكهتها الغنية وقوامها الكريمي مع طبقة الكريمه الذ…"
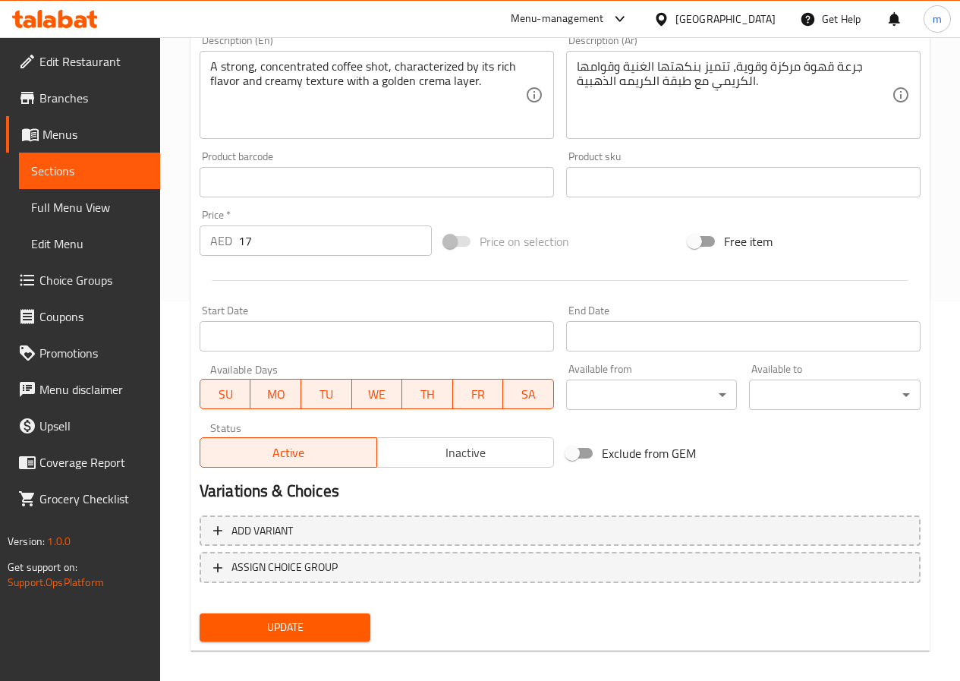
scroll to position [152, 0]
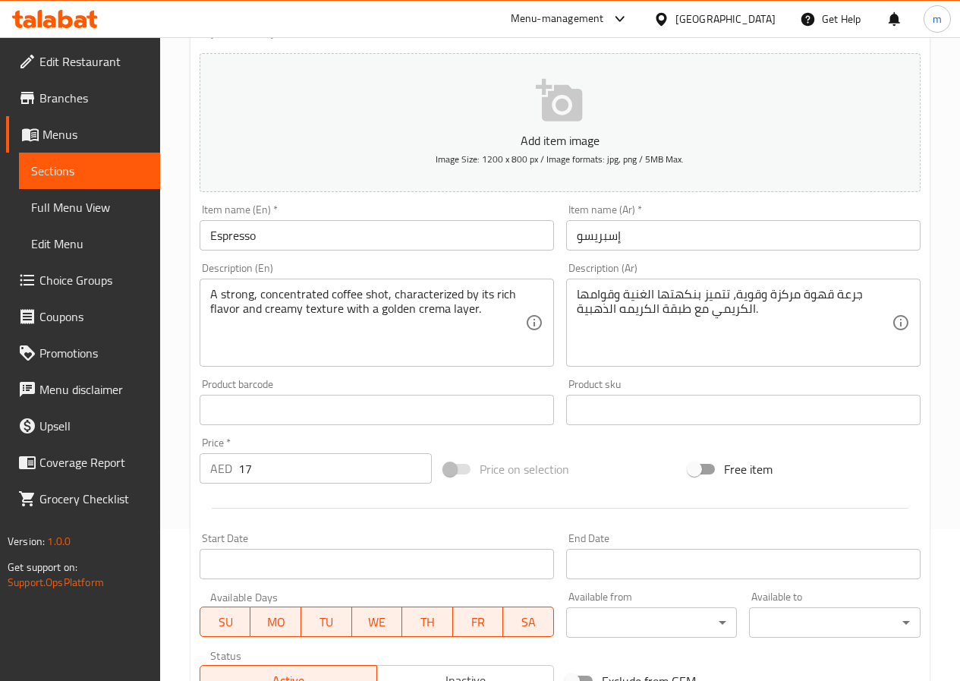
click at [622, 300] on textarea "جرعة قهوة مركزة وقوية، تتميز بنكهتها الغنية وقوامها الكريمي مع طبقة الكريمه الذ…" at bounding box center [734, 323] width 315 height 72
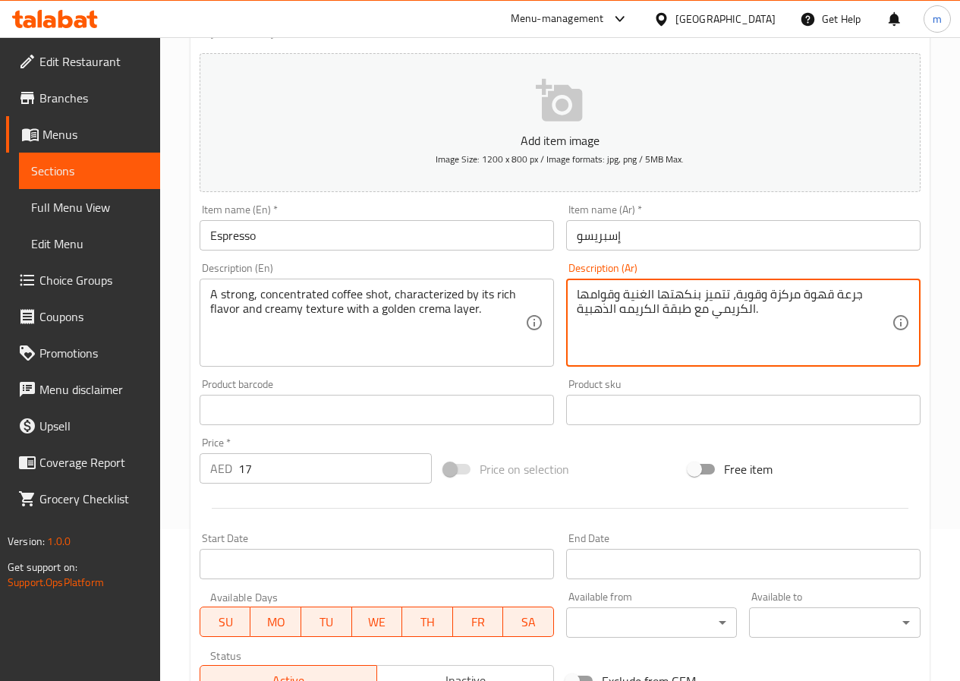
click at [622, 300] on textarea "جرعة قهوة مركزة وقوية، تتميز بنكهتها الغنية وقوامها الكريمي مع طبقة الكريمه الذ…" at bounding box center [734, 323] width 315 height 72
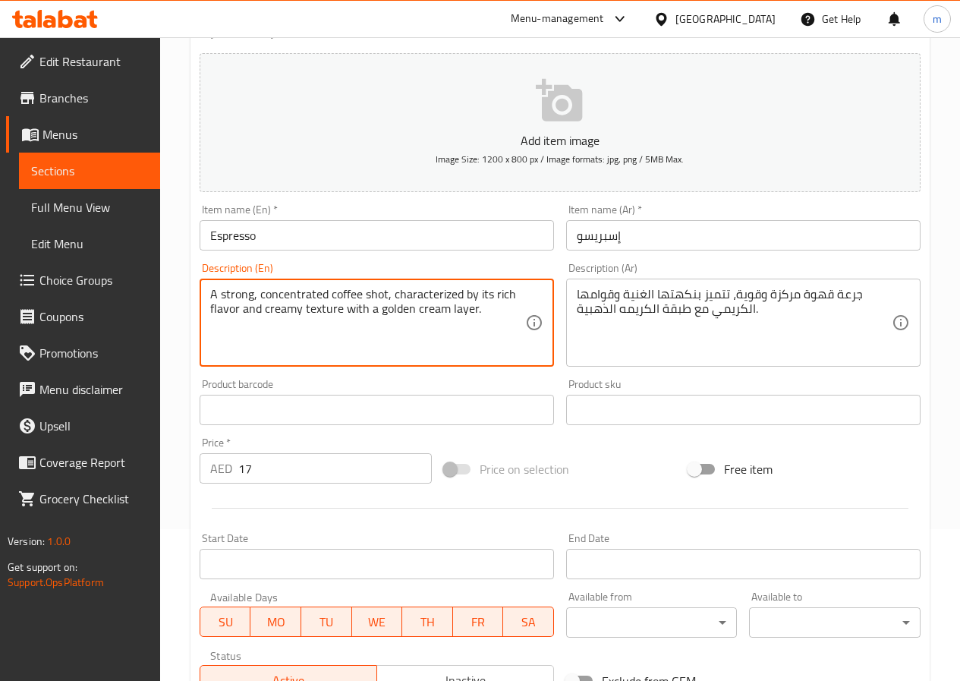
click at [487, 296] on textarea "A strong, concentrated coffee shot, characterized by its rich flavor and creamy…" at bounding box center [367, 323] width 315 height 72
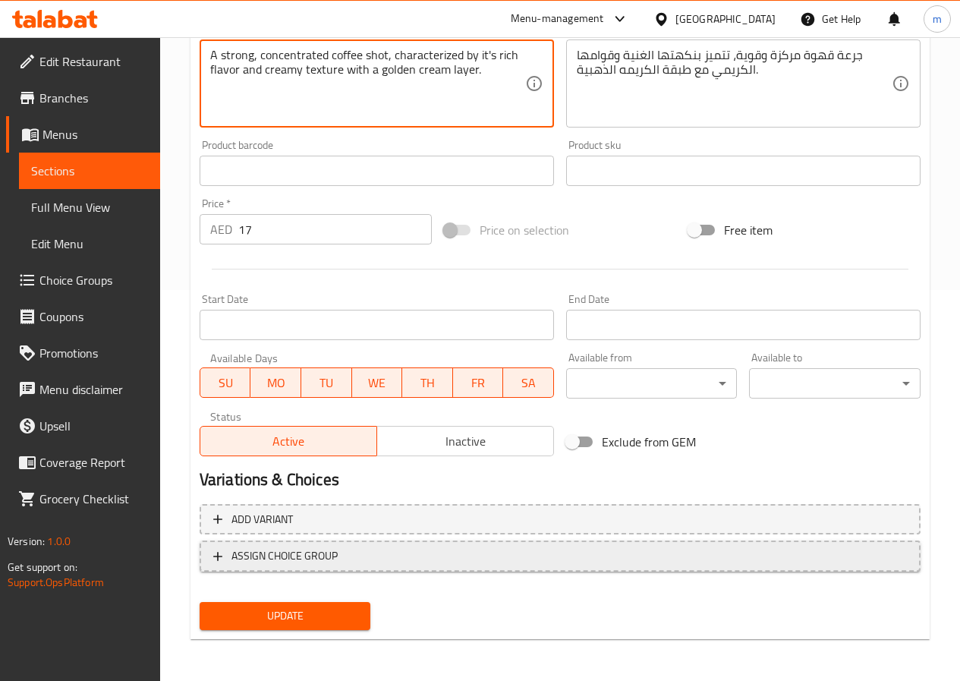
scroll to position [392, 0]
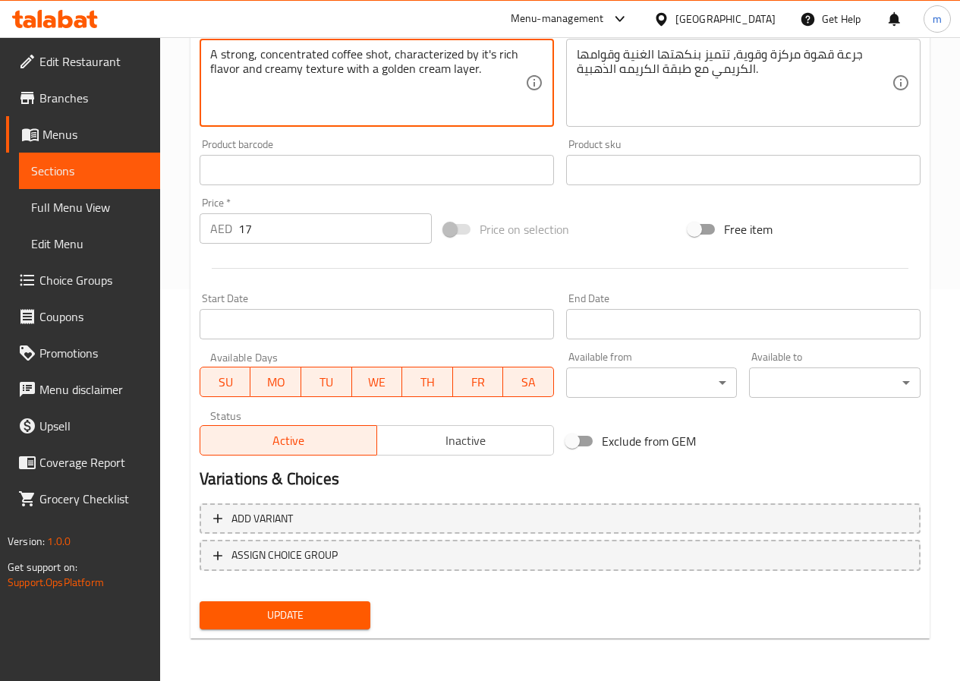
type textarea "A strong, concentrated coffee shot, characterized by it's rich flavor and cream…"
click at [254, 618] on span "Update" at bounding box center [285, 614] width 147 height 19
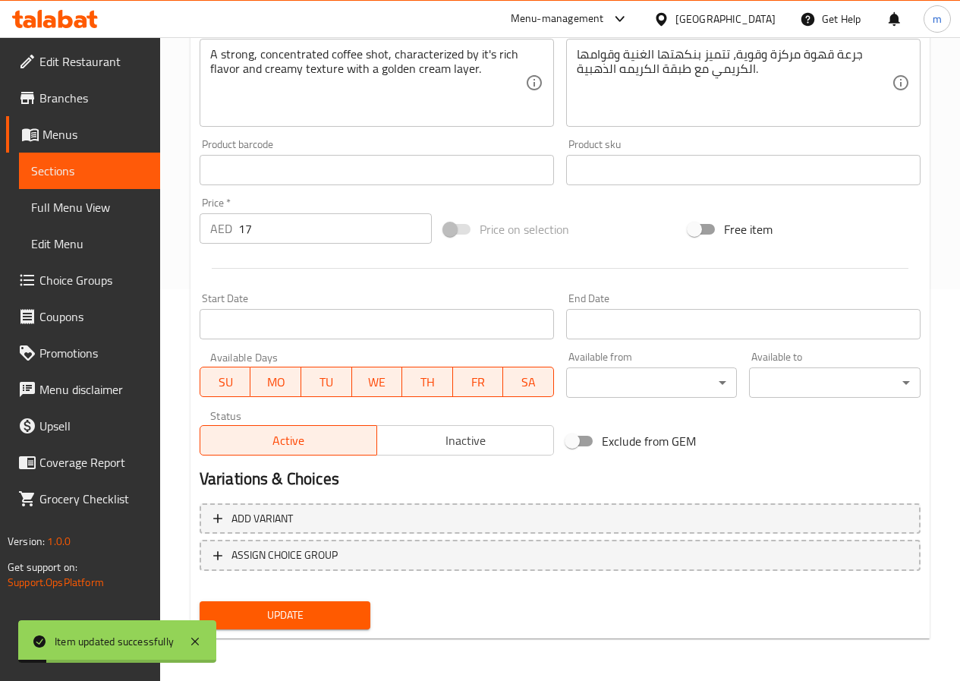
click at [67, 180] on span "Sections" at bounding box center [89, 171] width 117 height 18
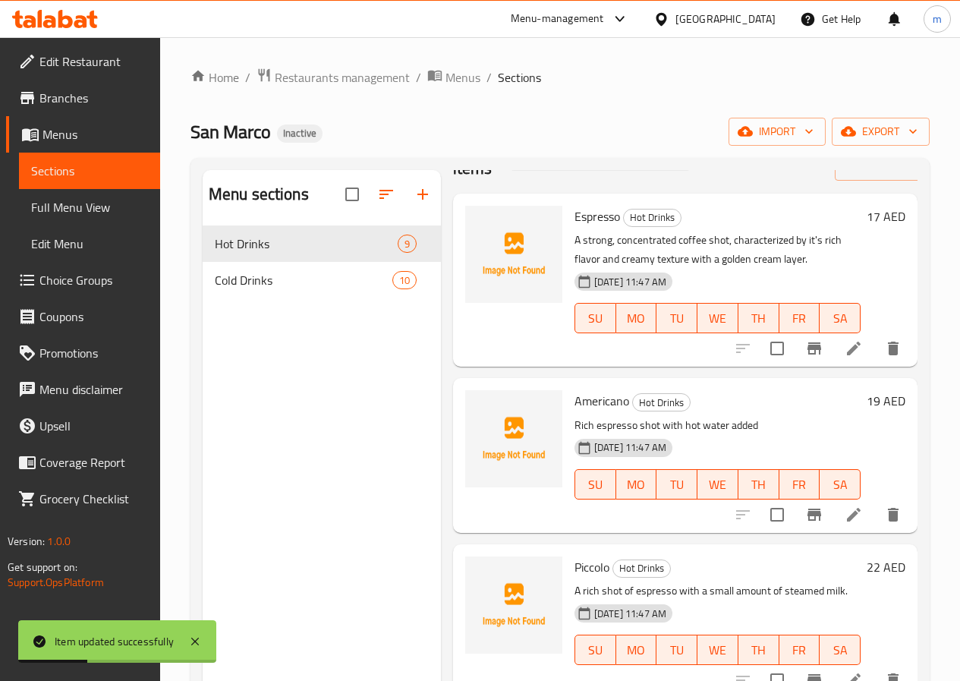
scroll to position [76, 0]
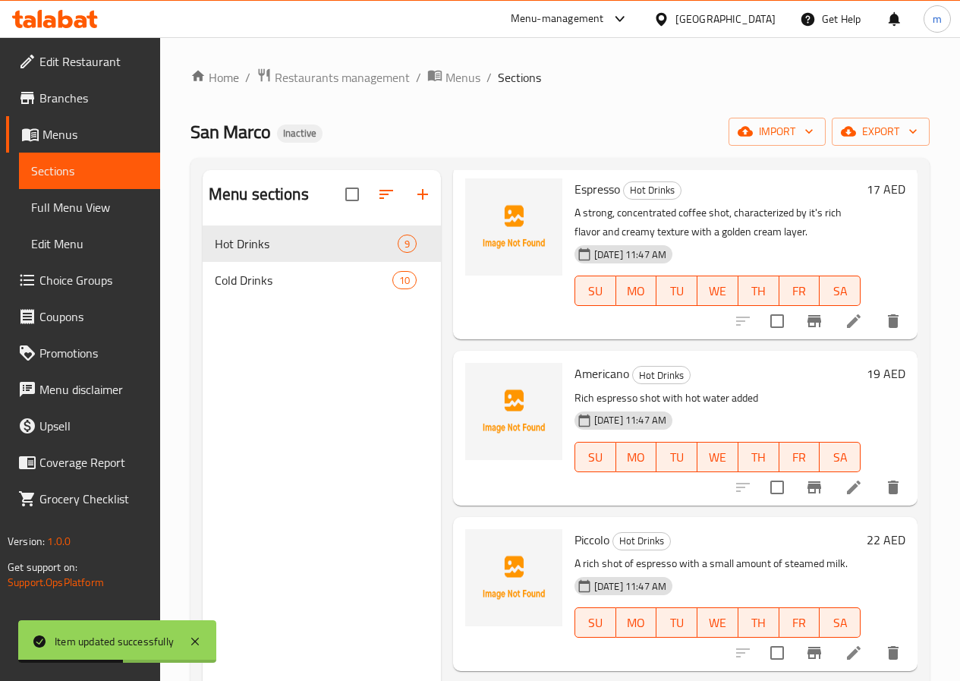
click at [574, 373] on span "Americano" at bounding box center [601, 373] width 55 height 23
copy h6 "Americano"
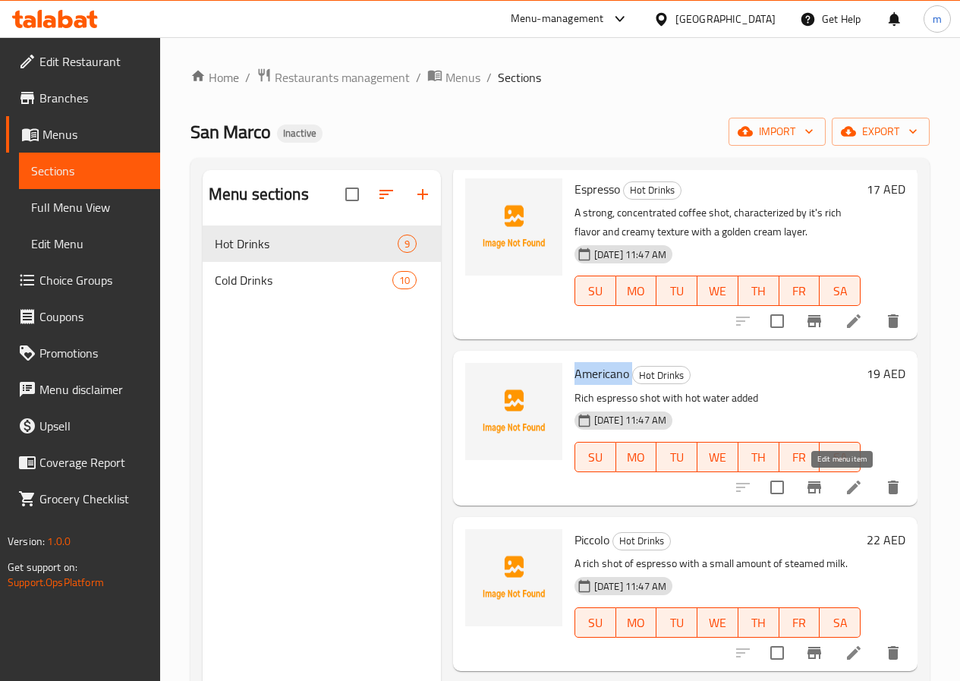
click at [844, 492] on icon at bounding box center [853, 487] width 18 height 18
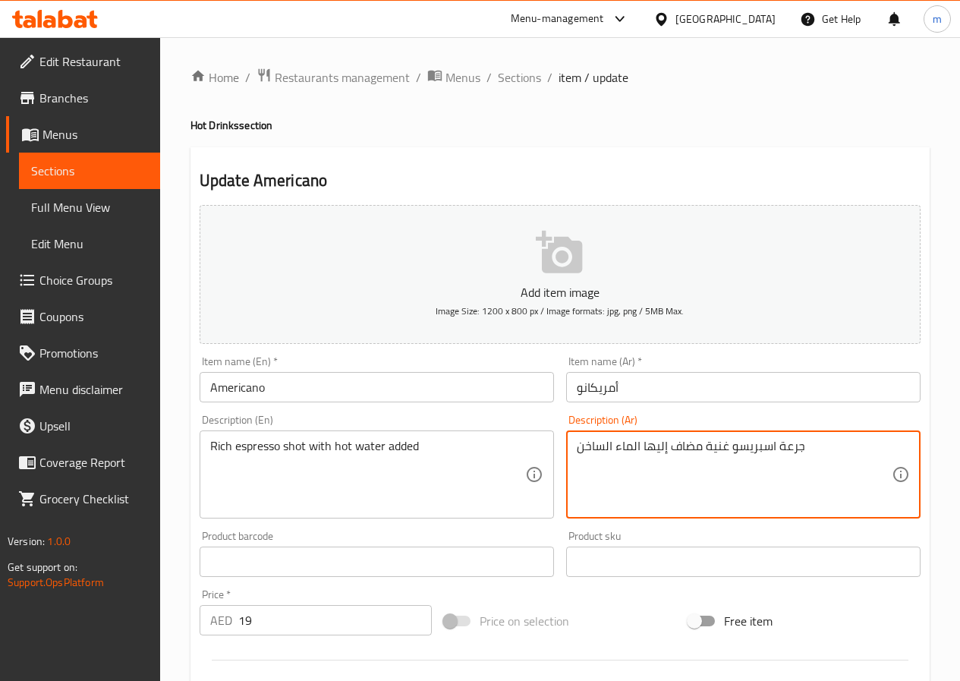
drag, startPoint x: 642, startPoint y: 440, endPoint x: 698, endPoint y: 457, distance: 58.6
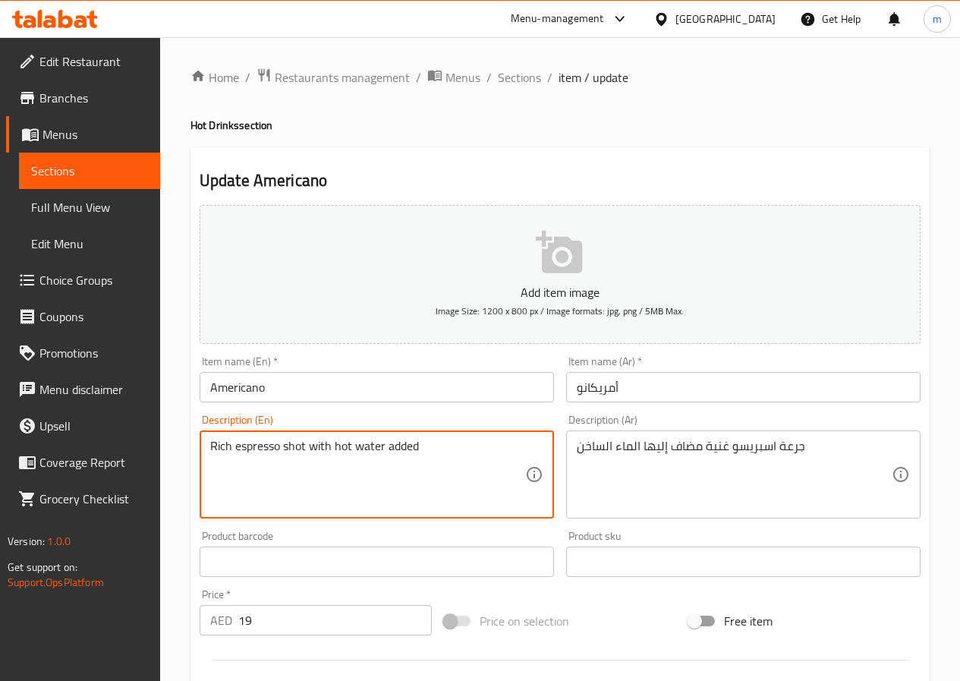
click at [319, 447] on textarea "Rich espresso shot with hot water added" at bounding box center [367, 475] width 315 height 72
paste textarea "added to them"
click at [477, 455] on textarea "Rich espresso shot added to them hot water added" at bounding box center [367, 475] width 315 height 72
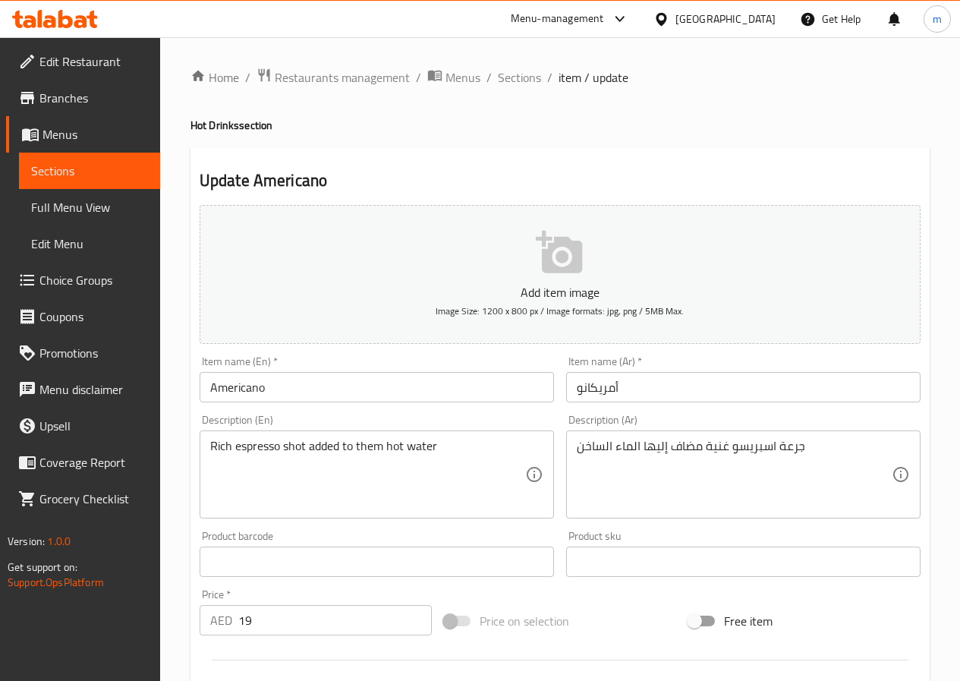
click at [352, 455] on textarea "Rich espresso shot added to them hot water" at bounding box center [367, 475] width 315 height 72
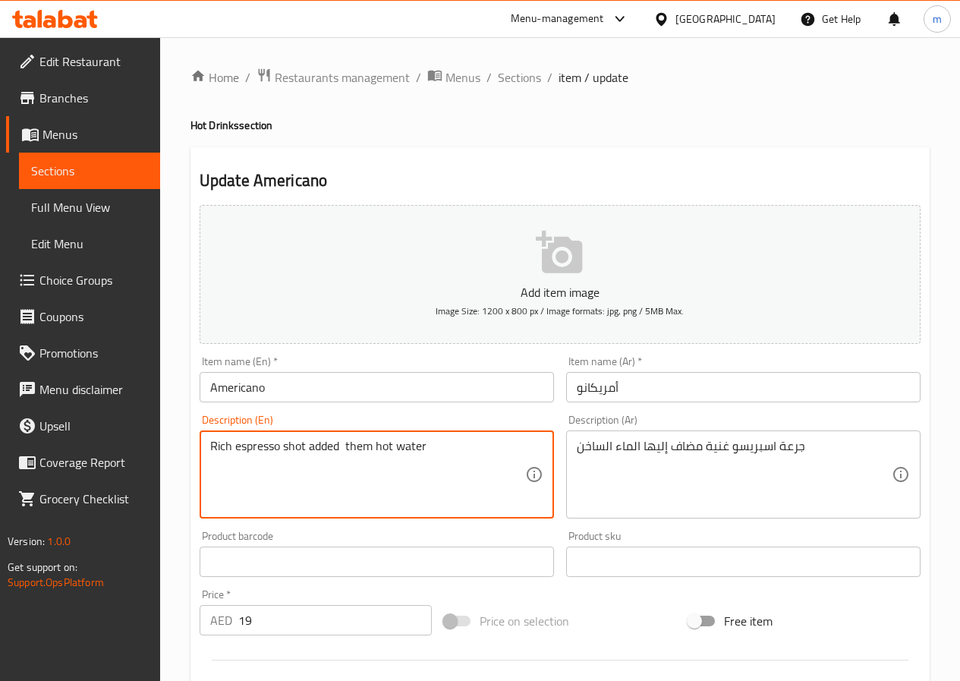
paste textarea "it"
click at [373, 453] on textarea "Rich espresso shot added to them hot water" at bounding box center [367, 475] width 315 height 72
paste textarea "it"
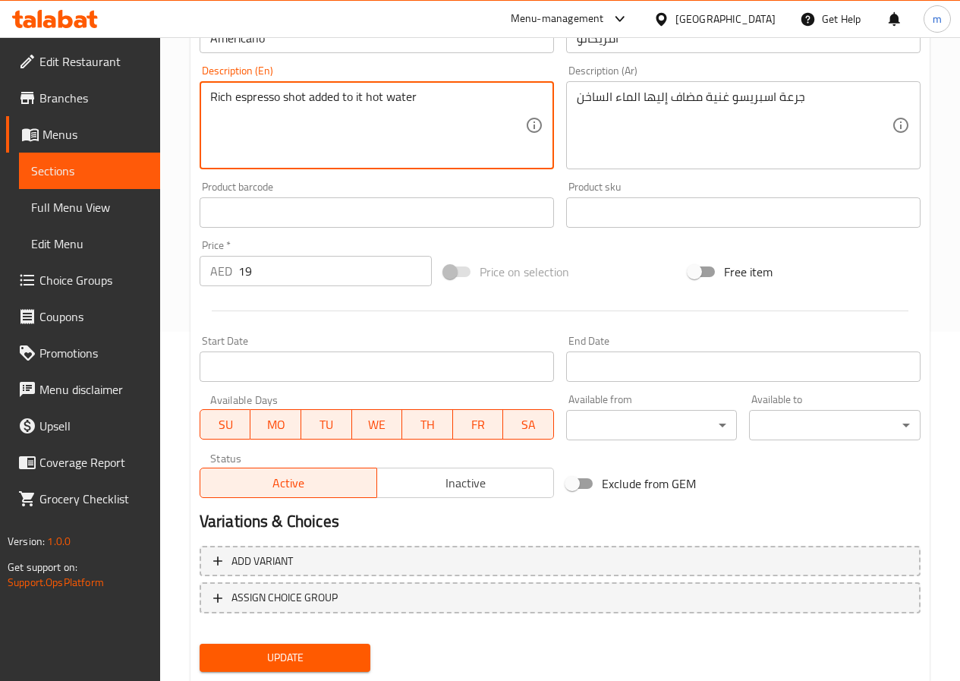
scroll to position [392, 0]
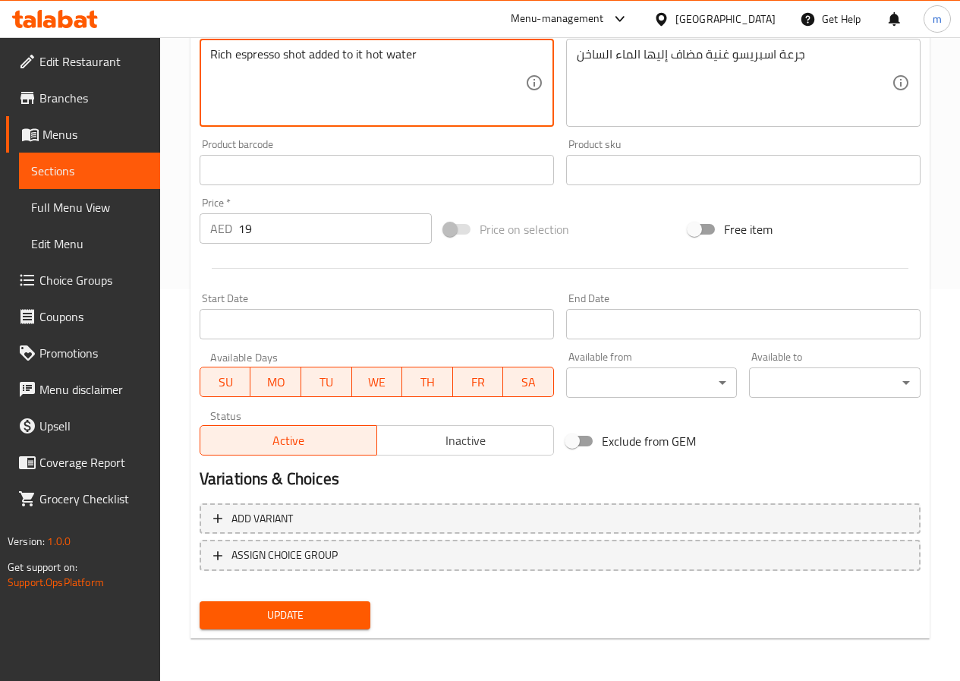
type textarea "Rich espresso shot added to it hot water"
click at [287, 611] on span "Update" at bounding box center [285, 614] width 147 height 19
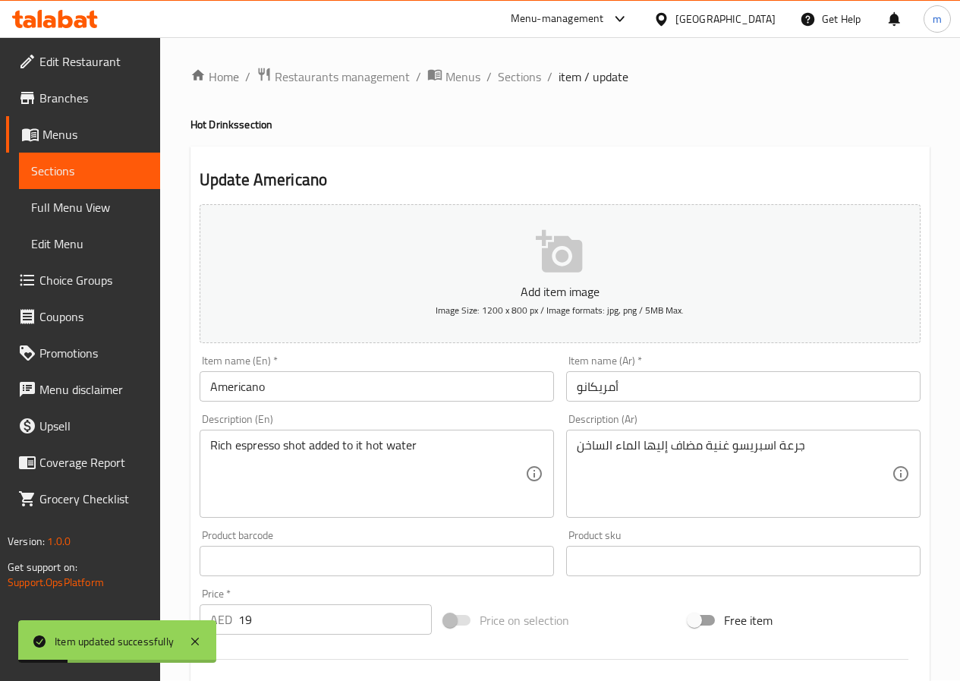
scroll to position [0, 0]
click at [498, 79] on span "Sections" at bounding box center [519, 77] width 43 height 18
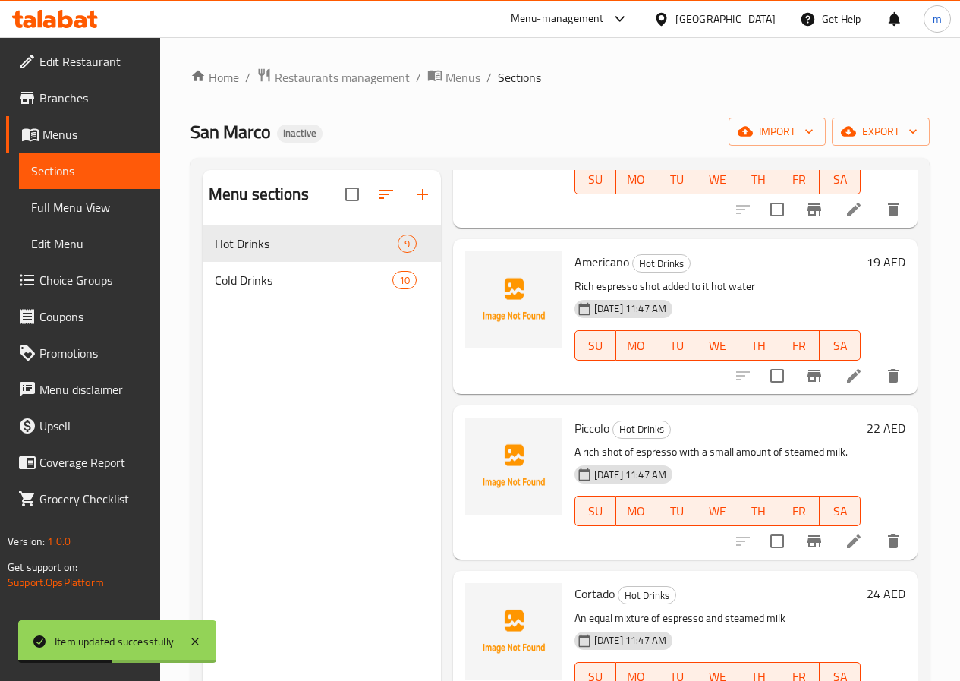
scroll to position [228, 0]
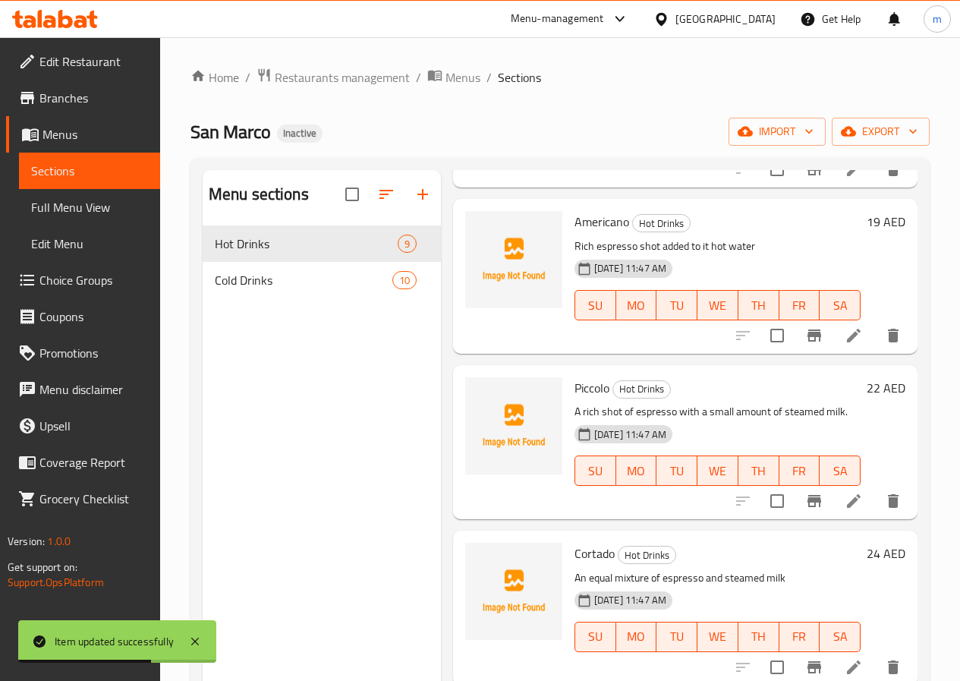
click at [574, 392] on span "Piccolo" at bounding box center [591, 387] width 35 height 23
copy h6 "Piccolo"
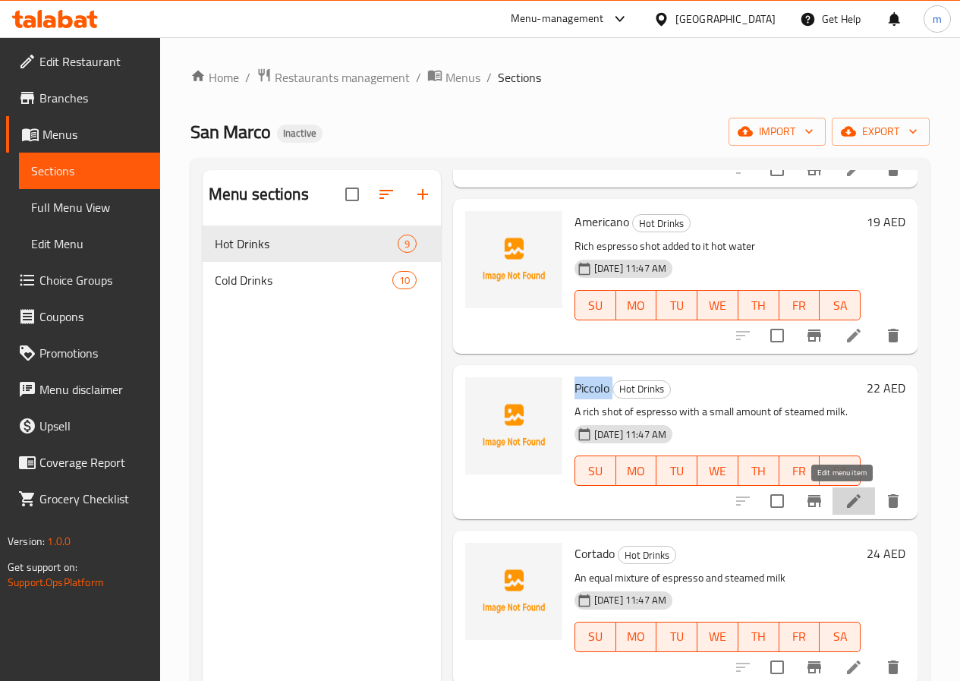
click at [844, 498] on icon at bounding box center [853, 501] width 18 height 18
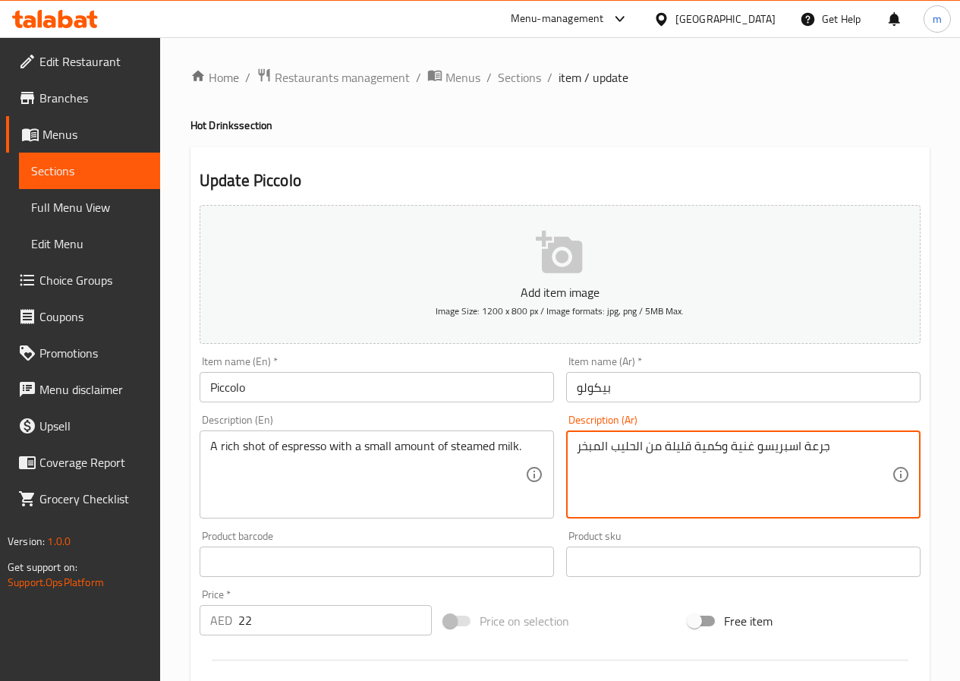
drag, startPoint x: 758, startPoint y: 451, endPoint x: 800, endPoint y: 453, distance: 41.8
click at [760, 474] on textarea "جرعة اسبريسو غنية وكمية قليلة من الحليب المبخر" at bounding box center [734, 475] width 315 height 72
drag, startPoint x: 728, startPoint y: 449, endPoint x: 665, endPoint y: 456, distance: 63.3
click at [665, 456] on textarea "جرعة اسبريسو غنية وكمية قليلة من الحليب المبخر" at bounding box center [734, 475] width 315 height 72
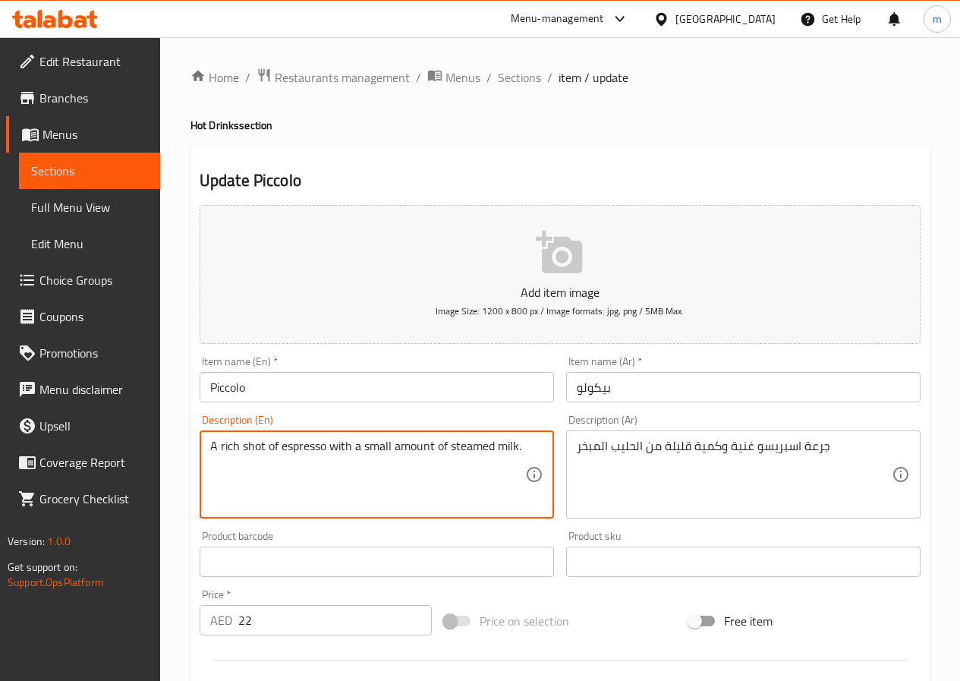
drag, startPoint x: 449, startPoint y: 444, endPoint x: 530, endPoint y: 439, distance: 81.3
click at [506, 442] on textarea "A rich shot of espresso with a small amount of steamed milk." at bounding box center [367, 475] width 315 height 72
drag, startPoint x: 450, startPoint y: 444, endPoint x: 514, endPoint y: 458, distance: 65.9
click at [514, 458] on textarea "A rich shot of espresso with a small amount of steamed milk." at bounding box center [367, 475] width 315 height 72
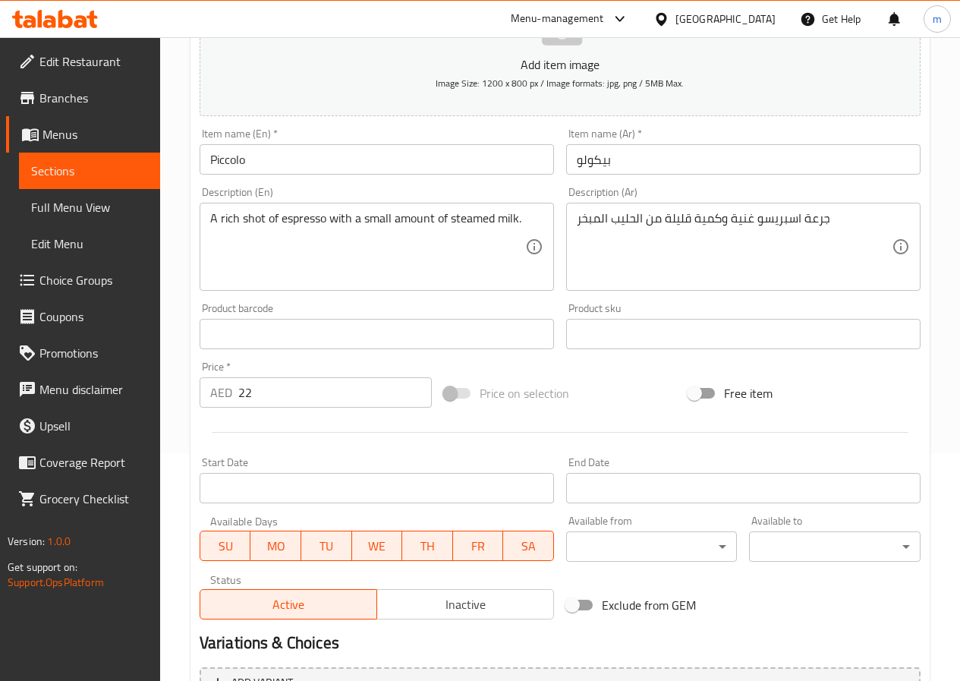
scroll to position [392, 0]
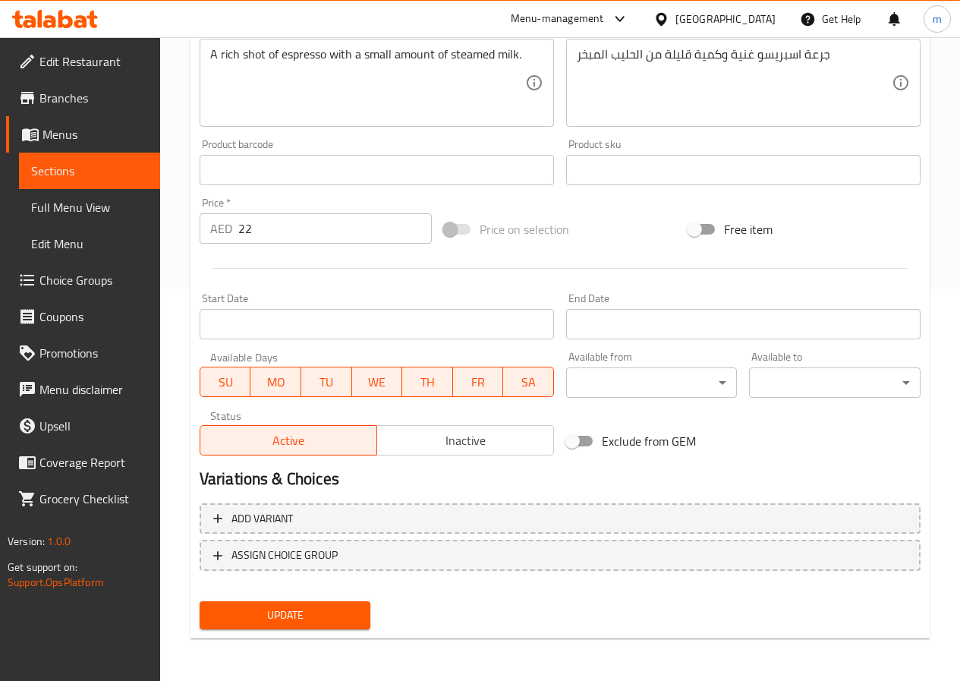
click at [297, 619] on span "Update" at bounding box center [285, 614] width 147 height 19
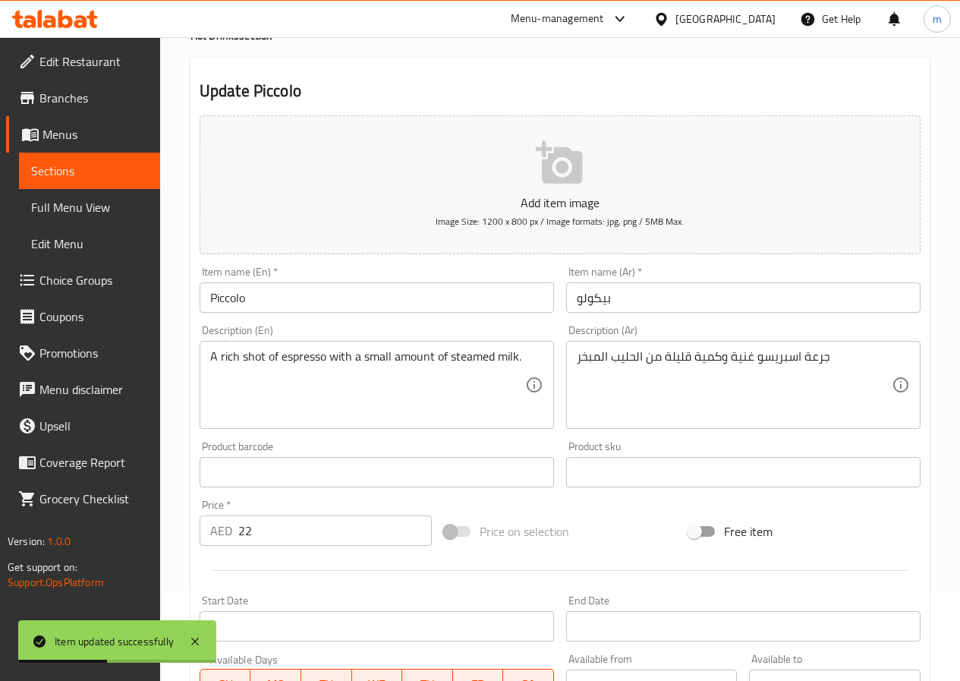
scroll to position [0, 0]
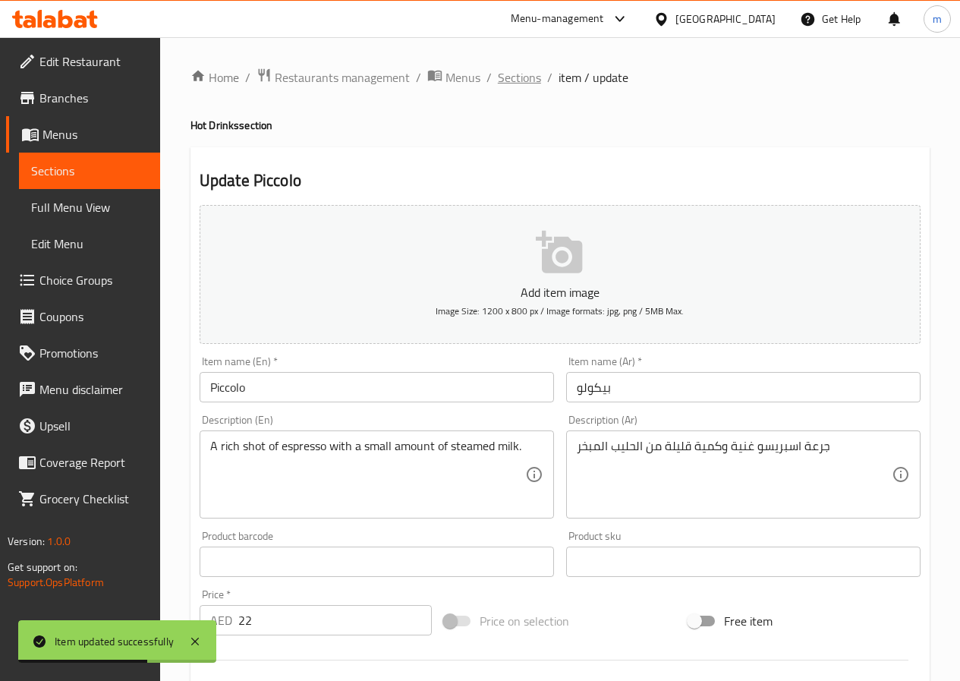
click at [515, 79] on span "Sections" at bounding box center [519, 77] width 43 height 18
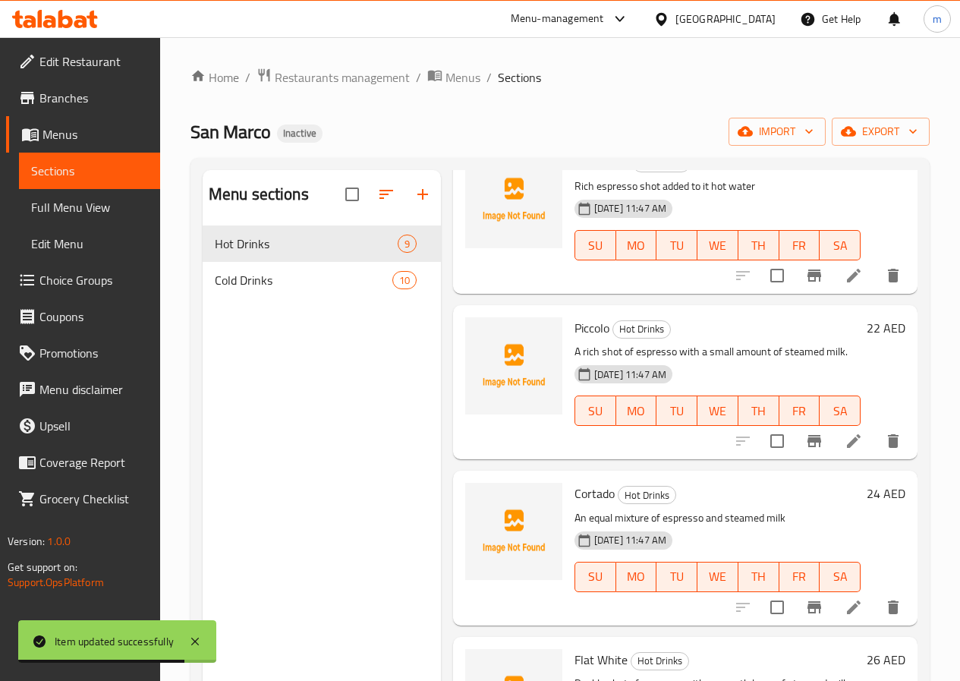
scroll to position [379, 0]
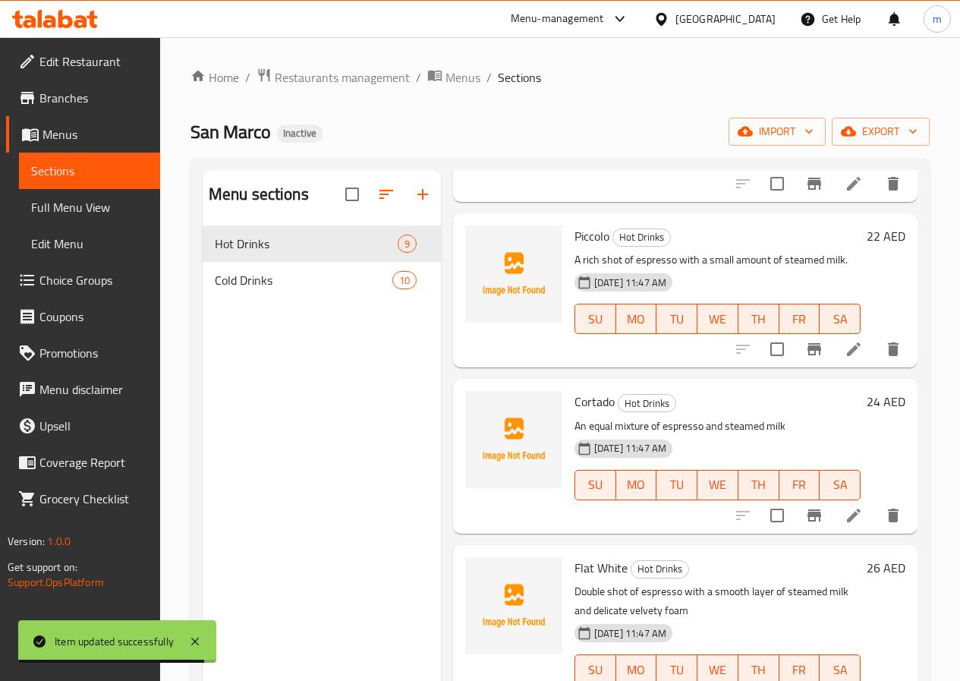
click at [574, 401] on span "Cortado" at bounding box center [594, 401] width 40 height 23
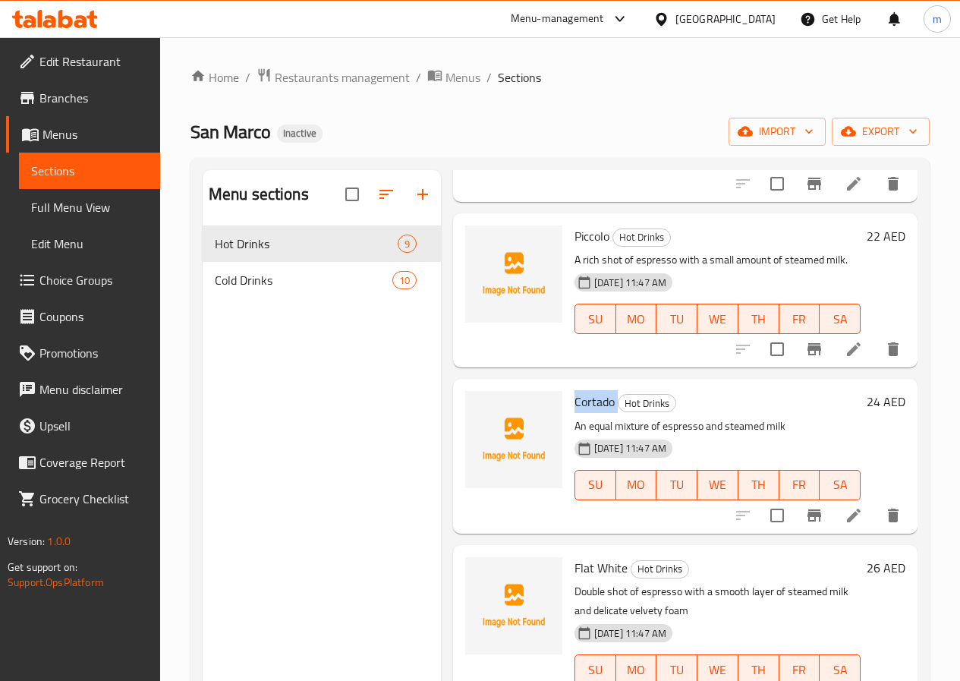
copy h6 "Cortado"
click at [844, 522] on icon at bounding box center [853, 515] width 18 height 18
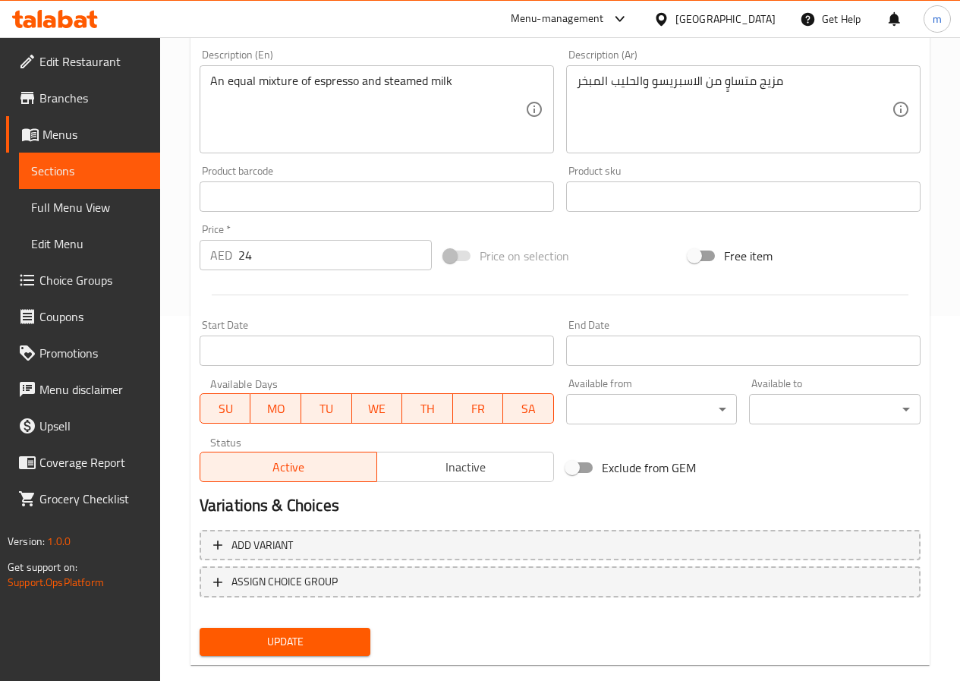
scroll to position [392, 0]
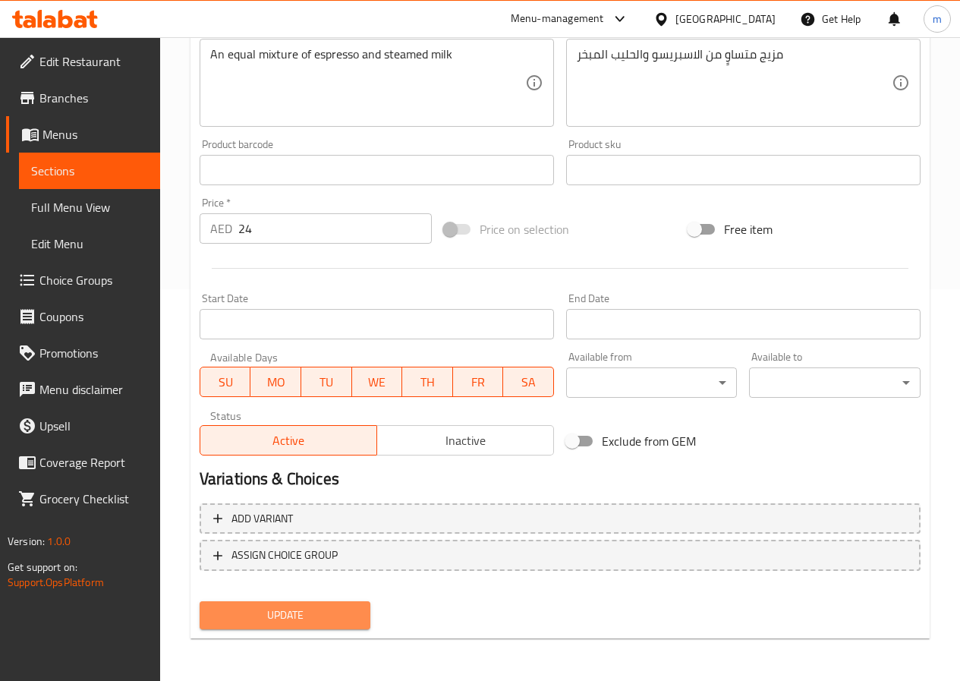
click at [336, 613] on span "Update" at bounding box center [285, 614] width 147 height 19
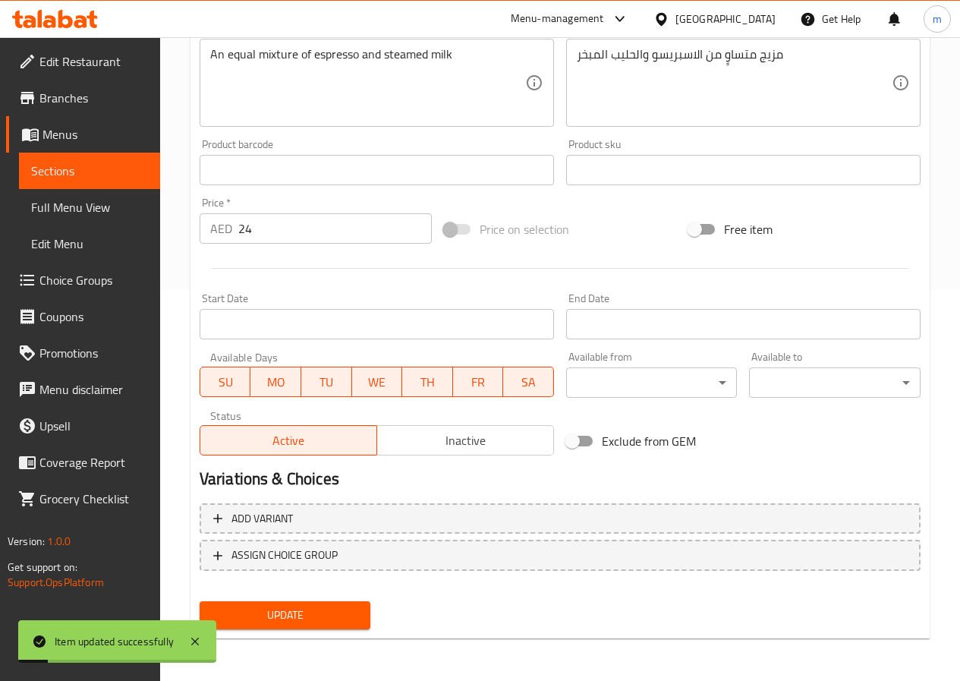
click at [99, 165] on span "Sections" at bounding box center [89, 171] width 117 height 18
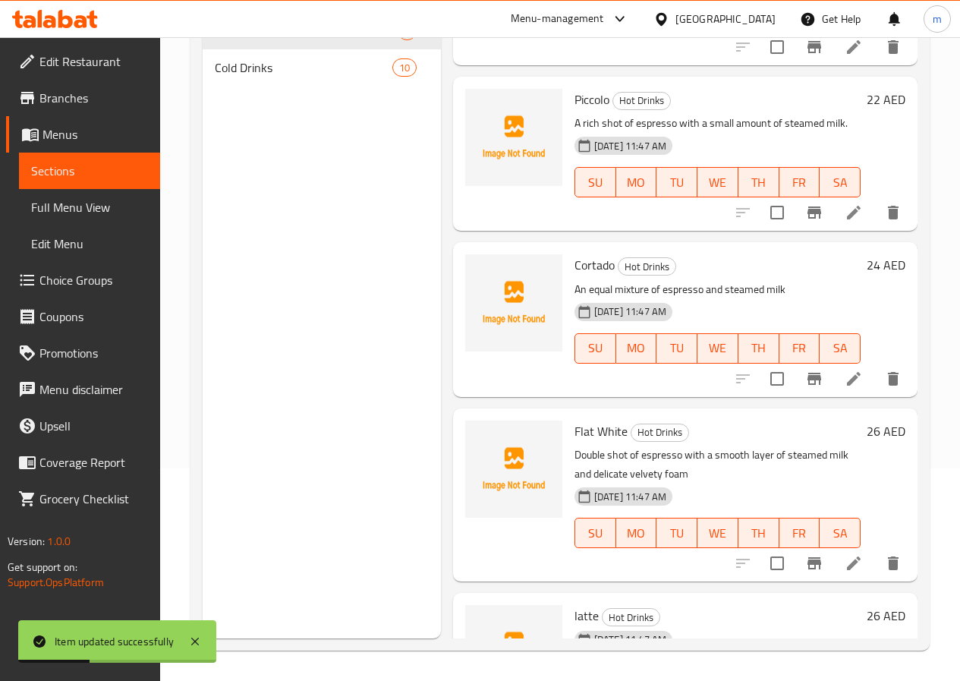
scroll to position [379, 0]
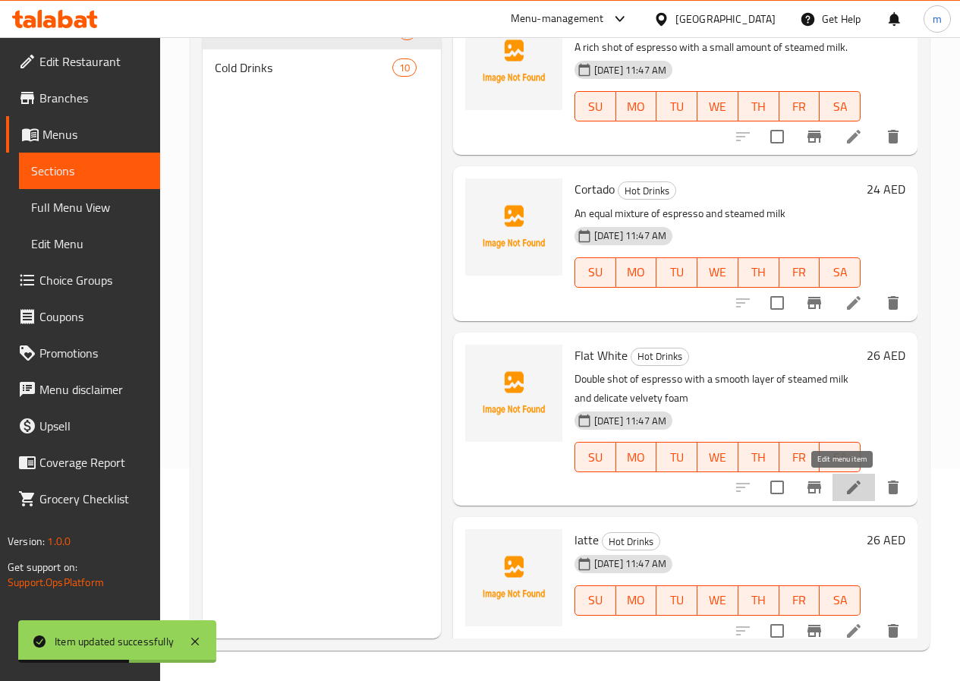
click at [851, 484] on icon at bounding box center [853, 487] width 18 height 18
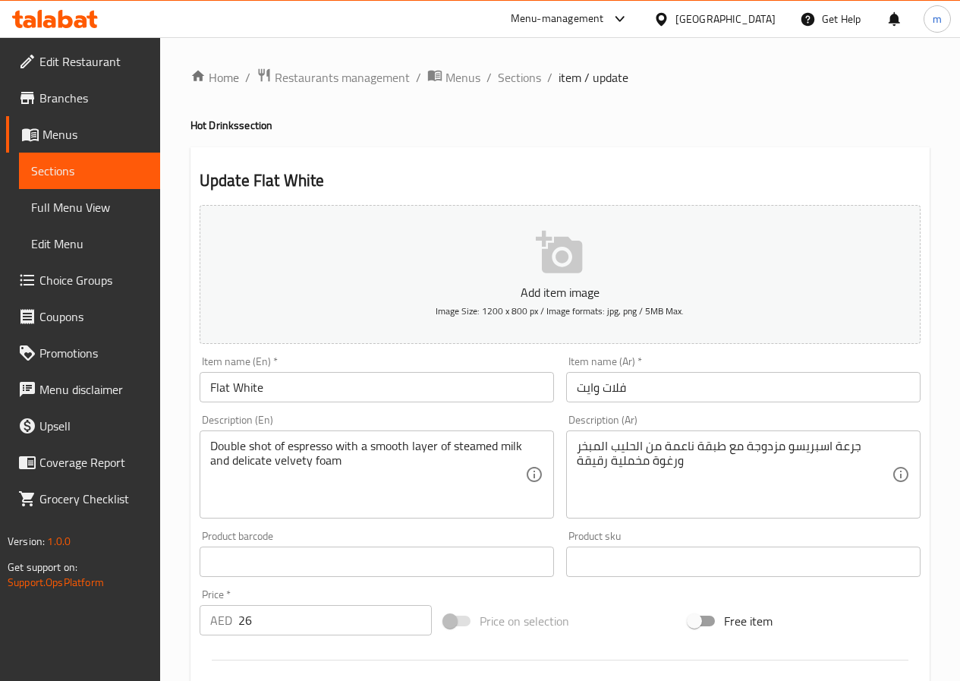
click at [389, 451] on textarea "Double shot of espresso with a smooth layer of steamed milk and delicate velvet…" at bounding box center [367, 475] width 315 height 72
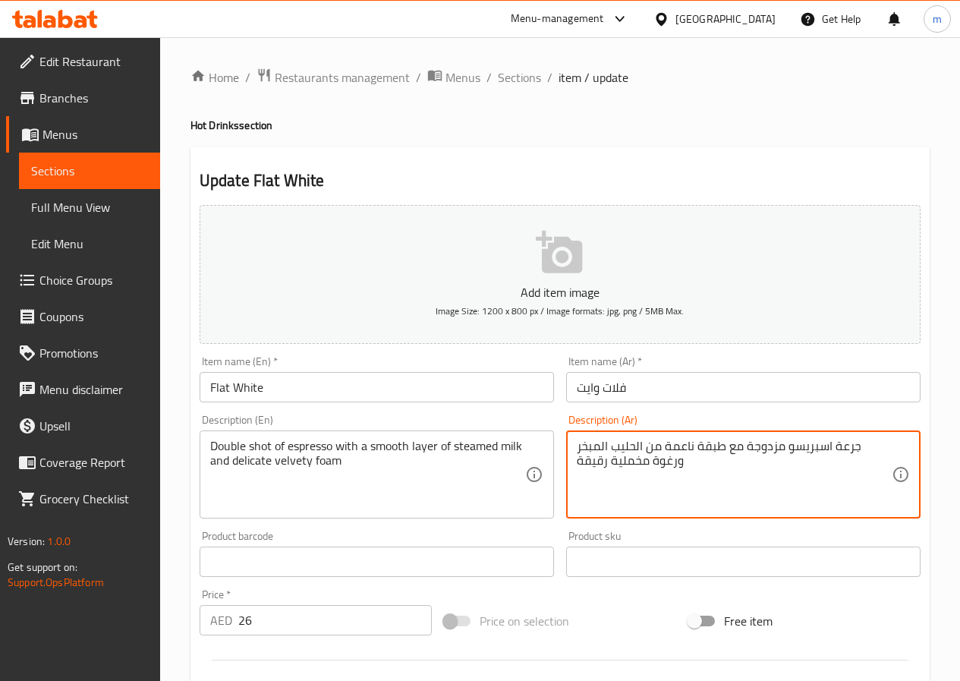
drag, startPoint x: 692, startPoint y: 466, endPoint x: 575, endPoint y: 479, distance: 117.6
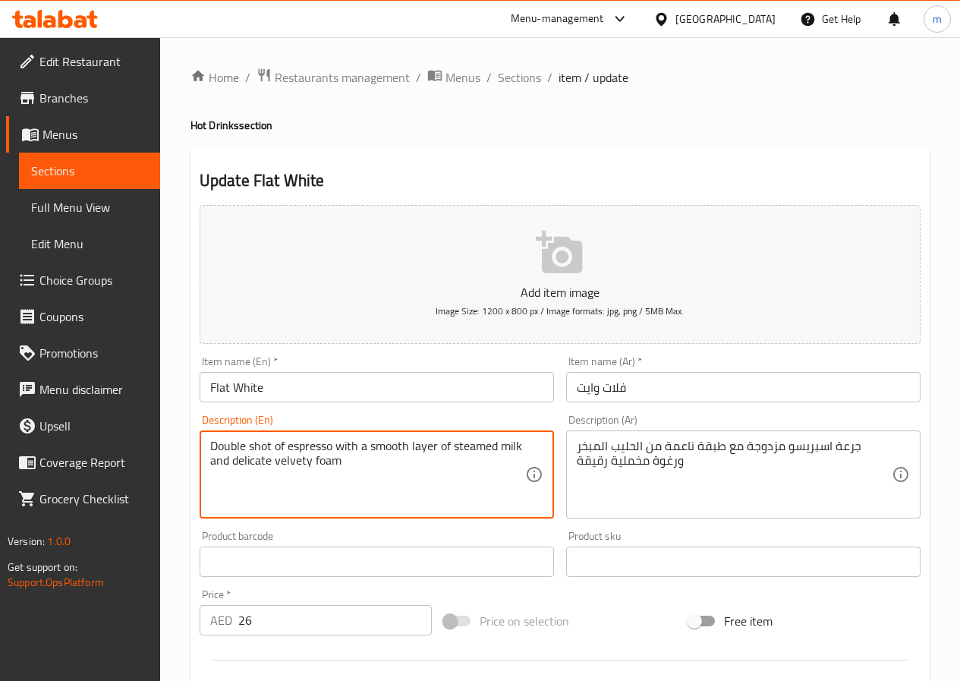
click at [267, 466] on textarea "Double shot of espresso with a smooth layer of steamed milk and delicate velvet…" at bounding box center [367, 475] width 315 height 72
click at [214, 460] on textarea "Double shot of espresso with a smooth layer of steamed milk and delicate velvet…" at bounding box center [367, 475] width 315 height 72
click at [210, 459] on textarea "Double shot of espresso with a smooth layer of steamed milk and delicate velvet…" at bounding box center [367, 475] width 315 height 72
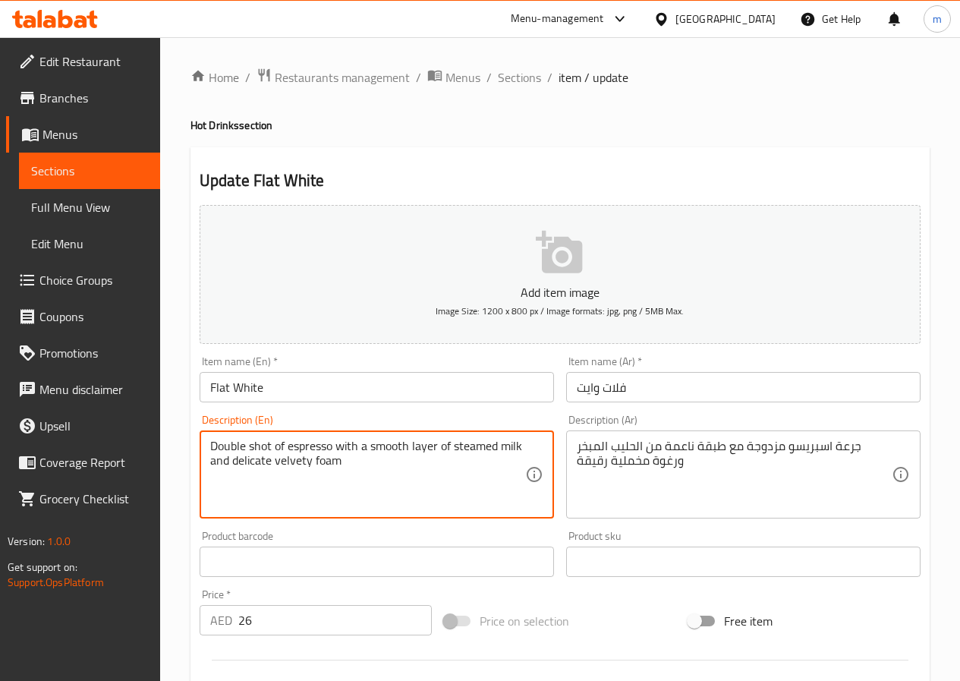
drag, startPoint x: 337, startPoint y: 461, endPoint x: 212, endPoint y: 460, distance: 124.4
click at [212, 460] on textarea "Double shot of espresso with a smooth layer of steamed milk and delicate velvet…" at bounding box center [367, 475] width 315 height 72
paste textarea "And thin velvet"
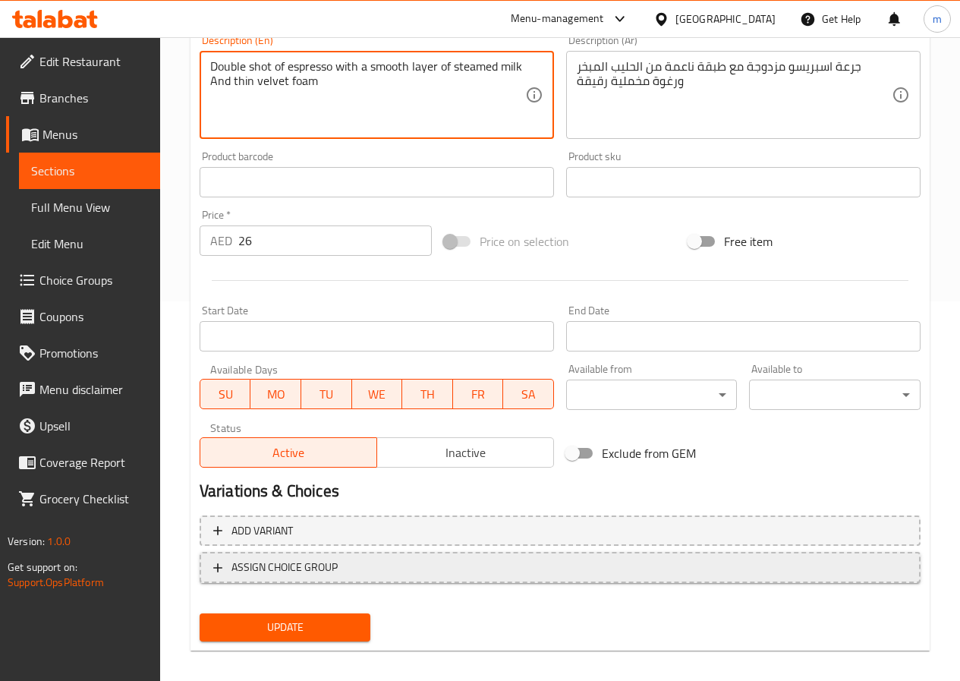
scroll to position [392, 0]
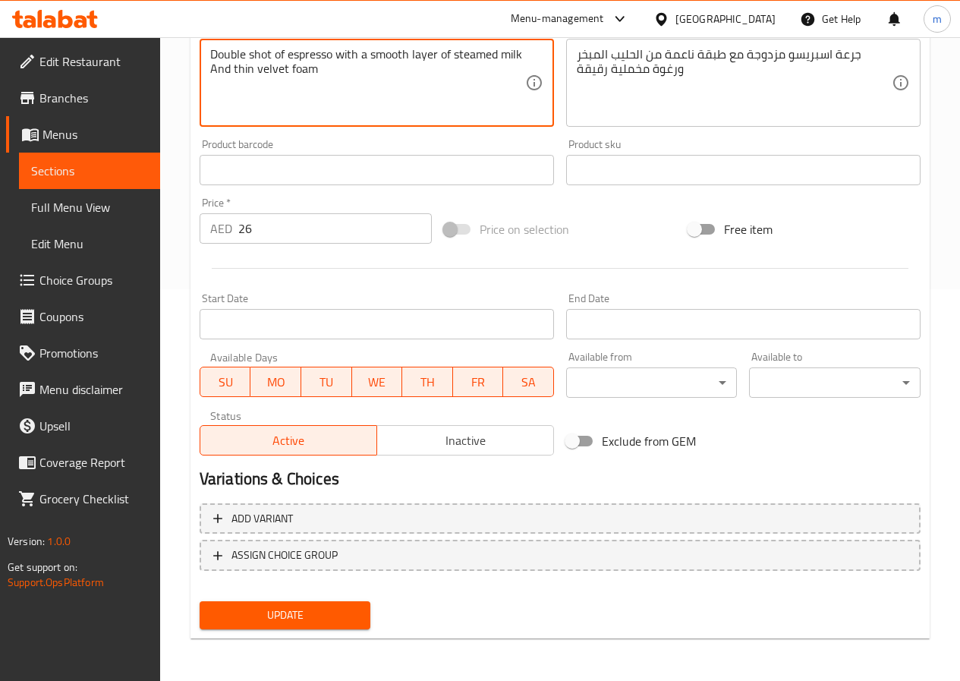
type textarea "Double shot of espresso with a smooth layer of steamed milk And thin velvet foam"
click at [306, 617] on span "Update" at bounding box center [285, 614] width 147 height 19
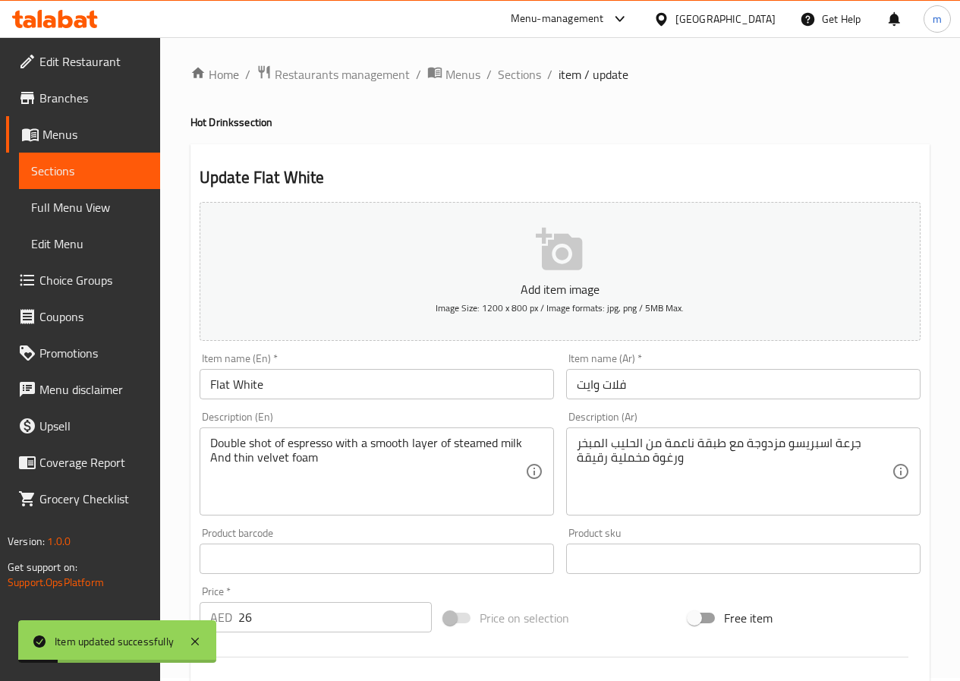
scroll to position [0, 0]
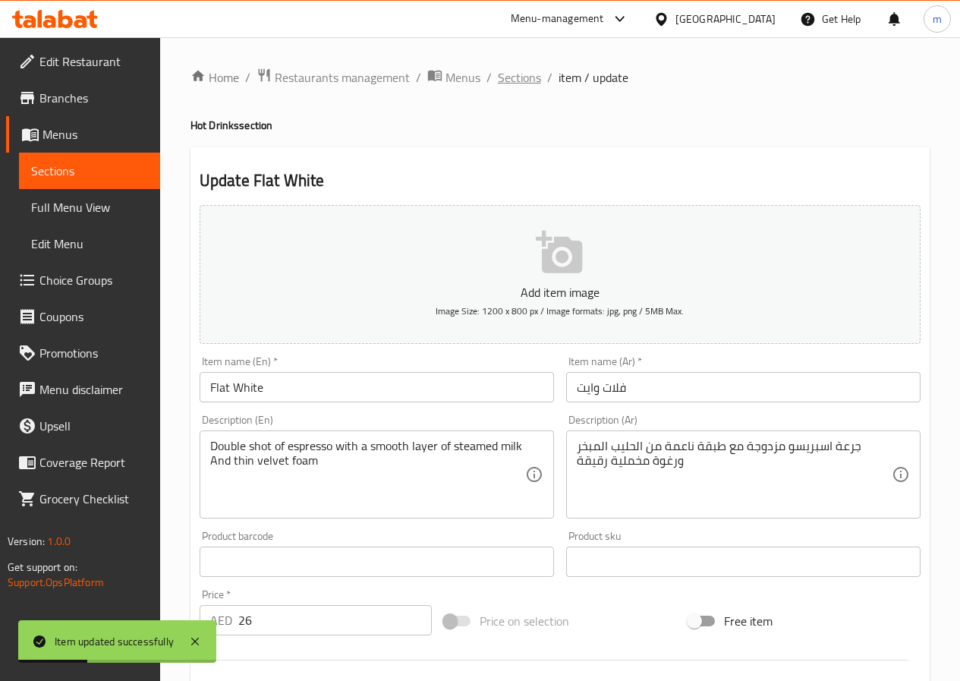
click at [521, 79] on span "Sections" at bounding box center [519, 77] width 43 height 18
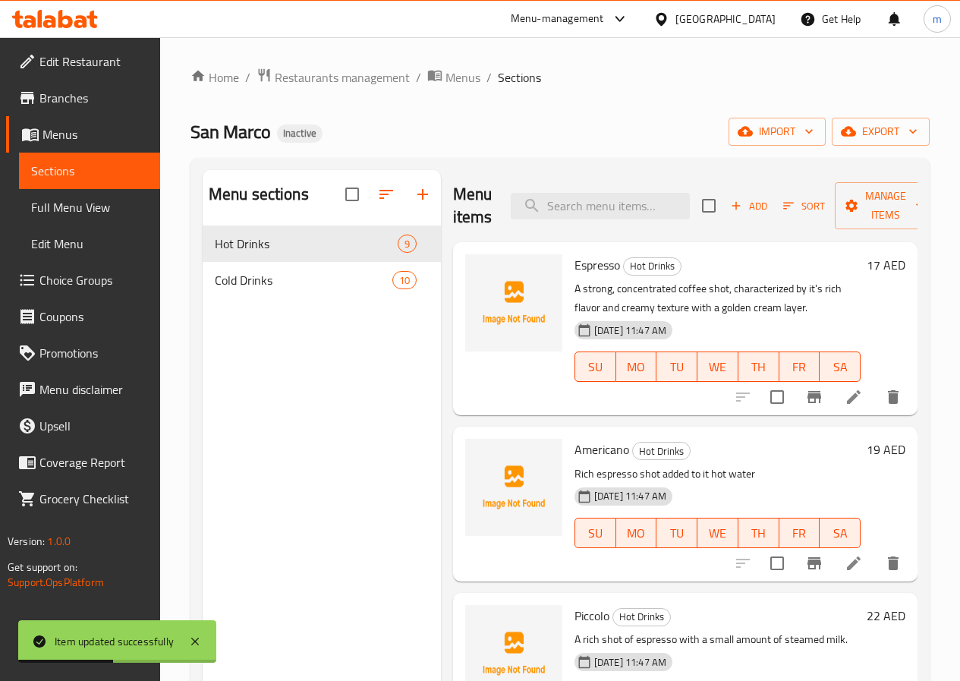
scroll to position [152, 0]
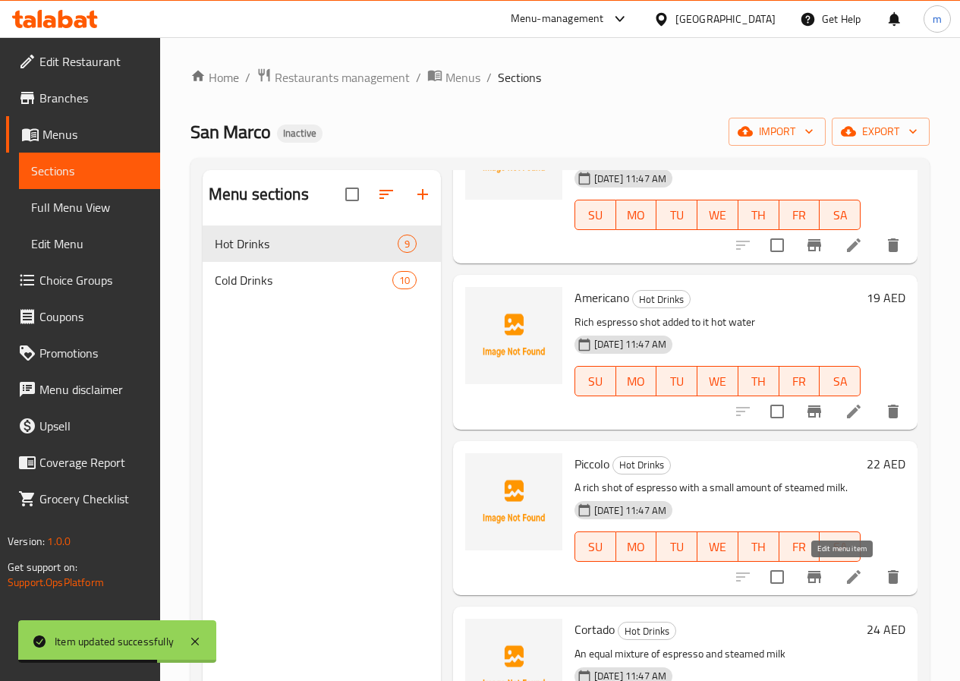
click at [847, 575] on icon at bounding box center [854, 577] width 14 height 14
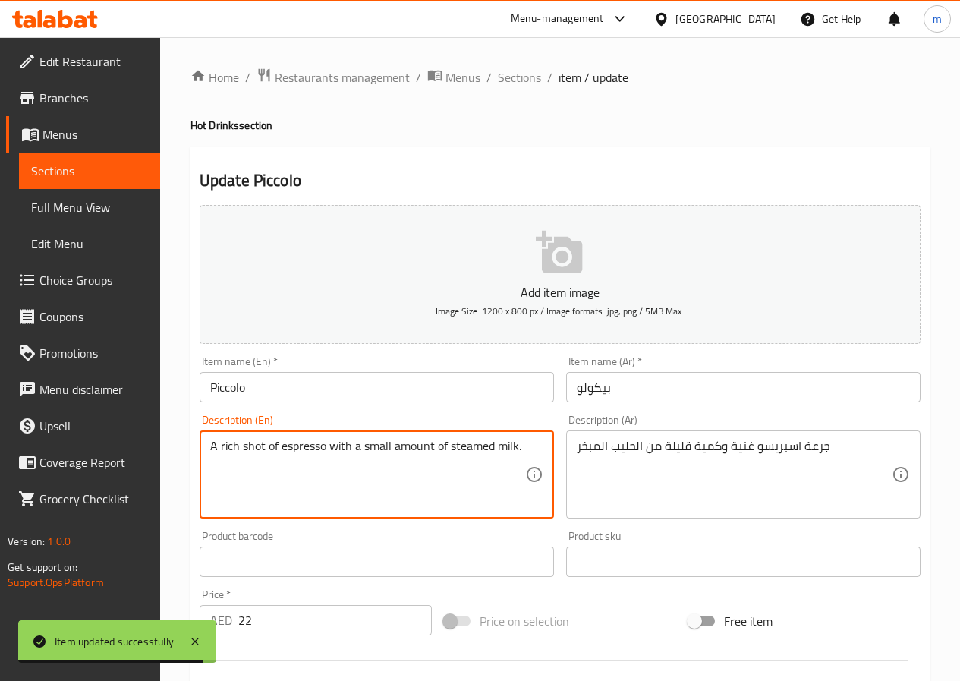
click at [365, 445] on textarea "A rich shot of espresso with a small amount of steamed milk." at bounding box center [367, 475] width 315 height 72
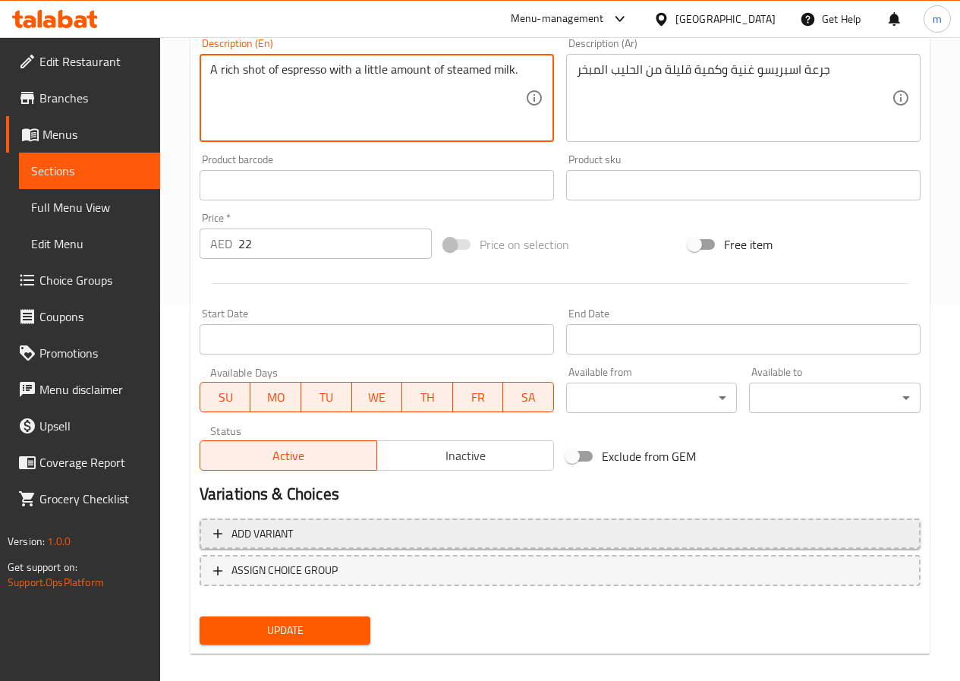
scroll to position [392, 0]
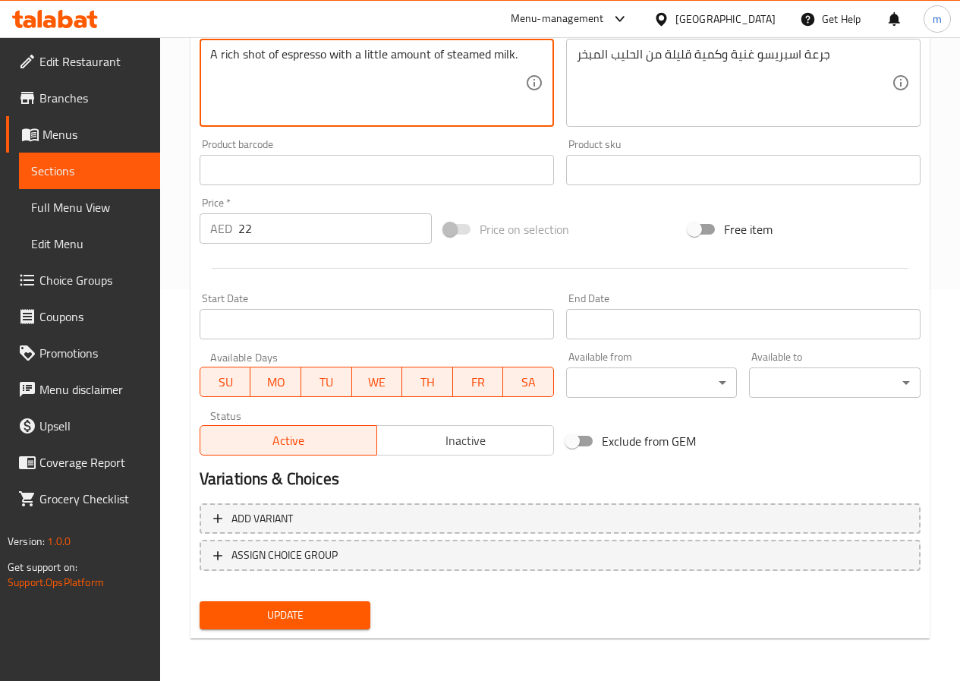
type textarea "A rich shot of espresso with a little amount of steamed milk."
click at [331, 617] on span "Update" at bounding box center [285, 614] width 147 height 19
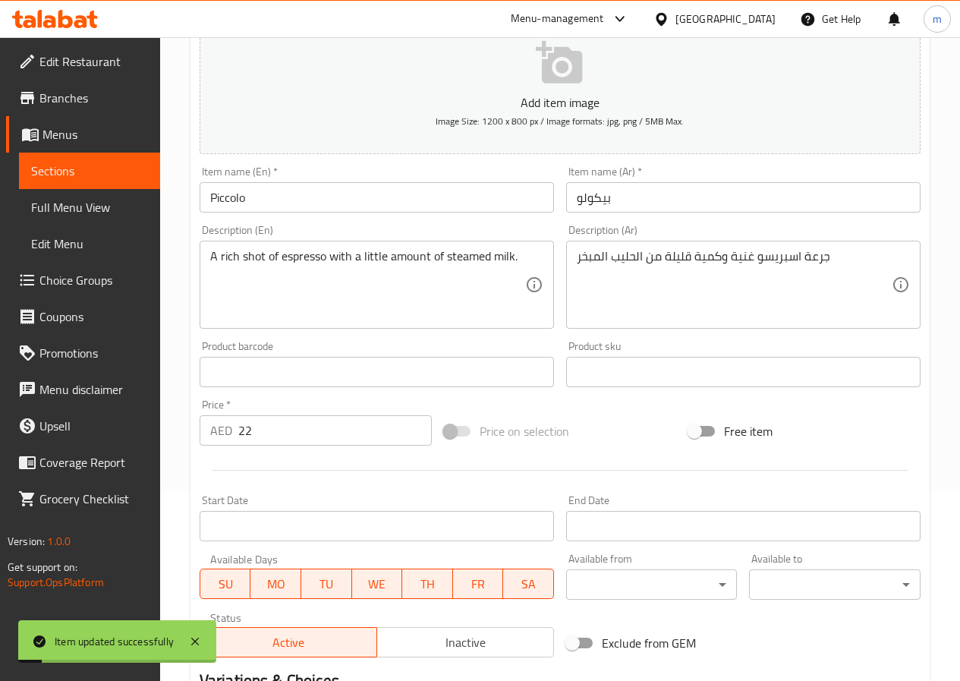
scroll to position [0, 0]
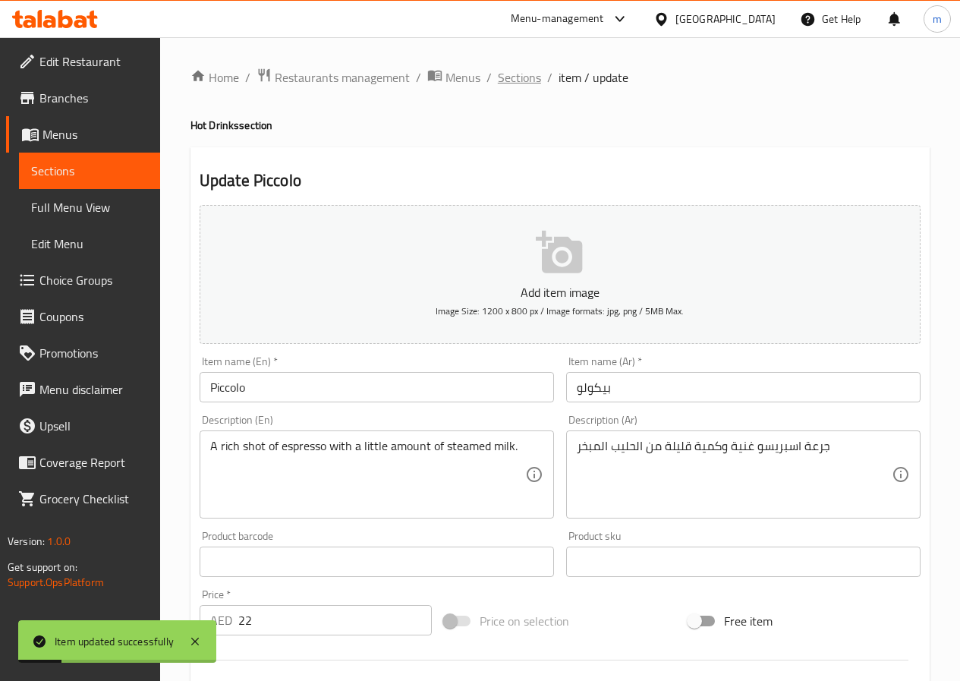
click at [523, 86] on span "Sections" at bounding box center [519, 77] width 43 height 18
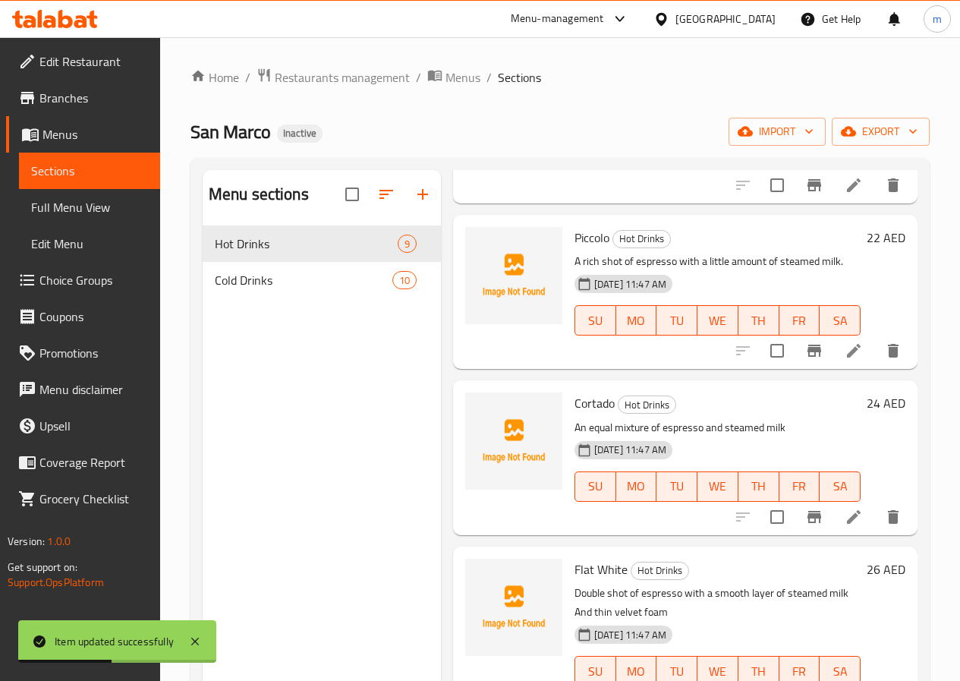
scroll to position [379, 0]
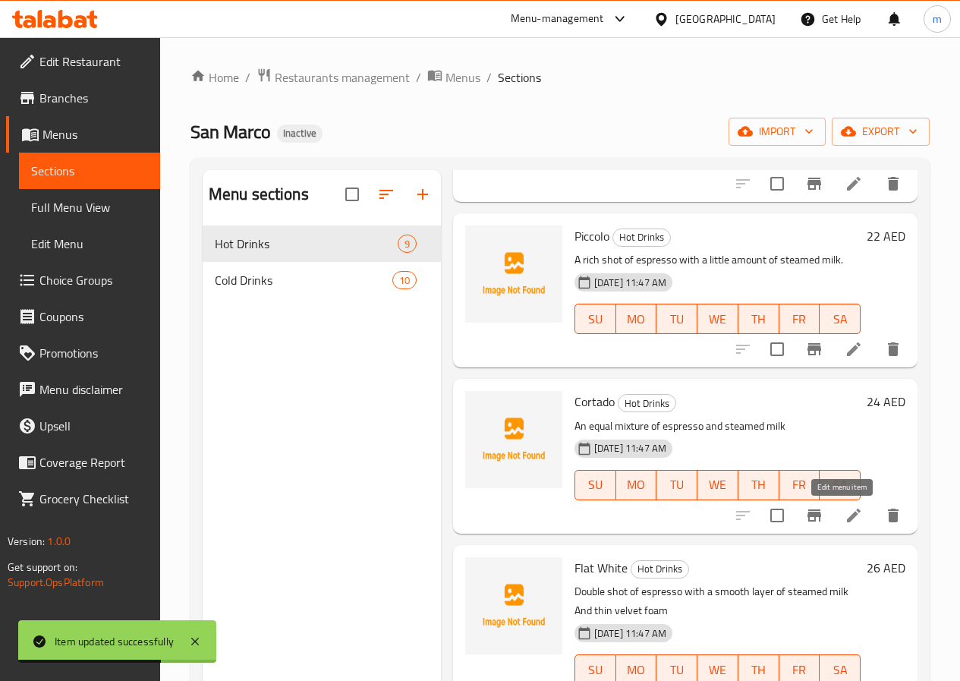
click at [844, 521] on icon at bounding box center [853, 515] width 18 height 18
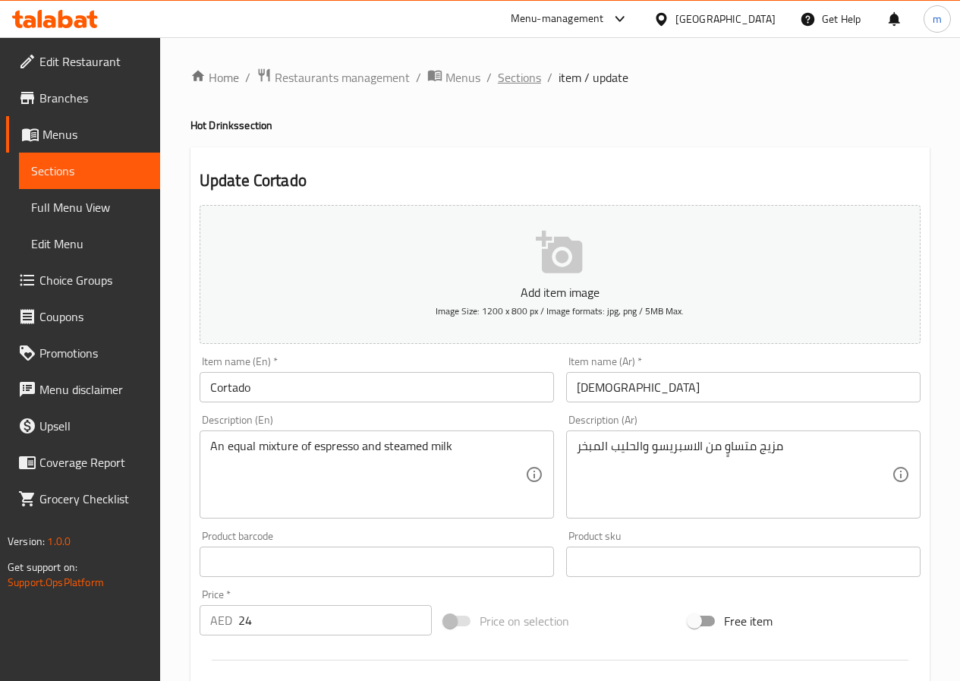
click at [508, 81] on span "Sections" at bounding box center [519, 77] width 43 height 18
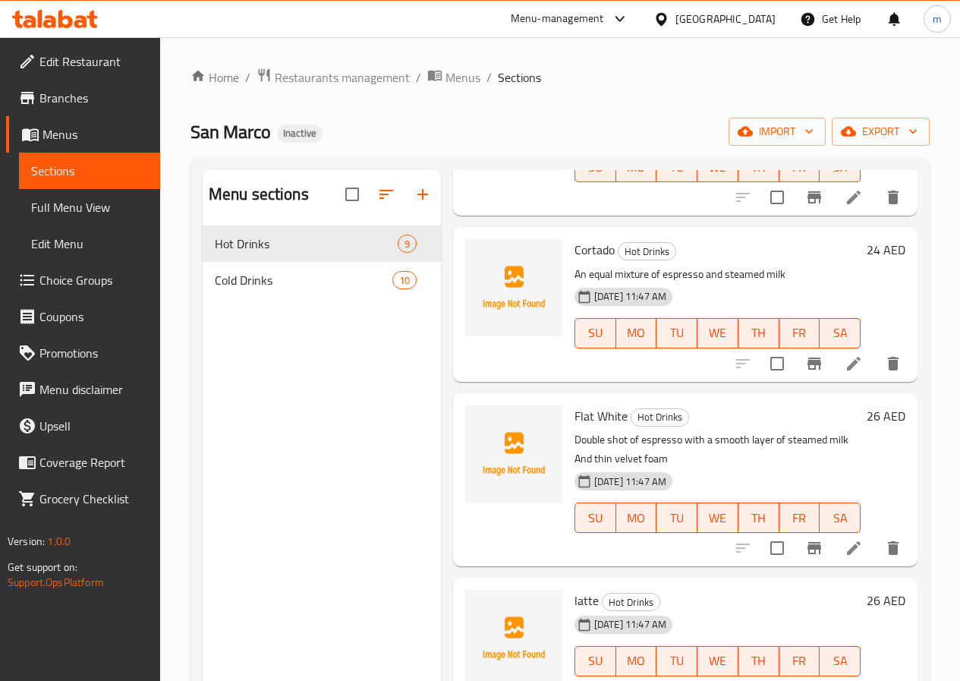
scroll to position [607, 0]
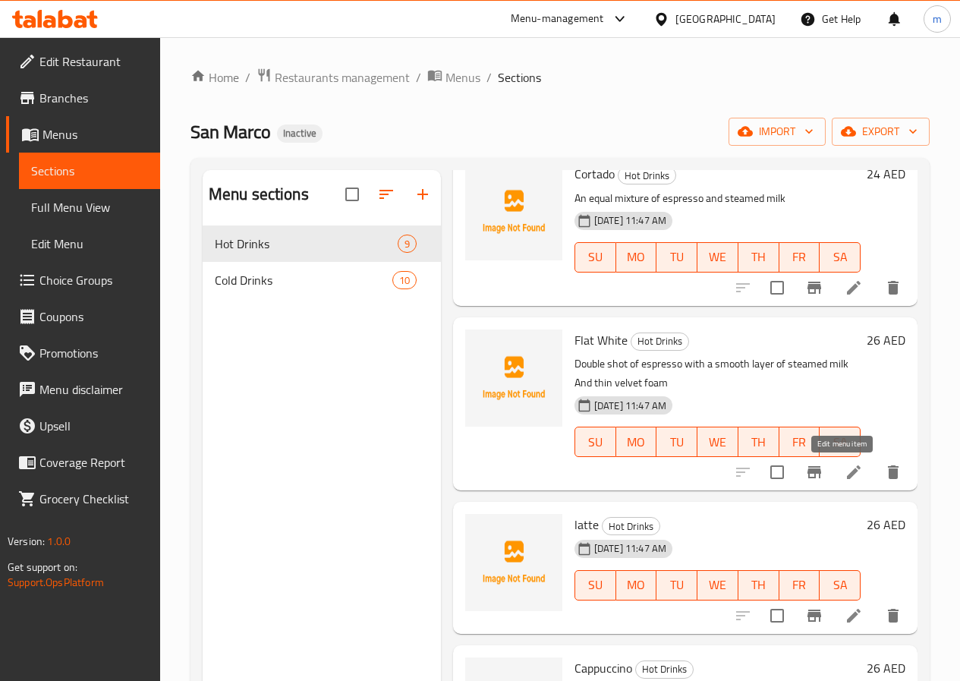
click at [848, 472] on icon at bounding box center [853, 472] width 18 height 18
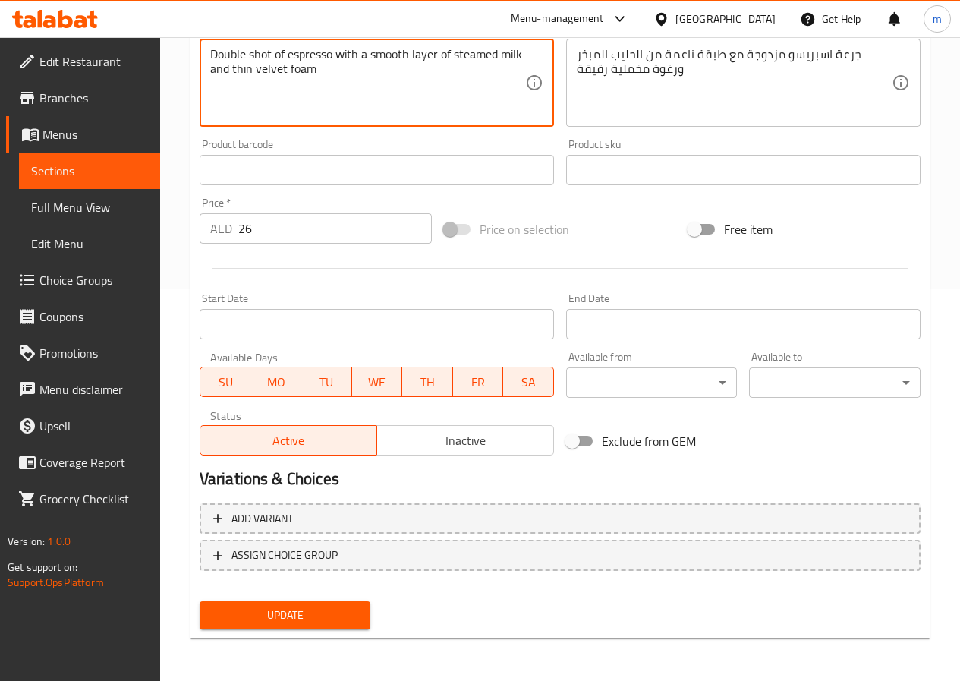
type textarea "Double shot of espresso with a smooth layer of steamed milk and thin velvet foam"
click at [341, 618] on span "Update" at bounding box center [285, 614] width 147 height 19
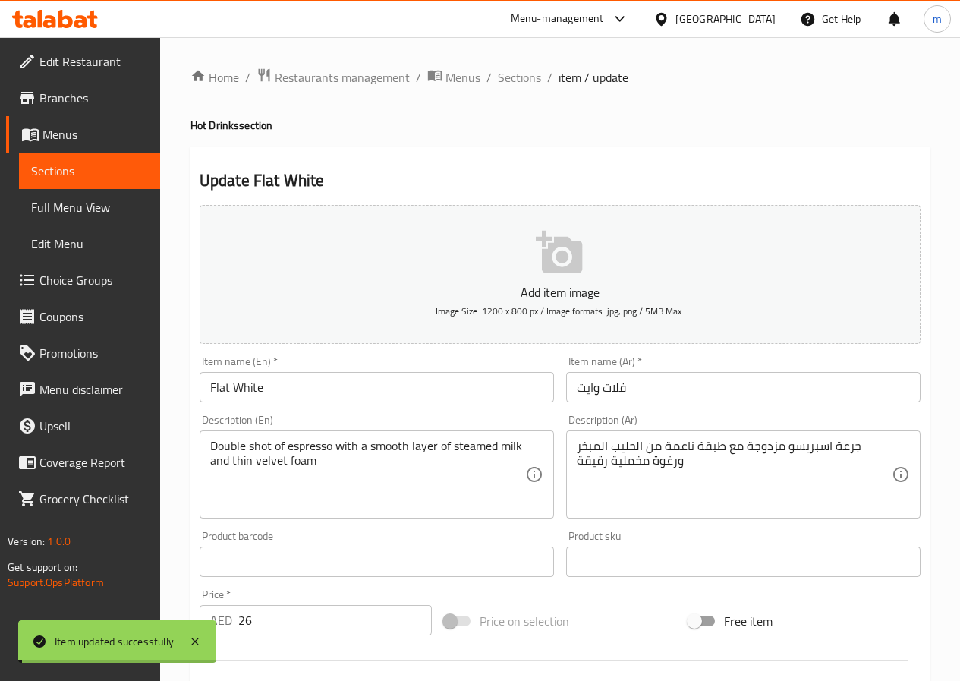
click at [519, 80] on span "Sections" at bounding box center [519, 77] width 43 height 18
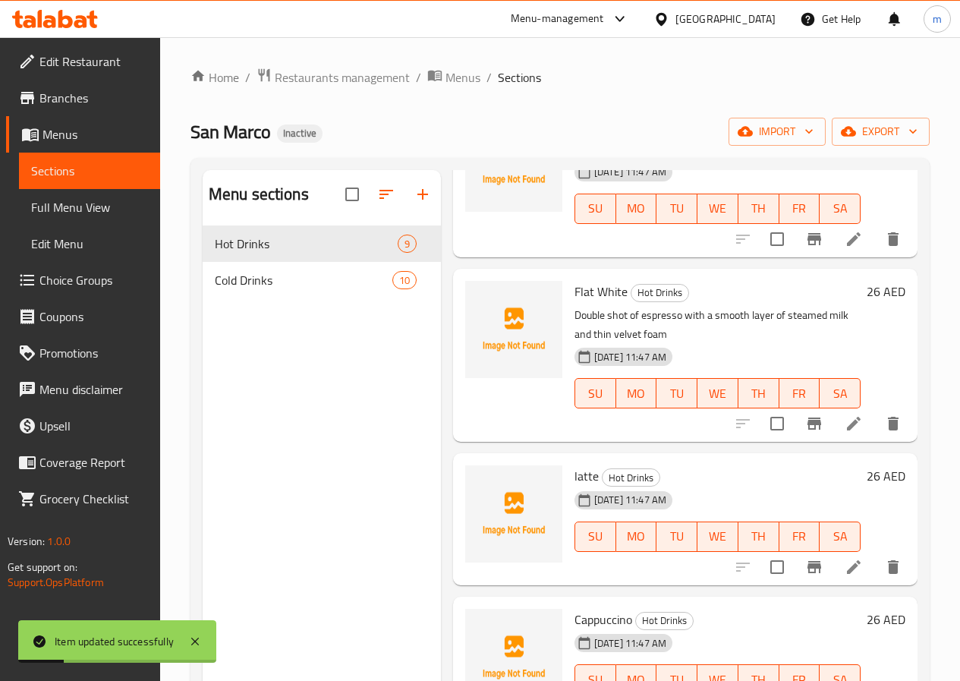
scroll to position [683, 0]
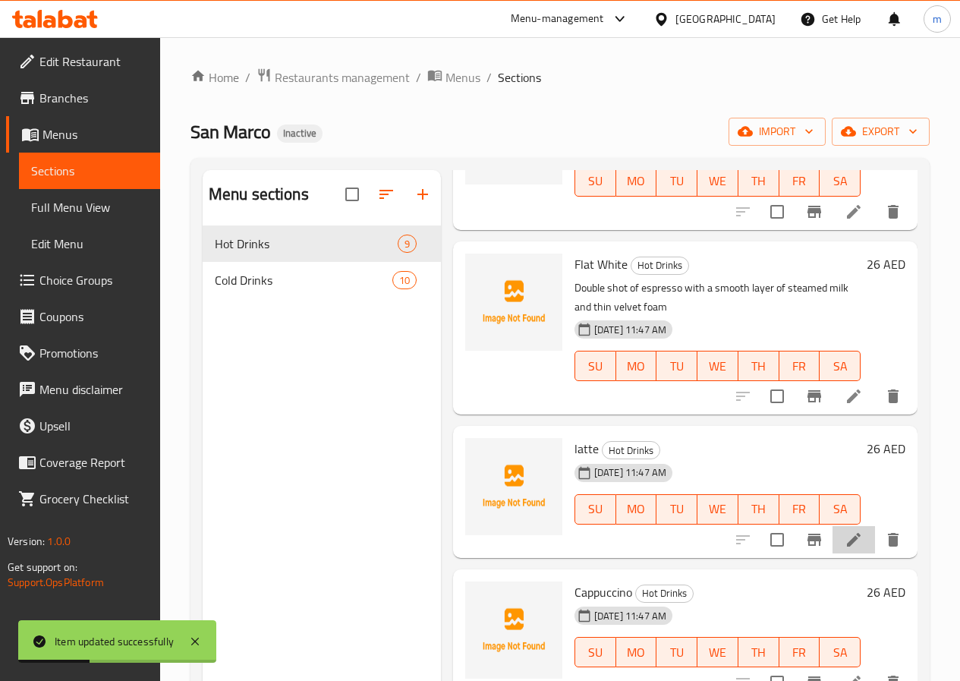
click at [851, 541] on li at bounding box center [853, 539] width 42 height 27
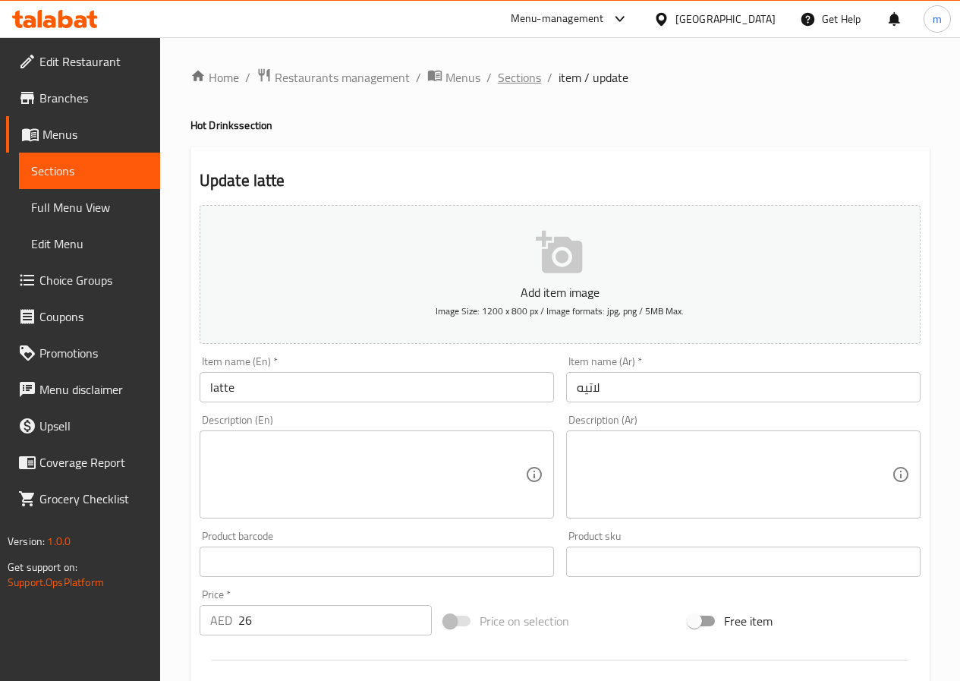
click at [517, 77] on span "Sections" at bounding box center [519, 77] width 43 height 18
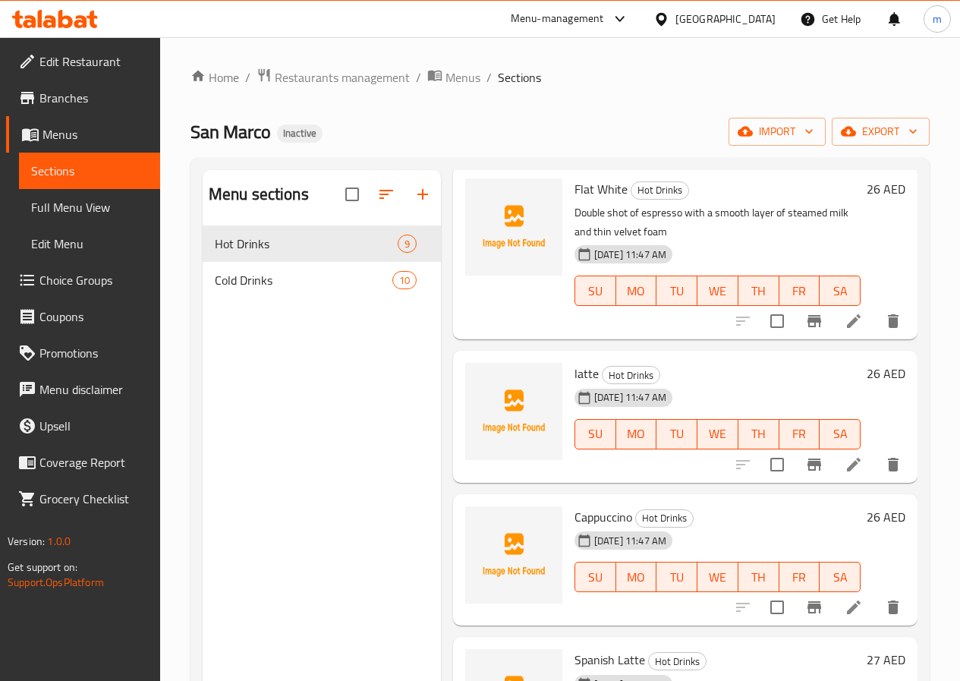
scroll to position [759, 0]
click at [574, 378] on span "latte" at bounding box center [586, 372] width 24 height 23
copy h6 "latte"
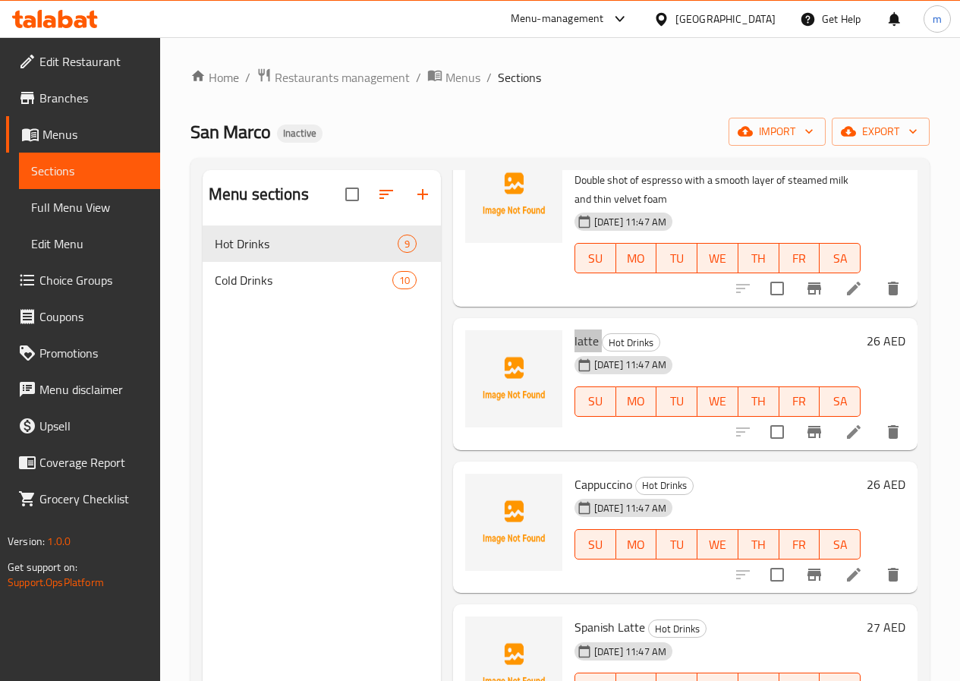
scroll to position [819, 0]
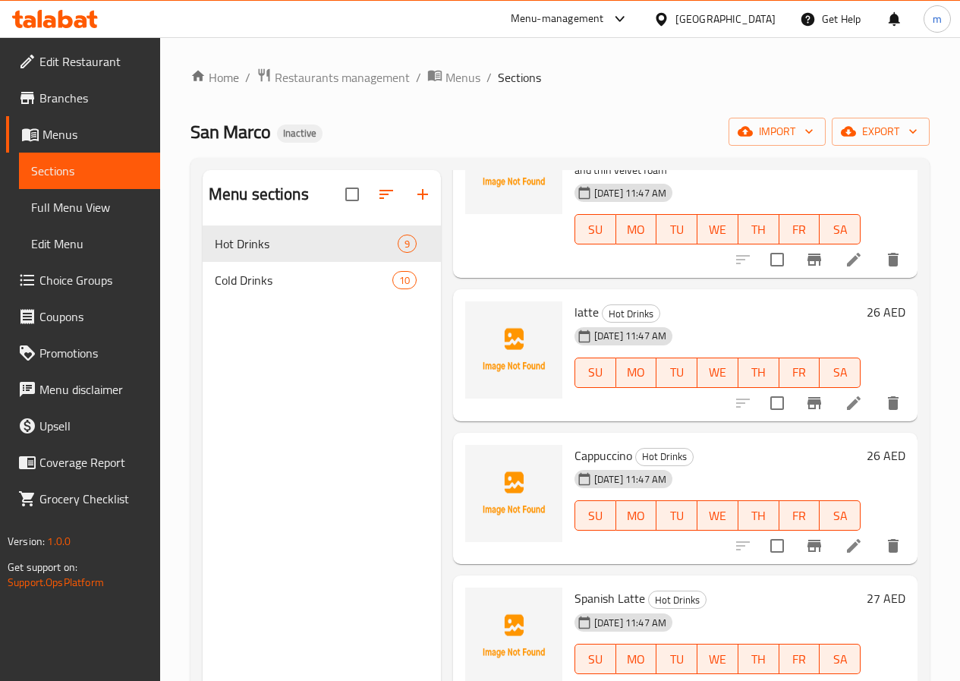
click at [574, 456] on span "Cappuccino" at bounding box center [603, 455] width 58 height 23
copy h6 "Cappuccino"
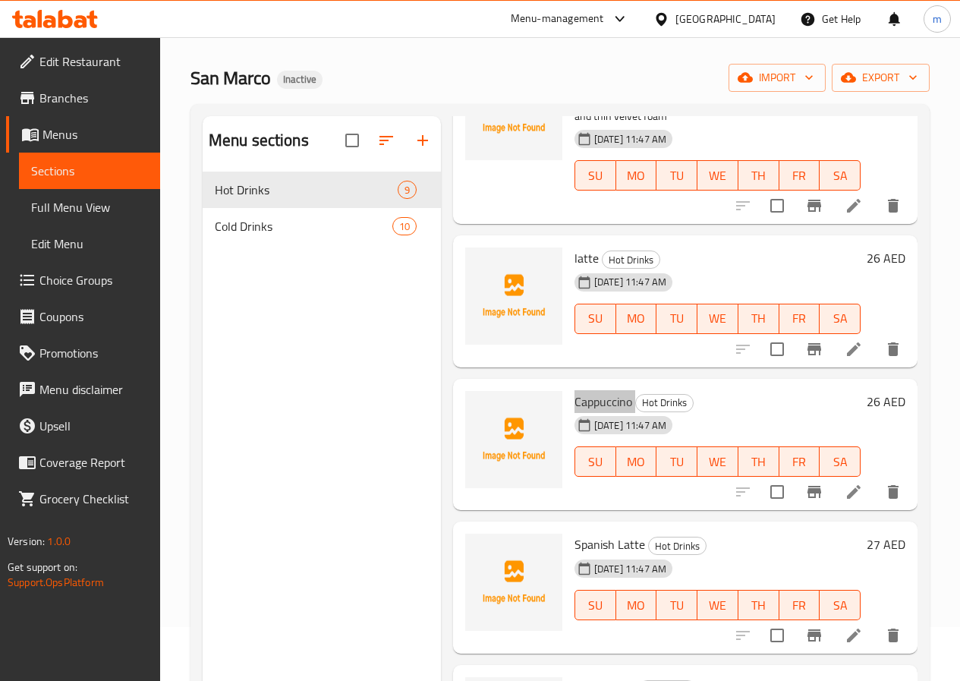
scroll to position [152, 0]
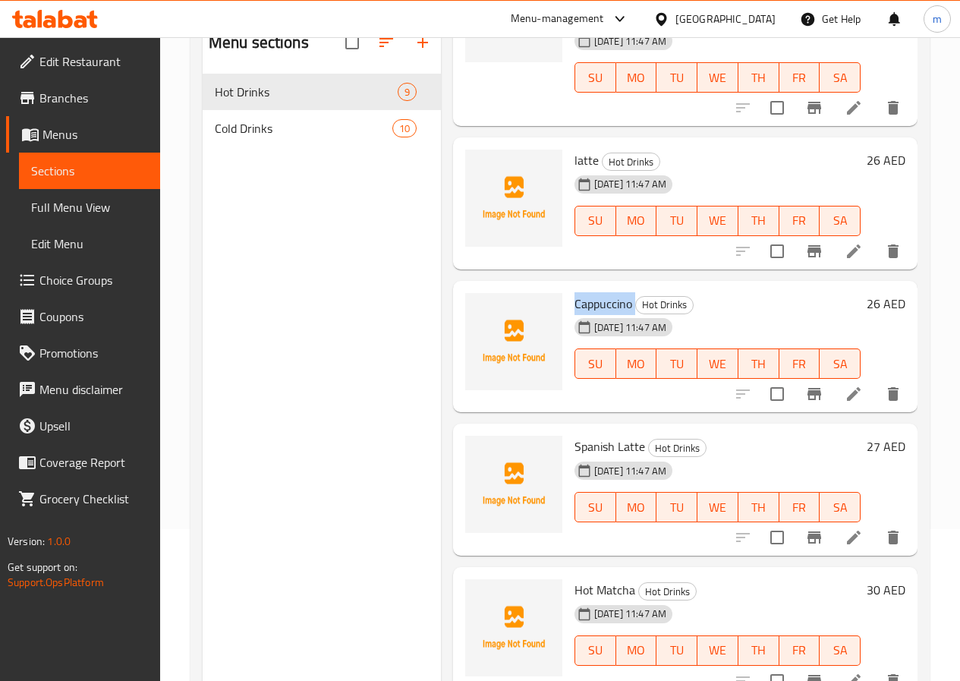
click at [574, 443] on span "Spanish Latte" at bounding box center [609, 446] width 71 height 23
click at [574, 449] on span "Spanish Latte" at bounding box center [609, 446] width 71 height 23
drag, startPoint x: 515, startPoint y: 446, endPoint x: 582, endPoint y: 440, distance: 67.0
click at [582, 440] on span "Spanish Latte" at bounding box center [609, 446] width 71 height 23
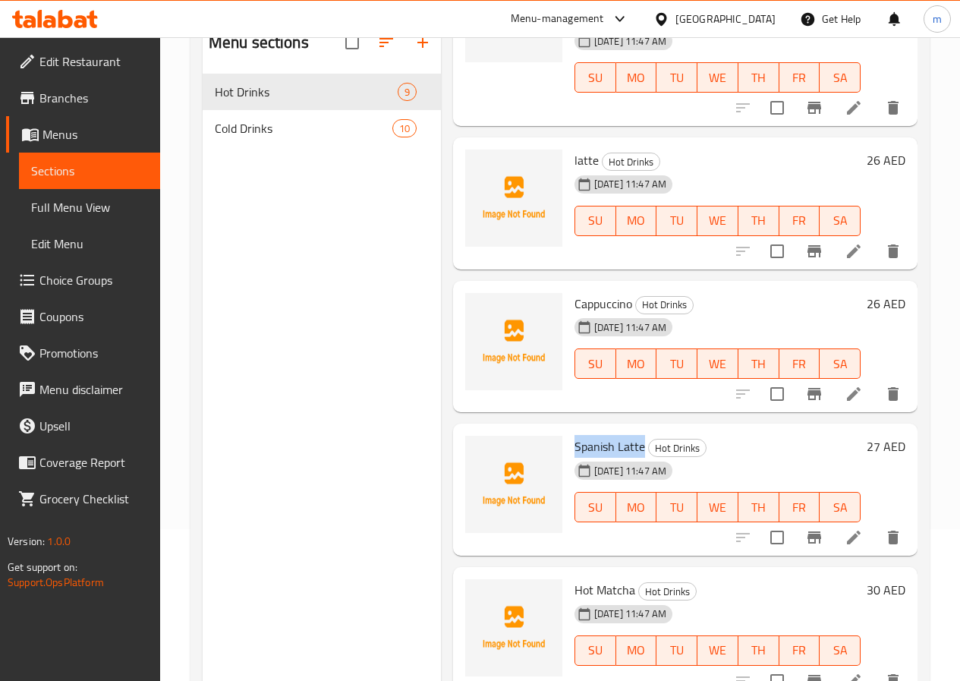
copy span "Spanish Latte"
click at [844, 532] on icon at bounding box center [853, 537] width 18 height 18
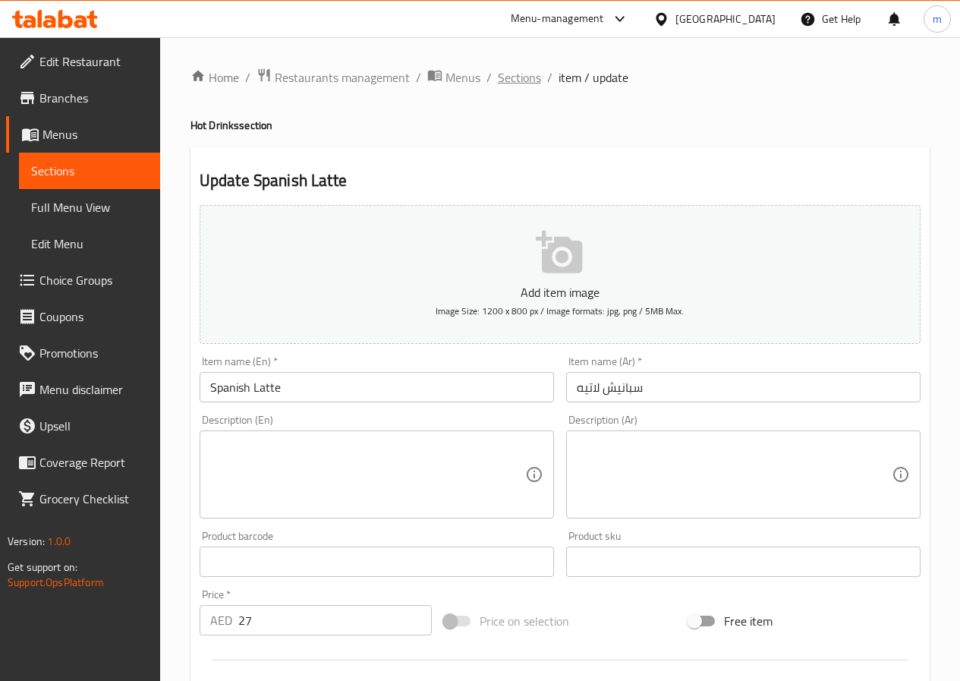
click at [506, 77] on span "Sections" at bounding box center [519, 77] width 43 height 18
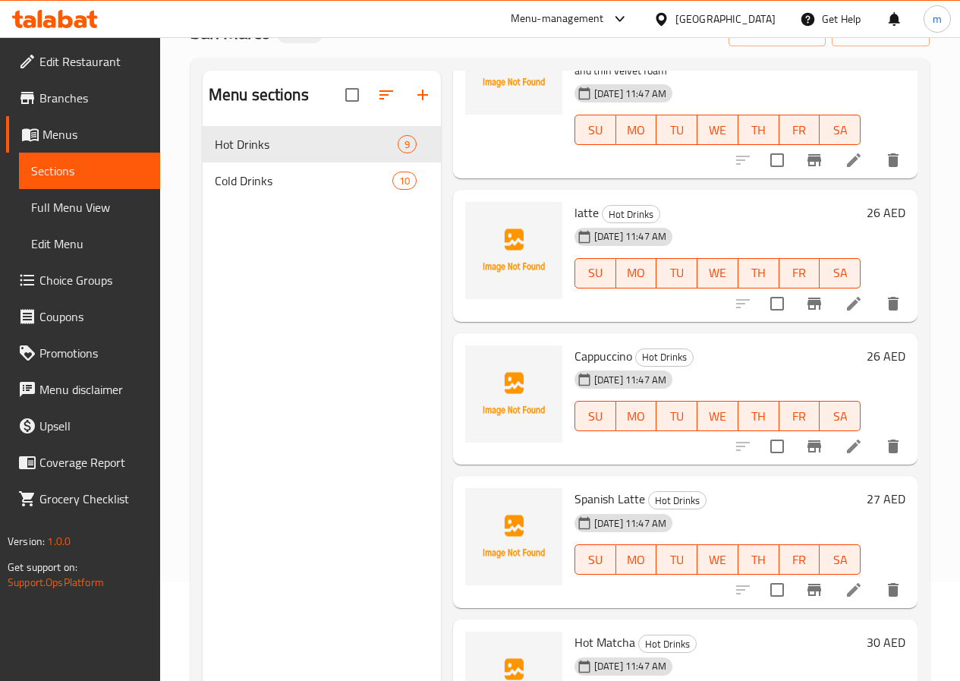
scroll to position [212, 0]
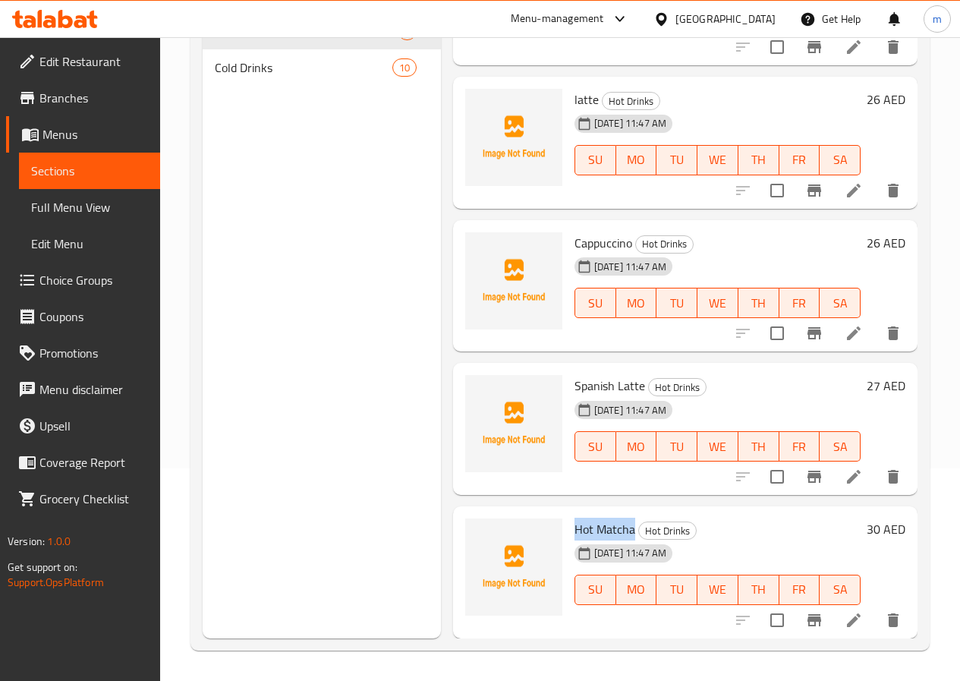
drag, startPoint x: 514, startPoint y: 528, endPoint x: 574, endPoint y: 523, distance: 60.2
click at [574, 523] on h6 "Hot Matcha Hot Drinks" at bounding box center [717, 528] width 286 height 21
copy span "Hot Matcha"
click at [844, 611] on icon at bounding box center [853, 620] width 18 height 18
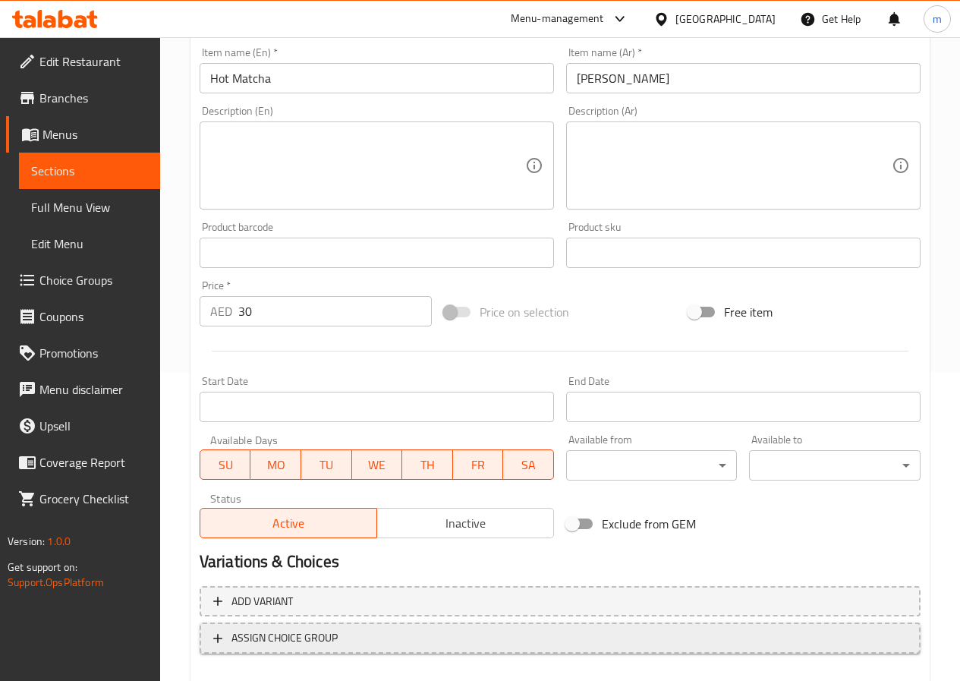
scroll to position [392, 0]
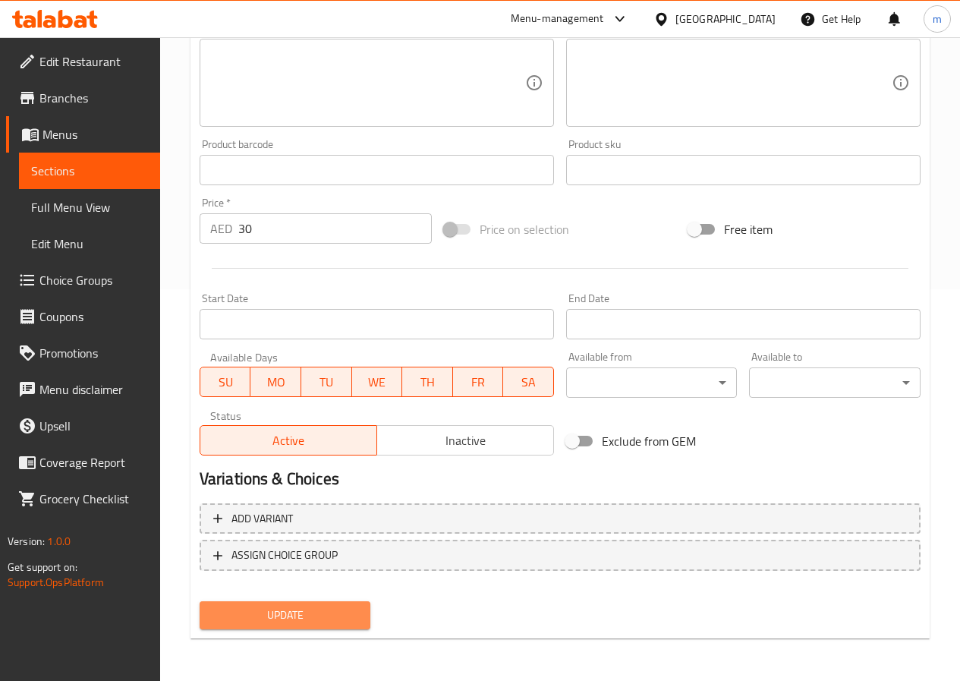
click at [248, 612] on span "Update" at bounding box center [285, 614] width 147 height 19
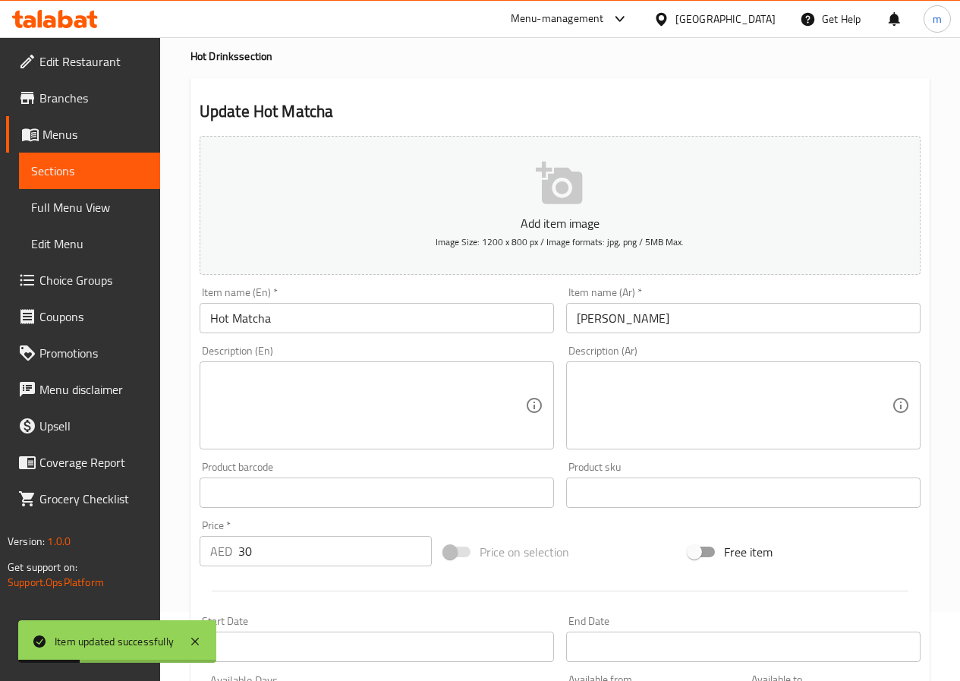
scroll to position [0, 0]
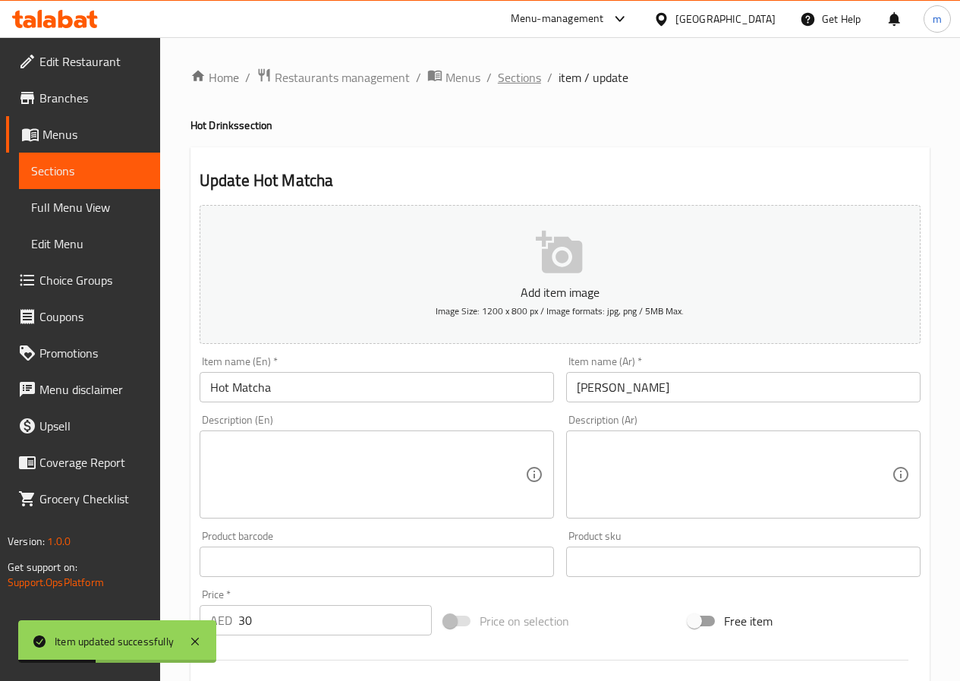
click at [535, 72] on span "Sections" at bounding box center [519, 77] width 43 height 18
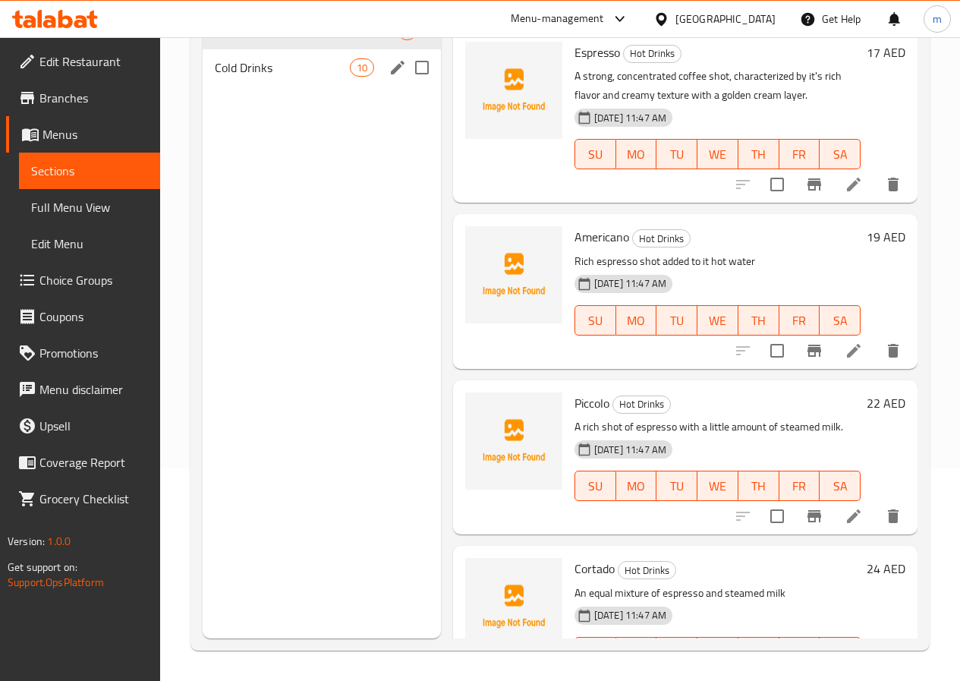
click at [276, 86] on div "Cold Drinks 10" at bounding box center [322, 67] width 238 height 36
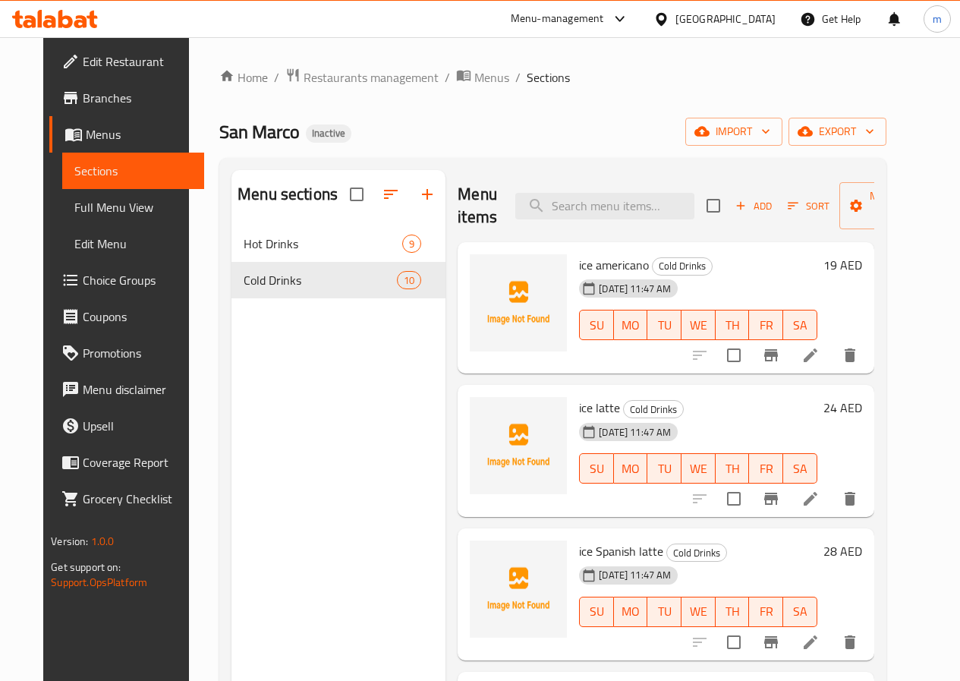
click at [579, 264] on span "ice americano" at bounding box center [614, 264] width 70 height 23
copy h6 "ice americano"
click at [819, 361] on icon at bounding box center [810, 355] width 18 height 18
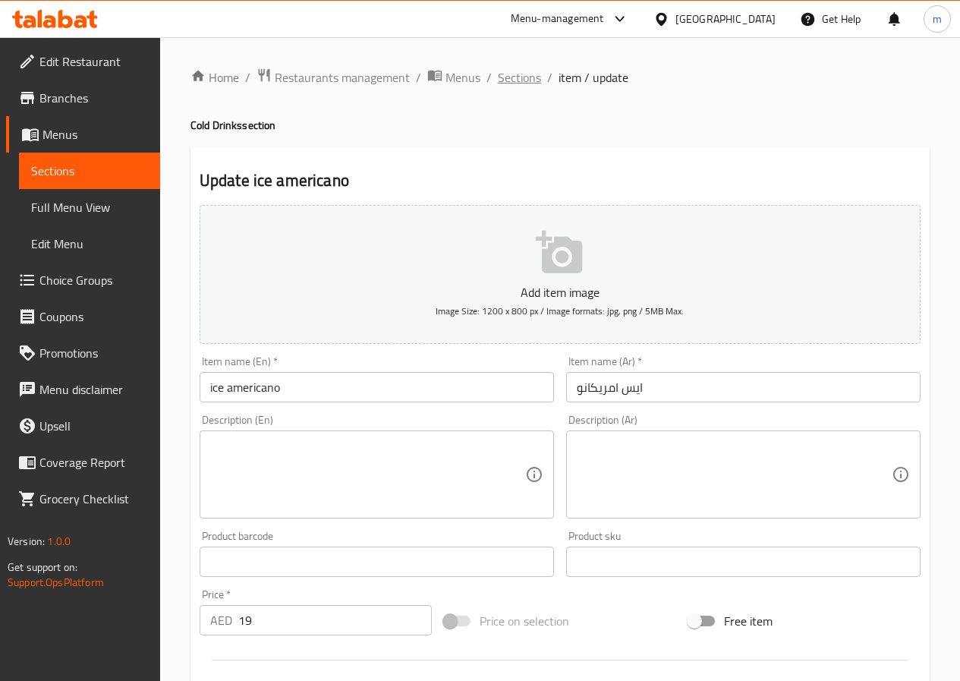
click at [503, 74] on span "Sections" at bounding box center [519, 77] width 43 height 18
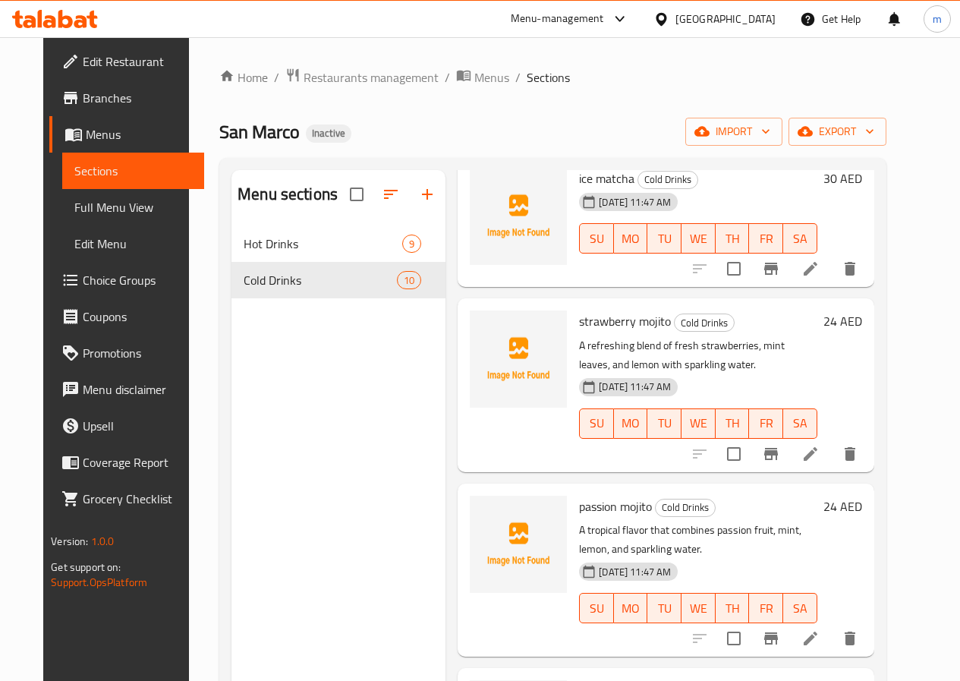
scroll to position [531, 0]
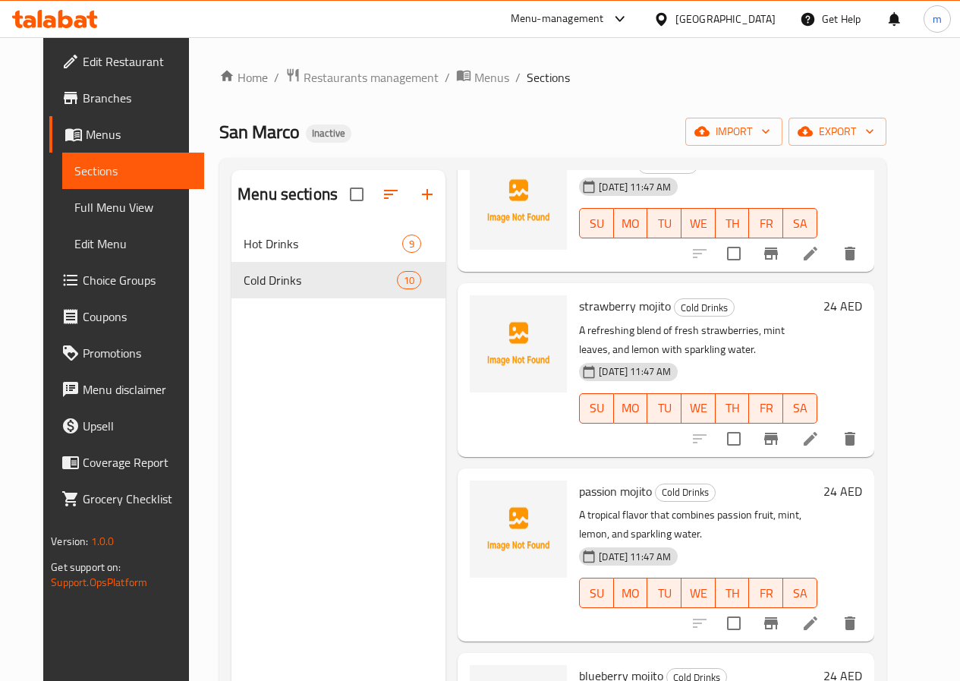
click at [819, 436] on icon at bounding box center [810, 438] width 18 height 18
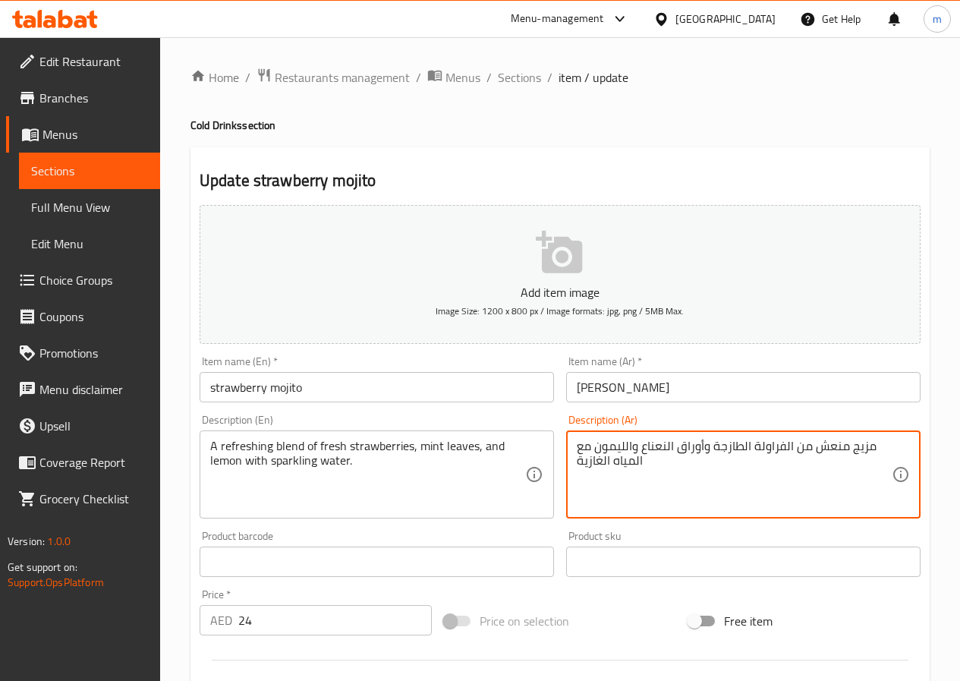
click at [789, 448] on textarea "مزيج منعش من الفراولة الطازجة وأوراق النعناع والليمون مع المياه الغازية" at bounding box center [734, 475] width 315 height 72
drag, startPoint x: 646, startPoint y: 464, endPoint x: 577, endPoint y: 464, distance: 69.0
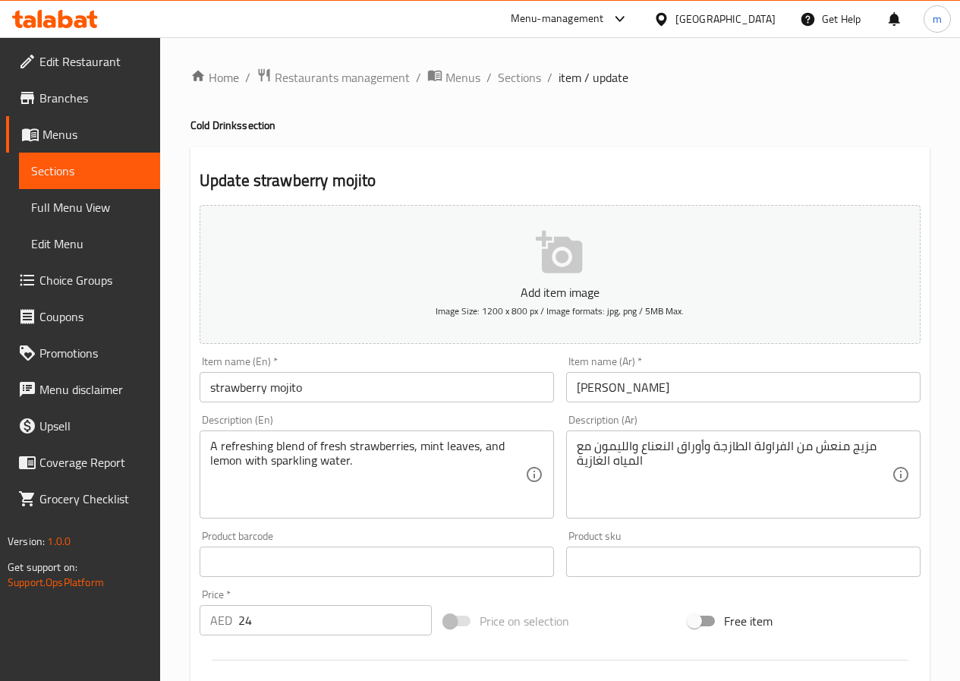
drag, startPoint x: 579, startPoint y: 465, endPoint x: 593, endPoint y: 475, distance: 17.5
click at [579, 465] on textarea "مزيج منعش من الفراولة الطازجة وأوراق النعناع والليمون مع المياه الغازية" at bounding box center [734, 475] width 315 height 72
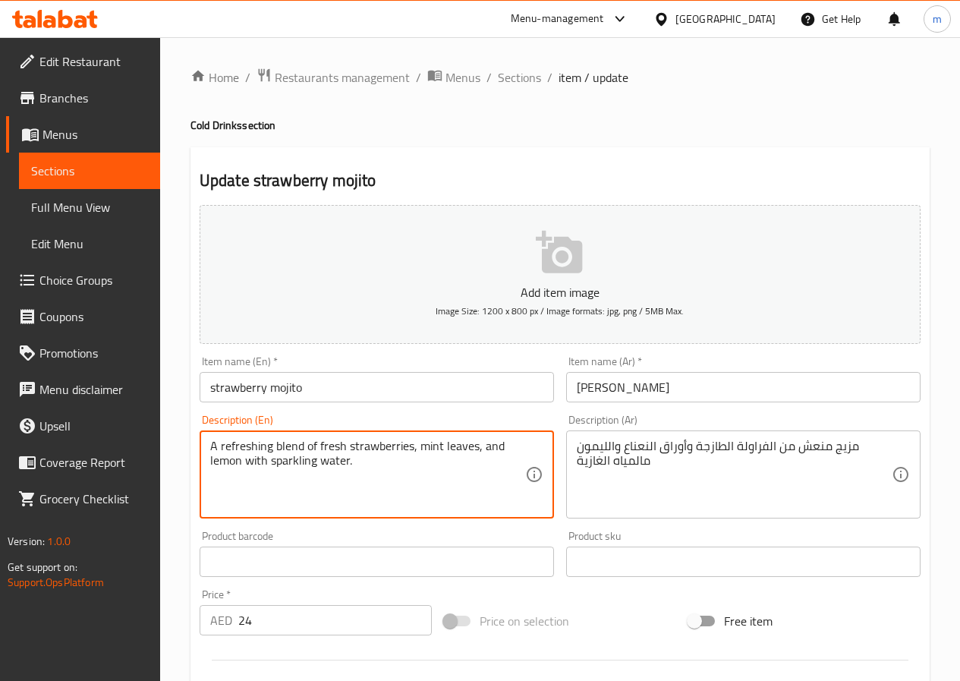
click at [449, 459] on textarea "A refreshing blend of fresh strawberries, mint leaves, and lemon with sparkling…" at bounding box center [367, 475] width 315 height 72
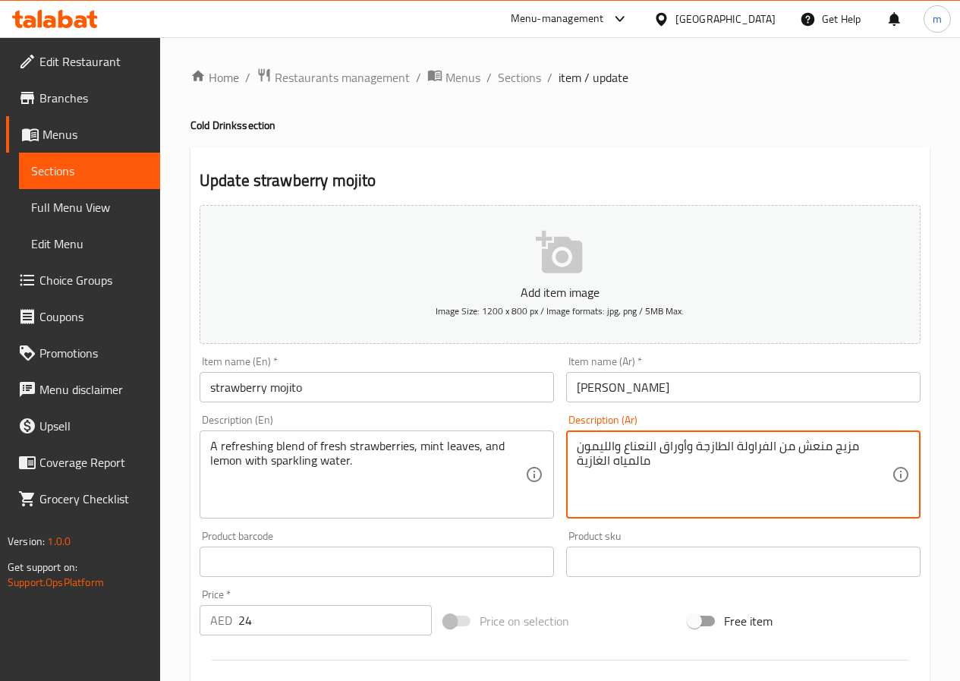
click at [761, 464] on textarea "مزيج منعش من الفراولة الطازجة وأوراق النعناع والليمون مالمياه الغازية" at bounding box center [734, 475] width 315 height 72
click at [616, 472] on textarea "مزيج منعش من الفراولة الطازجة وأوراق النعناع والليمون مالمياه الغازية" at bounding box center [734, 475] width 315 height 72
click at [745, 488] on textarea "مزيج منعش من الفراولة الطازجة وأوراق النعناع والليمون مالمياه الغازية" at bounding box center [734, 475] width 315 height 72
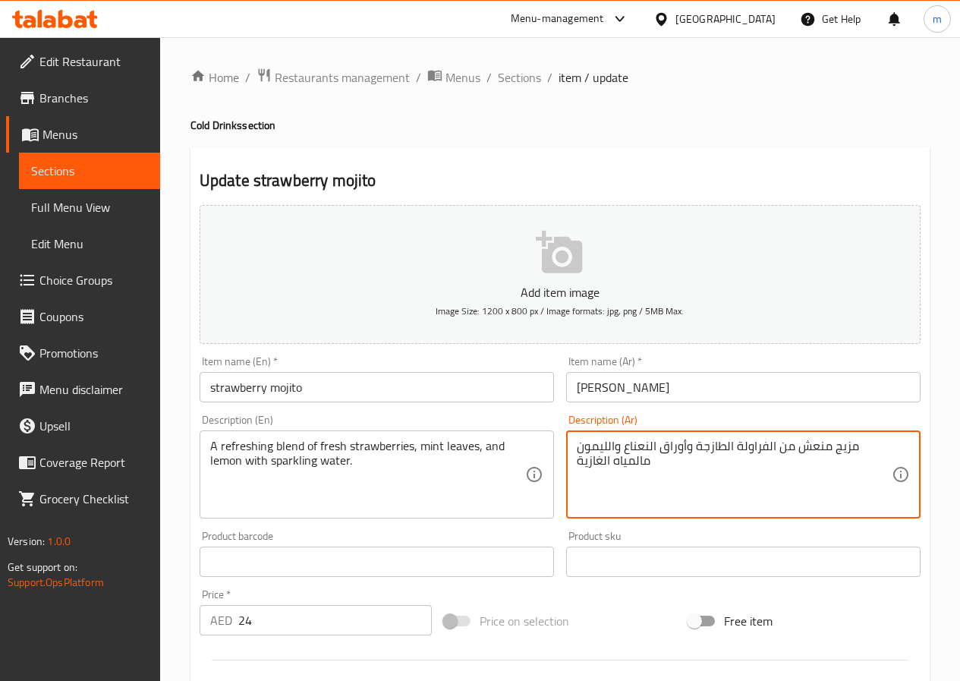
click at [745, 488] on textarea "مزيج منعش من الفراولة الطازجة وأوراق النعناع والليمون مالمياه الغازية" at bounding box center [734, 475] width 315 height 72
paste textarea
drag, startPoint x: 645, startPoint y: 461, endPoint x: 574, endPoint y: 471, distance: 72.1
click at [574, 471] on div "مزيج منعش من الفراولة الطازجة وأوراق النعناع والليمون مع المياه الغازية Descrip…" at bounding box center [743, 474] width 354 height 88
type textarea "مزيج منعش من الفراولة الطازجة وأوراق النعناع والليمون مع المياه الغازية"
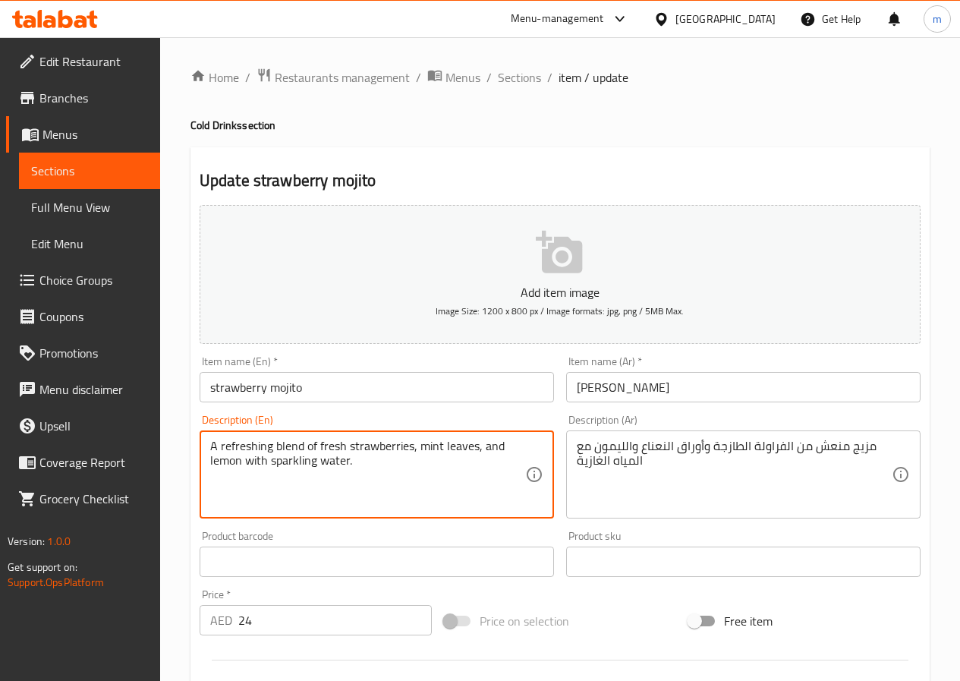
click at [297, 459] on textarea "A refreshing blend of fresh strawberries, mint leaves, and lemon with sparkling…" at bounding box center [367, 475] width 315 height 72
click at [297, 469] on textarea "A refreshing blend of fresh strawberries, mint leaves, and lemon with sparkling…" at bounding box center [367, 475] width 315 height 72
drag, startPoint x: 271, startPoint y: 458, endPoint x: 348, endPoint y: 470, distance: 78.2
click at [348, 470] on textarea "A refreshing blend of fresh strawberries, mint leaves, and lemon with sparkling…" at bounding box center [367, 475] width 315 height 72
paste textarea "Seltzer W"
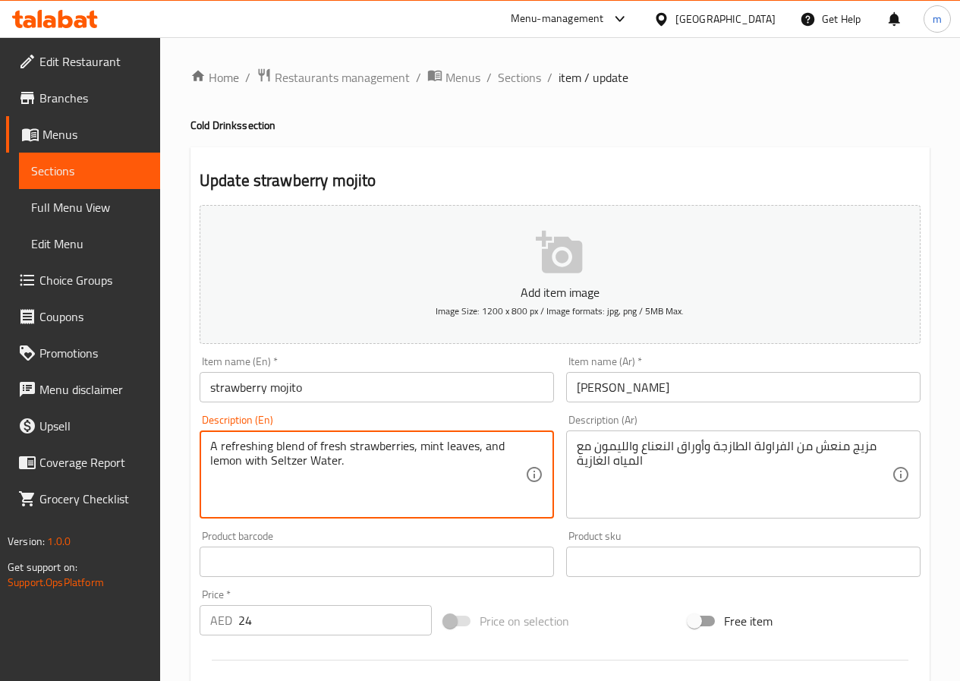
click at [277, 468] on textarea "A refreshing blend of fresh strawberries, mint leaves, and lemon with Seltzer W…" at bounding box center [367, 475] width 315 height 72
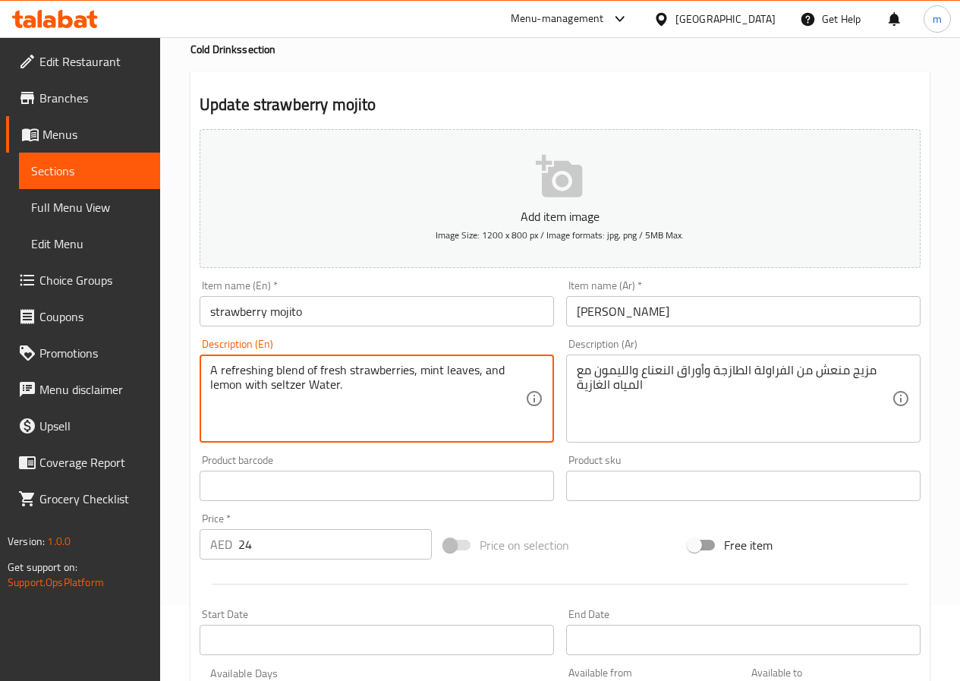
scroll to position [152, 0]
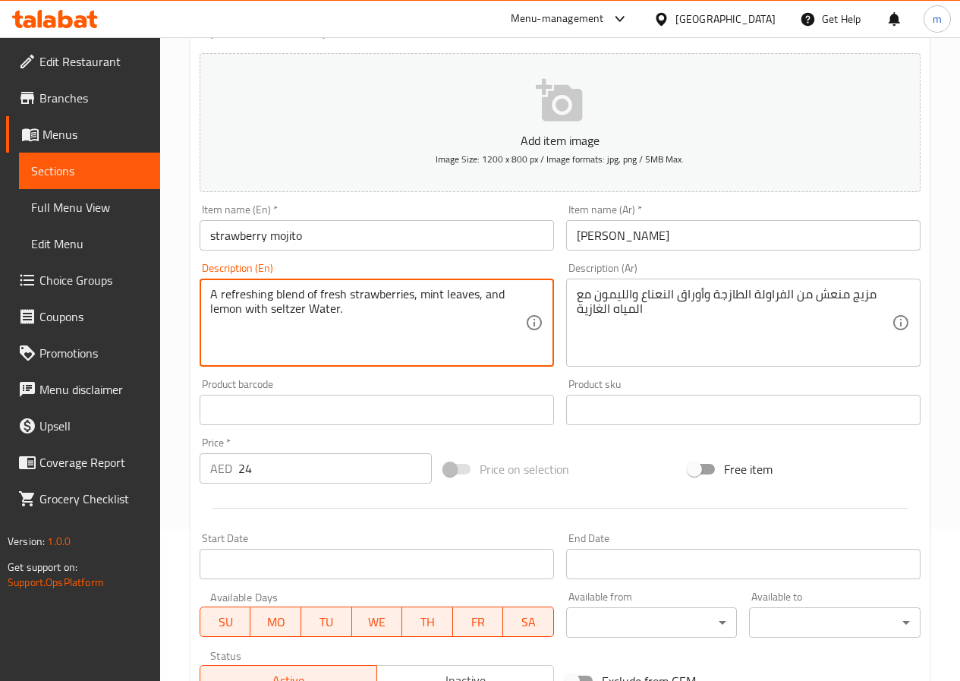
type textarea "A refreshing blend of fresh strawberries, mint leaves, and lemon with seltzer W…"
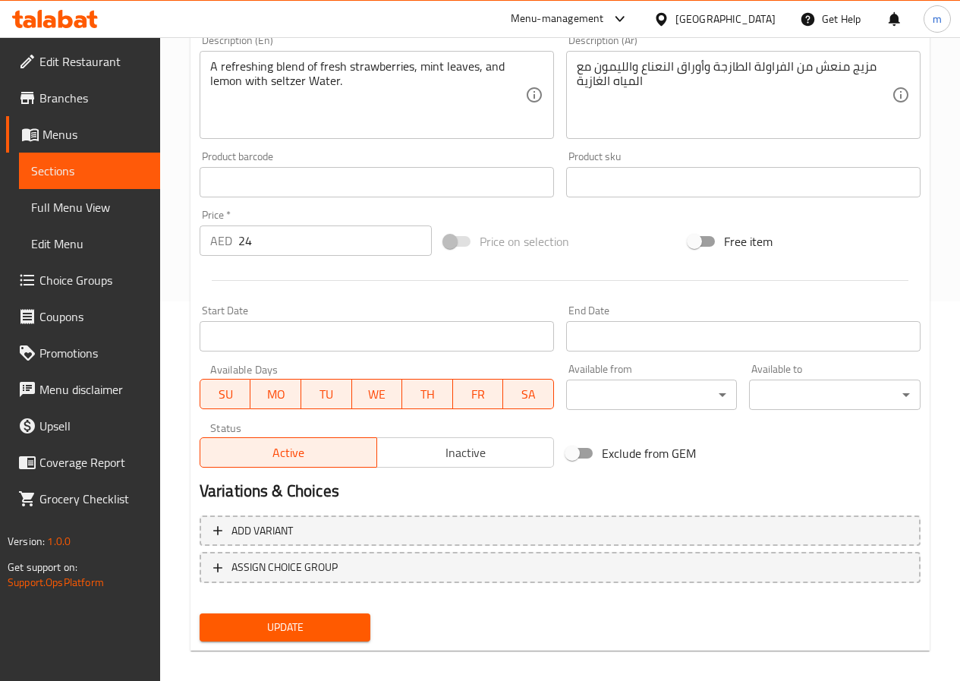
scroll to position [392, 0]
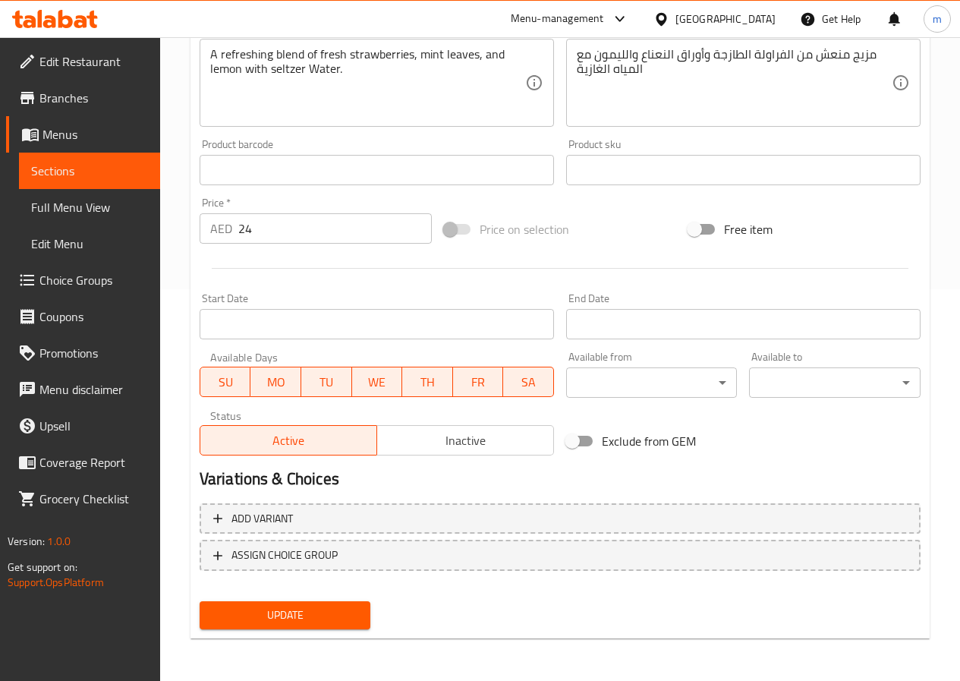
click at [299, 621] on span "Update" at bounding box center [285, 614] width 147 height 19
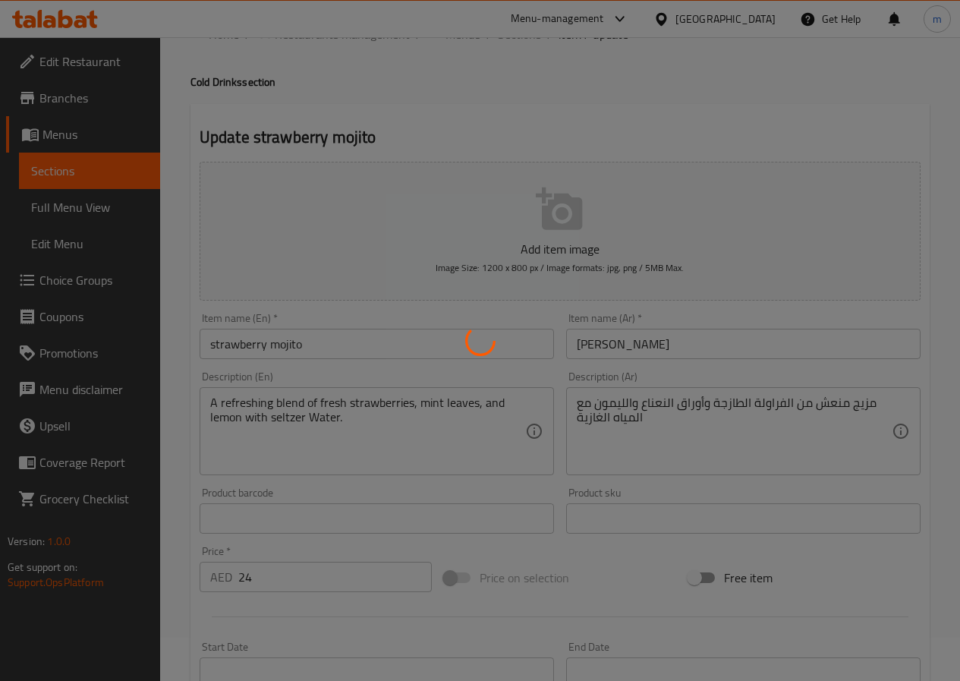
scroll to position [0, 0]
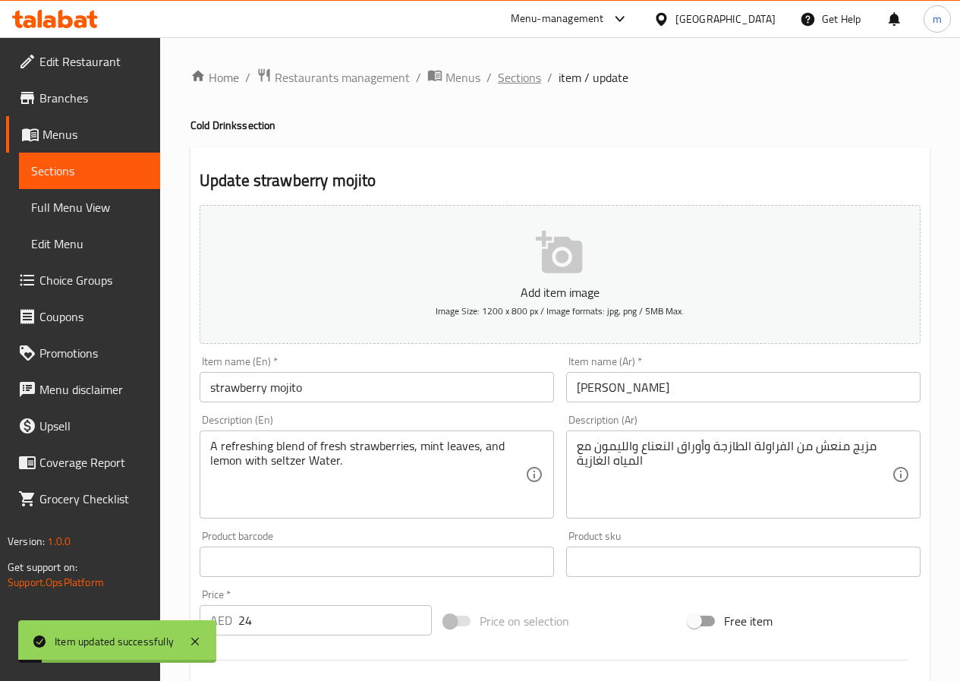
click at [514, 82] on span "Sections" at bounding box center [519, 77] width 43 height 18
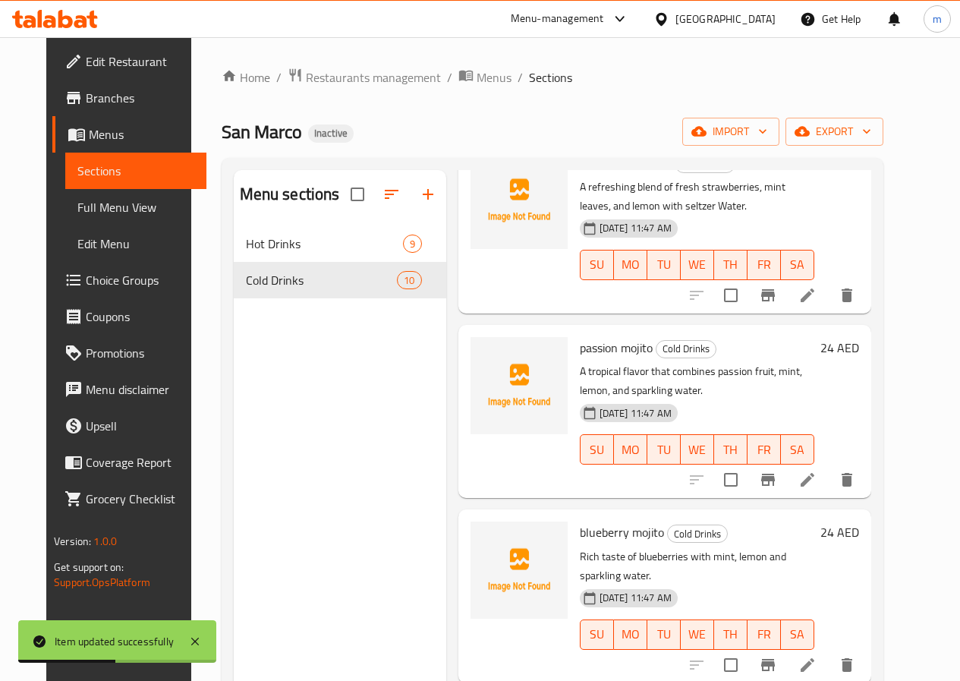
scroll to position [683, 0]
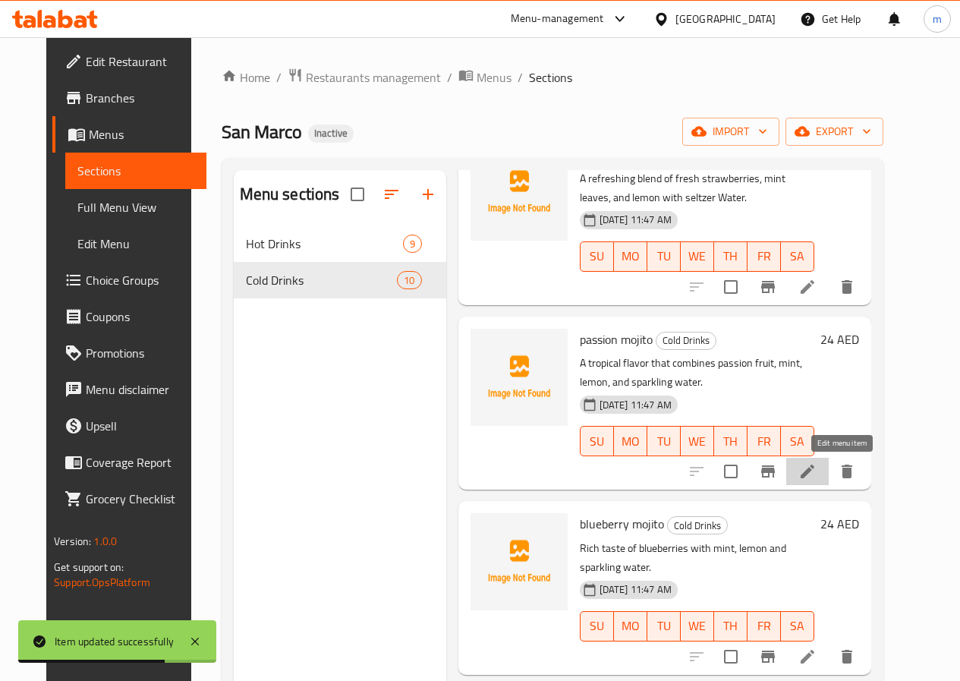
click at [814, 467] on icon at bounding box center [807, 471] width 14 height 14
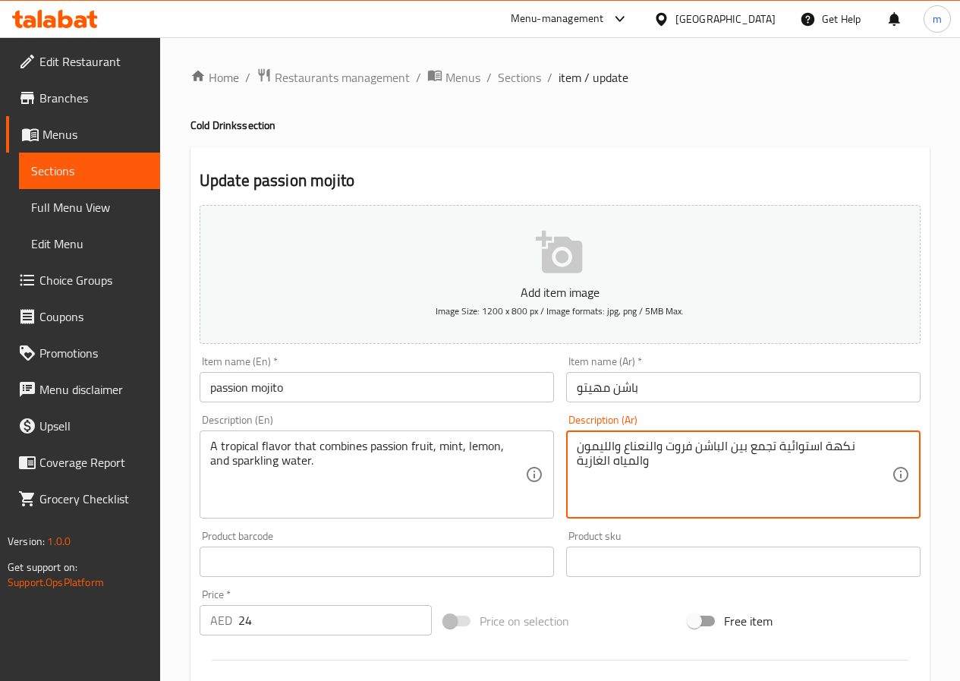
click at [888, 445] on textarea "نكهة استوائية تجمع بين الباشن فروت والنعناع والليمون والمياه الغازية" at bounding box center [734, 475] width 315 height 72
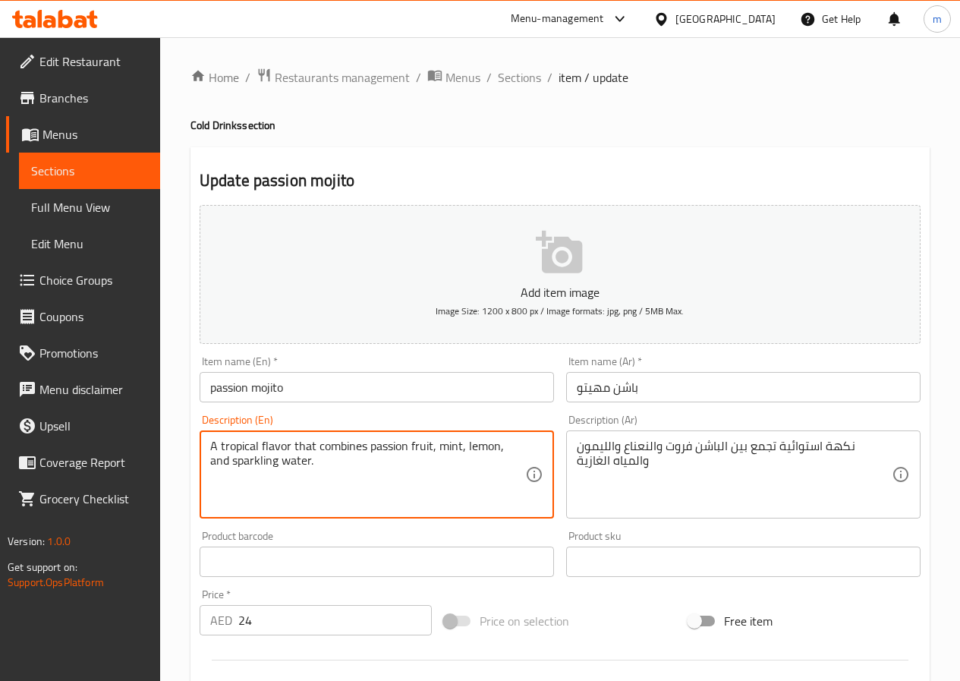
click at [431, 451] on textarea "A tropical flavor that combines passion fruit, mint, lemon, and sparkling water." at bounding box center [367, 475] width 315 height 72
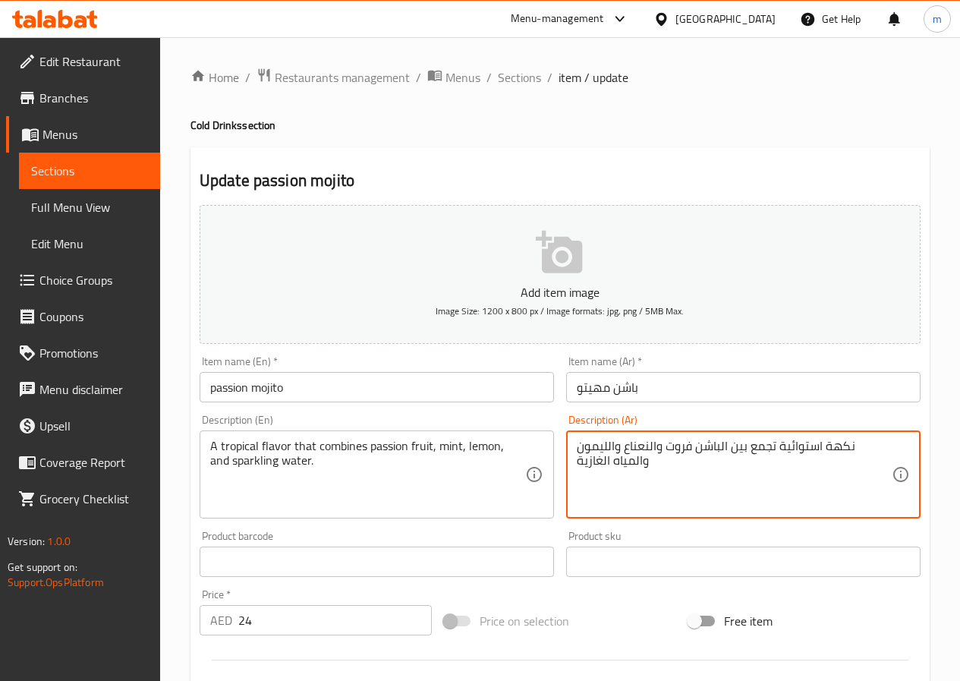
click at [593, 461] on textarea "نكهة استوائية تجمع بين الباشن فروت والنعناع والليمون والمياه الغازية" at bounding box center [734, 475] width 315 height 72
click at [608, 458] on textarea "نكهة استوائية تجمع بين الباشن فروت والنعناع والليمون والمياه الغازية" at bounding box center [734, 475] width 315 height 72
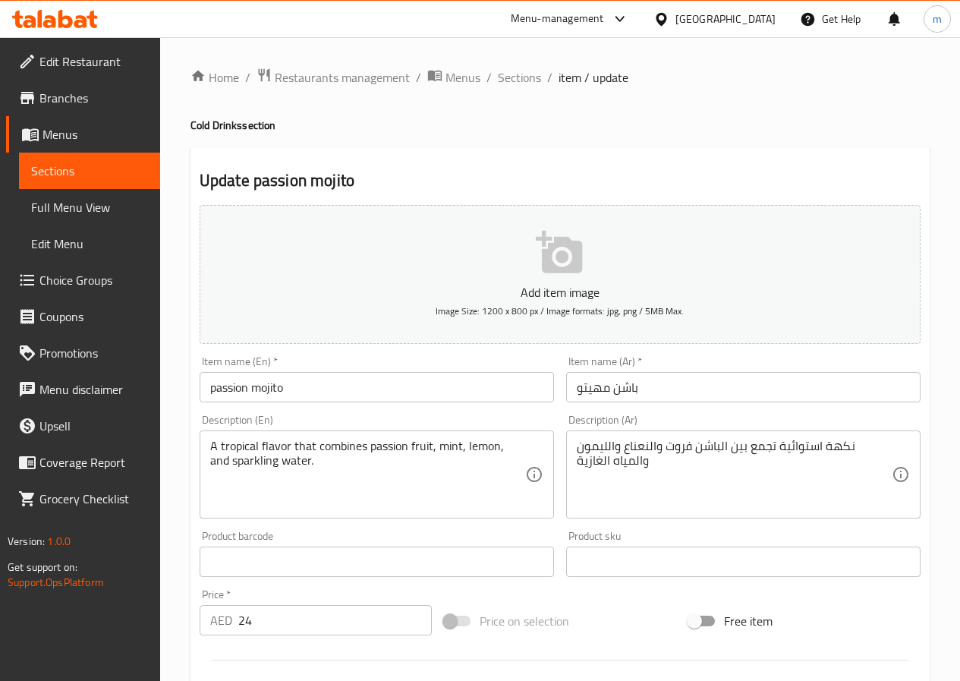
click at [232, 457] on textarea "A tropical flavor that combines passion fruit, mint, lemon, and sparkling water." at bounding box center [367, 475] width 315 height 72
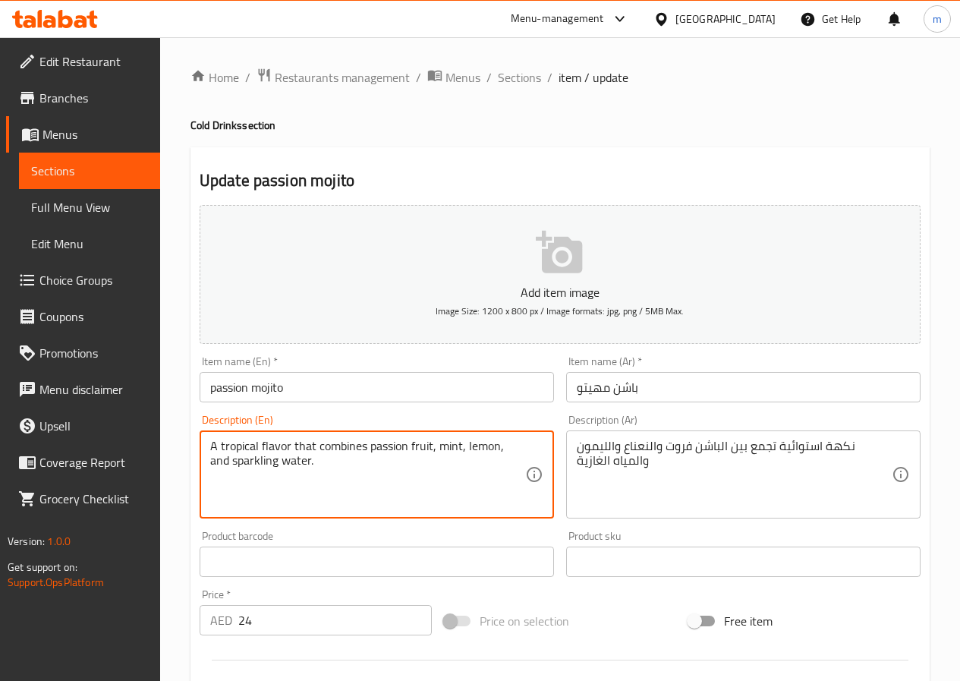
paste textarea "Seltzer"
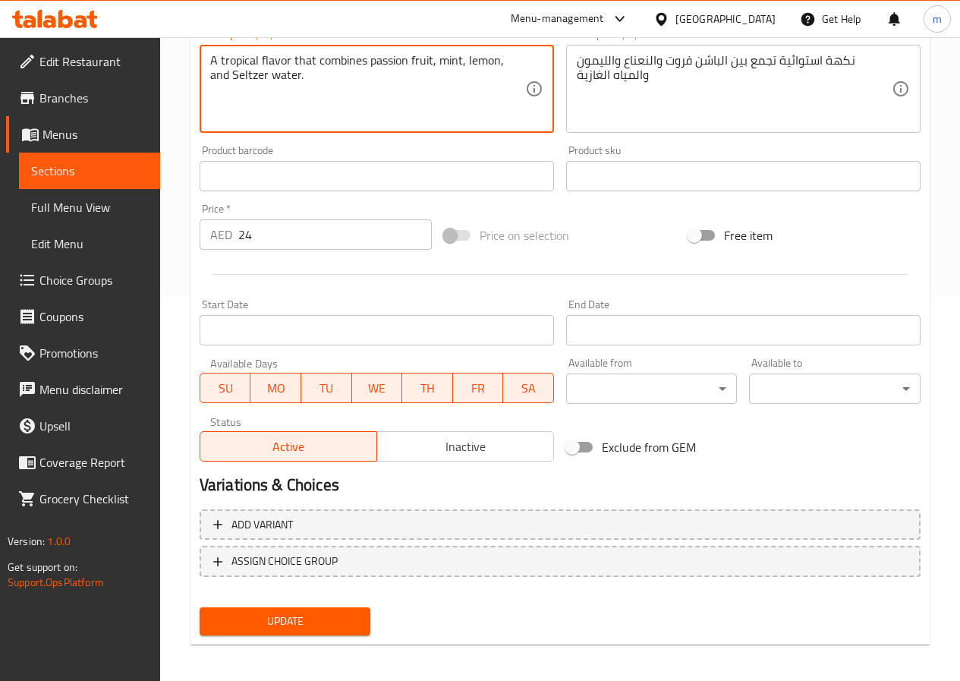
scroll to position [392, 0]
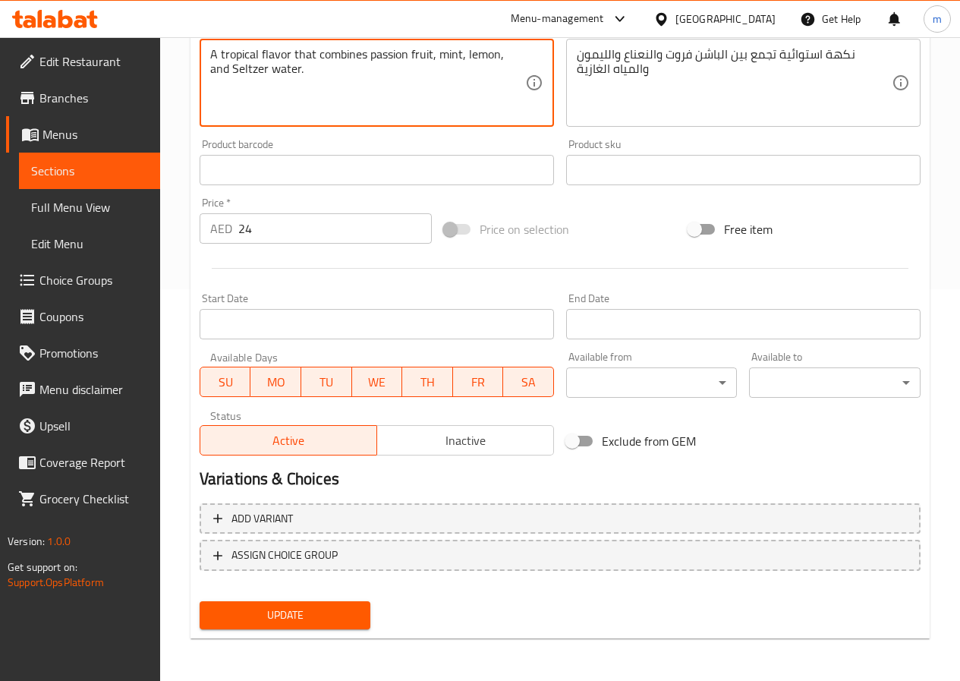
type textarea "A tropical flavor that combines passion fruit, mint, lemon, and Seltzer water."
click at [310, 624] on span "Update" at bounding box center [285, 614] width 147 height 19
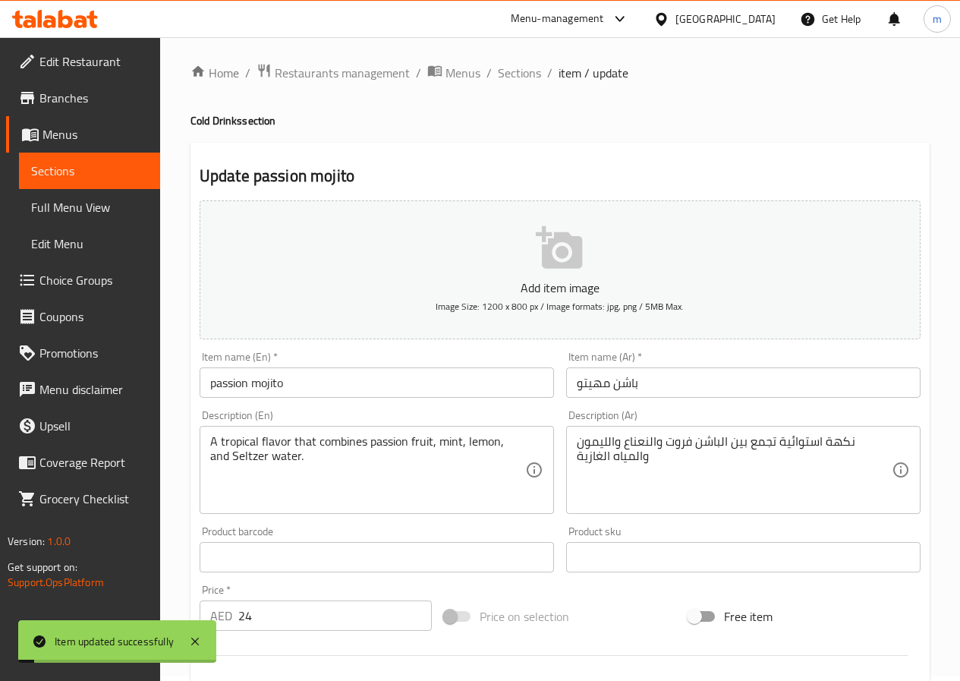
scroll to position [0, 0]
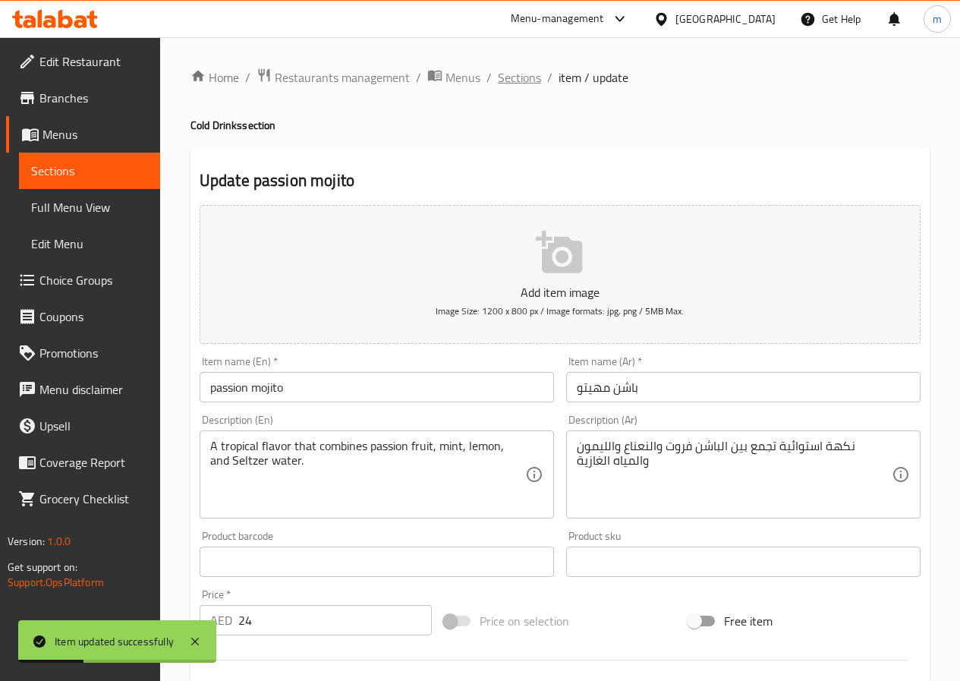
click at [524, 76] on span "Sections" at bounding box center [519, 77] width 43 height 18
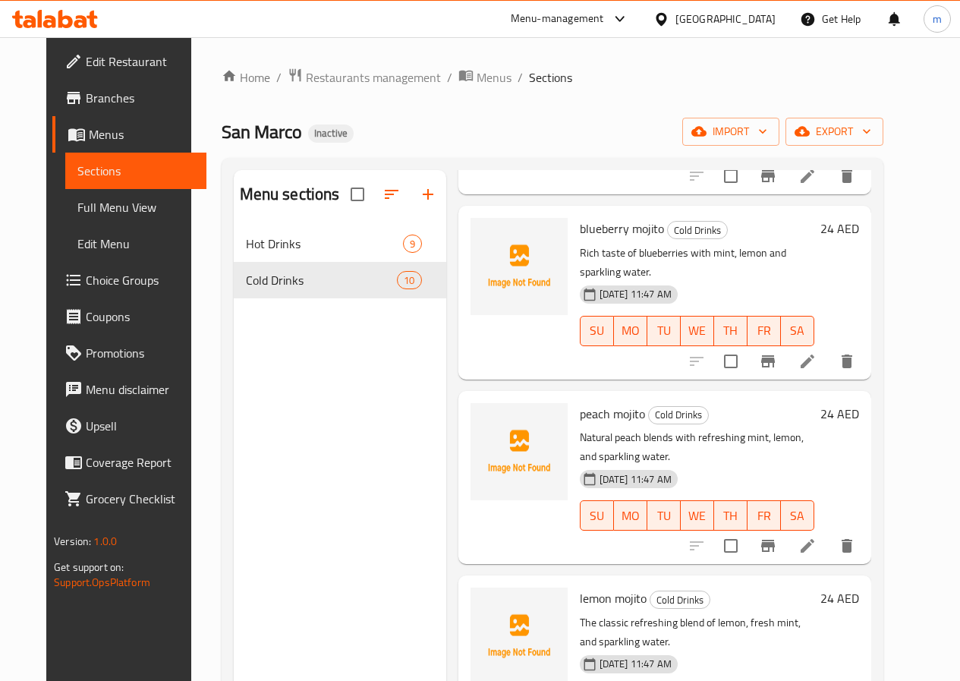
scroll to position [985, 0]
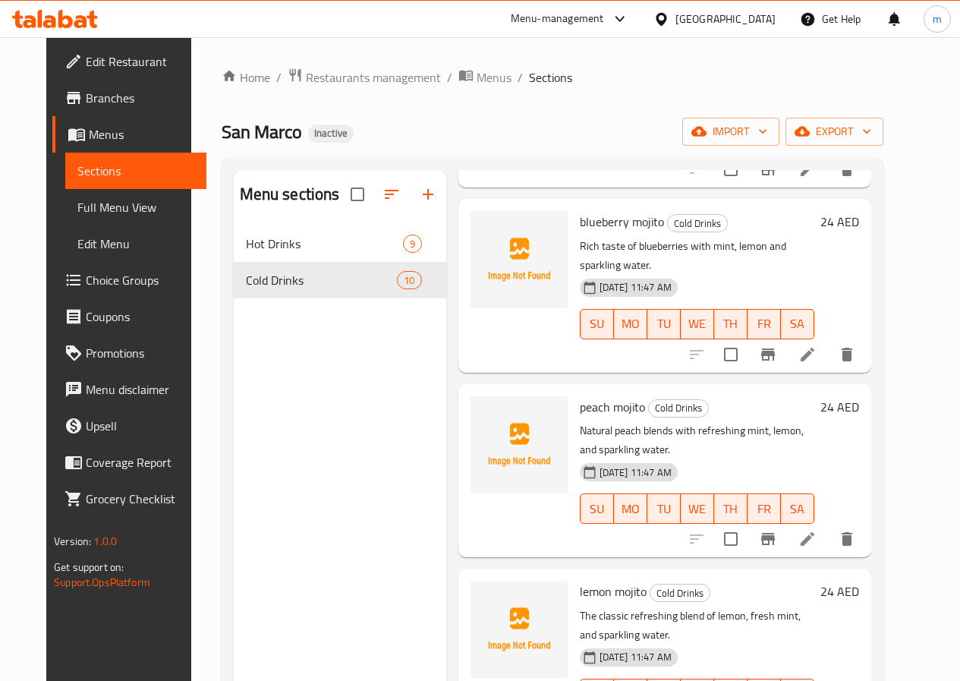
click at [816, 345] on icon at bounding box center [807, 354] width 18 height 18
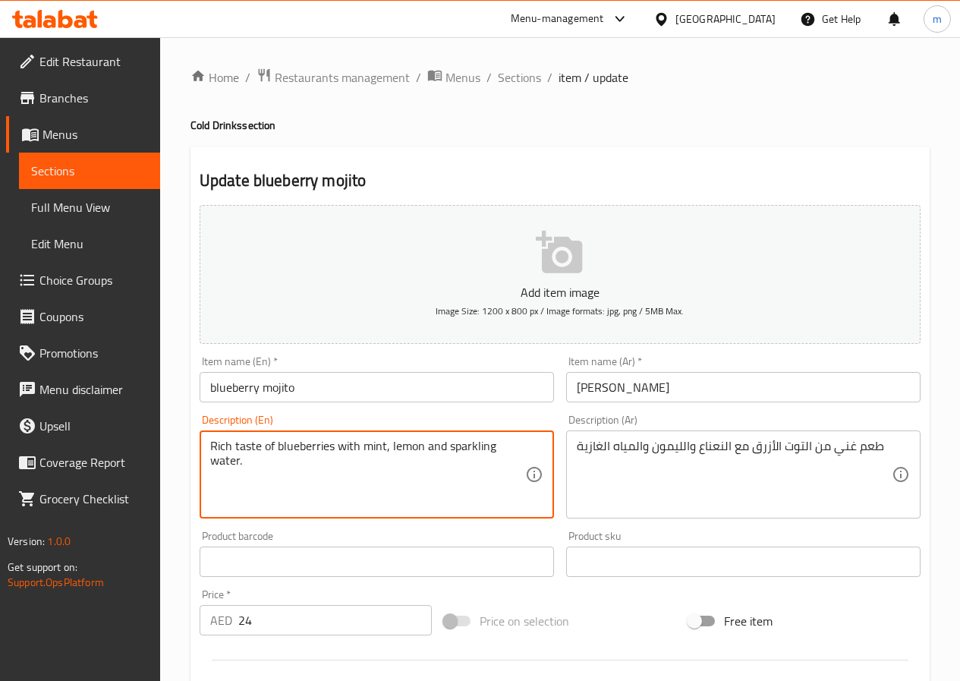
click at [477, 445] on textarea "Rich taste of blueberries with mint, lemon and sparkling water." at bounding box center [367, 475] width 315 height 72
paste textarea "Seltzer"
type textarea "Rich taste of blueberries with mint, lemon and Seltzer water."
click at [533, 438] on div "Rich taste of blueberries with mint, lemon and Seltzer water. Description (En)" at bounding box center [377, 474] width 354 height 88
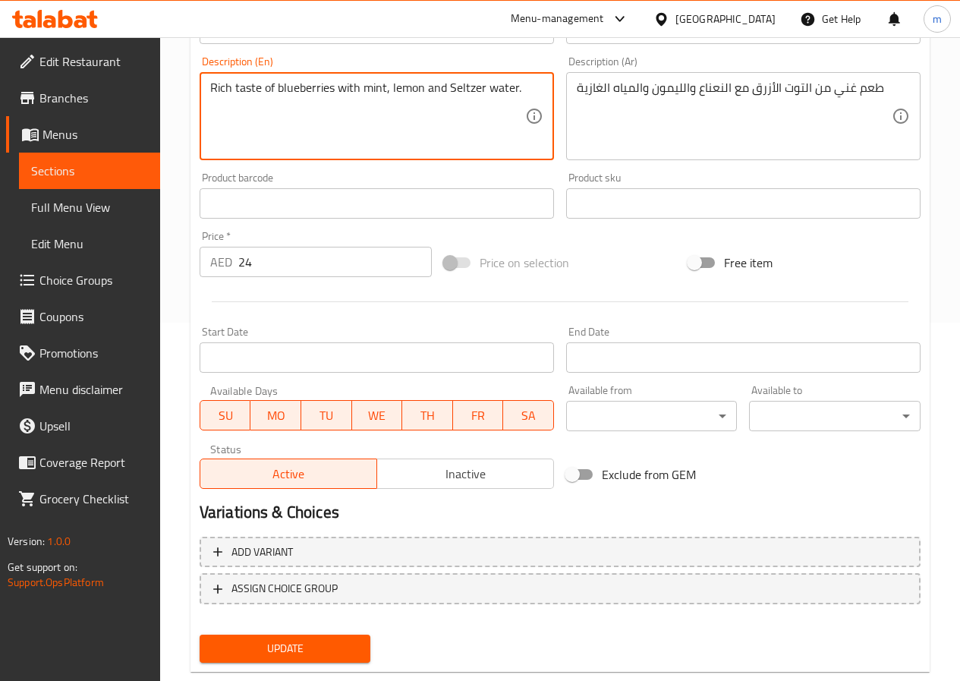
scroll to position [379, 0]
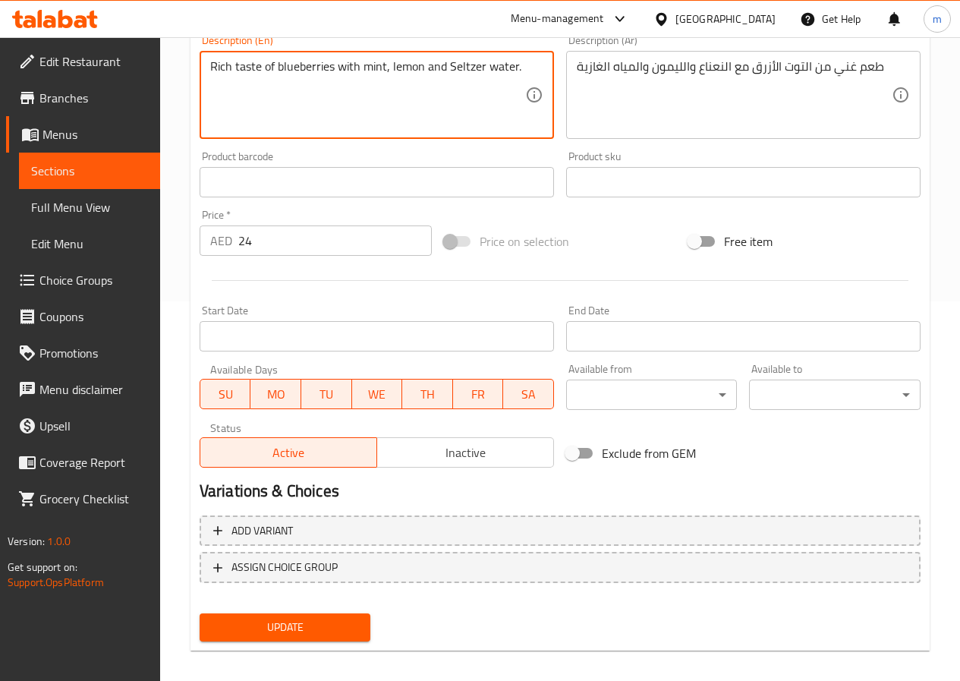
click at [319, 615] on button "Update" at bounding box center [285, 627] width 171 height 28
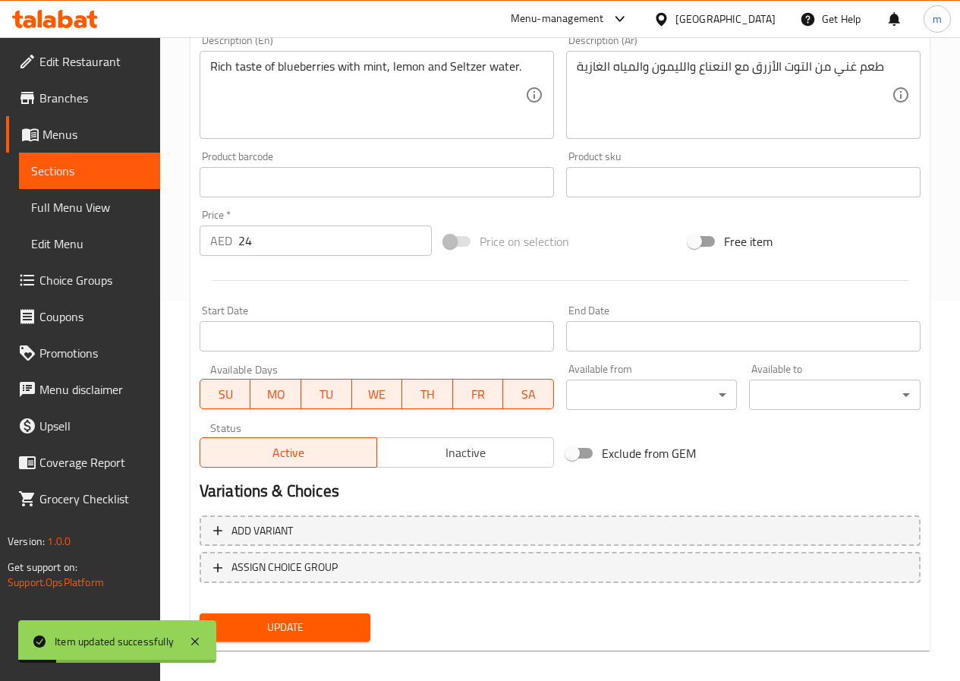
click at [89, 172] on span "Sections" at bounding box center [89, 171] width 117 height 18
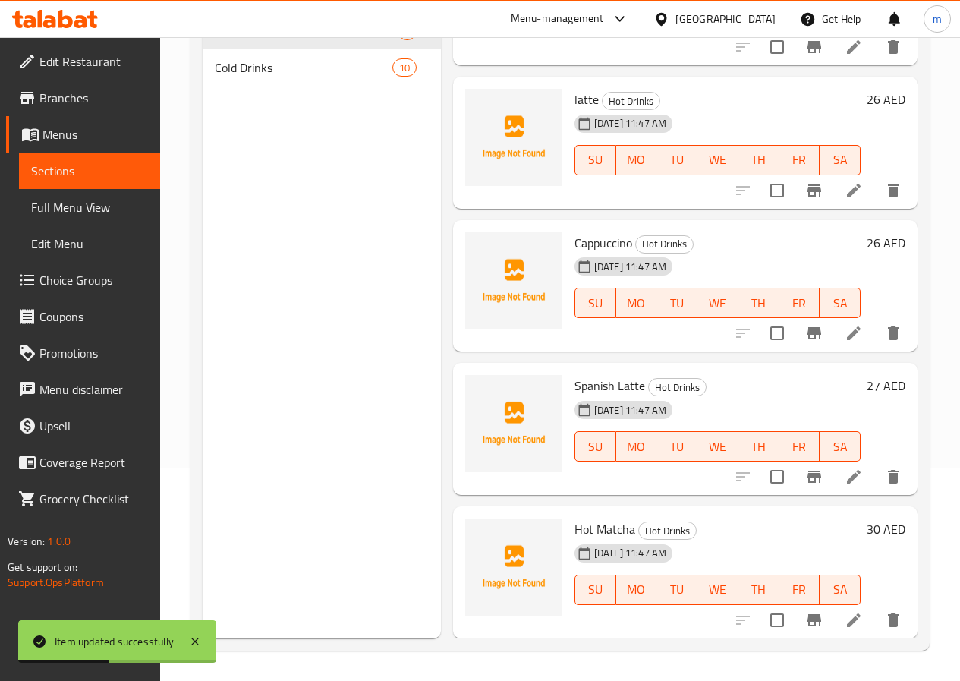
scroll to position [592, 0]
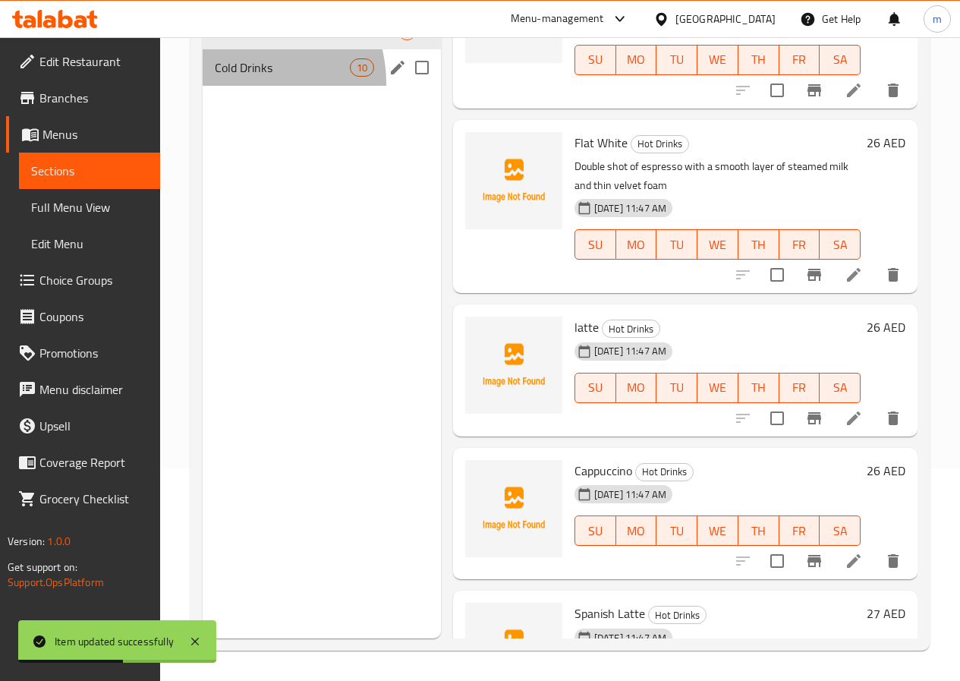
click at [240, 86] on div "Cold Drinks 10" at bounding box center [322, 67] width 238 height 36
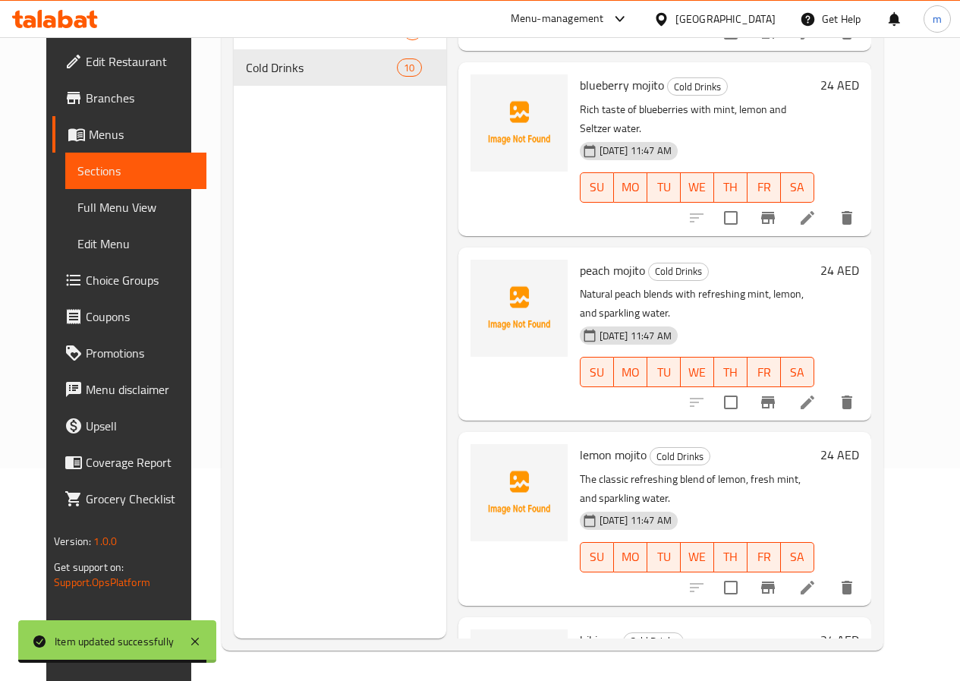
scroll to position [985, 0]
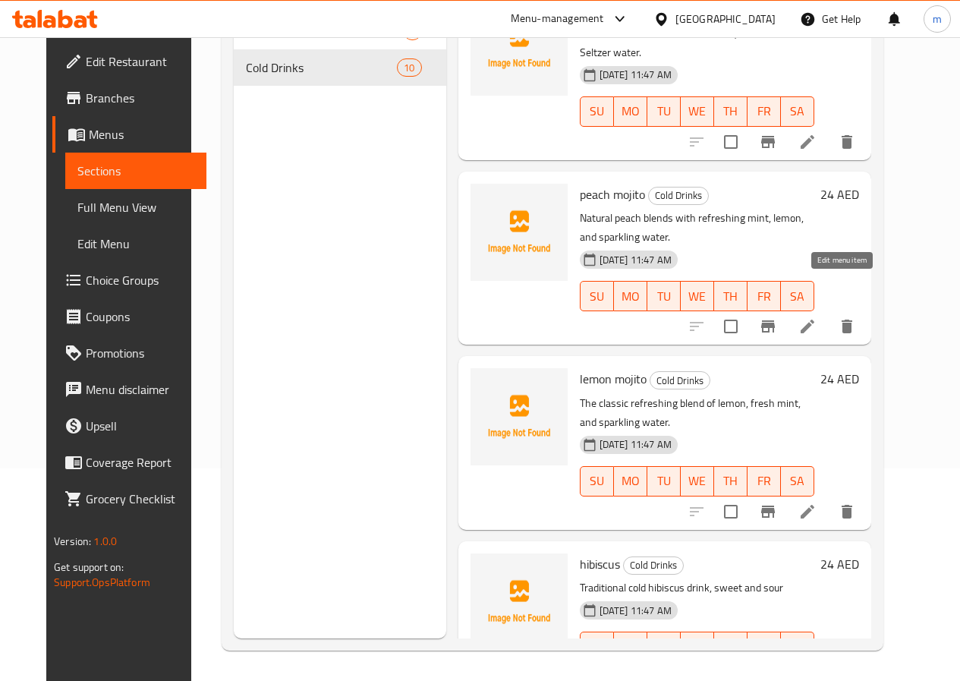
click at [814, 319] on icon at bounding box center [807, 326] width 14 height 14
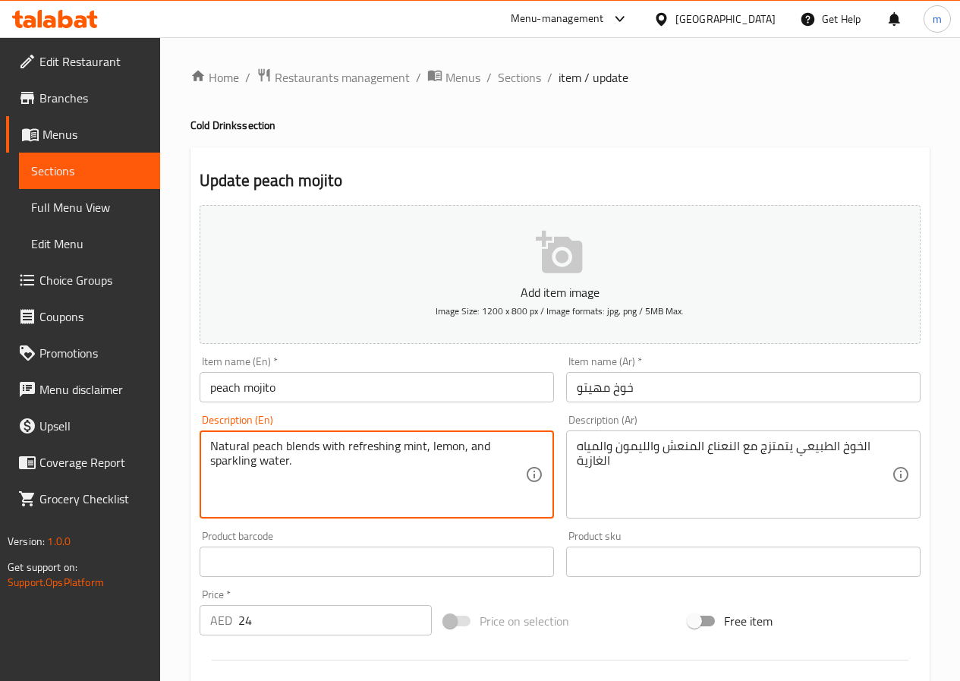
click at [222, 465] on textarea "Natural peach blends with refreshing mint, lemon, and sparkling water." at bounding box center [367, 475] width 315 height 72
paste textarea "Seltzer"
type textarea "Natural peach blends with refreshing mint, lemon, and Seltzer water."
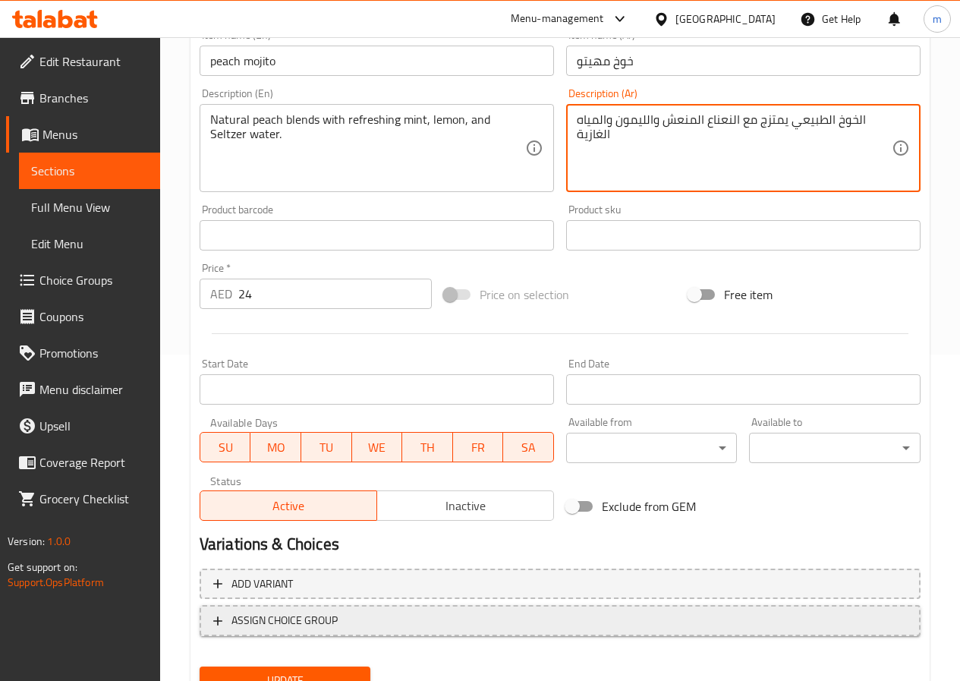
scroll to position [392, 0]
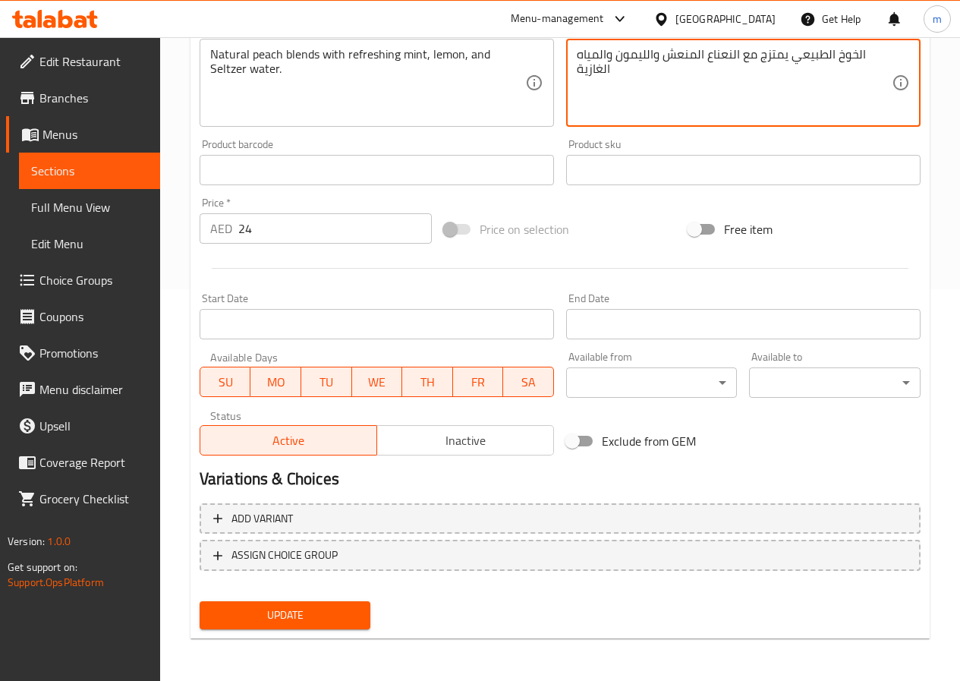
type textarea "الخوخ الطبيعي يمتزج مع النعناع المنعش والليمون والمياه الغازية"
click at [294, 615] on span "Update" at bounding box center [285, 614] width 147 height 19
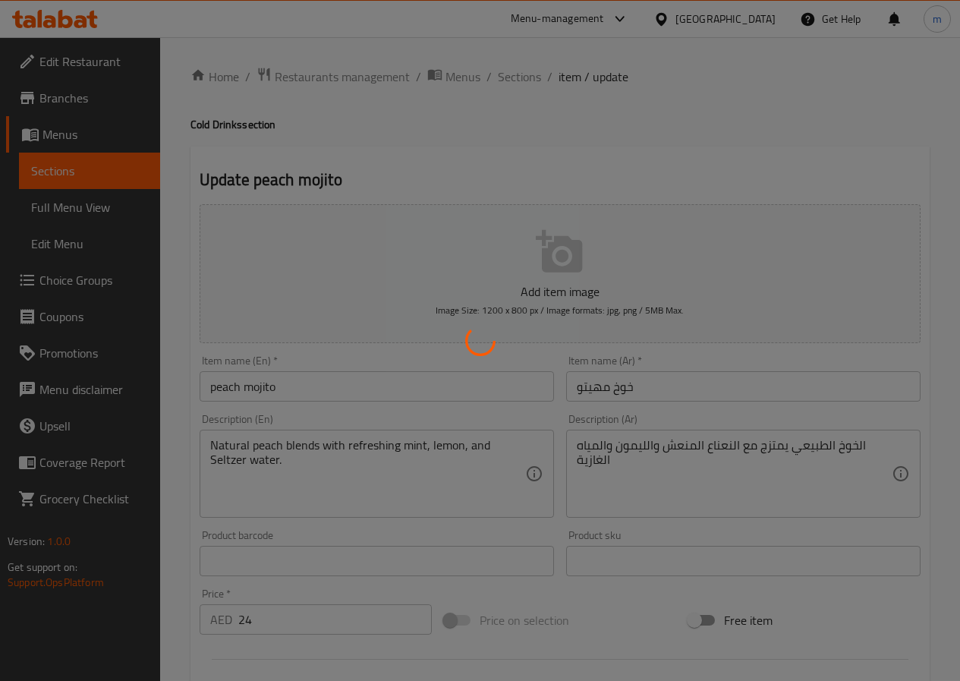
scroll to position [0, 0]
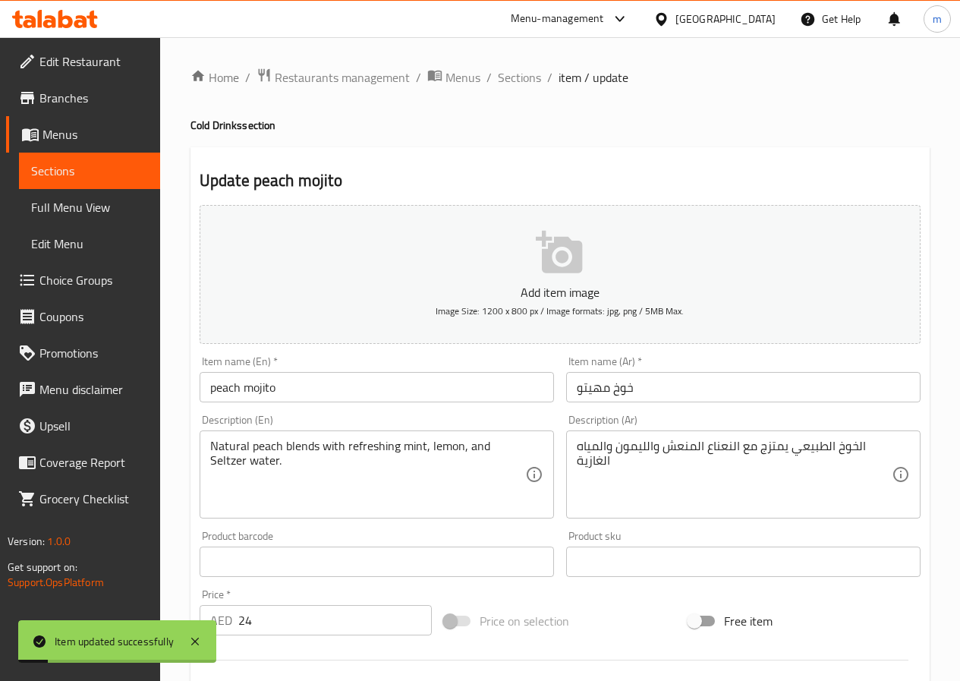
click at [515, 80] on span "Sections" at bounding box center [519, 77] width 43 height 18
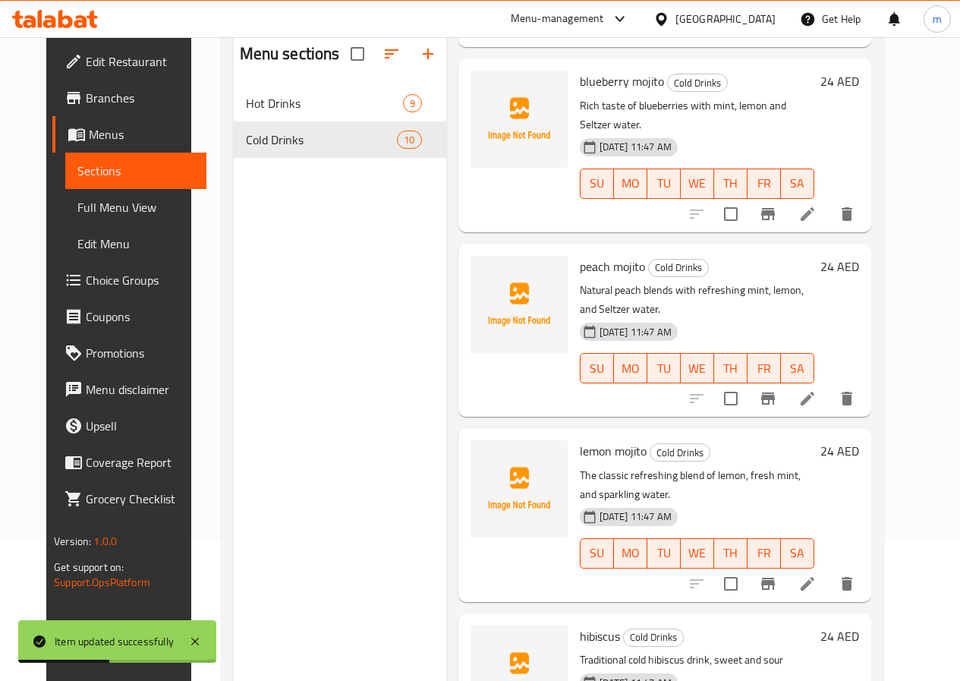
scroll to position [212, 0]
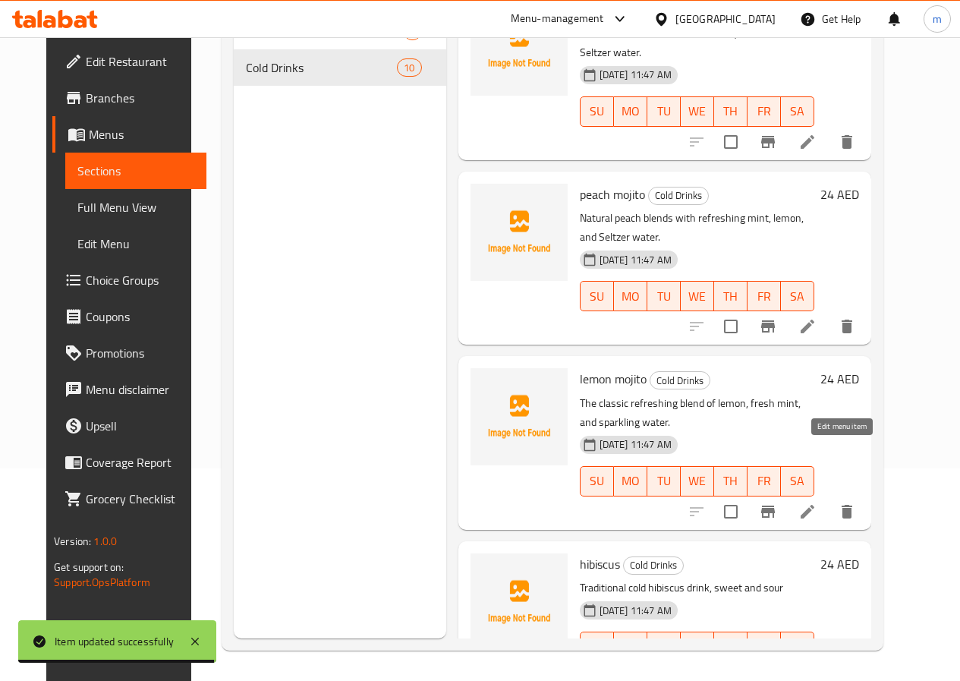
click at [816, 502] on icon at bounding box center [807, 511] width 18 height 18
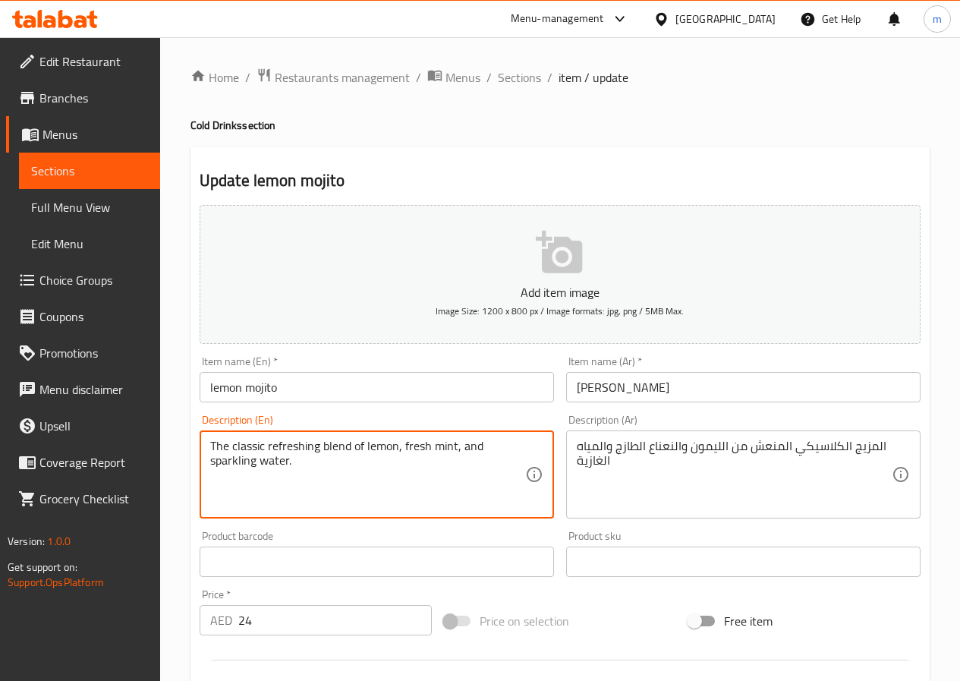
click at [234, 462] on textarea "The classic refreshing blend of lemon, fresh mint, and sparkling water." at bounding box center [367, 475] width 315 height 72
paste textarea "Seltzer"
click at [400, 493] on textarea "The classic refreshing blend of lemon, fresh mint, and Seltzer water." at bounding box center [367, 475] width 315 height 72
type textarea "The classic refreshing blend of lemon, fresh mint, and Seltzer water."
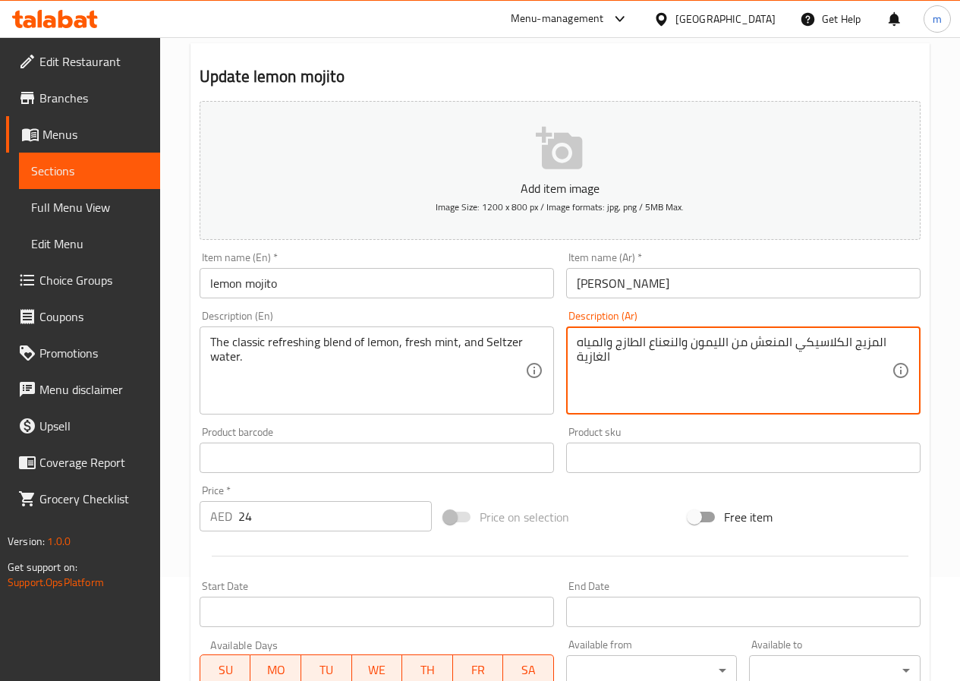
scroll to position [392, 0]
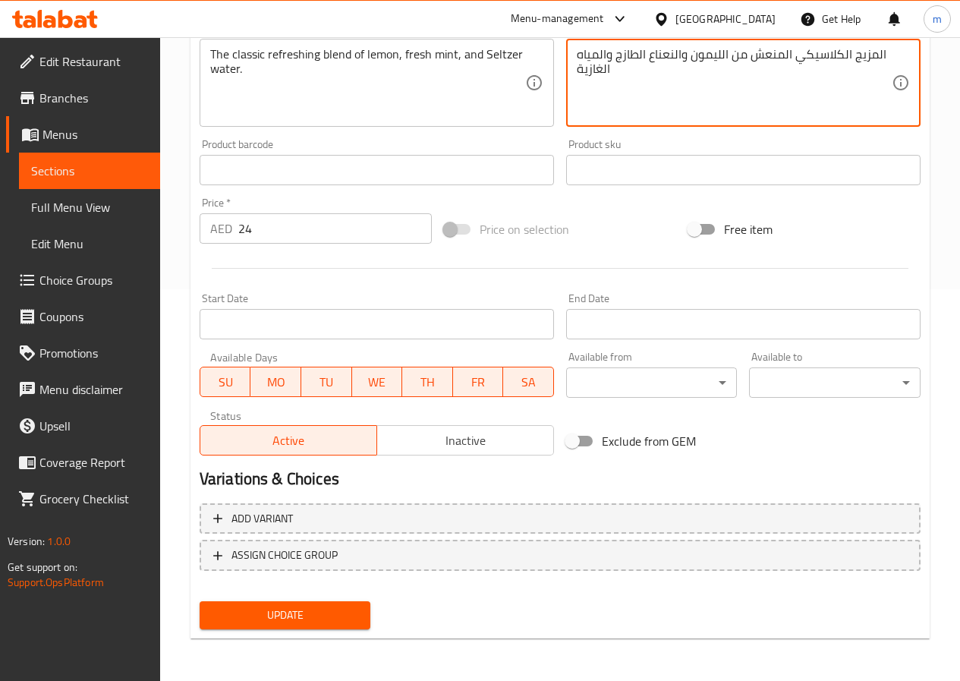
click at [300, 609] on span "Update" at bounding box center [285, 614] width 147 height 19
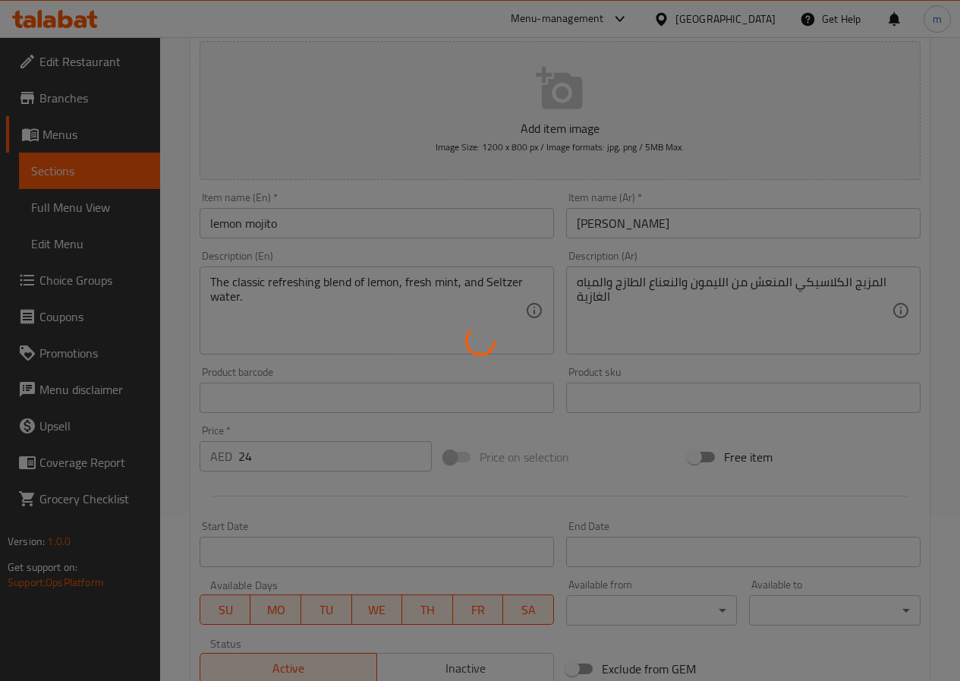
scroll to position [0, 0]
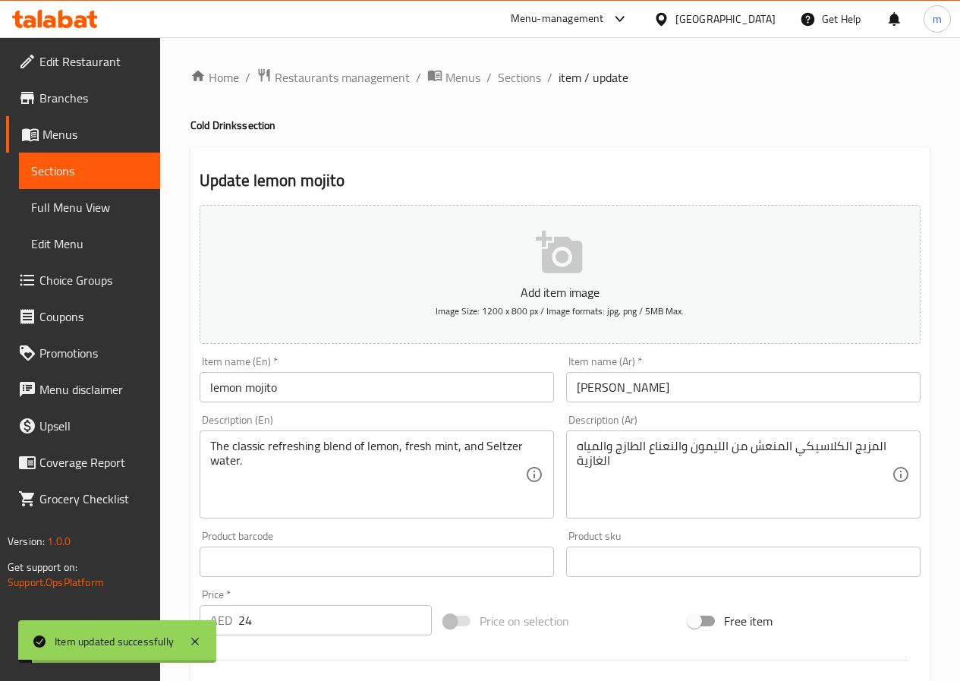
click at [517, 78] on span "Sections" at bounding box center [519, 77] width 43 height 18
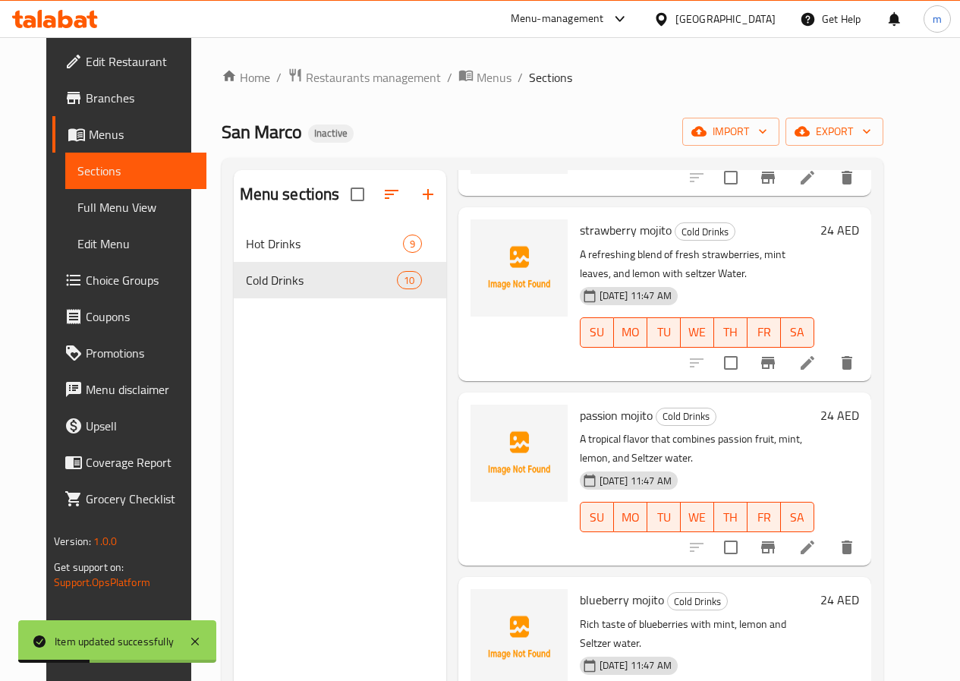
scroll to position [985, 0]
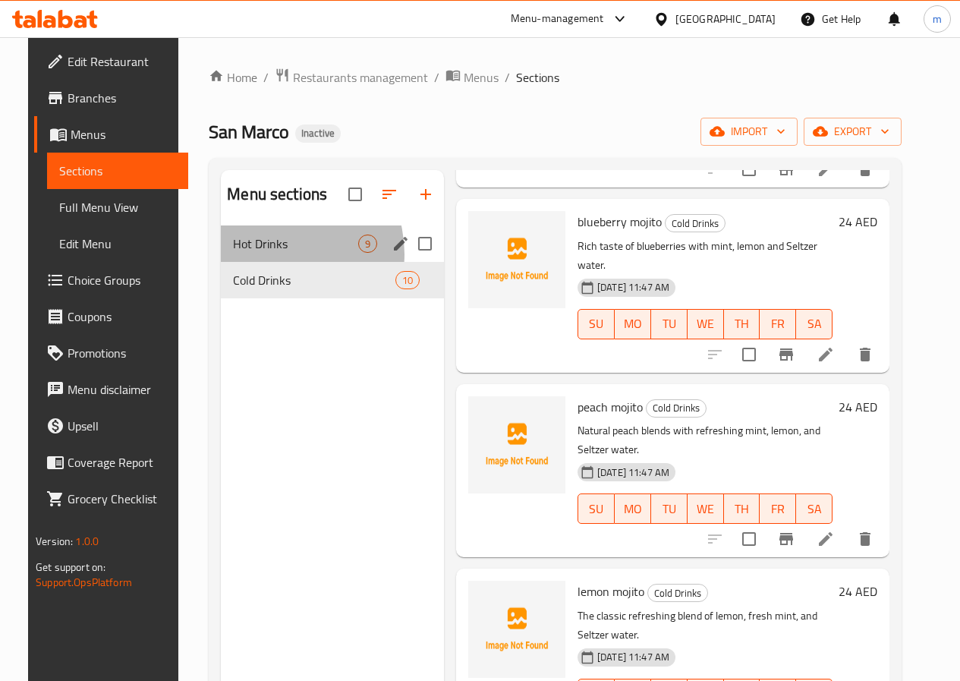
click at [256, 262] on div "Hot Drinks 9" at bounding box center [332, 243] width 223 height 36
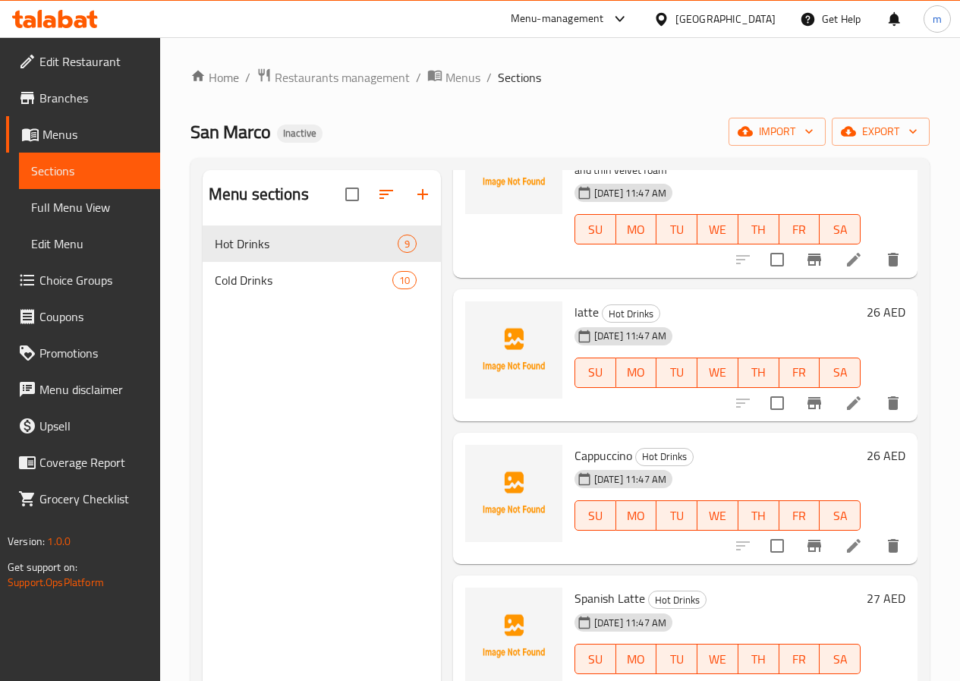
scroll to position [440, 0]
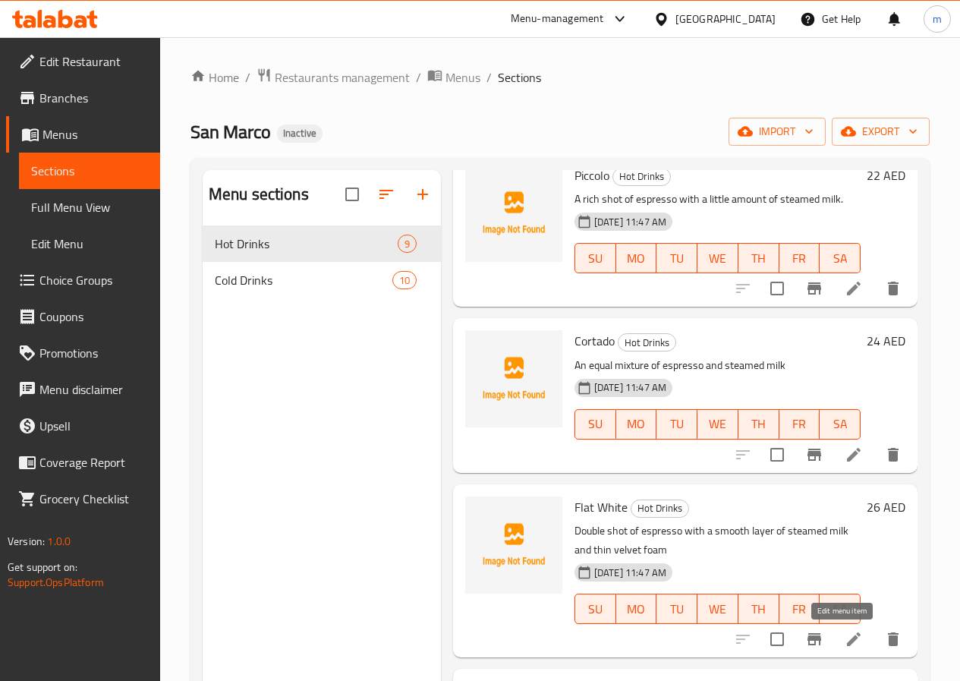
click at [844, 634] on icon at bounding box center [853, 639] width 18 height 18
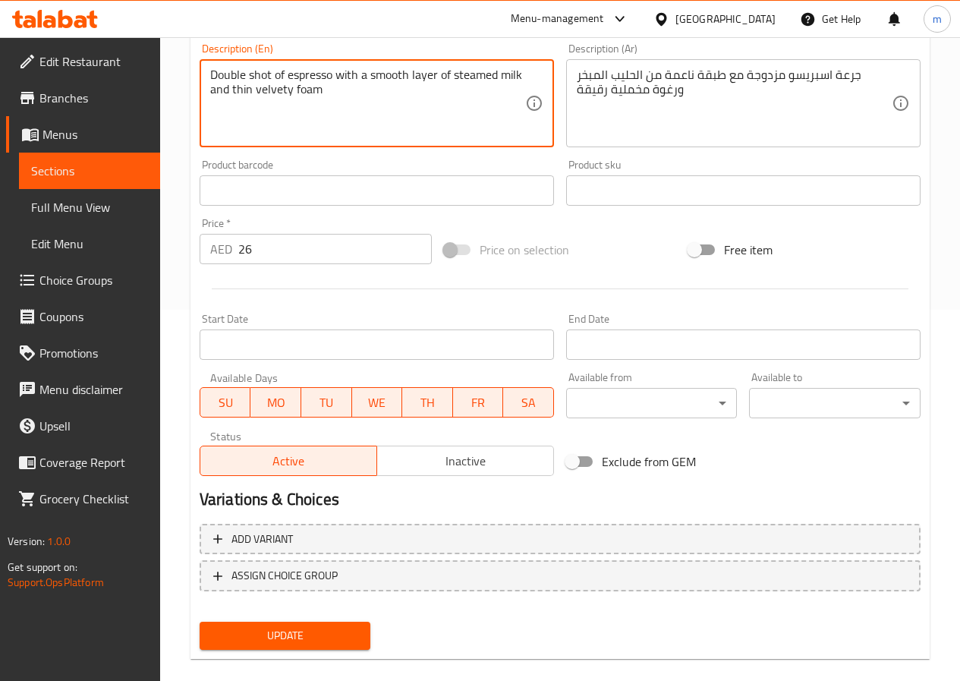
scroll to position [392, 0]
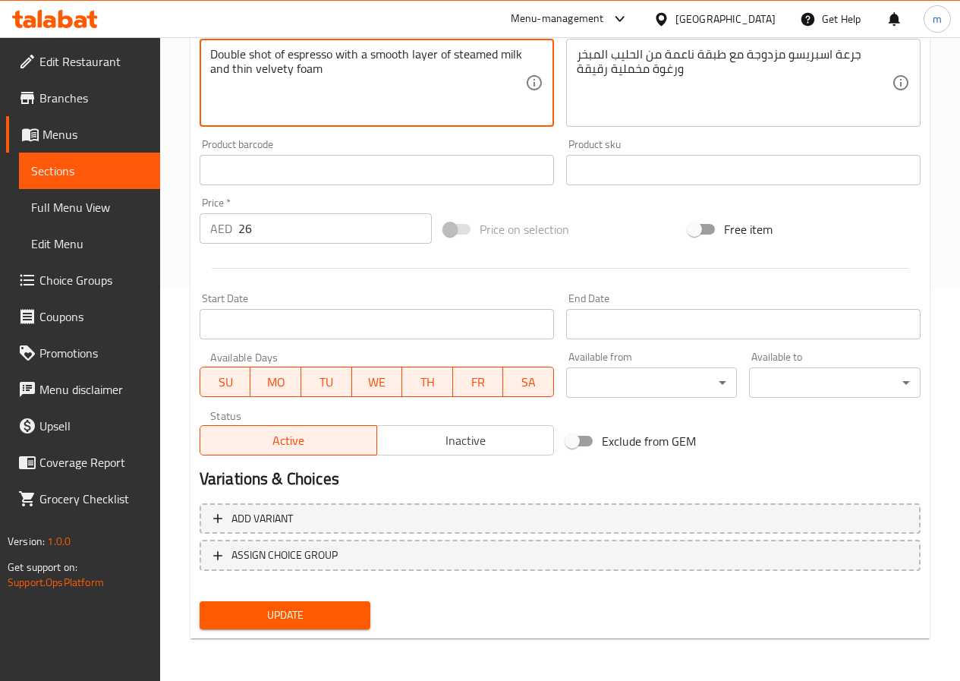
type textarea "Double shot of espresso with a smooth layer of steamed milk and thin velvety fo…"
click at [312, 617] on span "Update" at bounding box center [285, 614] width 147 height 19
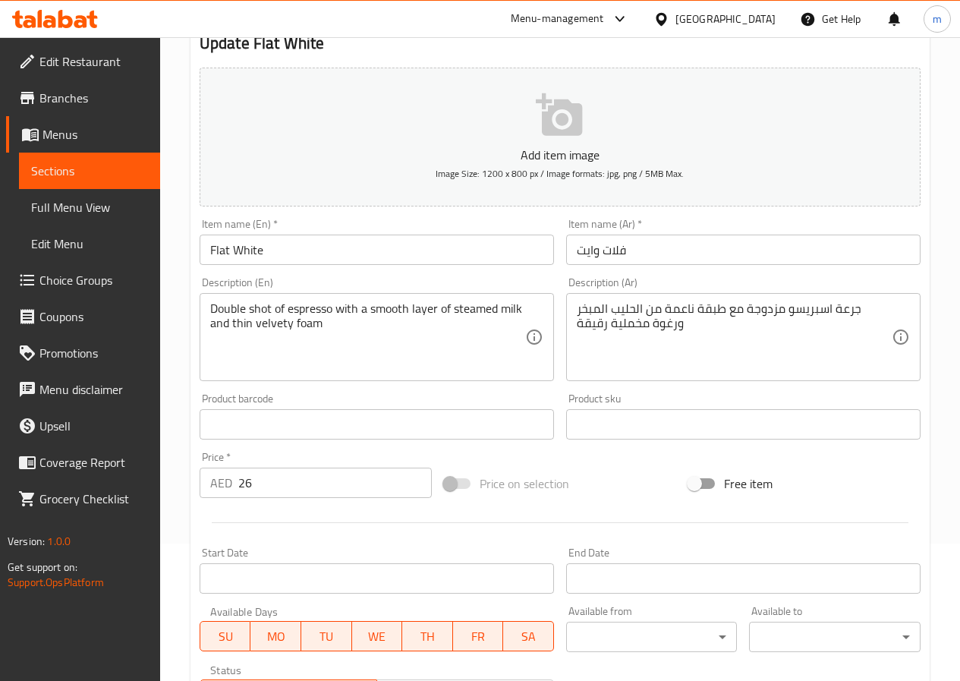
scroll to position [0, 0]
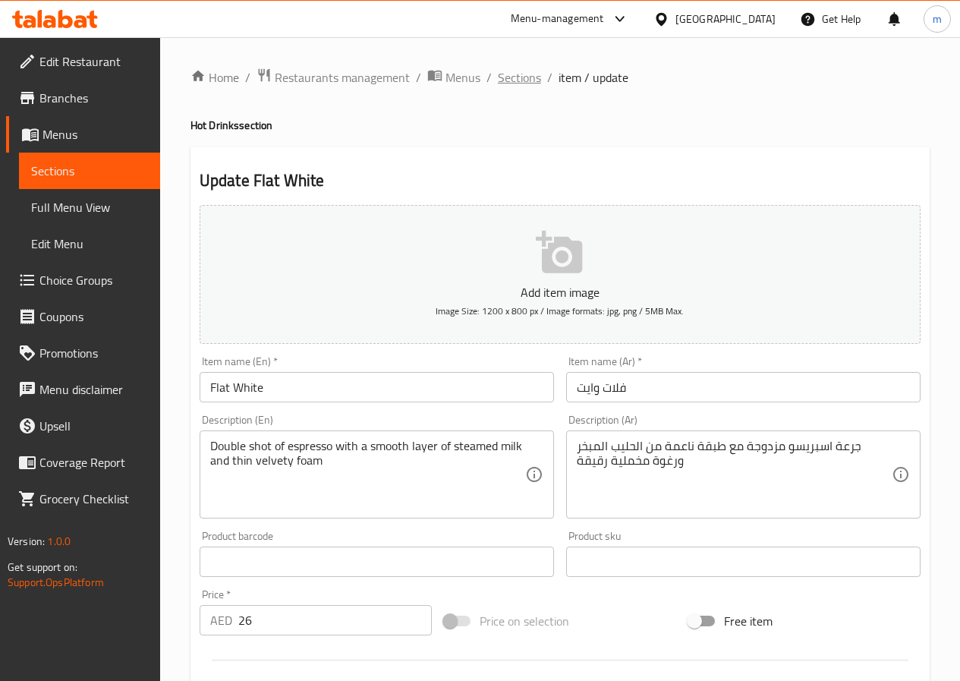
click at [524, 78] on span "Sections" at bounding box center [519, 77] width 43 height 18
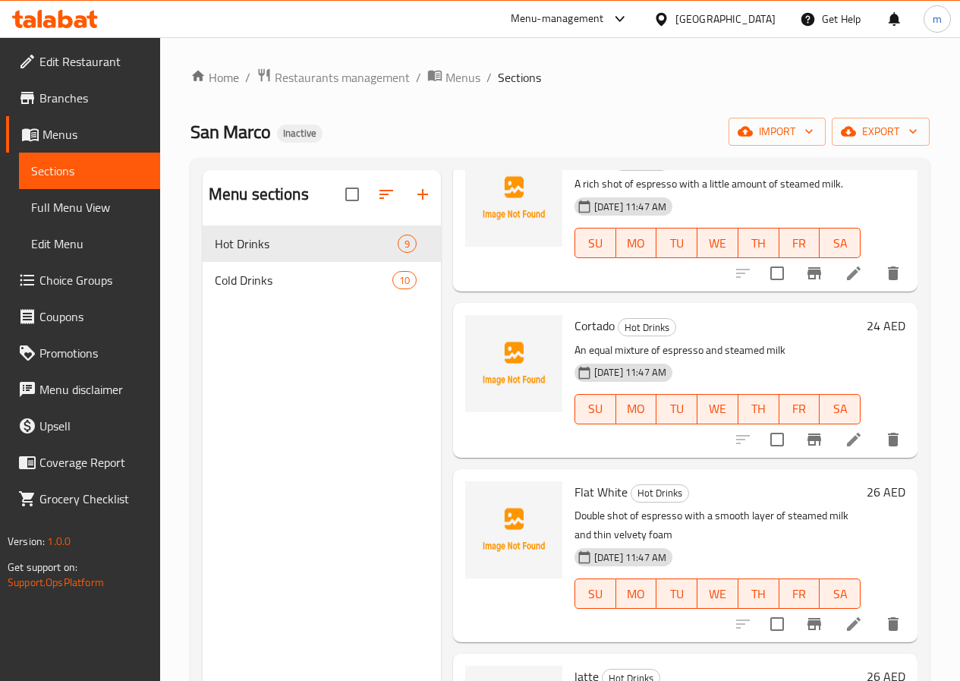
scroll to position [531, 0]
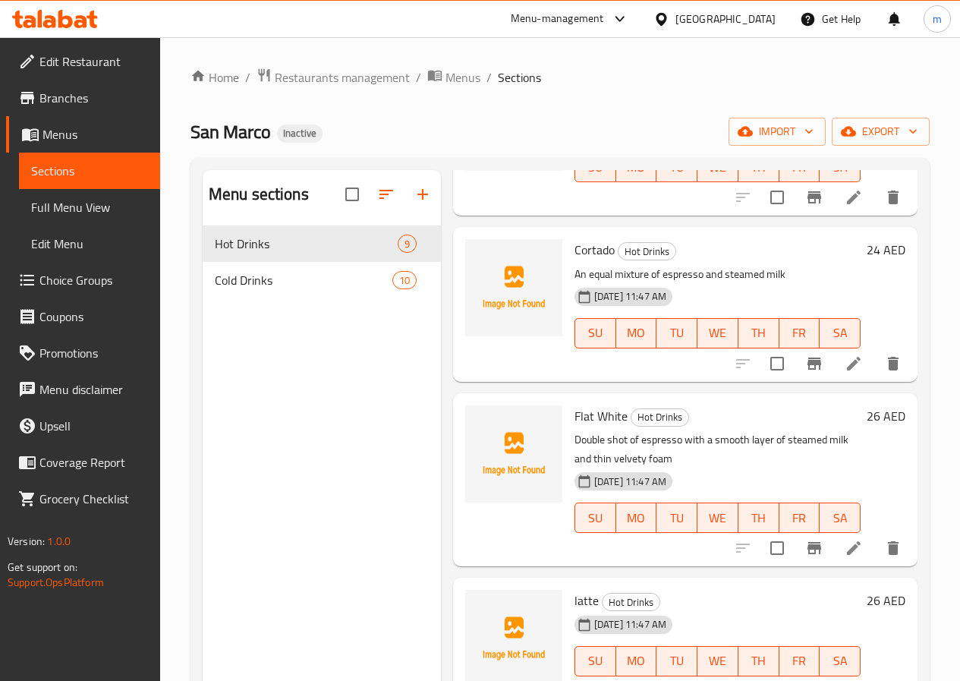
click at [82, 124] on link "Menus" at bounding box center [83, 134] width 154 height 36
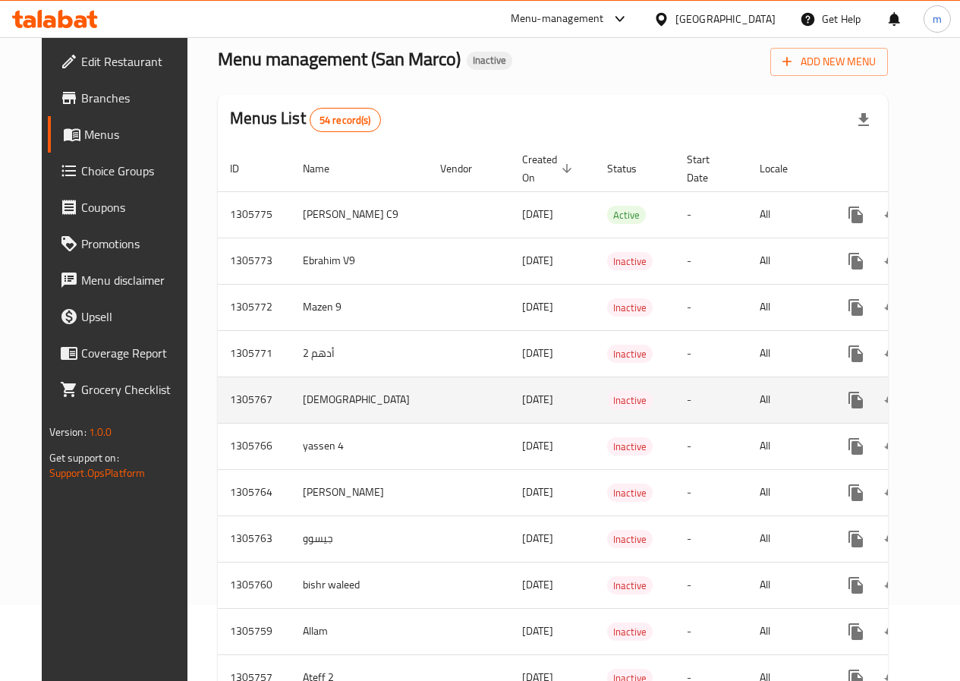
scroll to position [152, 0]
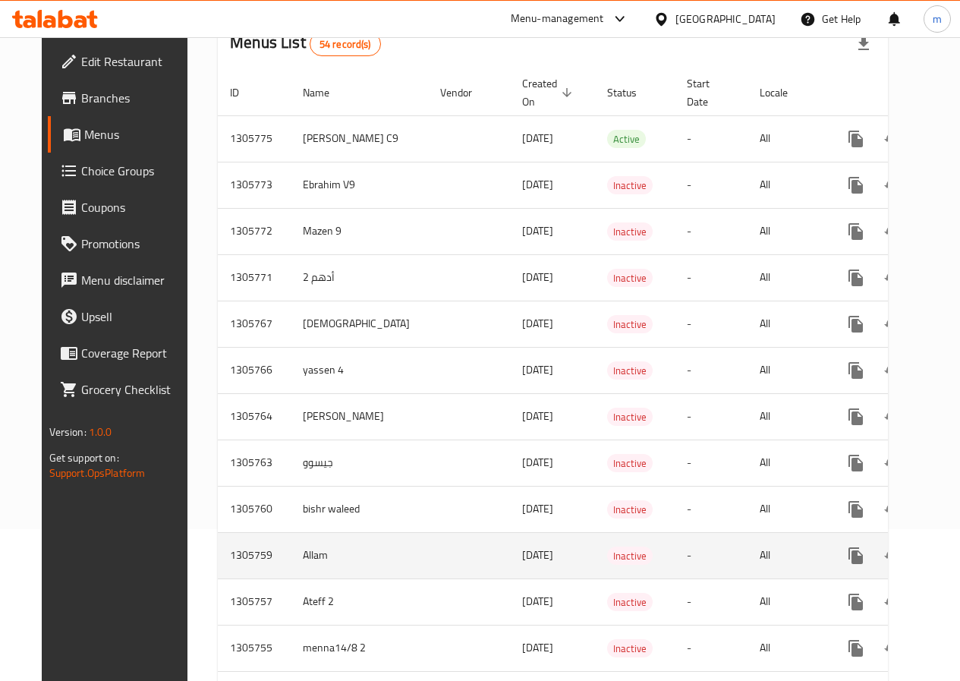
click at [291, 556] on td "Allam" at bounding box center [359, 555] width 137 height 46
click at [311, 555] on td "Allam" at bounding box center [359, 555] width 137 height 46
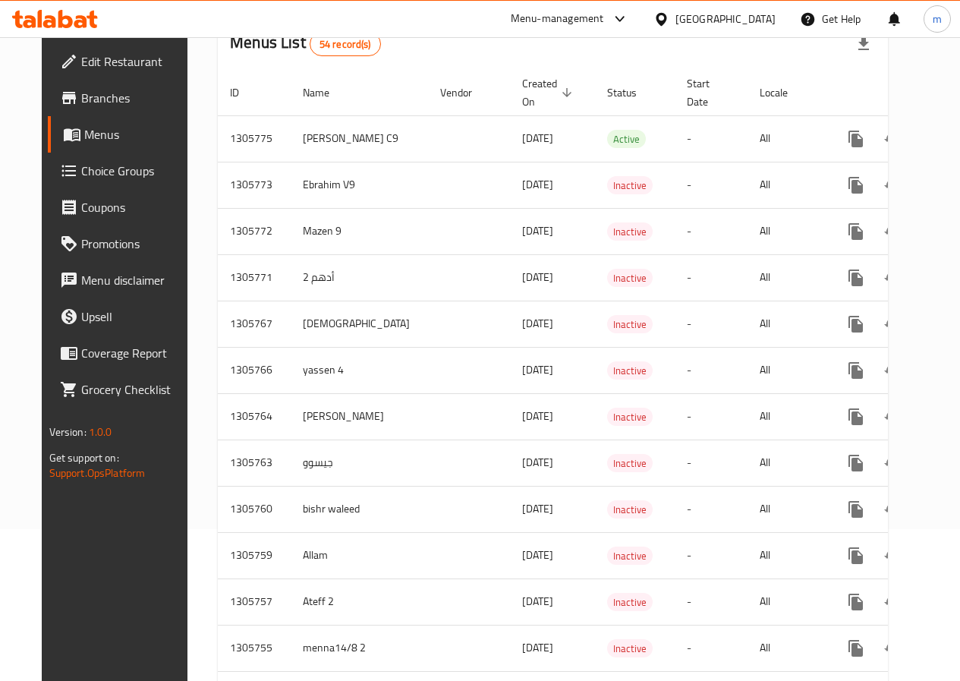
drag, startPoint x: 967, startPoint y: 255, endPoint x: 955, endPoint y: 401, distance: 147.0
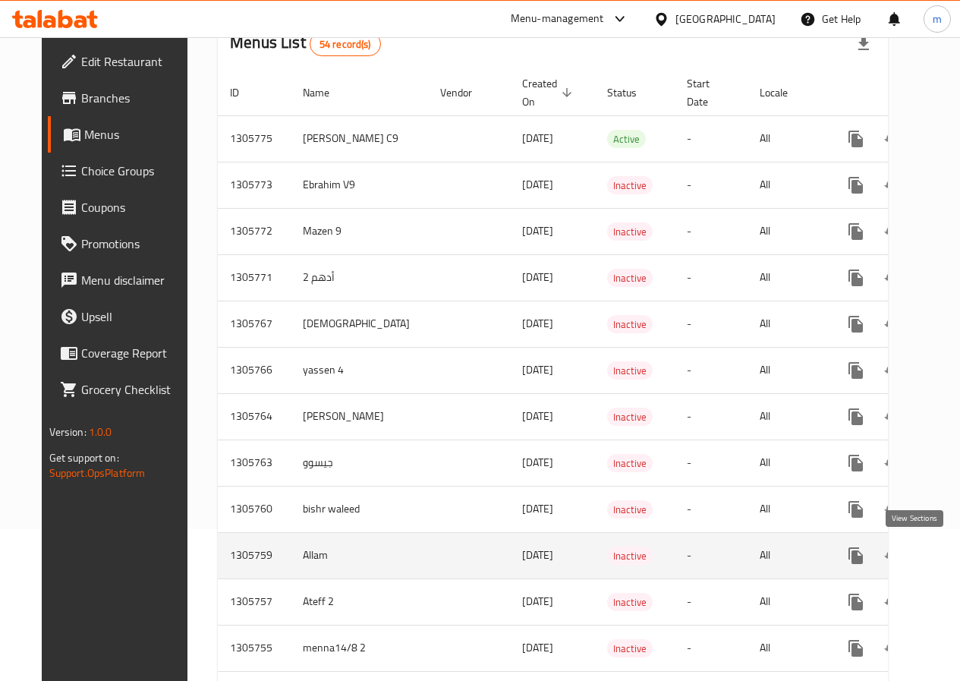
click at [956, 558] on icon "enhanced table" at bounding box center [965, 555] width 18 height 18
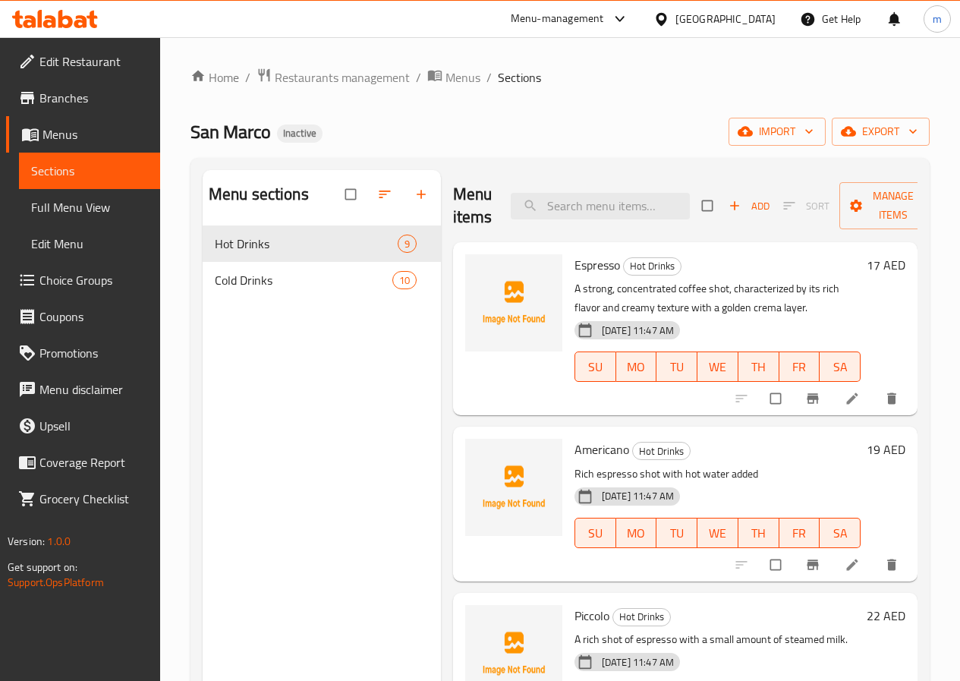
click at [55, 212] on span "Full Menu View" at bounding box center [89, 207] width 117 height 18
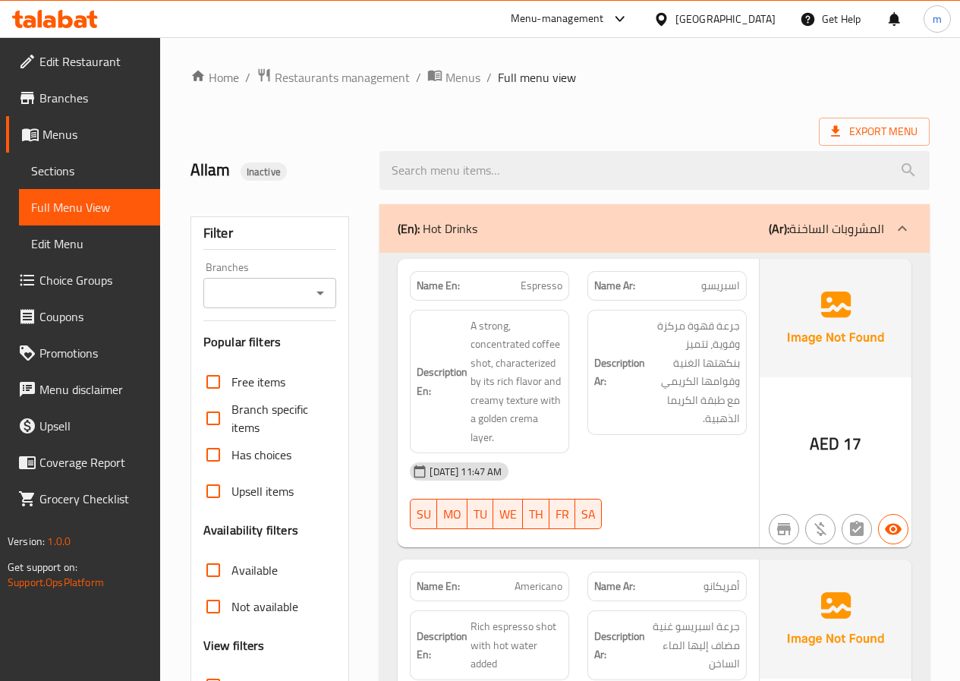
click at [555, 283] on span "Espresso" at bounding box center [542, 286] width 42 height 16
copy span "Espresso"
click at [716, 294] on span "اسبريسو" at bounding box center [720, 286] width 39 height 16
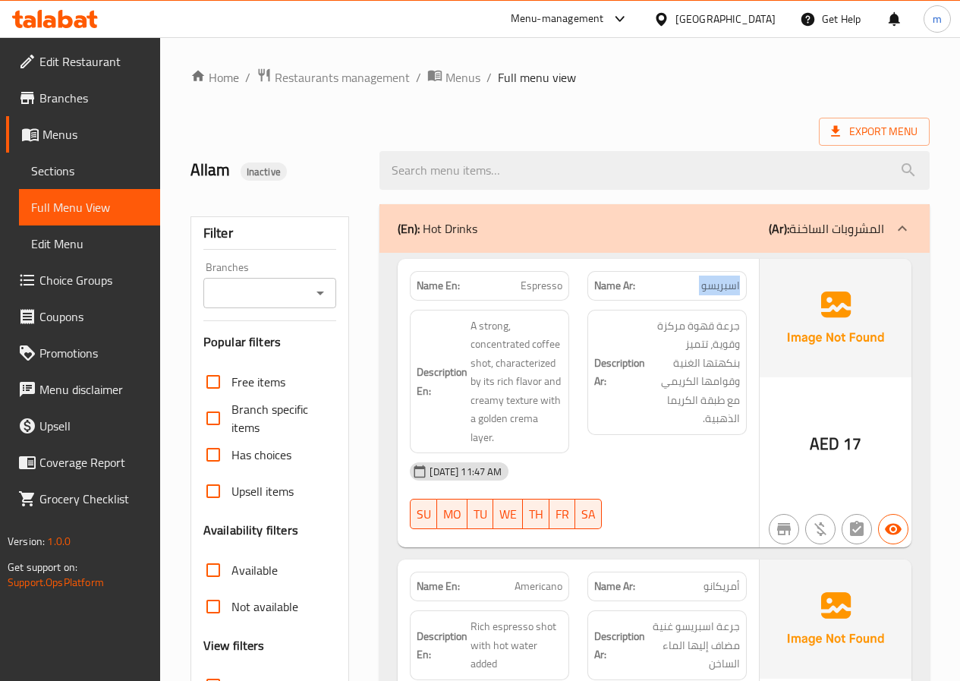
click at [716, 294] on span "اسبريسو" at bounding box center [720, 286] width 39 height 16
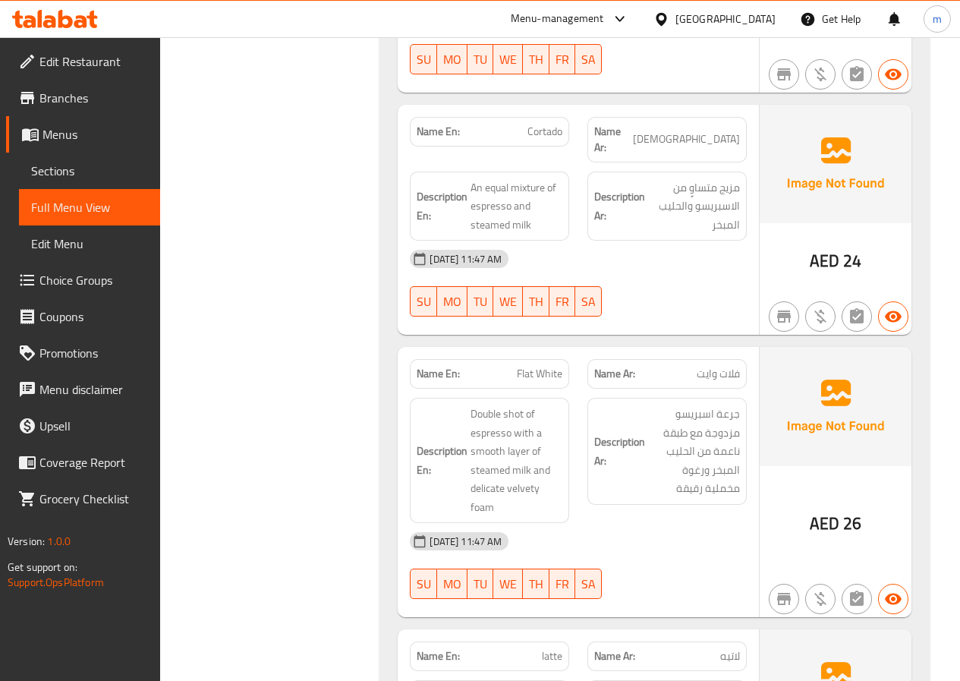
scroll to position [835, 0]
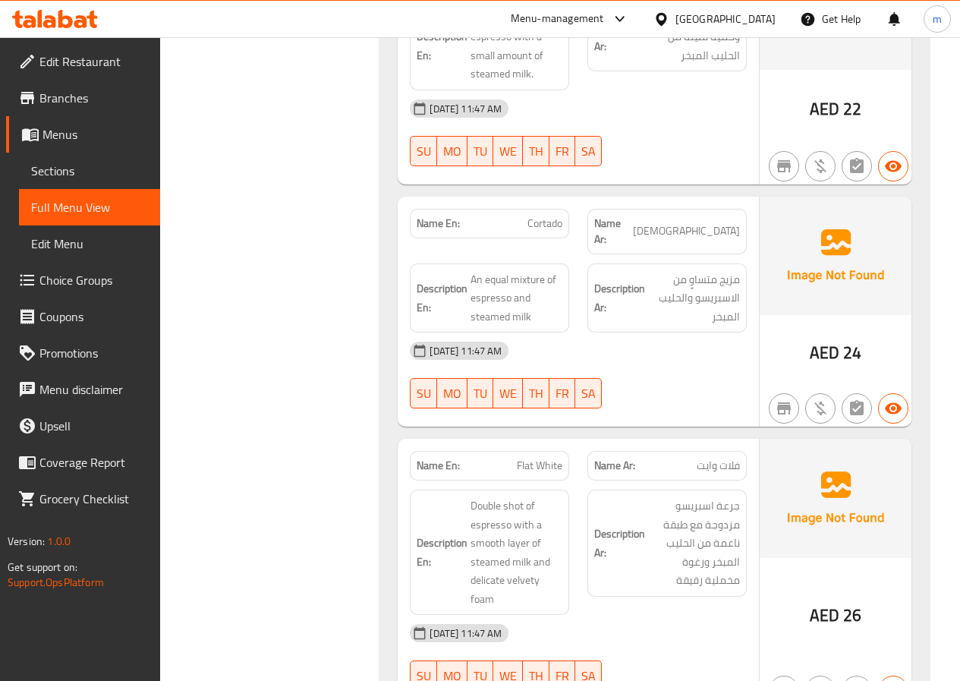
click at [88, 216] on span "Full Menu View" at bounding box center [89, 207] width 117 height 18
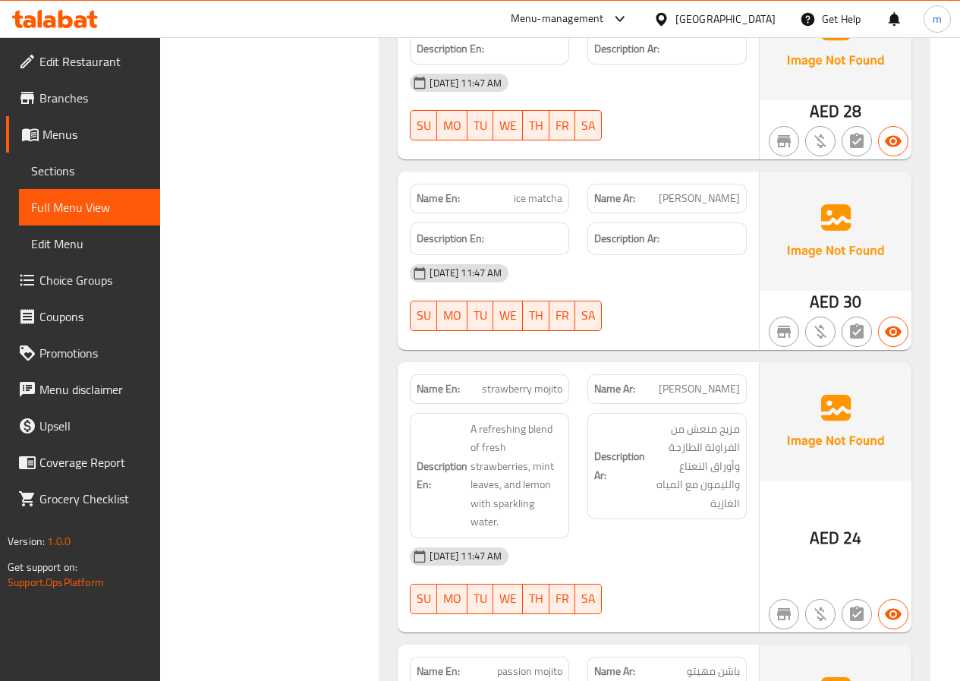
scroll to position [2807, 0]
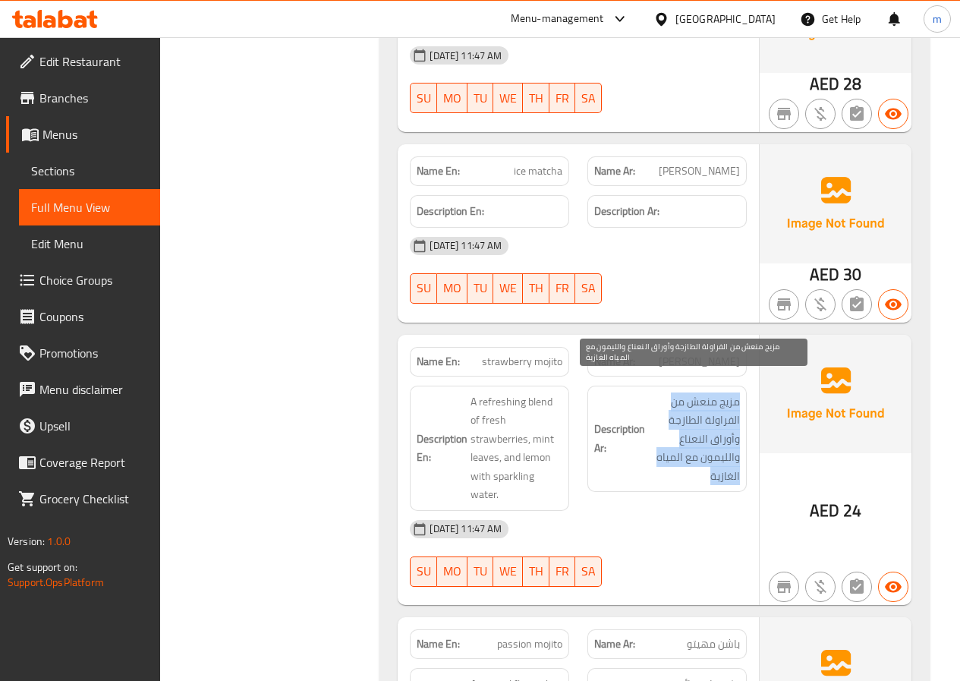
drag, startPoint x: 739, startPoint y: 390, endPoint x: 677, endPoint y: 468, distance: 99.9
click at [677, 468] on span "مزيج منعش من الفراولة الطازجة وأوراق النعناع والليمون مع المياه الغازية" at bounding box center [694, 438] width 92 height 93
copy span "مزيج منعش من الفراولة الطازجة وأوراق النعناع والليمون مع المياه الغازية"
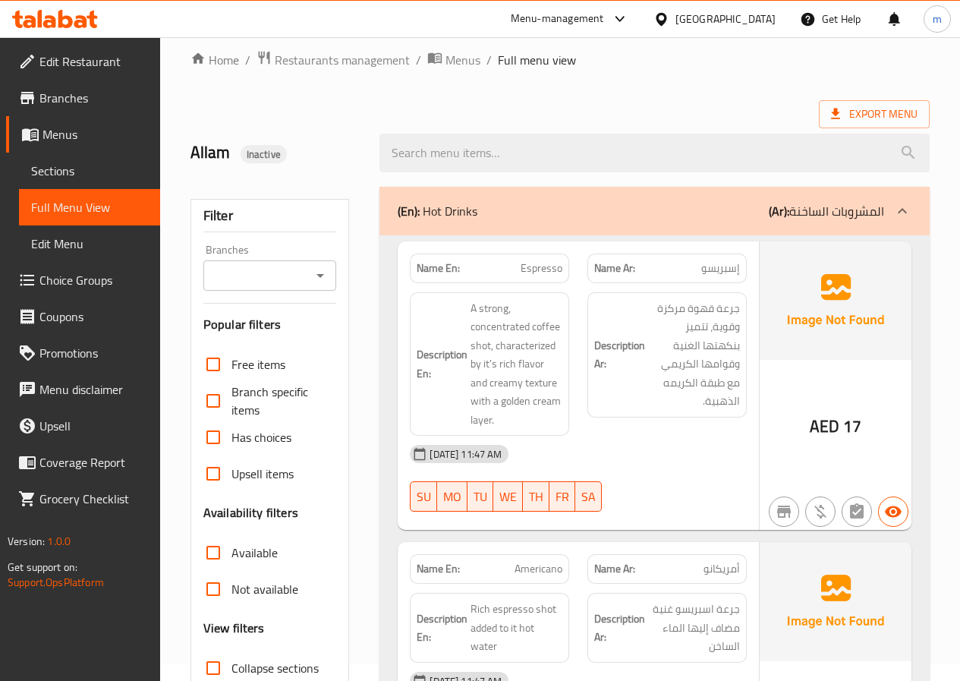
scroll to position [0, 0]
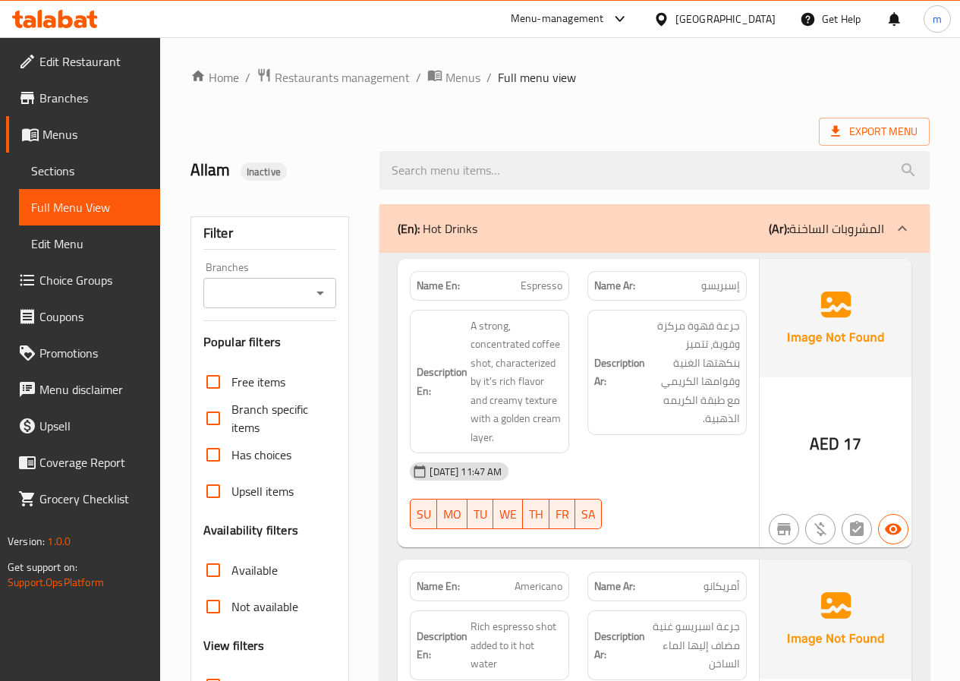
click at [744, 364] on div "Description Ar: جرعة قهوة مركزة وقوية، تتميز بنكهتها الغنية وقوامها الكريمي مع …" at bounding box center [666, 372] width 159 height 125
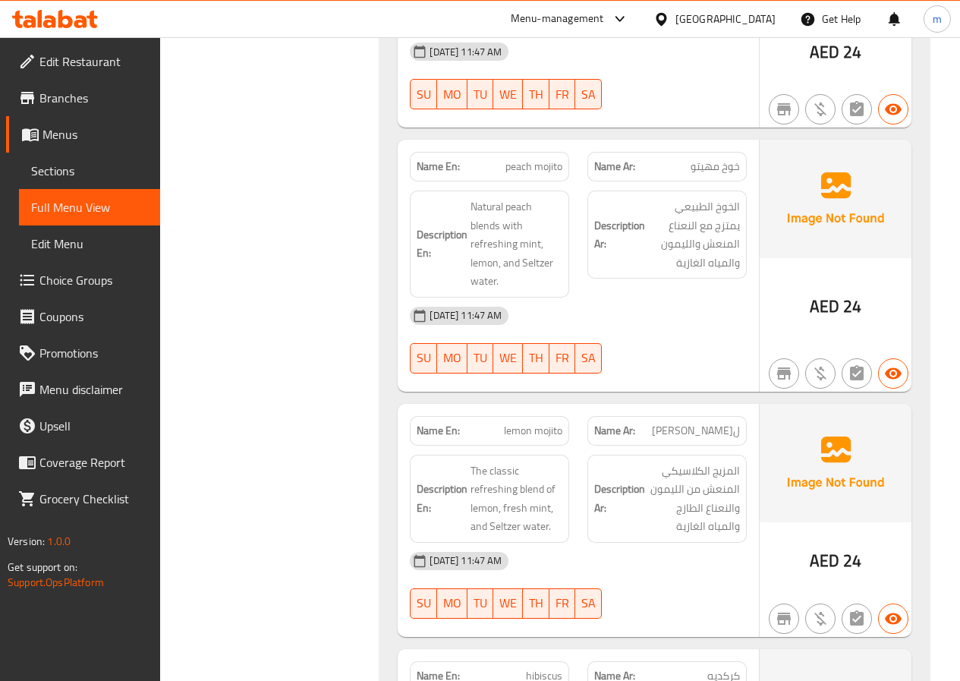
scroll to position [3755, 0]
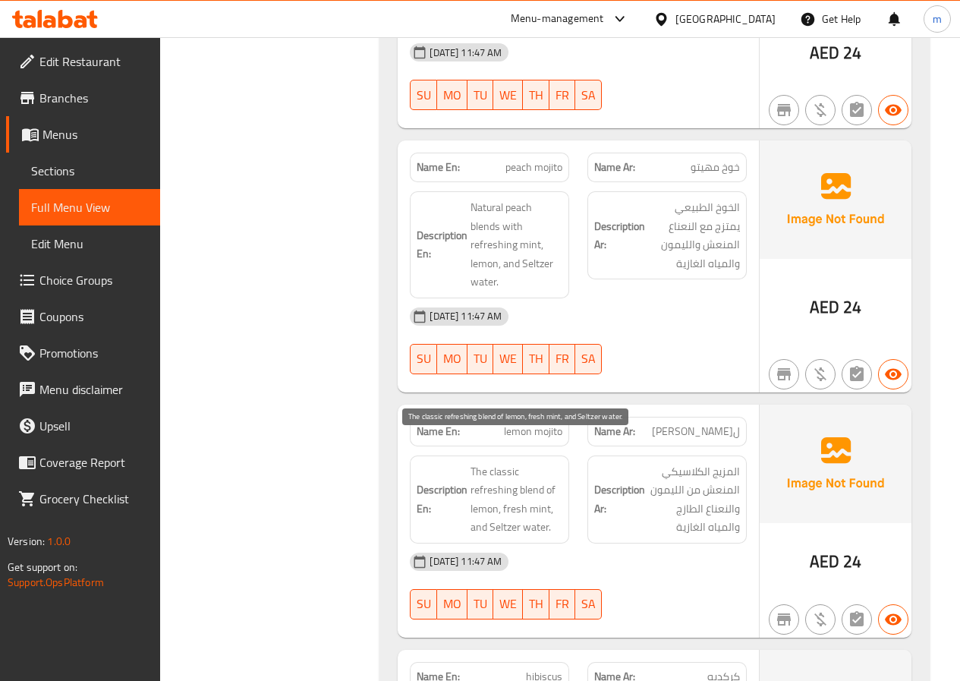
click at [511, 511] on span "The classic refreshing blend of lemon, fresh mint, and Seltzer water." at bounding box center [516, 499] width 92 height 74
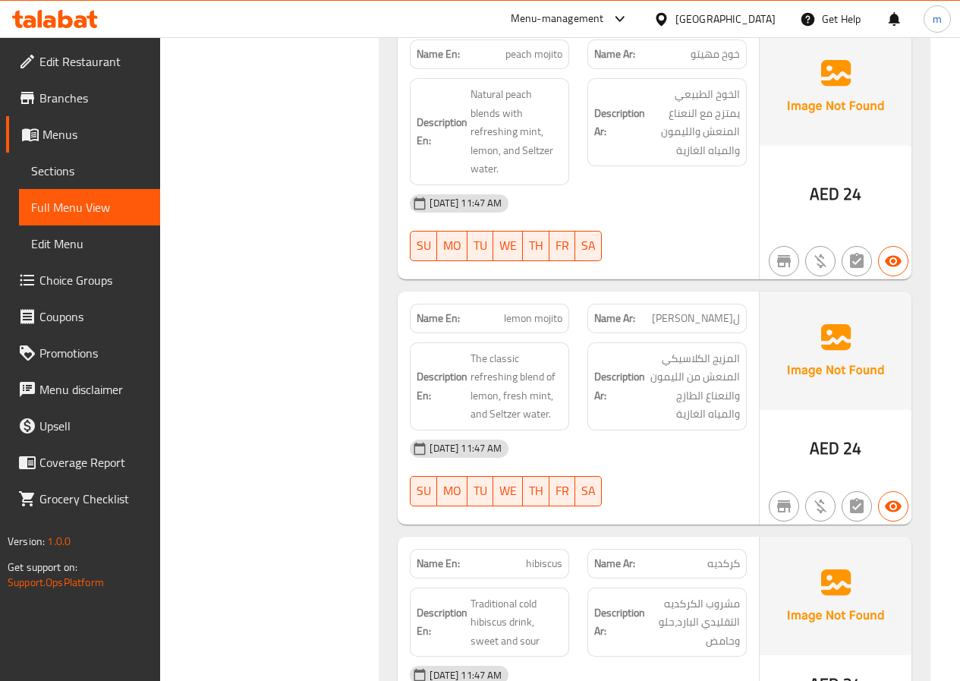
scroll to position [3983, 0]
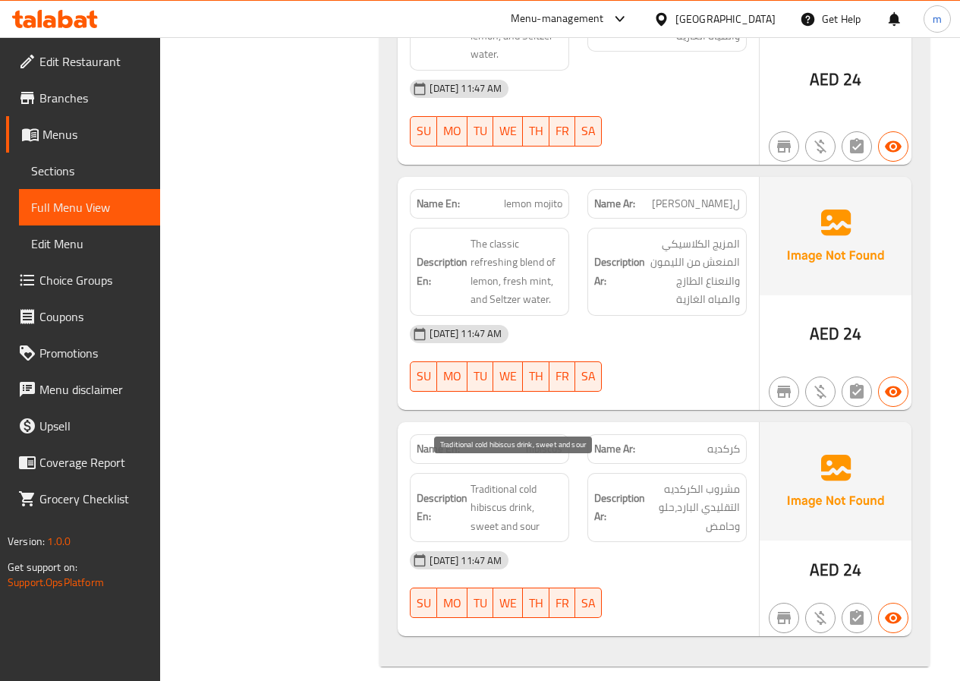
click at [483, 480] on span "Traditional cold hibiscus drink, sweet and sour" at bounding box center [516, 508] width 92 height 56
click at [528, 480] on span "Traditional cold hibiscus drink, sweet and sour" at bounding box center [516, 508] width 92 height 56
click at [489, 495] on span "Traditional cold hibiscus drink, sweet and sour" at bounding box center [516, 508] width 92 height 56
click at [516, 497] on span "Traditional cold hibiscus drink, sweet and sour" at bounding box center [516, 508] width 92 height 56
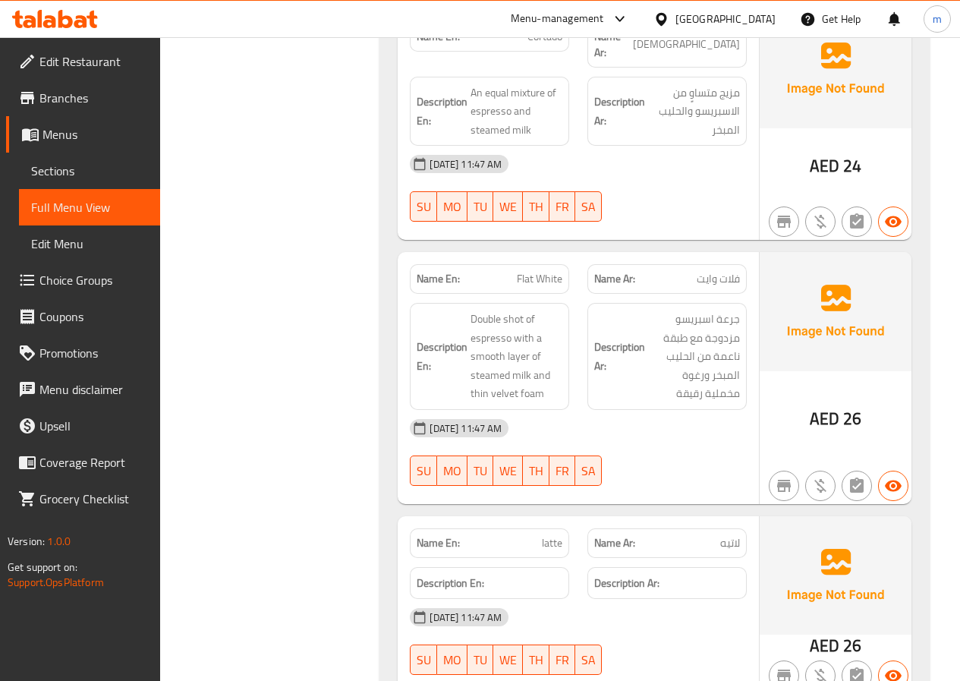
click at [590, 330] on div "Description Ar: جرعة اسبريسو مزدوجة مع طبقة ناعمة من الحليب المبخر ورغوة مخملية…" at bounding box center [666, 356] width 159 height 107
click at [729, 381] on span "جرعة اسبريسو مزدوجة مع طبقة ناعمة من الحليب المبخر ورغوة مخملية رقيقة" at bounding box center [694, 356] width 92 height 93
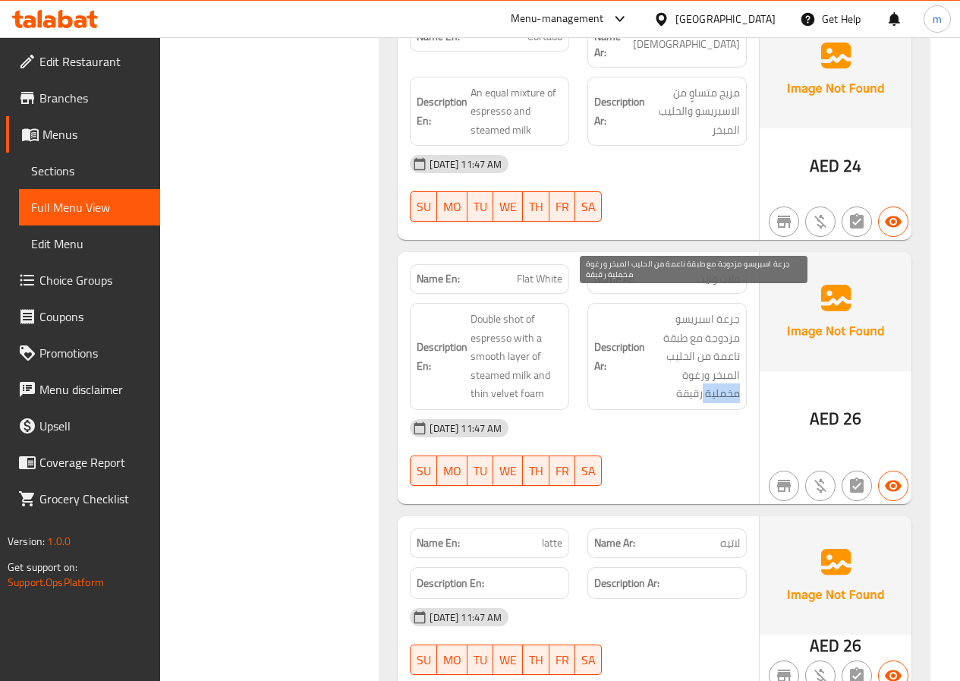
click at [729, 381] on span "جرعة اسبريسو مزدوجة مع طبقة ناعمة من الحليب المبخر ورغوة مخملية رقيقة" at bounding box center [694, 356] width 92 height 93
drag, startPoint x: 672, startPoint y: 376, endPoint x: 739, endPoint y: 386, distance: 67.5
click at [739, 386] on span "جرعة اسبريسو مزدوجة مع طبقة ناعمة من الحليب المبخر ورغوة مخملية رقيقة" at bounding box center [694, 356] width 92 height 93
copy span "مخملية رقيقة"
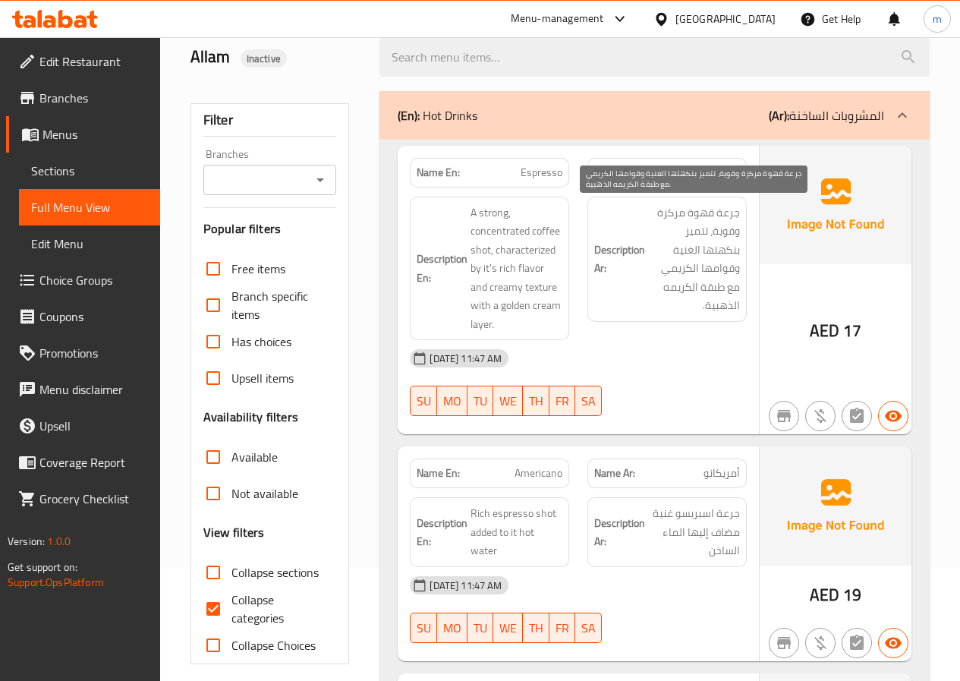
scroll to position [0, 0]
